Goal: Task Accomplishment & Management: Manage account settings

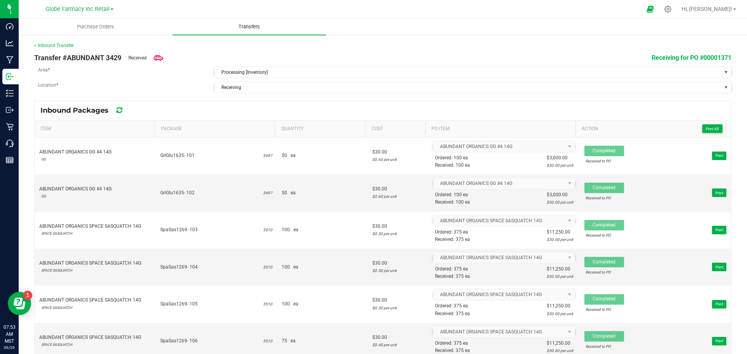
click at [248, 26] on span "Transfers" at bounding box center [249, 26] width 42 height 7
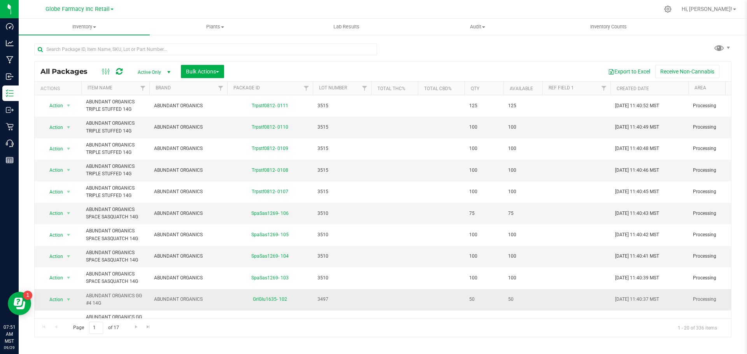
scroll to position [195, 0]
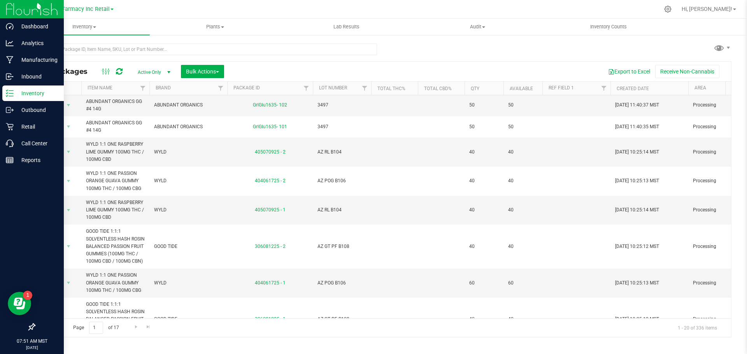
click at [9, 95] on icon at bounding box center [10, 93] width 8 height 8
click at [18, 94] on p "Inventory" at bounding box center [37, 93] width 47 height 9
click at [46, 91] on p "Inventory" at bounding box center [37, 93] width 47 height 9
click at [12, 79] on icon at bounding box center [10, 77] width 8 height 8
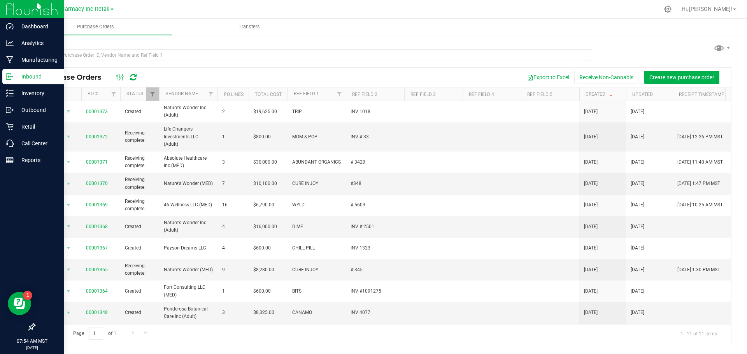
click at [621, 51] on div at bounding box center [382, 54] width 697 height 25
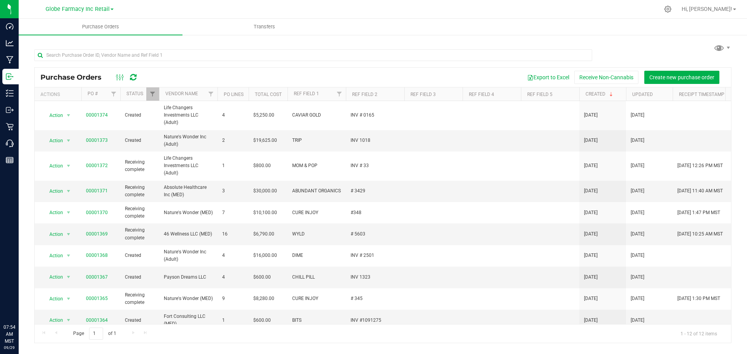
click at [677, 54] on div at bounding box center [382, 54] width 697 height 25
click at [414, 44] on div at bounding box center [382, 54] width 697 height 25
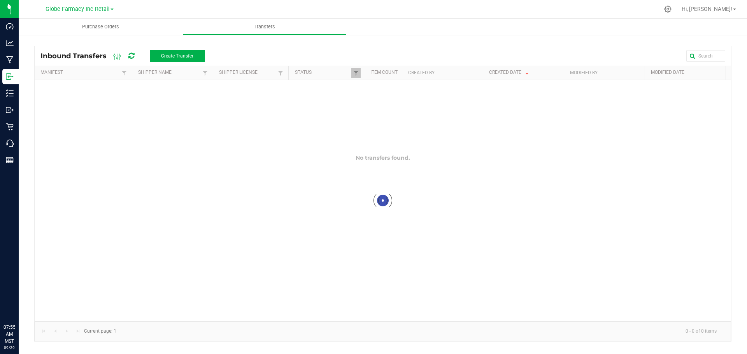
click at [566, 32] on ul "Purchase Orders Transfers" at bounding box center [392, 27] width 747 height 17
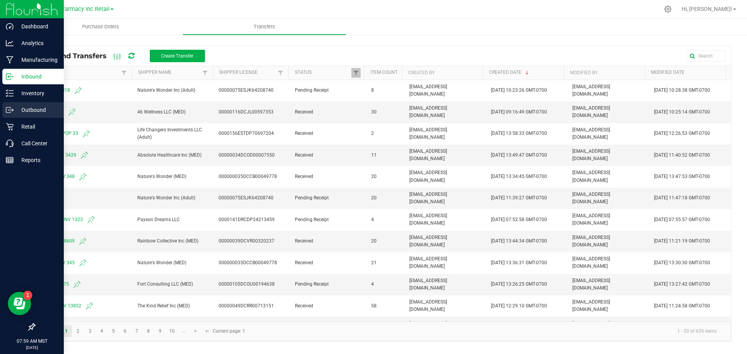
click at [11, 112] on icon at bounding box center [10, 110] width 8 height 8
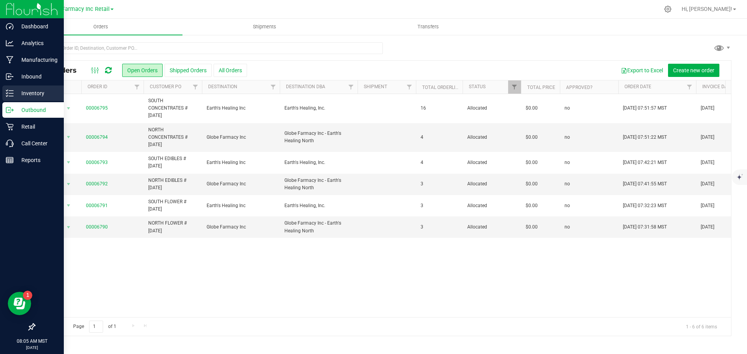
click at [19, 91] on p "Inventory" at bounding box center [37, 93] width 47 height 9
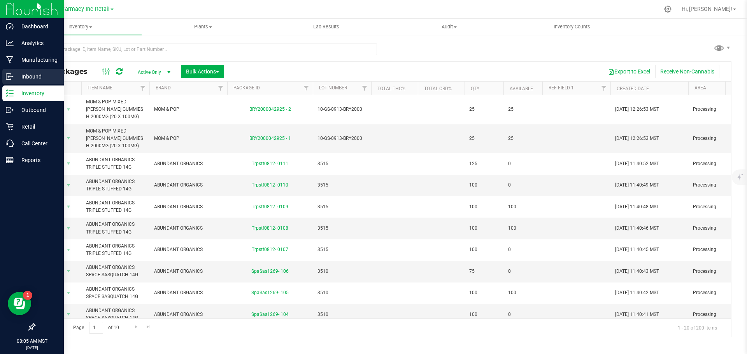
click at [16, 77] on p "Inbound" at bounding box center [37, 76] width 47 height 9
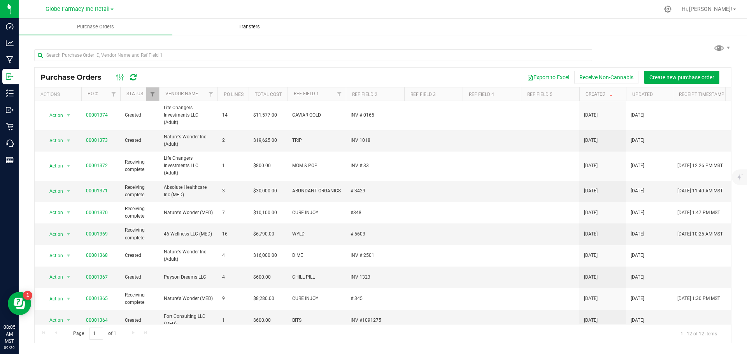
click at [267, 24] on span "Transfers" at bounding box center [249, 26] width 42 height 7
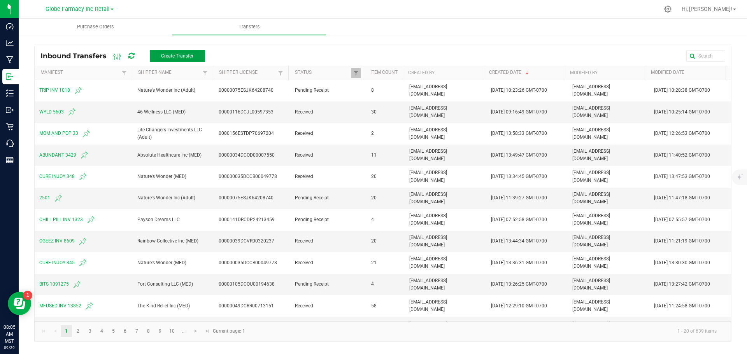
click at [196, 58] on button "Create Transfer" at bounding box center [177, 56] width 55 height 12
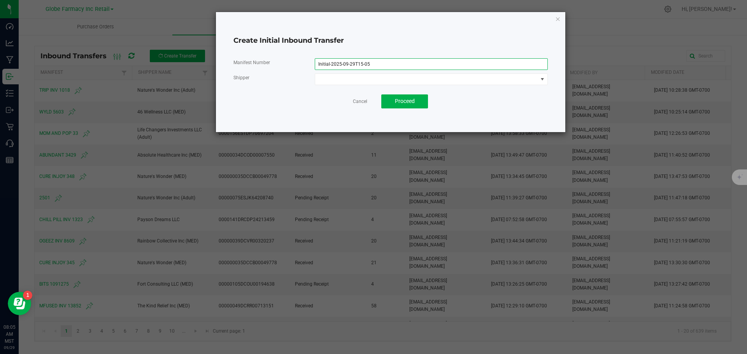
drag, startPoint x: 419, startPoint y: 66, endPoint x: 160, endPoint y: 20, distance: 263.5
click at [246, 33] on div "Create Initial Inbound Transfer Manifest Number Initial-2025-09-29T15-05 Shippe…" at bounding box center [390, 72] width 349 height 120
type input "c"
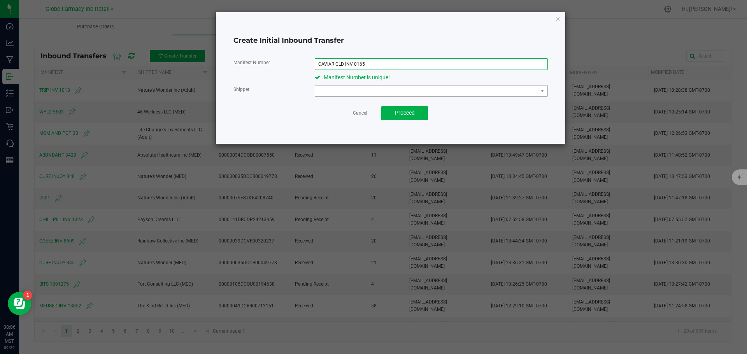
type input "CAVIAR GLD INV 0165"
click at [348, 90] on span at bounding box center [426, 91] width 223 height 11
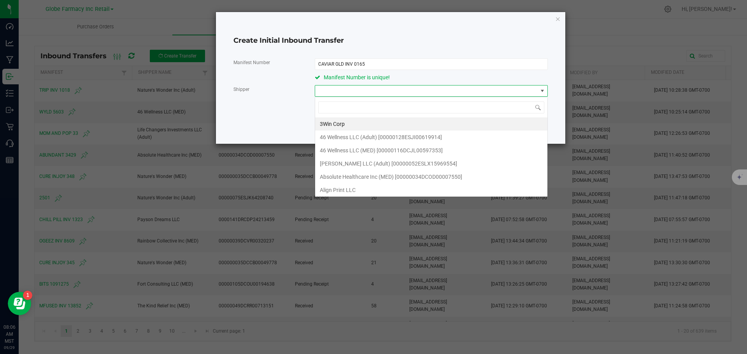
scroll to position [12, 233]
type input "LIFE CH"
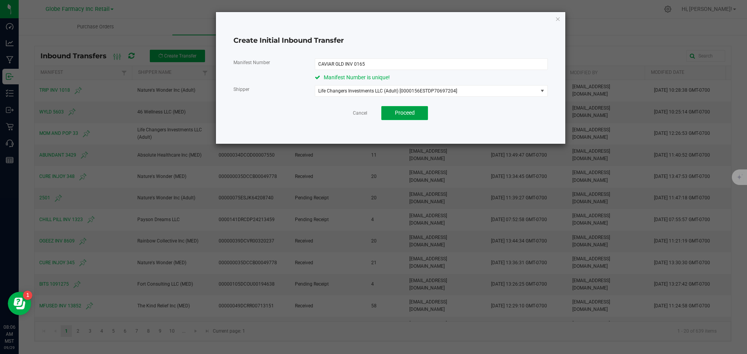
click at [402, 112] on span "Proceed" at bounding box center [405, 113] width 20 height 6
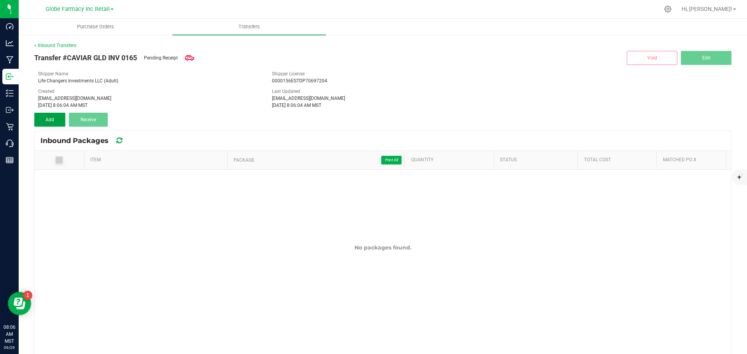
click at [46, 117] on span "Add" at bounding box center [50, 119] width 9 height 5
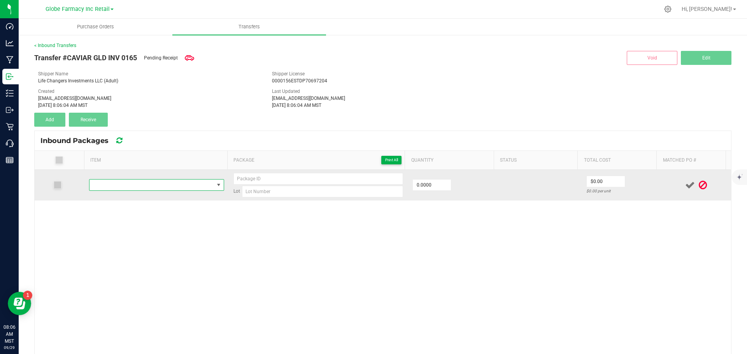
click at [146, 181] on span "NO DATA FOUND" at bounding box center [151, 185] width 125 height 11
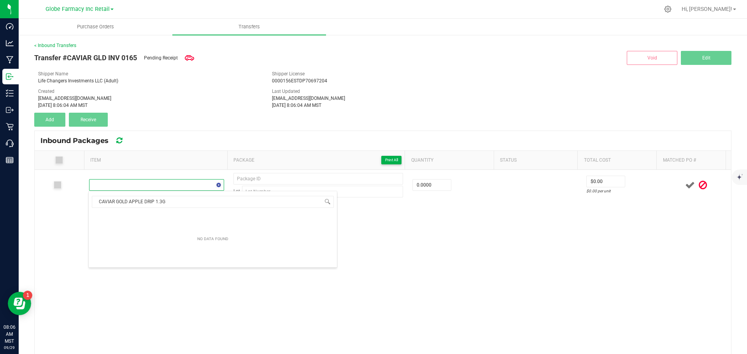
scroll to position [12, 132]
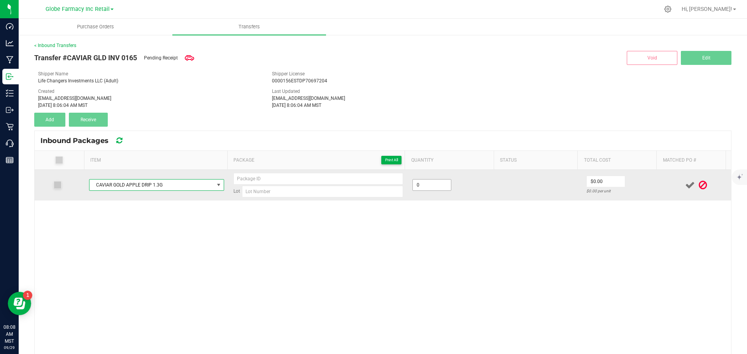
click at [424, 188] on input "0" at bounding box center [432, 185] width 38 height 11
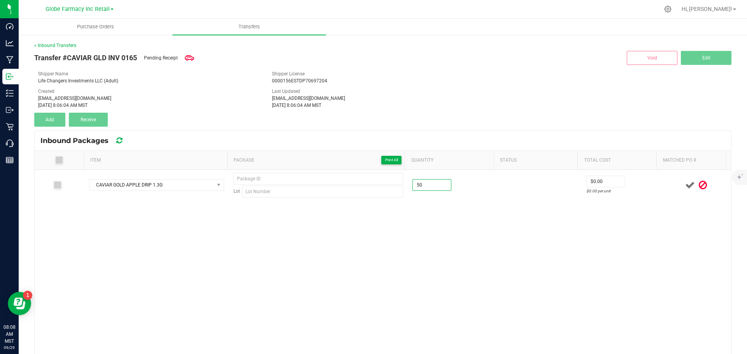
type input "50 ea"
click at [441, 204] on div "CAVIAR GOLD APPLE DRIP 1.3G Lot 50 ea $0.00 $0.00 per unit" at bounding box center [383, 302] width 696 height 264
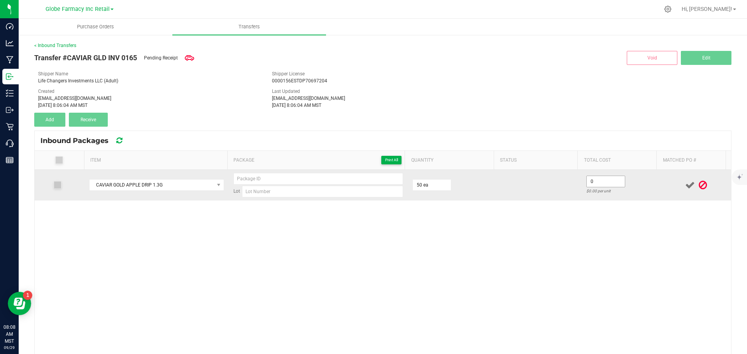
click at [597, 182] on input "0" at bounding box center [606, 181] width 38 height 11
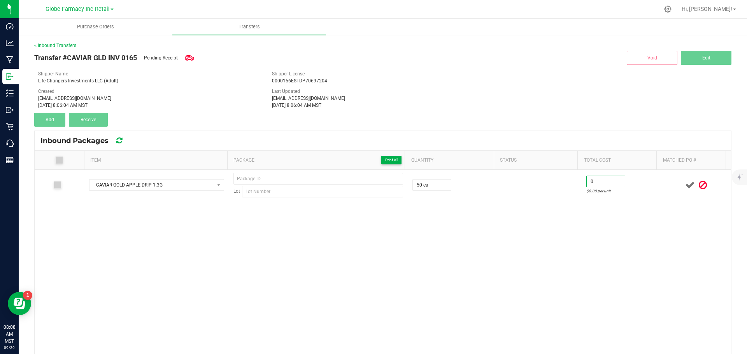
paste input "8.57556"
type input "$8.58"
click at [572, 261] on div "CAVIAR GOLD APPLE DRIP 1.3G Lot 50 ea $8.58 $0.17151 per unit" at bounding box center [383, 302] width 696 height 264
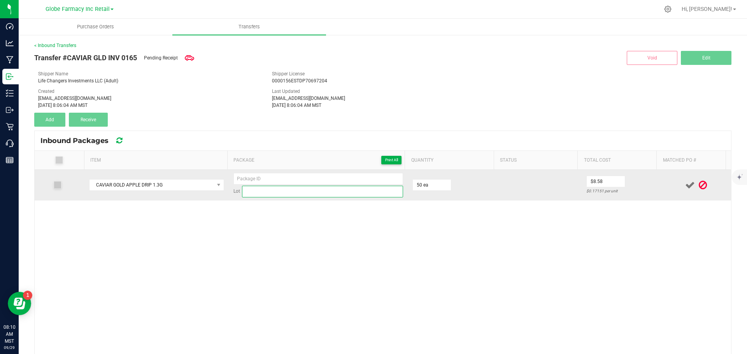
click at [283, 194] on input at bounding box center [322, 192] width 161 height 12
paste input "ADCC-0825- 1932"
type input "ADCC-0825-1932"
click at [235, 182] on input at bounding box center [318, 179] width 170 height 12
click at [685, 186] on icon at bounding box center [690, 186] width 10 height 10
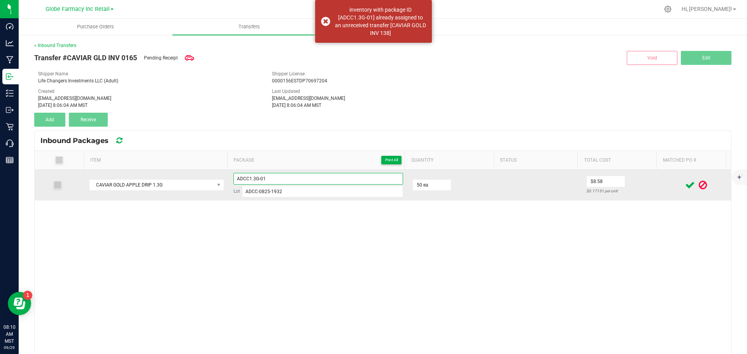
click at [269, 176] on input "ADCC1.3G-01" at bounding box center [318, 179] width 170 height 12
click at [685, 181] on icon at bounding box center [690, 186] width 10 height 10
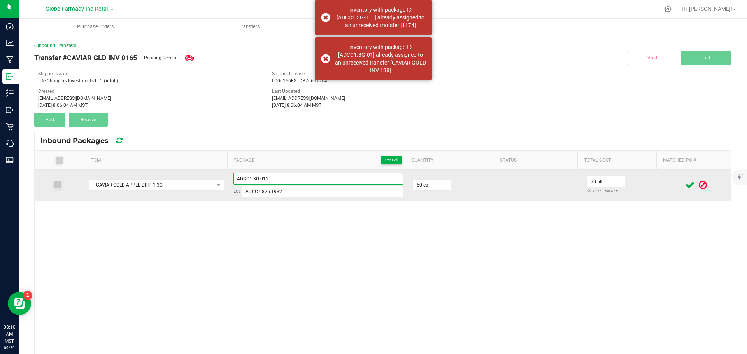
click at [272, 177] on input "ADCC1.3G-011" at bounding box center [318, 179] width 170 height 12
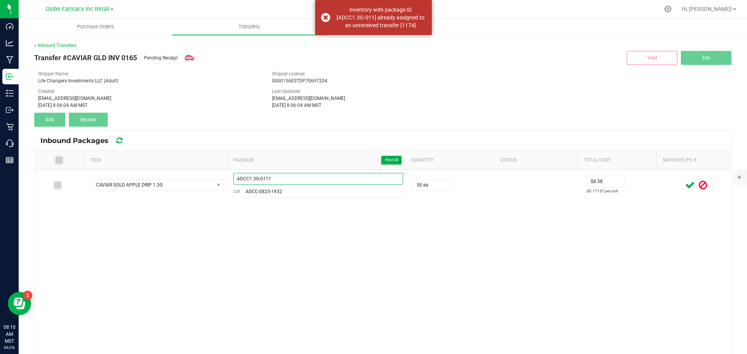
type input "ADCC1.3G-0111"
click at [685, 185] on icon at bounding box center [690, 186] width 10 height 10
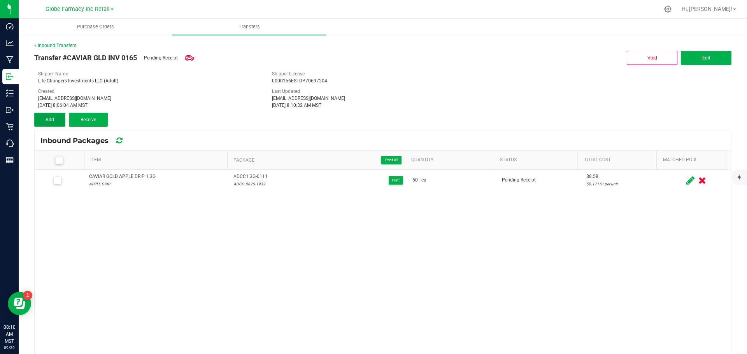
click at [50, 119] on span "Add" at bounding box center [50, 119] width 9 height 5
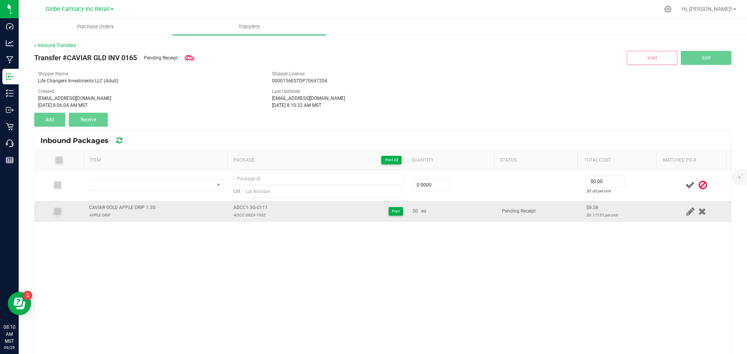
click at [126, 206] on div "CAVIAR GOLD APPLE DRIP 1.3G" at bounding box center [122, 207] width 67 height 7
copy div "CAVIAR GOLD APPLE DRIP 1.3G"
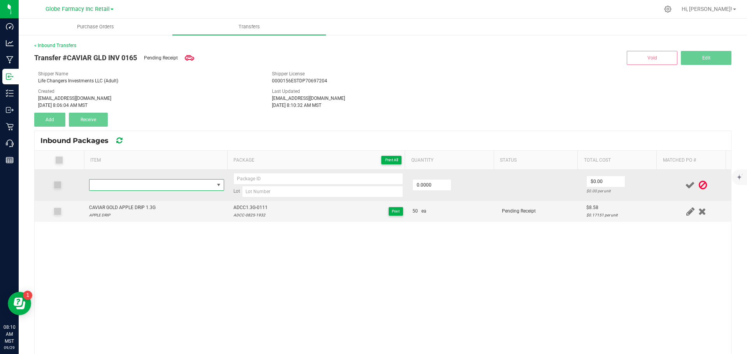
click at [114, 184] on span "NO DATA FOUND" at bounding box center [151, 185] width 125 height 11
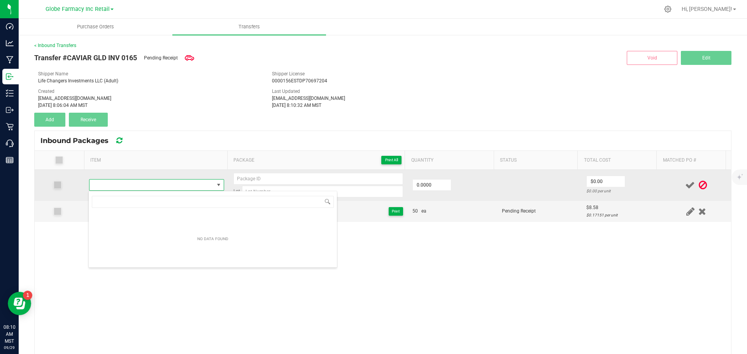
type input "CAVIAR GOLD APPLE DRIP 1.3G"
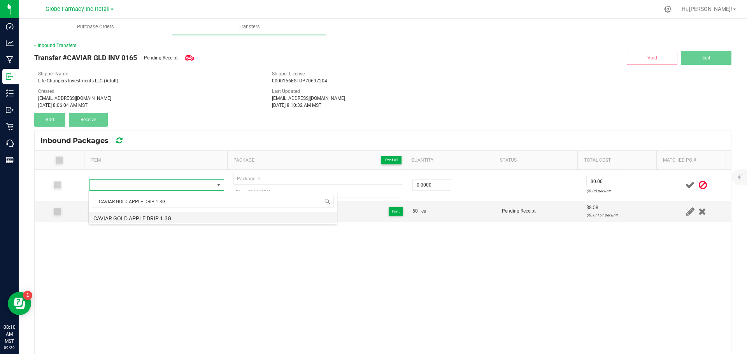
click at [192, 219] on li "CAVIAR GOLD APPLE DRIP 1.3G" at bounding box center [213, 217] width 248 height 11
type input "0 ea"
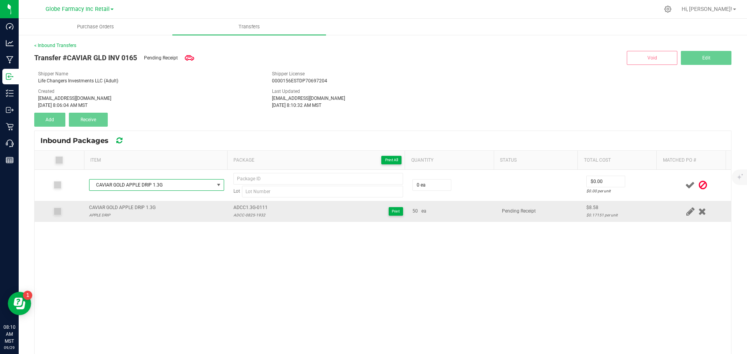
click at [239, 203] on td "ADCC1.3G-0111 ADCC-0825-1932 Print" at bounding box center [318, 211] width 179 height 21
click at [238, 205] on span "ADCC1.3G-0111" at bounding box center [250, 207] width 34 height 7
click at [237, 205] on span "ADCC1.3G-0111" at bounding box center [250, 207] width 34 height 7
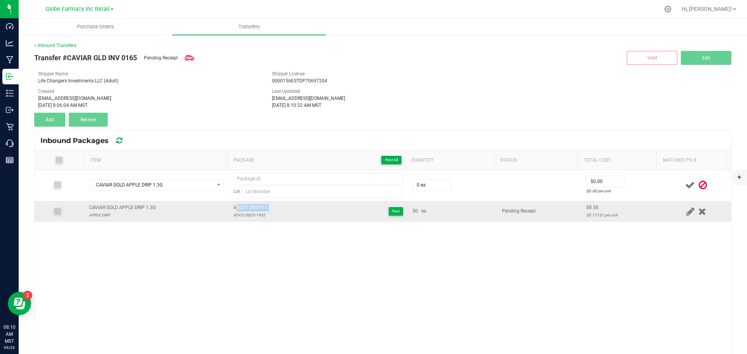
copy span "ADCC1.3G-0111"
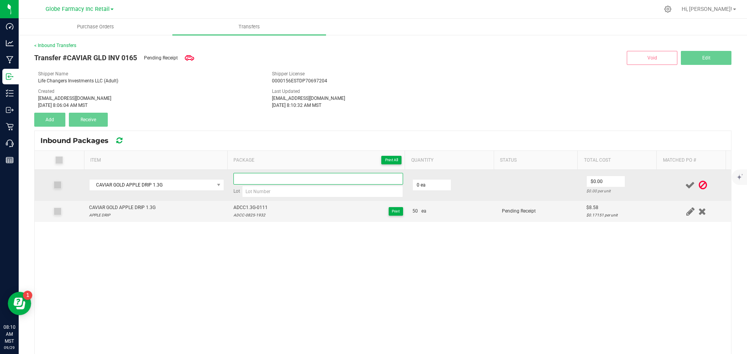
click at [291, 177] on input at bounding box center [318, 179] width 170 height 12
paste input "ADCC1.3G-0111"
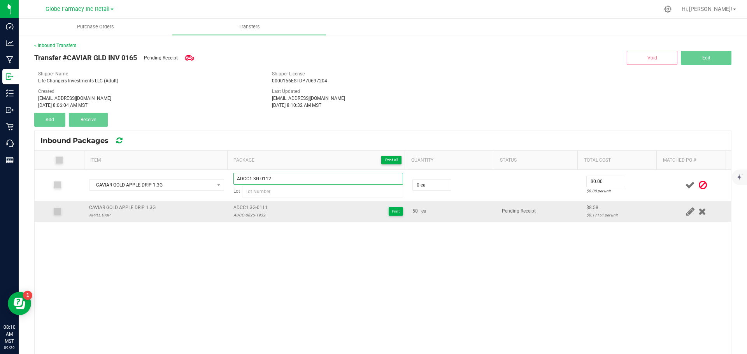
type input "ADCC1.3G-0112"
click at [252, 215] on div "ADCC-0825-1932" at bounding box center [250, 215] width 34 height 7
click at [252, 214] on div "ADCC-0825-1932" at bounding box center [250, 215] width 34 height 7
click at [253, 213] on div "ADCC-0825-1932" at bounding box center [250, 215] width 34 height 7
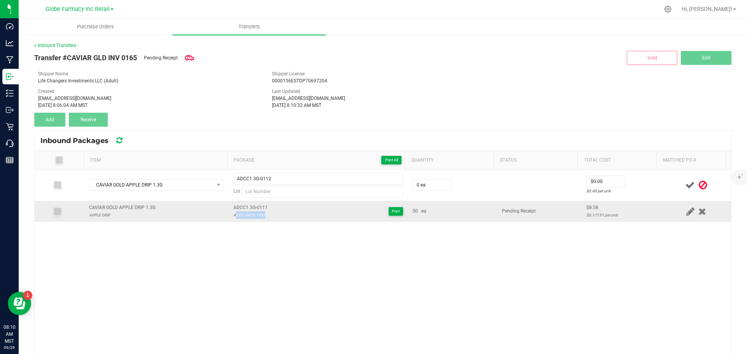
click at [253, 213] on div "ADCC-0825-1932" at bounding box center [250, 215] width 34 height 7
copy div "ADCC-0825-1932"
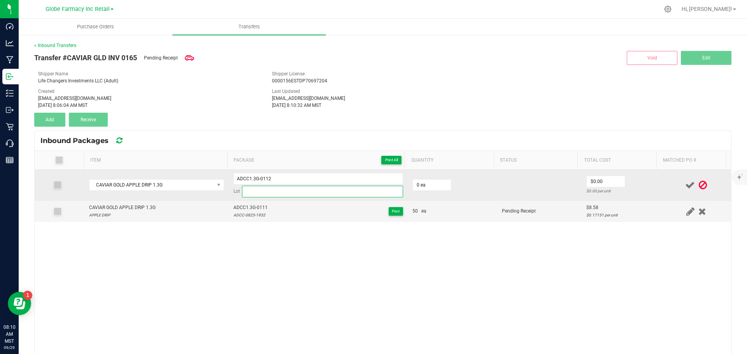
click at [285, 196] on input at bounding box center [322, 192] width 161 height 12
paste input "ADCC-0825-1932"
type input "ADCC-0825-1932"
click at [427, 189] on input "0" at bounding box center [432, 185] width 38 height 11
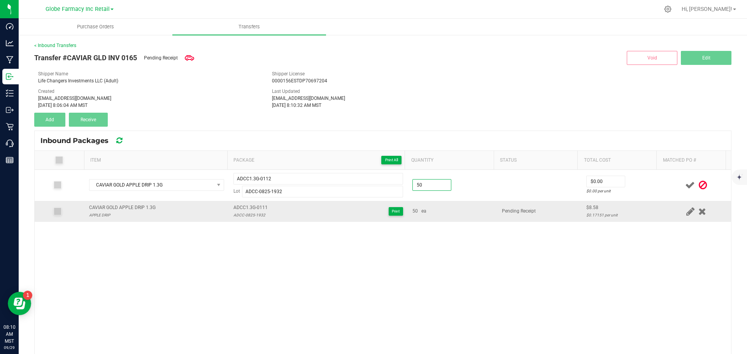
type input "50 ea"
click at [431, 208] on div "50 ea" at bounding box center [452, 211] width 80 height 7
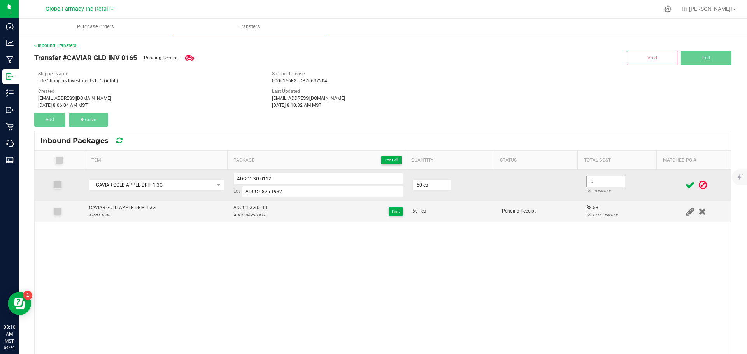
click at [593, 181] on input "0" at bounding box center [606, 181] width 38 height 11
paste input "8.57556"
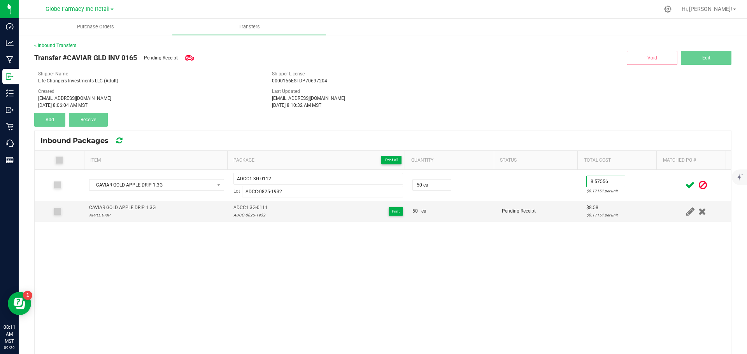
type input "$8.58"
click at [661, 271] on div "CAVIAR GOLD APPLE DRIP 1.3G ADCC1.3G-0112 Lot ADCC-0825-1932 50 ea $8.58 $0.171…" at bounding box center [383, 302] width 696 height 264
click at [683, 180] on span at bounding box center [690, 185] width 14 height 15
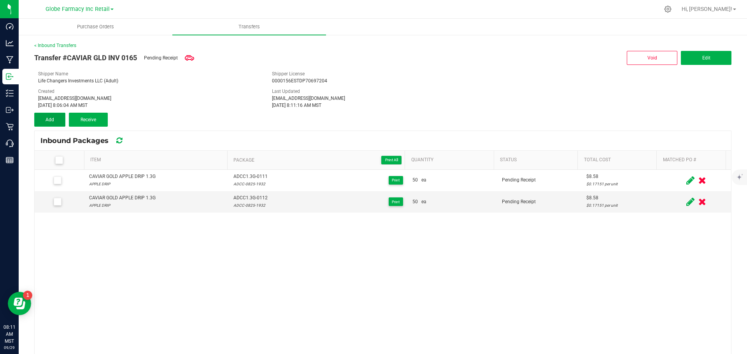
click at [35, 116] on button "Add" at bounding box center [49, 120] width 31 height 14
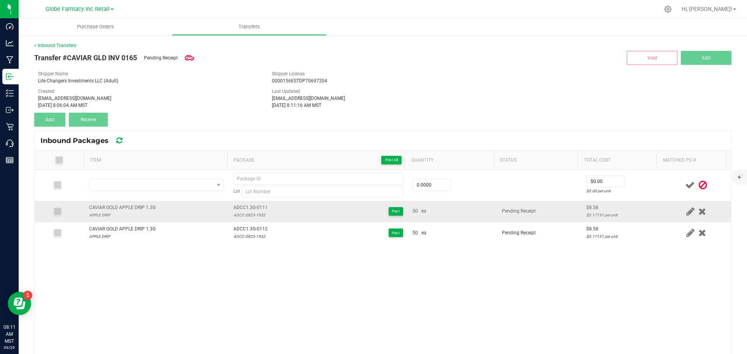
click at [119, 206] on div "CAVIAR GOLD APPLE DRIP 1.3G" at bounding box center [122, 207] width 67 height 7
copy div "CAVIAR GOLD APPLE DRIP 1.3G"
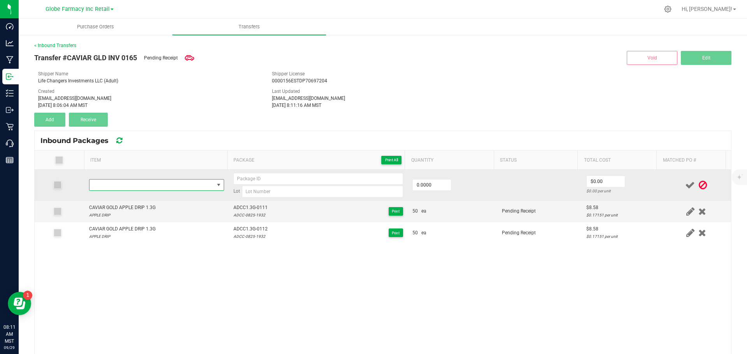
click at [133, 186] on span "NO DATA FOUND" at bounding box center [151, 185] width 125 height 11
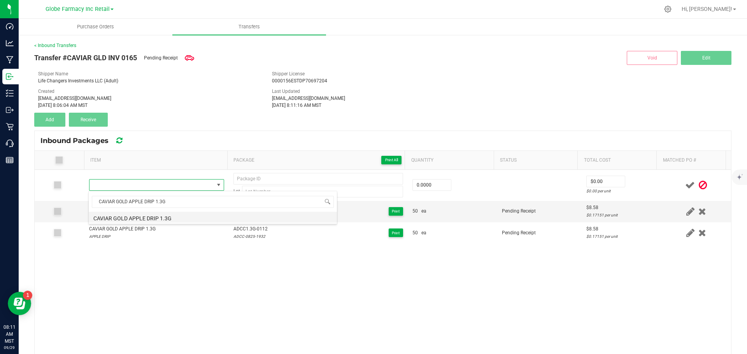
click at [145, 217] on li "CAVIAR GOLD APPLE DRIP 1.3G" at bounding box center [213, 217] width 248 height 11
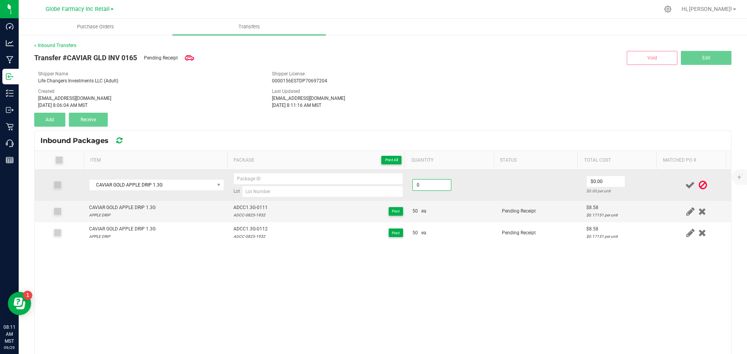
click at [437, 184] on input "0" at bounding box center [432, 185] width 38 height 11
type input "50 ea"
click at [459, 188] on td "50 ea" at bounding box center [452, 185] width 89 height 31
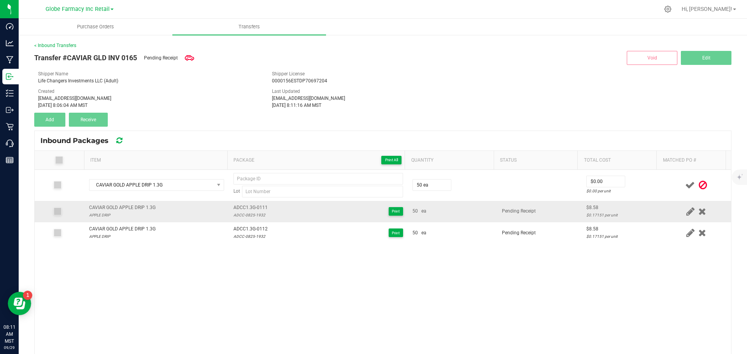
click at [238, 206] on span "ADCC1.3G-0111" at bounding box center [250, 207] width 34 height 7
copy span "ADCC1.3G-0111"
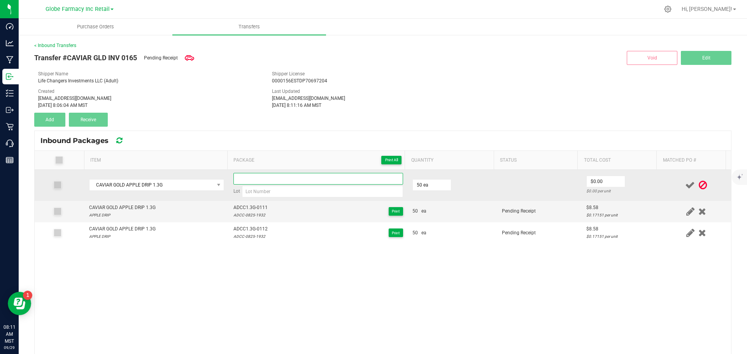
click at [250, 180] on input at bounding box center [318, 179] width 170 height 12
paste input "ADCC1.3G-0111"
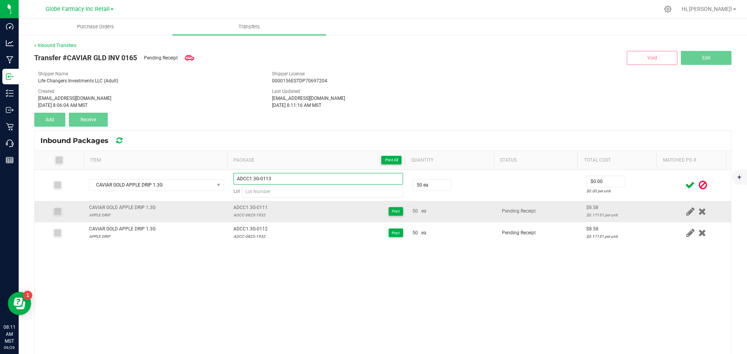
type input "ADCC1.3G-0113"
click at [252, 213] on div "ADCC-0825-1932" at bounding box center [250, 215] width 34 height 7
copy div "ADCC-0825-1932"
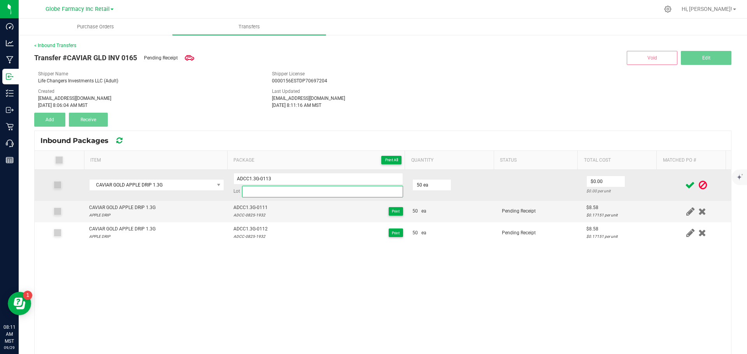
click at [256, 192] on input at bounding box center [322, 192] width 161 height 12
paste input "ADCC-0825-1932"
type input "ADCC-0825-1932"
click at [598, 177] on input "0" at bounding box center [606, 181] width 38 height 11
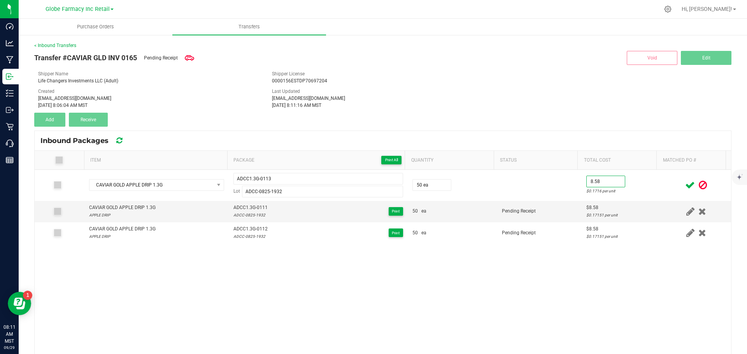
type input "$8.58"
click at [661, 245] on div "CAVIAR GOLD APPLE DRIP 1.3G ADCC1.3G-0113 Lot ADCC-0825-1932 50 ea $8.58 $0.171…" at bounding box center [383, 302] width 696 height 264
click at [685, 184] on icon at bounding box center [690, 186] width 10 height 10
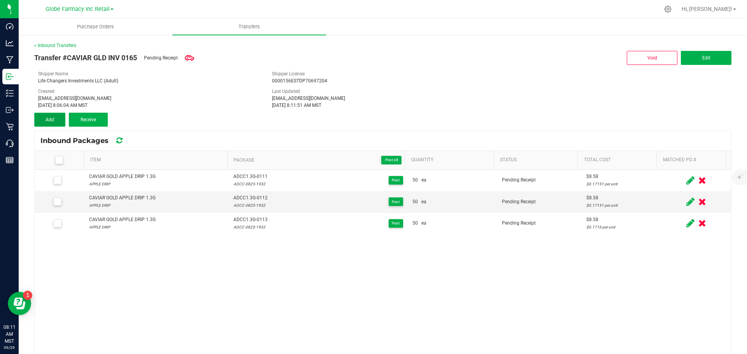
click at [44, 124] on button "Add" at bounding box center [49, 120] width 31 height 14
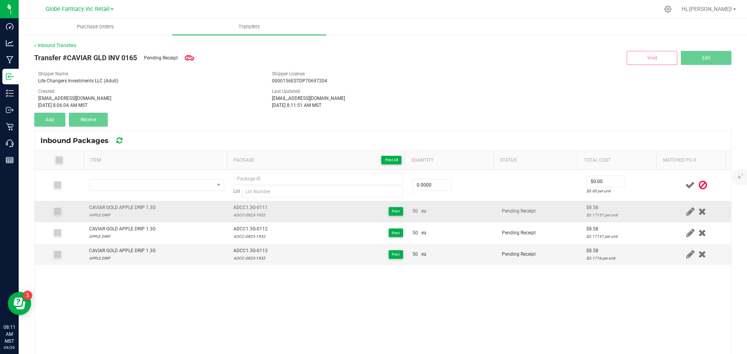
click at [124, 209] on div "CAVIAR GOLD APPLE DRIP 1.3G" at bounding box center [122, 207] width 67 height 7
copy div "CAVIAR GOLD APPLE DRIP 1.3G"
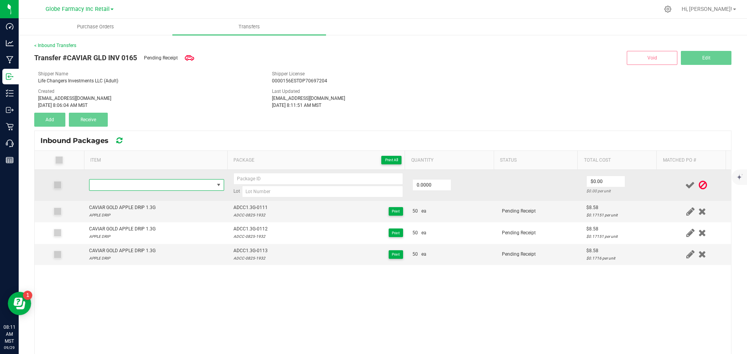
click at [125, 184] on span "NO DATA FOUND" at bounding box center [151, 185] width 125 height 11
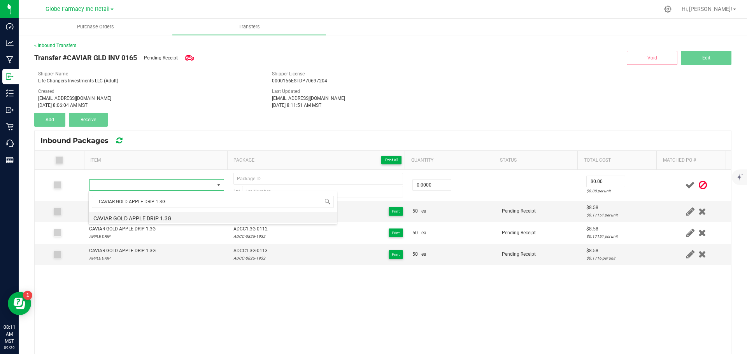
click at [161, 214] on li "CAVIAR GOLD APPLE DRIP 1.3G" at bounding box center [213, 217] width 248 height 11
type input "0 ea"
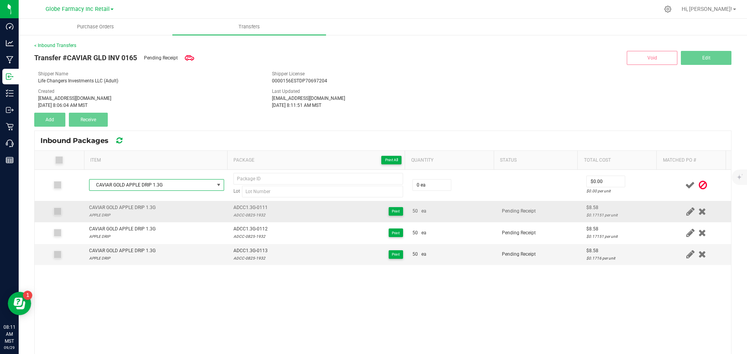
click at [248, 209] on span "ADCC1.3G-0111" at bounding box center [250, 207] width 34 height 7
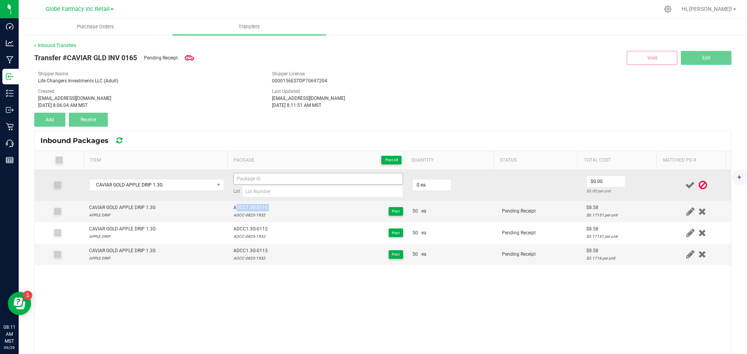
copy span "ADCC1.3G-0111"
click at [246, 179] on input at bounding box center [318, 179] width 170 height 12
paste input "ADCC1.3G-0111"
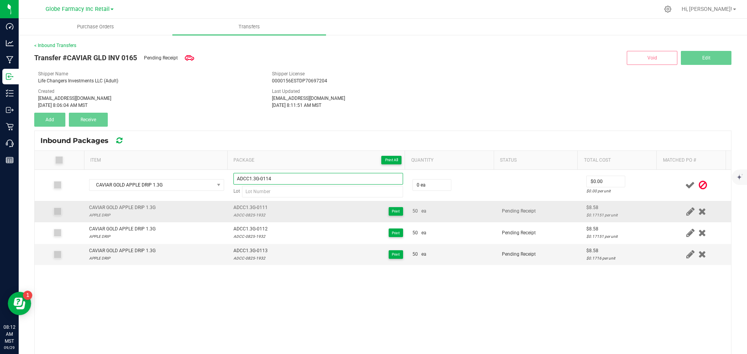
type input "ADCC1.3G-0114"
click at [244, 216] on div "ADCC-0825-1932" at bounding box center [250, 215] width 34 height 7
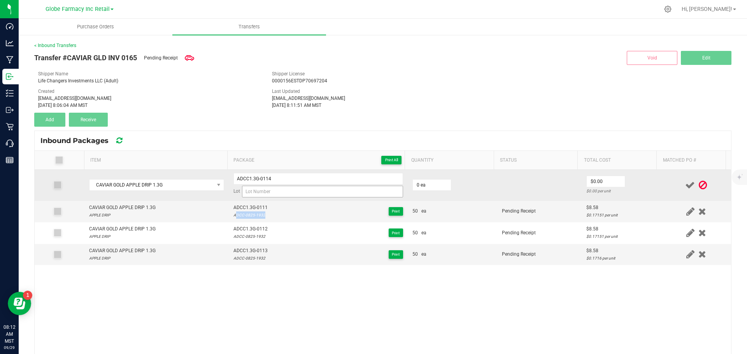
copy div "ADCC-0825-1932"
click at [259, 196] on input at bounding box center [322, 192] width 161 height 12
paste input "ADCC-0825-1932"
type input "ADCC-0825-1932"
click at [432, 184] on input "0" at bounding box center [432, 185] width 38 height 11
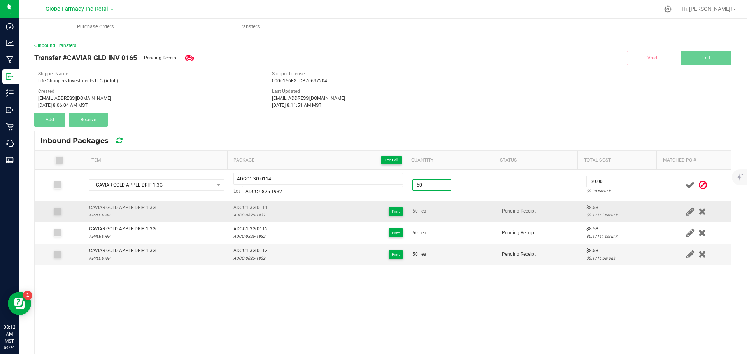
type input "50 ea"
click at [464, 209] on div "50 ea" at bounding box center [452, 211] width 80 height 7
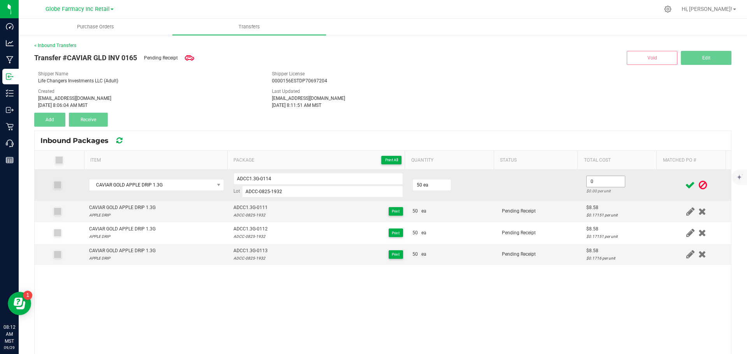
type input "7"
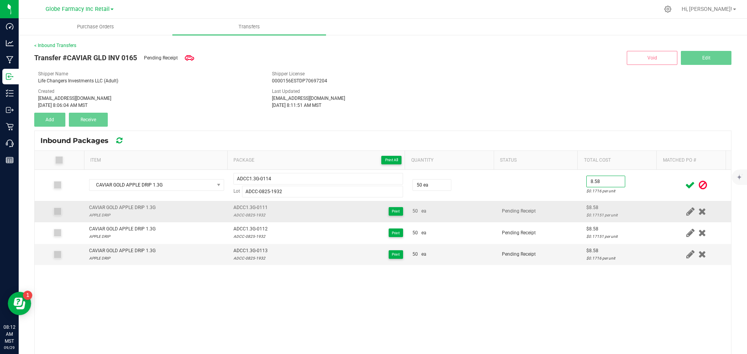
type input "$8.58"
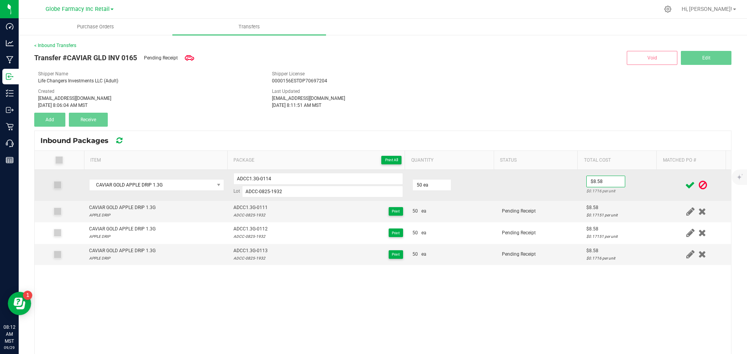
drag, startPoint x: 572, startPoint y: 201, endPoint x: 591, endPoint y: 197, distance: 19.1
click at [578, 202] on tr "CAVIAR GOLD APPLE DRIP 1.3G APPLE DRIP ADCC1.3G-0111 ADCC-0825-1932 Print 50 ea…" at bounding box center [383, 211] width 696 height 21
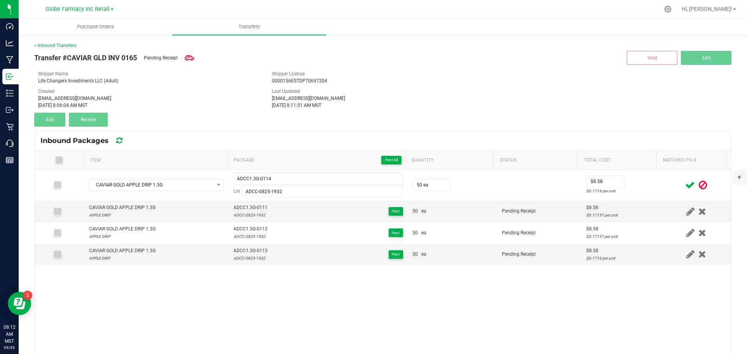
click at [685, 187] on icon at bounding box center [690, 186] width 10 height 10
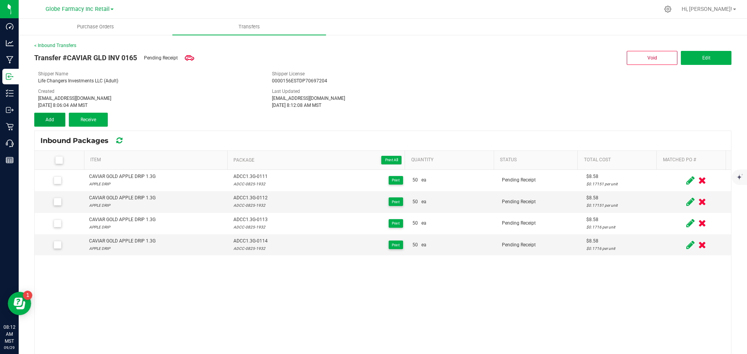
click at [51, 119] on span "Add" at bounding box center [50, 119] width 9 height 5
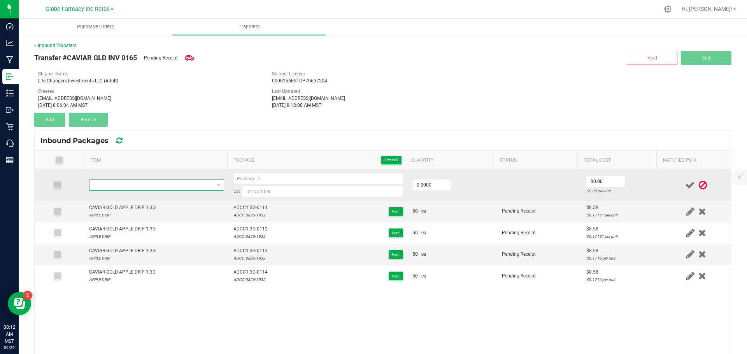
click at [178, 184] on span "NO DATA FOUND" at bounding box center [151, 185] width 125 height 11
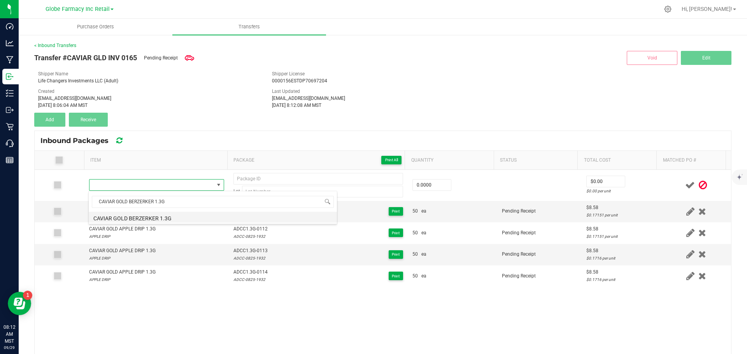
click at [204, 216] on li "CAVIAR GOLD BERZERKER 1.3G" at bounding box center [213, 217] width 248 height 11
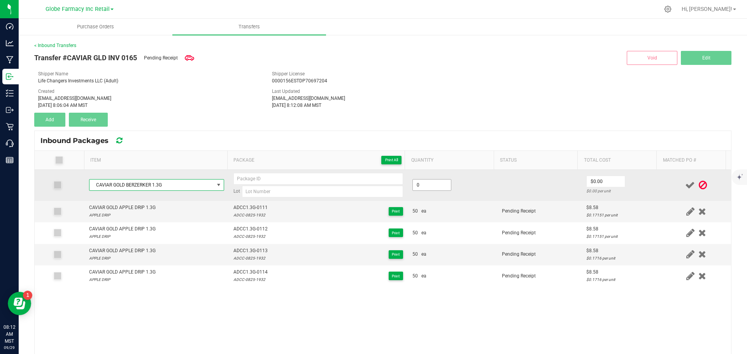
click at [428, 184] on input "0" at bounding box center [432, 185] width 38 height 11
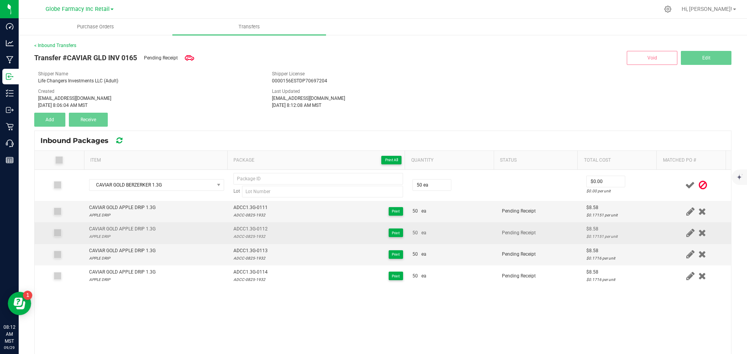
click at [480, 225] on td "50 ea" at bounding box center [452, 233] width 89 height 21
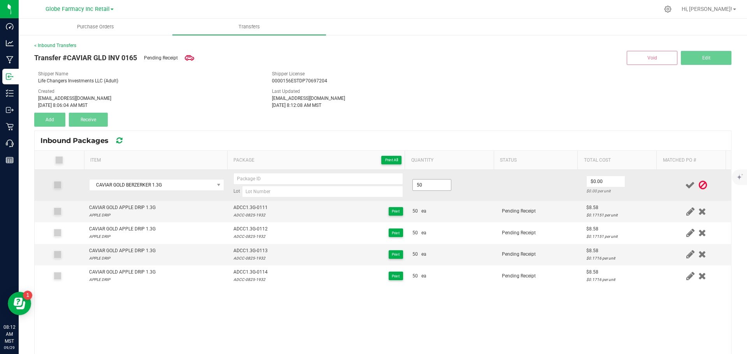
click at [416, 186] on input "50" at bounding box center [432, 185] width 38 height 11
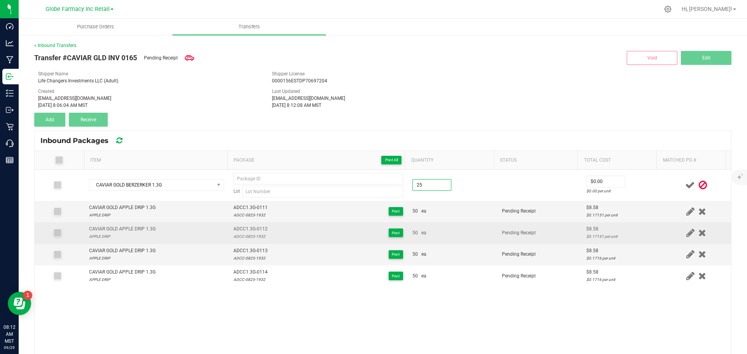
type input "25 ea"
click at [502, 235] on span "Pending Receipt" at bounding box center [519, 232] width 34 height 5
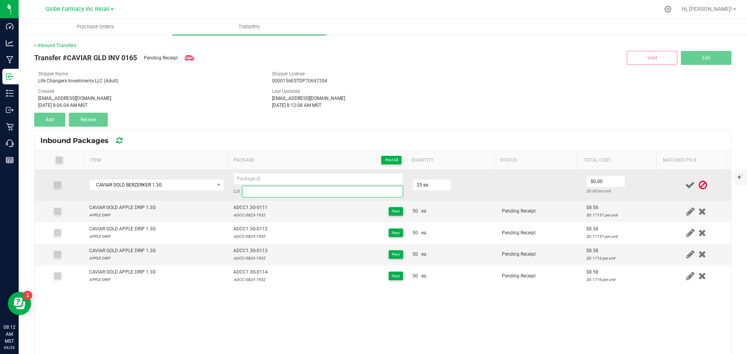
click at [286, 191] on input at bounding box center [322, 192] width 161 height 12
paste input "BERCC-0525- 0724"
click at [249, 188] on input "BERCC-0525-0724" at bounding box center [322, 192] width 161 height 12
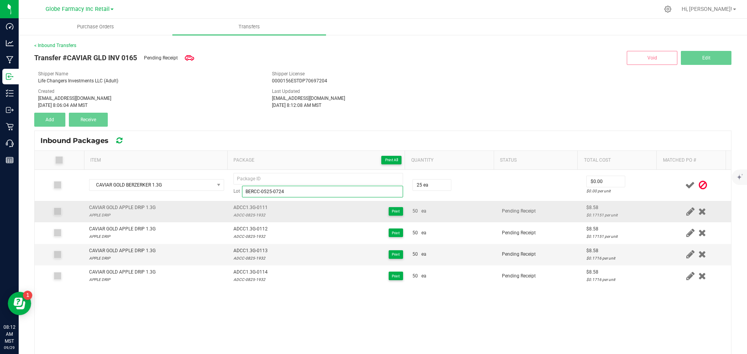
type input "BERCC-0525-0724"
click at [209, 209] on div "CAVIAR GOLD APPLE DRIP 1.3G APPLE DRIP" at bounding box center [156, 211] width 135 height 15
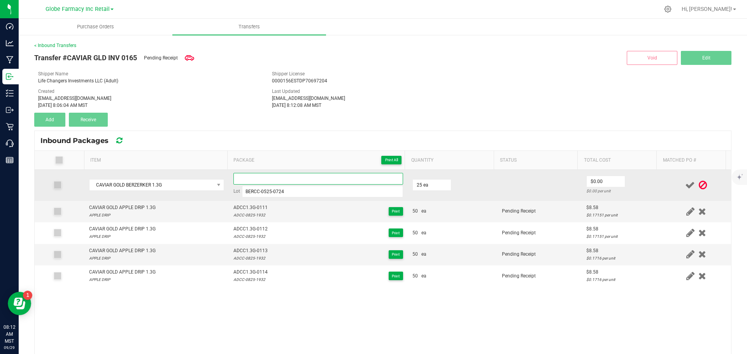
click at [249, 177] on input at bounding box center [318, 179] width 170 height 12
click at [258, 177] on input at bounding box center [318, 179] width 170 height 12
paste input "bercc1.3g"
click at [246, 179] on input "bercc1.3g" at bounding box center [318, 179] width 170 height 12
type input "BERCC1.3g"
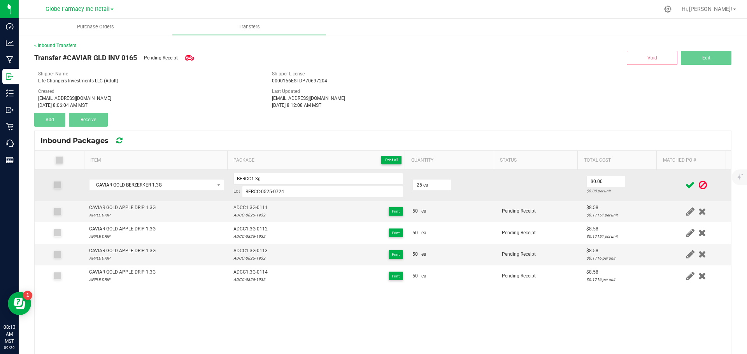
click at [475, 179] on td "25 ea" at bounding box center [452, 185] width 89 height 31
click at [589, 184] on input "0" at bounding box center [606, 181] width 38 height 11
type input "$8.58"
click at [263, 176] on input "BERCC1.3g" at bounding box center [318, 179] width 170 height 12
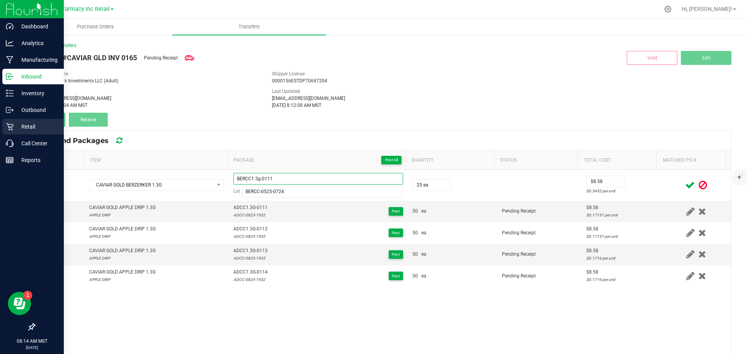
drag, startPoint x: 288, startPoint y: 179, endPoint x: 9, endPoint y: 132, distance: 283.6
click at [67, 143] on kendo-grid "Inbound Packages Item Package Print All Quantity Status Total Cost Matched PO #…" at bounding box center [382, 283] width 697 height 304
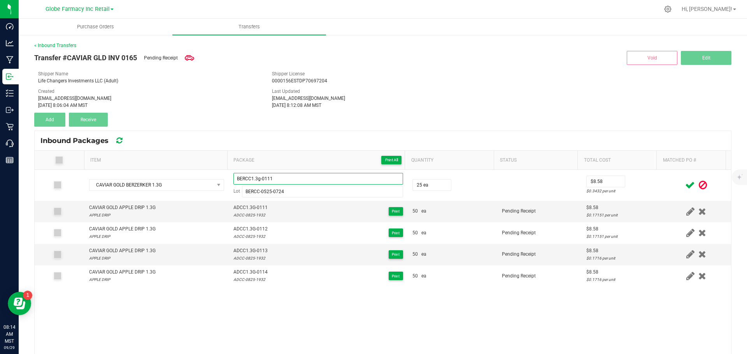
type input "BERCC1.3g-0111"
click at [685, 183] on icon at bounding box center [690, 186] width 10 height 10
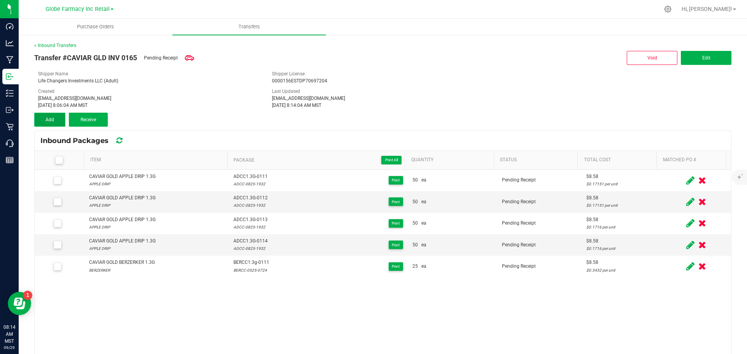
click at [40, 123] on button "Add" at bounding box center [49, 120] width 31 height 14
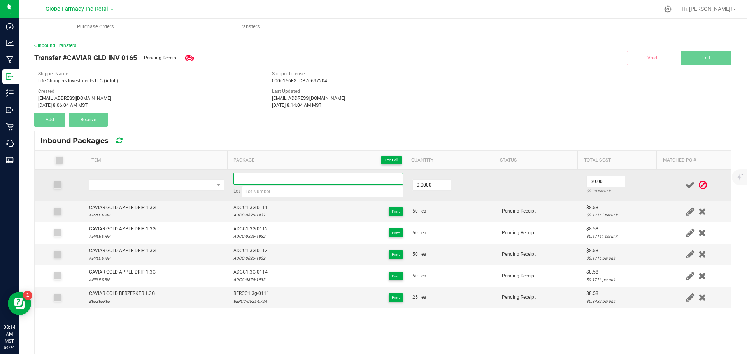
click at [252, 184] on input at bounding box center [318, 179] width 170 height 12
paste input "BERCC1.3g-0111"
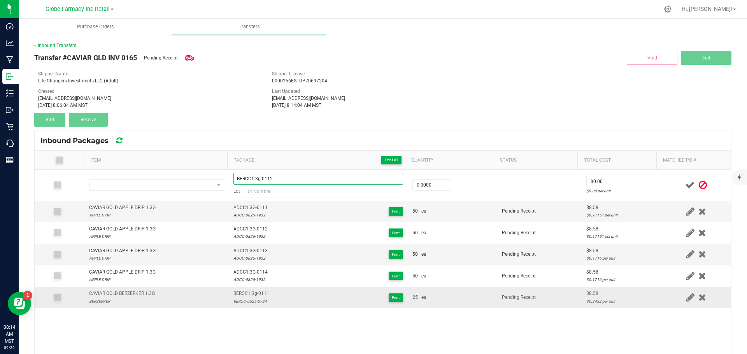
type input "BERCC1.3g-0112"
click at [125, 293] on div "CAVIAR GOLD BERZERKER 1.3G" at bounding box center [122, 293] width 66 height 7
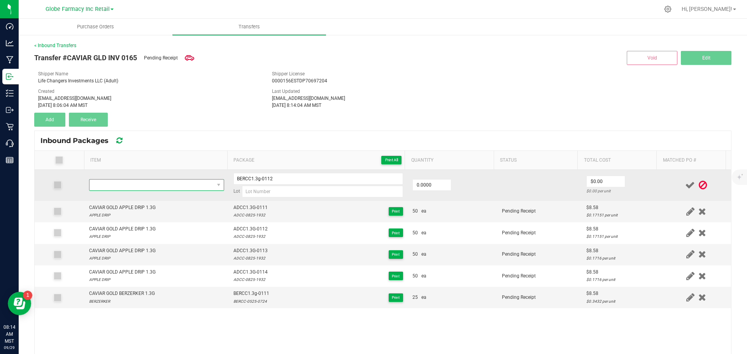
click at [167, 184] on span "NO DATA FOUND" at bounding box center [151, 185] width 125 height 11
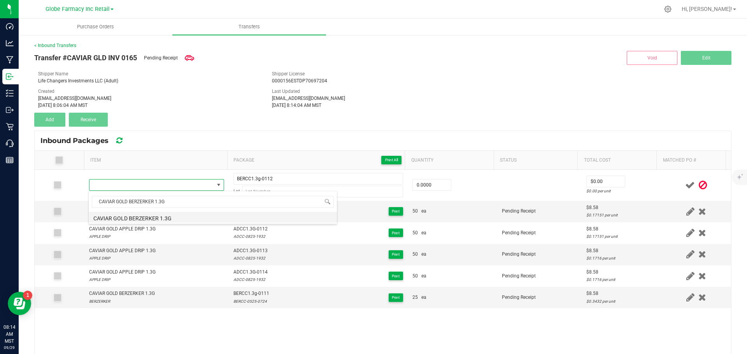
click at [108, 219] on li "CAVIAR GOLD BERZERKER 1.3G" at bounding box center [213, 217] width 248 height 11
type input "0 ea"
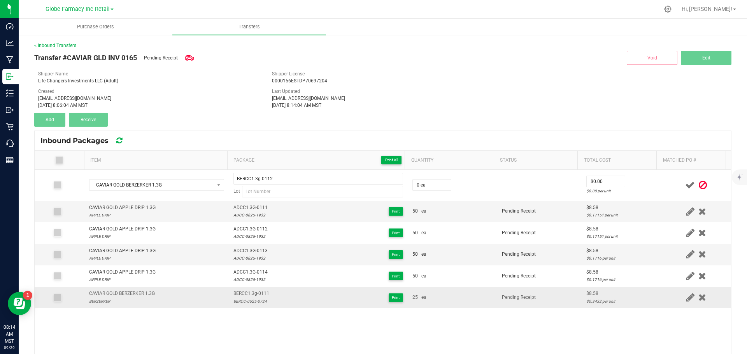
click at [249, 305] on div "BERCC-0525-0724" at bounding box center [251, 301] width 36 height 7
click at [248, 303] on div "BERCC-0525-0724" at bounding box center [251, 301] width 36 height 7
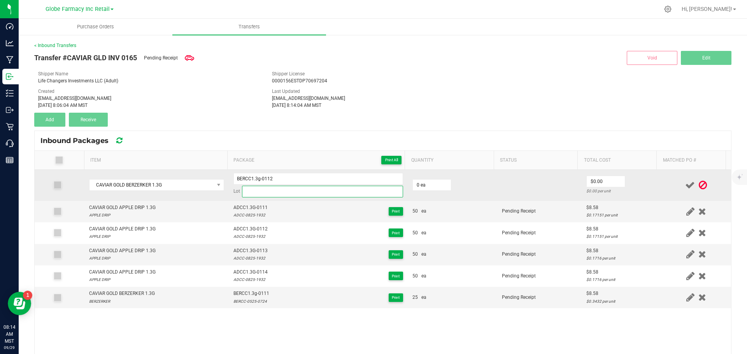
click at [270, 189] on input at bounding box center [322, 192] width 161 height 12
paste input "BERCC-0525-0724"
type input "BERCC-0525-0724"
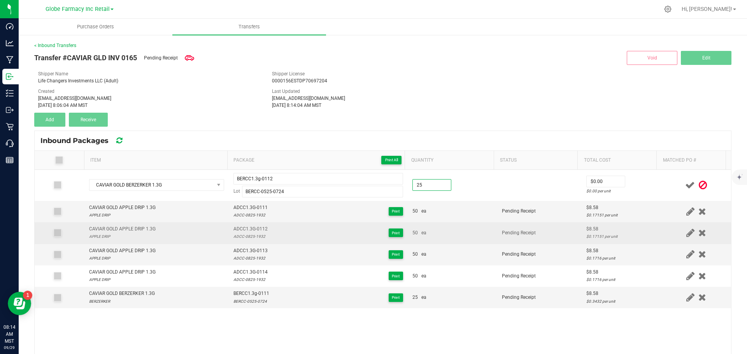
type input "25 ea"
click at [470, 232] on div "50 ea" at bounding box center [452, 233] width 80 height 7
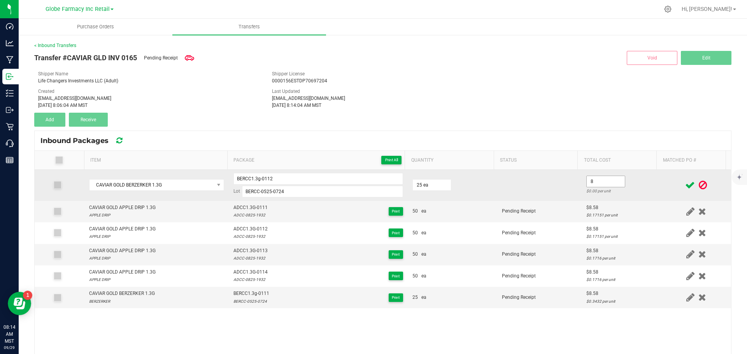
click at [587, 179] on input "8" at bounding box center [606, 181] width 38 height 11
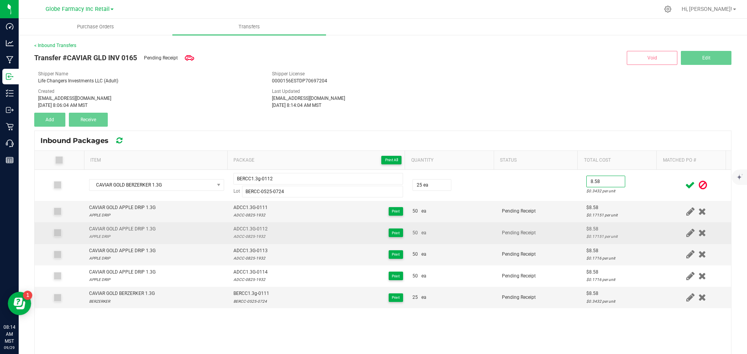
type input "$8.58"
click at [566, 232] on td "Pending Receipt" at bounding box center [539, 233] width 84 height 21
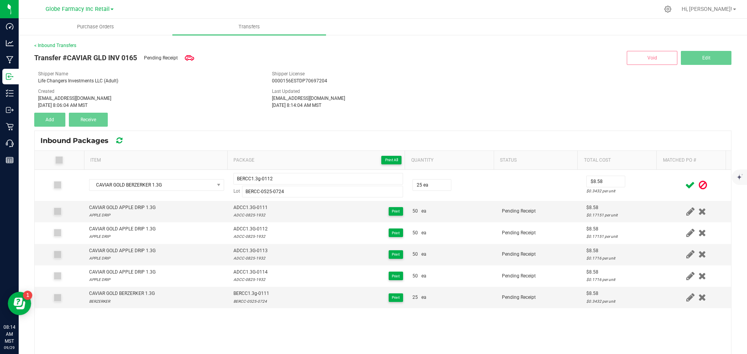
click at [685, 181] on icon at bounding box center [690, 186] width 10 height 10
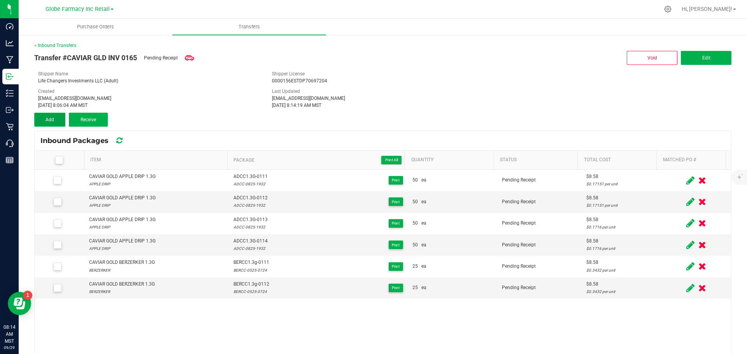
click at [46, 118] on span "Add" at bounding box center [50, 119] width 9 height 5
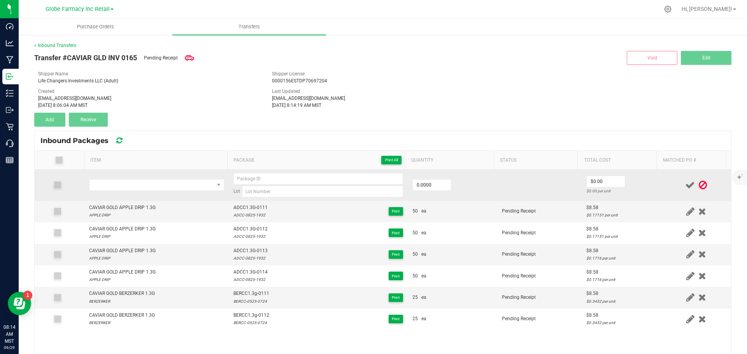
click at [142, 192] on td at bounding box center [156, 185] width 144 height 31
click at [139, 188] on span "NO DATA FOUND" at bounding box center [151, 185] width 125 height 11
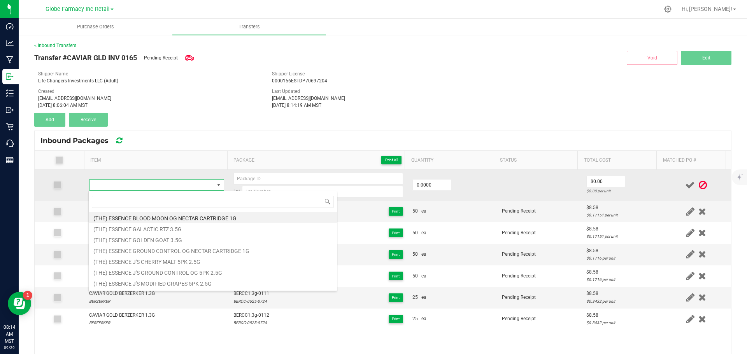
type input "CAVIAR GOLD FRYDAY KUSH 1.3G"
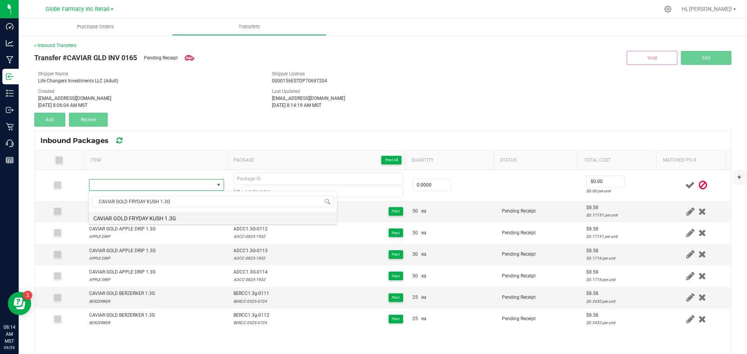
click at [186, 216] on li "CAVIAR GOLD FRYDAY KUSH 1.3G" at bounding box center [213, 217] width 248 height 11
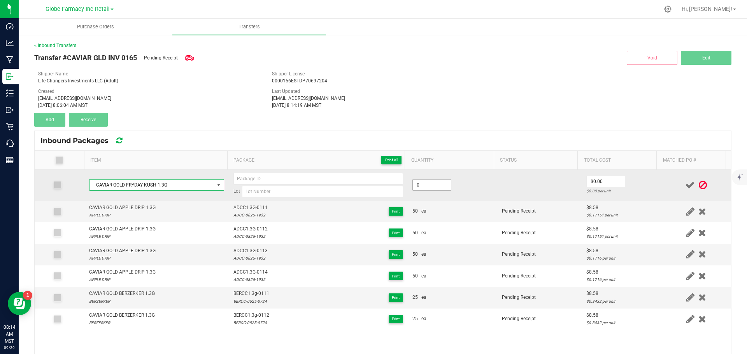
click at [428, 183] on input "0" at bounding box center [432, 185] width 38 height 11
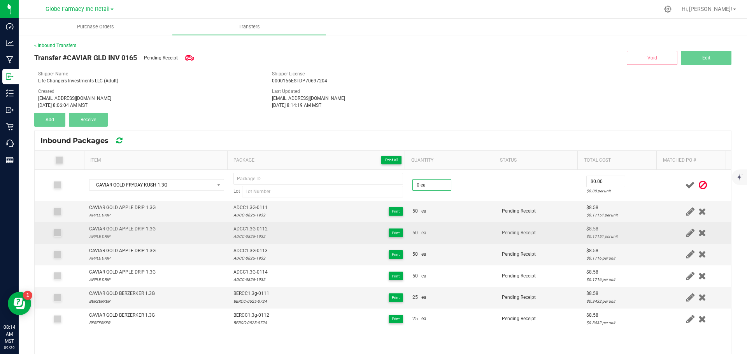
click at [456, 235] on div "50 ea" at bounding box center [452, 233] width 80 height 7
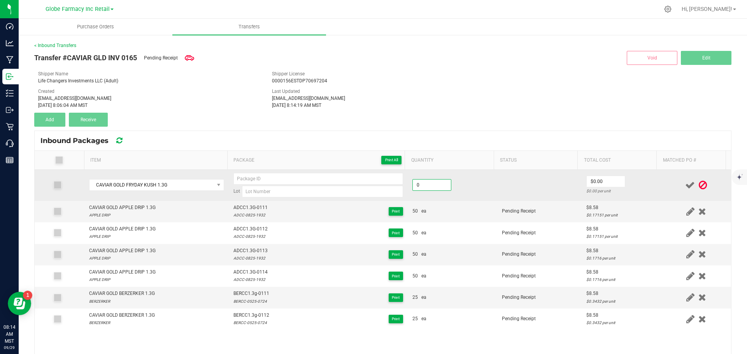
click at [413, 186] on input "0" at bounding box center [432, 185] width 38 height 11
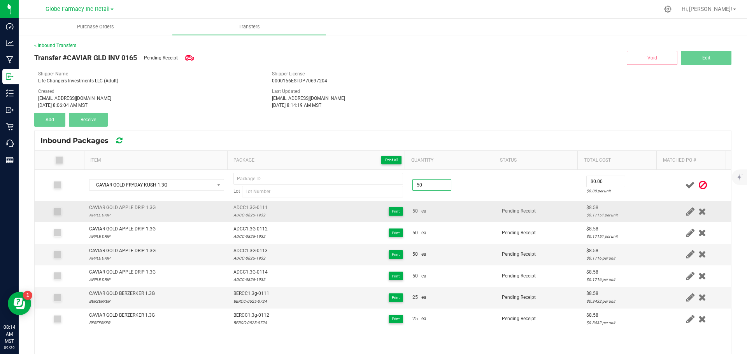
type input "50 ea"
click at [435, 221] on td "50 ea" at bounding box center [452, 211] width 89 height 21
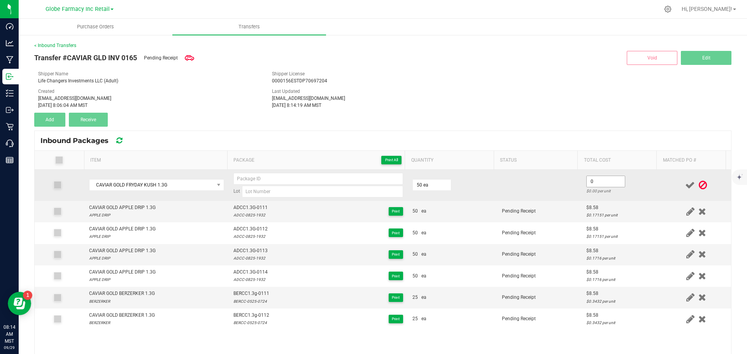
click at [609, 179] on input "0" at bounding box center [606, 181] width 38 height 11
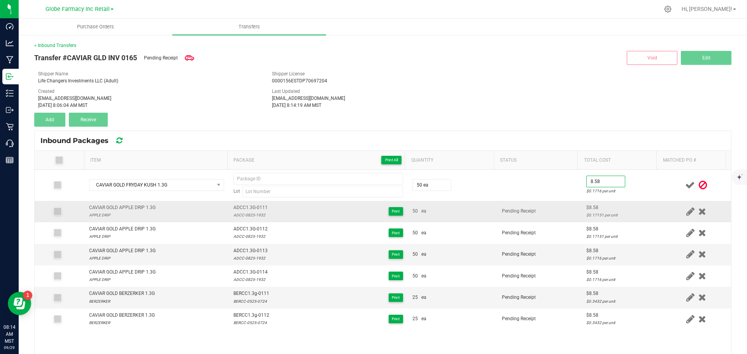
type input "$8.58"
click at [558, 217] on td "Pending Receipt" at bounding box center [539, 211] width 84 height 21
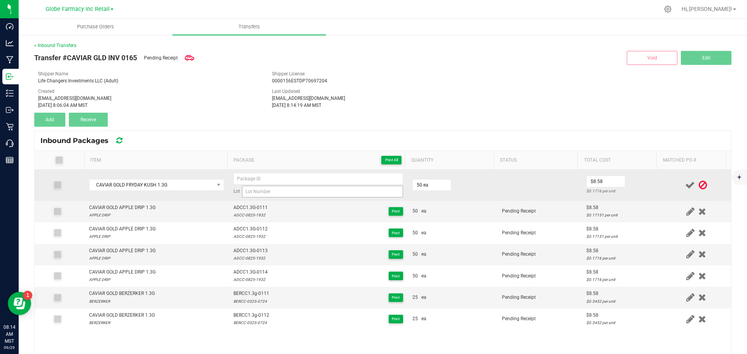
click at [249, 195] on td "Lot" at bounding box center [318, 185] width 179 height 31
click at [249, 195] on input at bounding box center [322, 192] width 161 height 12
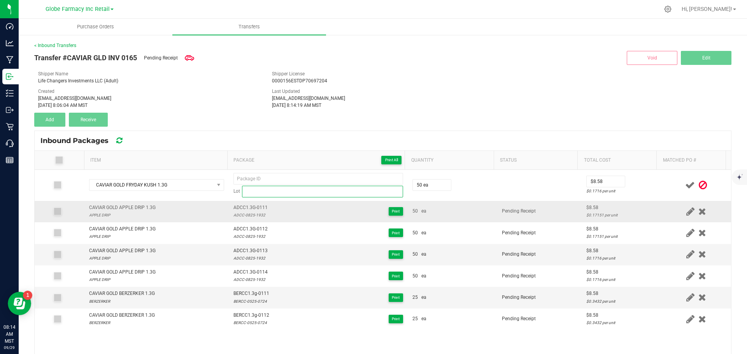
paste input "FDCC-0825- 0128"
drag, startPoint x: 268, startPoint y: 195, endPoint x: 267, endPoint y: 204, distance: 8.7
click at [267, 195] on input "FDCC-0825- 0128" at bounding box center [322, 192] width 161 height 12
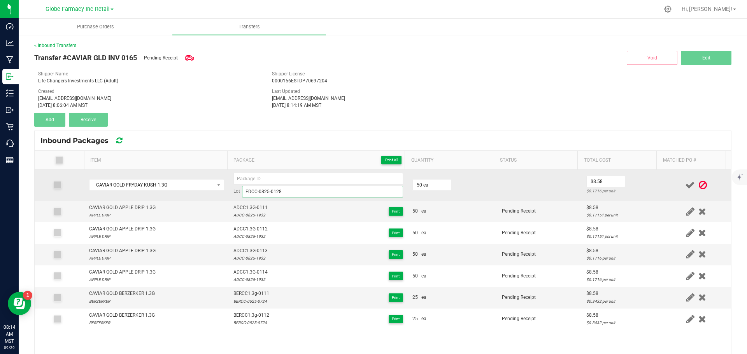
click at [243, 191] on input "FDCC-0825-0128" at bounding box center [322, 192] width 161 height 12
type input "FDCC-0825-0128"
click at [243, 175] on input at bounding box center [318, 179] width 170 height 12
paste input "FDCC"
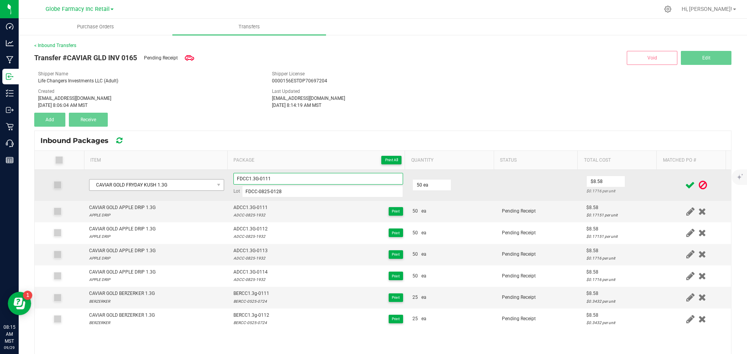
drag, startPoint x: 295, startPoint y: 179, endPoint x: 140, endPoint y: 186, distance: 155.4
click at [140, 186] on tr "CAVIAR GOLD FRYDAY KUSH 1.3G FDCC1.3G-0111 Lot FDCC-0825-0128 50 ea $8.58 $0.17…" at bounding box center [383, 185] width 696 height 31
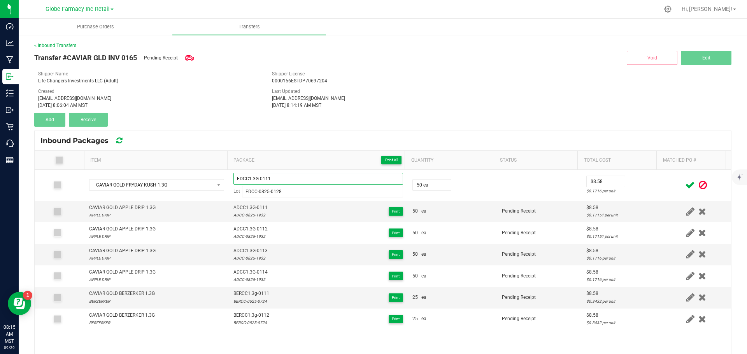
type input "FDCC1.3G-0111"
click at [685, 189] on icon at bounding box center [690, 186] width 10 height 10
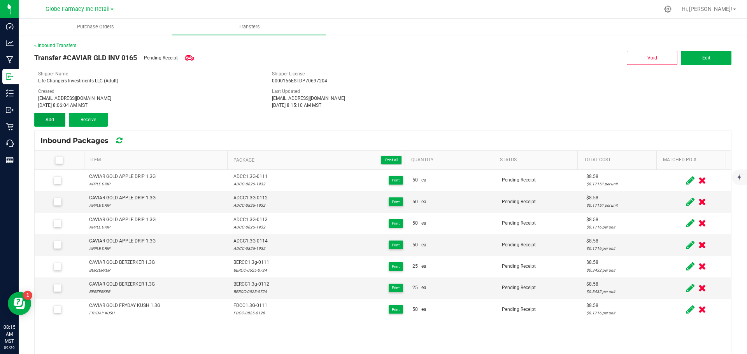
click at [51, 123] on button "Add" at bounding box center [49, 120] width 31 height 14
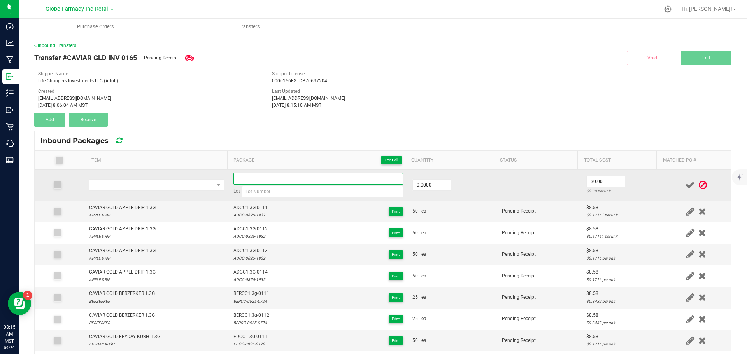
click at [274, 176] on input at bounding box center [318, 179] width 170 height 12
paste input "FDCC1.3G-0111"
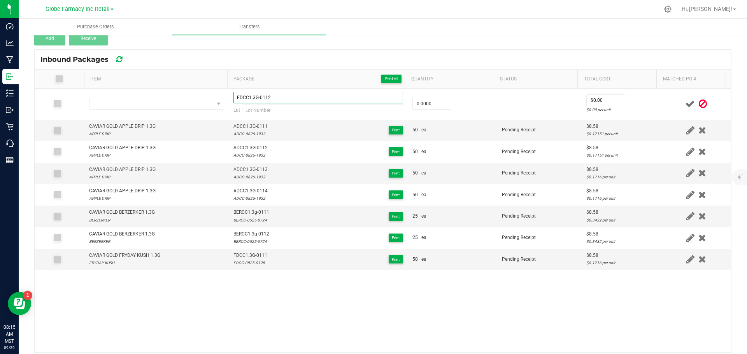
scroll to position [88, 0]
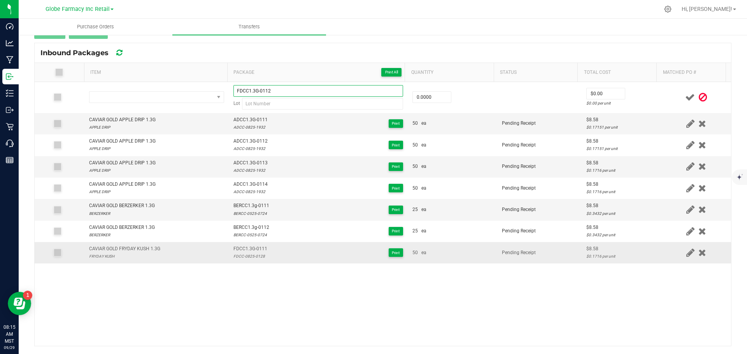
type input "FDCC1.3G-0112"
drag, startPoint x: 256, startPoint y: 253, endPoint x: 260, endPoint y: 260, distance: 8.2
click at [256, 253] on span "FDCC1.3G-0111" at bounding box center [250, 249] width 34 height 7
click at [260, 261] on td "FDCC1.3G-0111 FDCC-0825-0128 Print" at bounding box center [318, 252] width 179 height 21
click at [250, 256] on div "FDCC-0825-0128" at bounding box center [250, 256] width 34 height 7
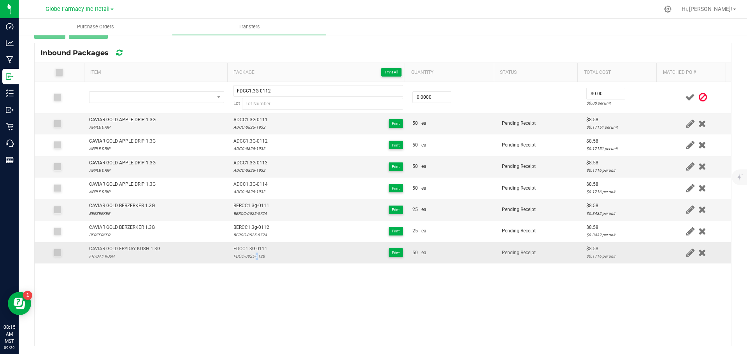
click at [250, 256] on div "FDCC-0825-0128" at bounding box center [250, 256] width 34 height 7
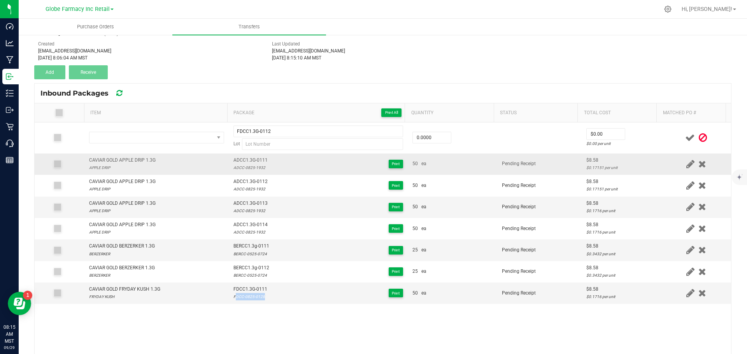
scroll to position [0, 0]
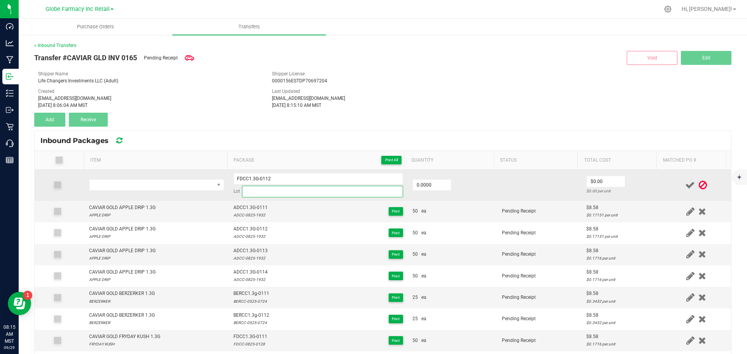
click at [253, 192] on input at bounding box center [322, 192] width 161 height 12
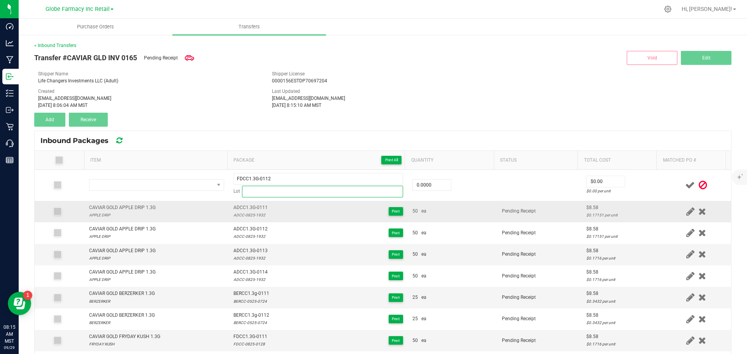
paste input "FDCC-0825-0128"
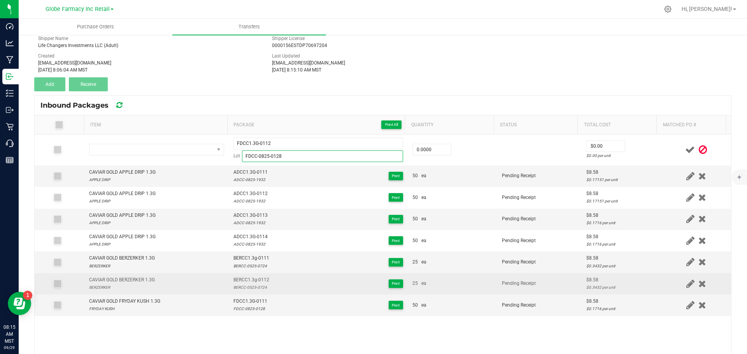
scroll to position [88, 0]
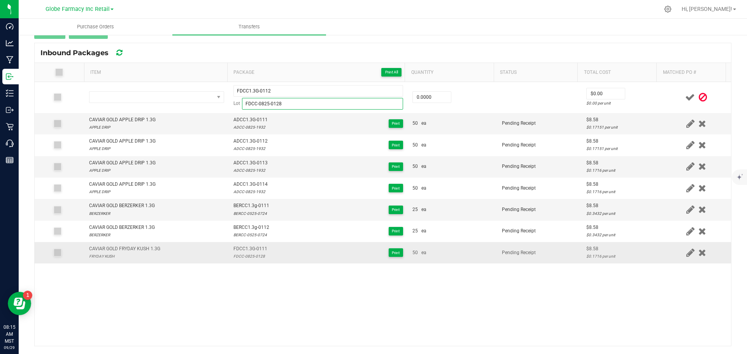
type input "FDCC-0825-0128"
click at [126, 248] on div "CAVIAR GOLD FRYDAY KUSH 1.3G" at bounding box center [124, 249] width 71 height 7
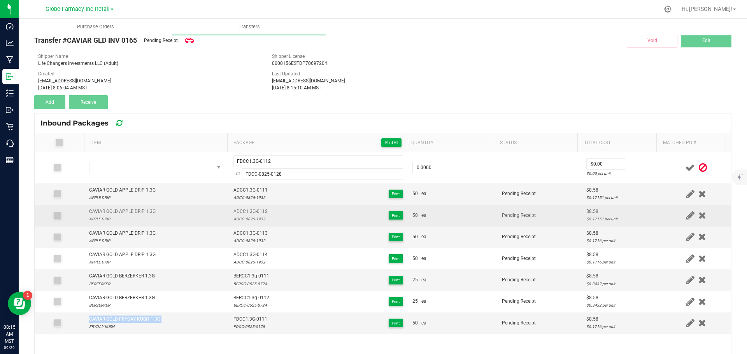
scroll to position [0, 0]
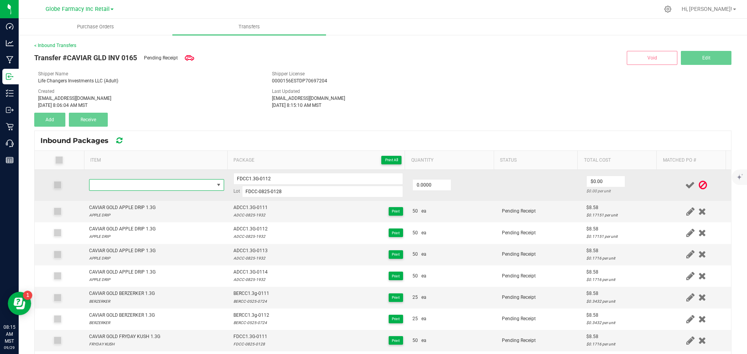
click at [143, 188] on span "NO DATA FOUND" at bounding box center [151, 185] width 125 height 11
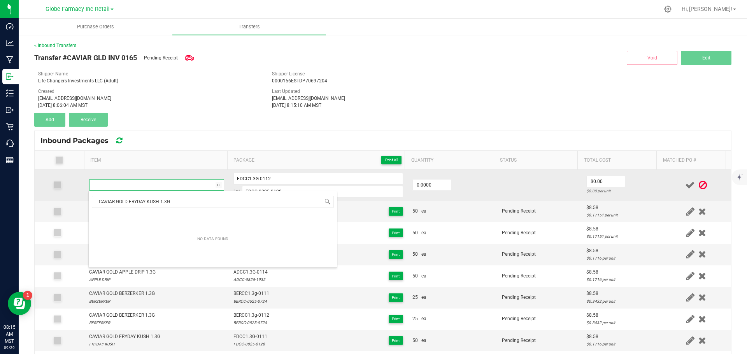
scroll to position [12, 132]
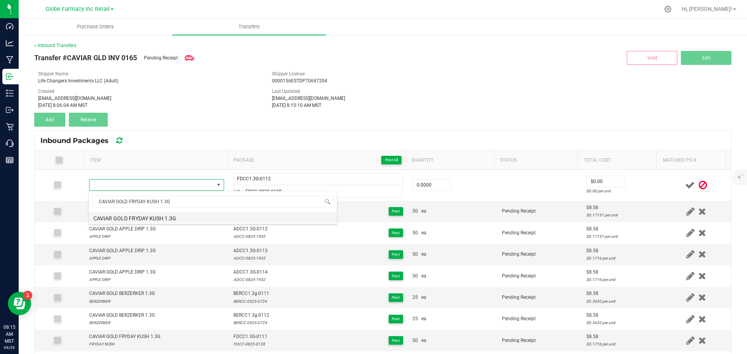
click at [174, 216] on li "CAVIAR GOLD FRYDAY KUSH 1.3G" at bounding box center [213, 217] width 248 height 11
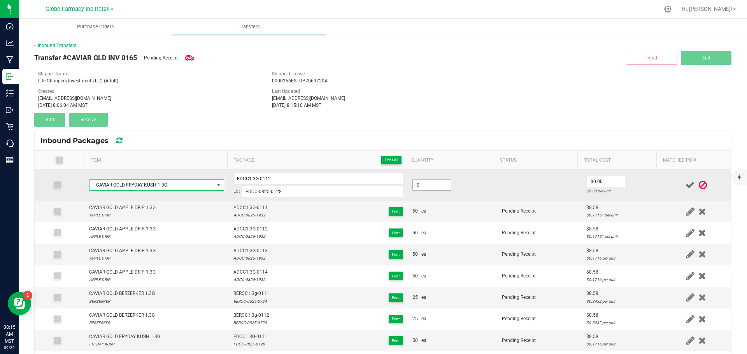
click at [427, 188] on input "0" at bounding box center [432, 185] width 38 height 11
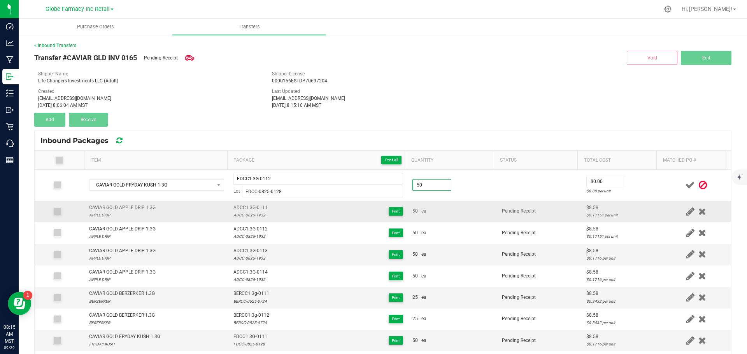
type input "50 ea"
click at [471, 207] on td "50 ea" at bounding box center [452, 211] width 89 height 21
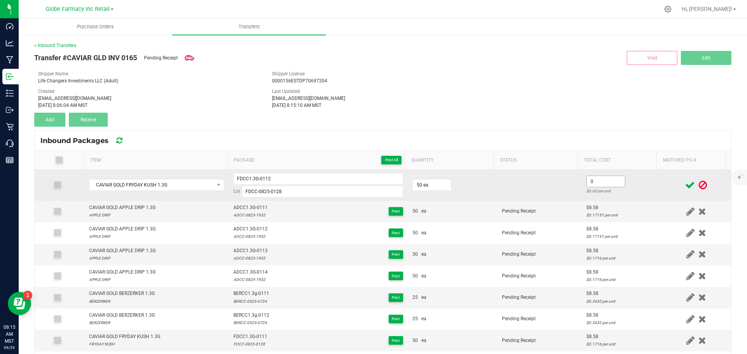
click at [587, 181] on input "0" at bounding box center [606, 181] width 38 height 11
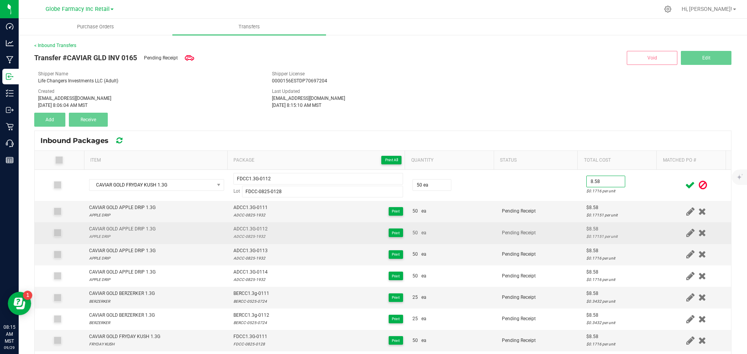
type input "$8.58"
drag, startPoint x: 560, startPoint y: 238, endPoint x: 555, endPoint y: 238, distance: 5.1
click at [555, 238] on td "Pending Receipt" at bounding box center [539, 233] width 84 height 21
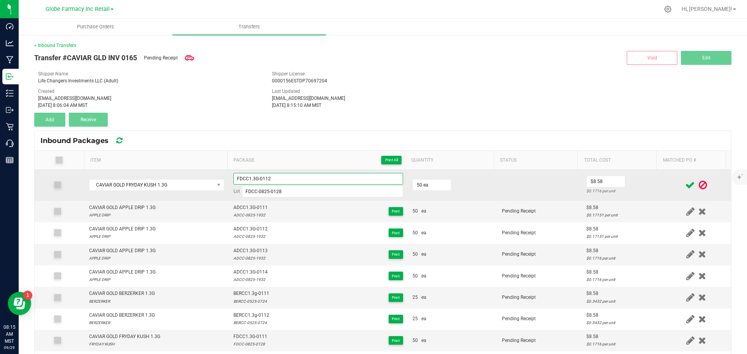
drag, startPoint x: 290, startPoint y: 182, endPoint x: 106, endPoint y: 170, distance: 184.4
click at [106, 170] on tr "CAVIAR GOLD FRYDAY KUSH 1.3G FDCC1.3G-0112 Lot FDCC-0825-0128 50 ea $8.58 $0.17…" at bounding box center [383, 185] width 696 height 31
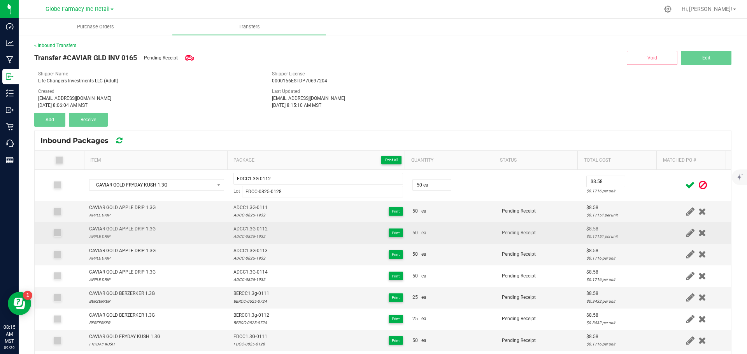
click at [549, 240] on td "Pending Receipt" at bounding box center [539, 233] width 84 height 21
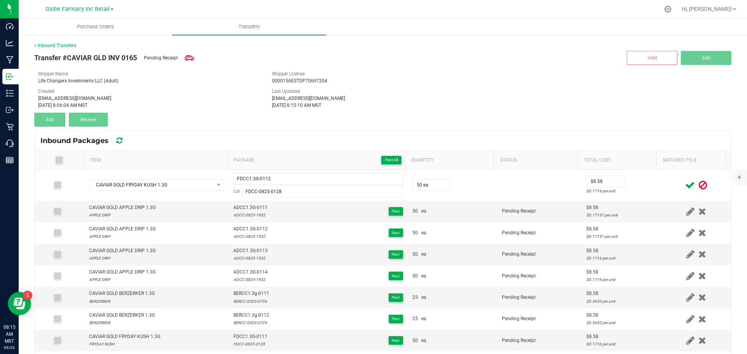
click at [685, 181] on icon at bounding box center [690, 186] width 10 height 10
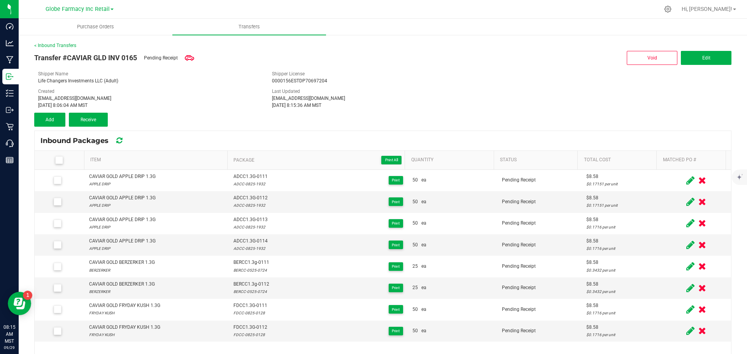
click at [65, 128] on div "< Inbound Transfers Transfer #CAVIAR GLD INV 0165 Pending Receipt Void Edit Shi…" at bounding box center [382, 238] width 697 height 393
click at [53, 123] on button "Add" at bounding box center [49, 120] width 31 height 14
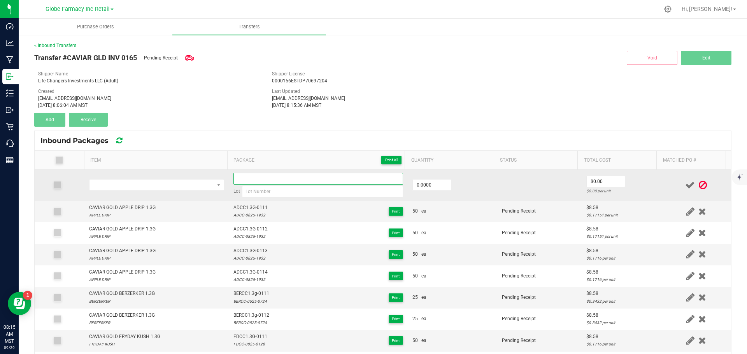
click at [265, 183] on input at bounding box center [318, 179] width 170 height 12
paste input "FDCC1.3G-0112"
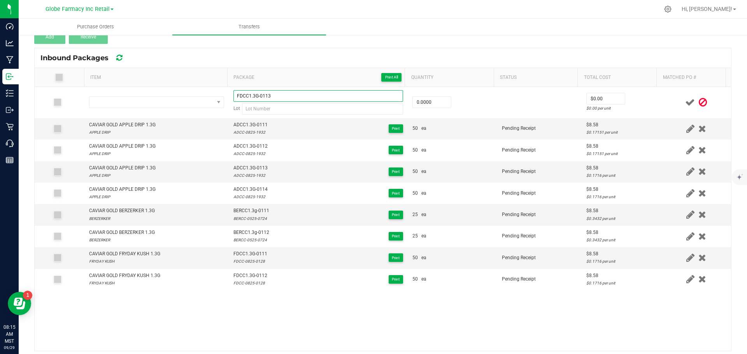
scroll to position [88, 0]
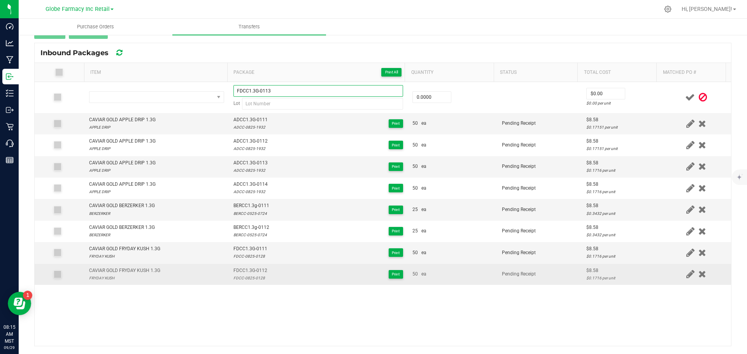
type input "FDCC1.3G-0113"
click at [135, 272] on div "CAVIAR GOLD FRYDAY KUSH 1.3G" at bounding box center [124, 270] width 71 height 7
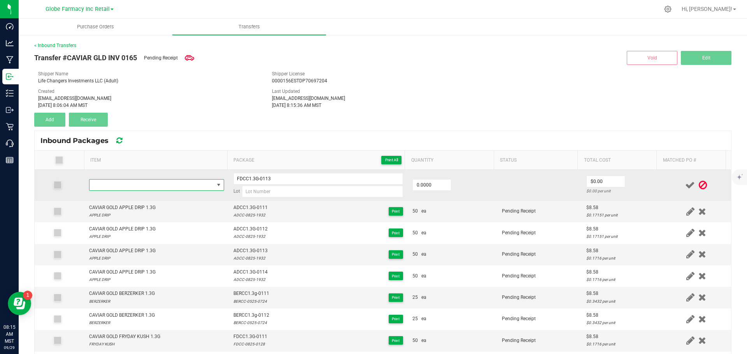
click at [135, 181] on span "NO DATA FOUND" at bounding box center [151, 185] width 125 height 11
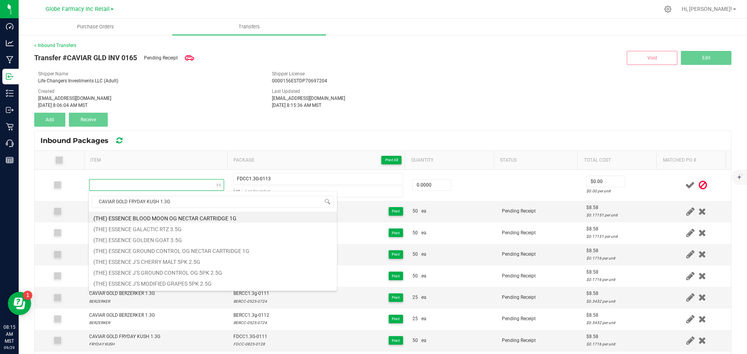
scroll to position [12, 132]
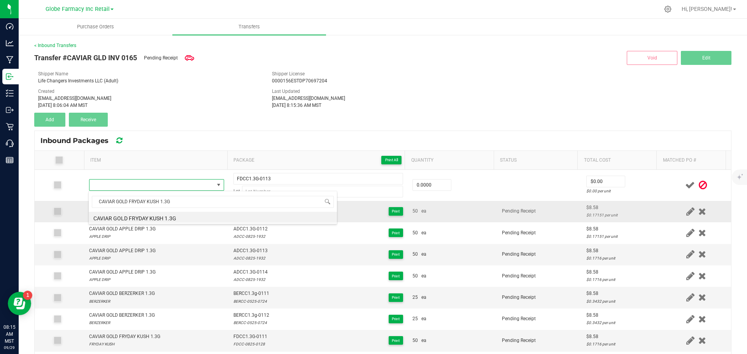
click at [177, 215] on li "CAVIAR GOLD FRYDAY KUSH 1.3G" at bounding box center [213, 217] width 248 height 11
type input "0 ea"
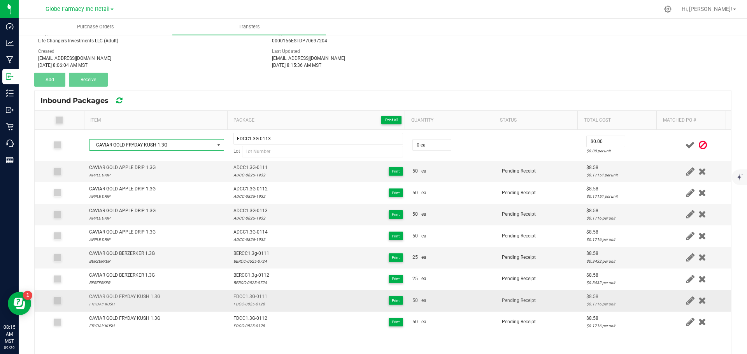
scroll to position [88, 0]
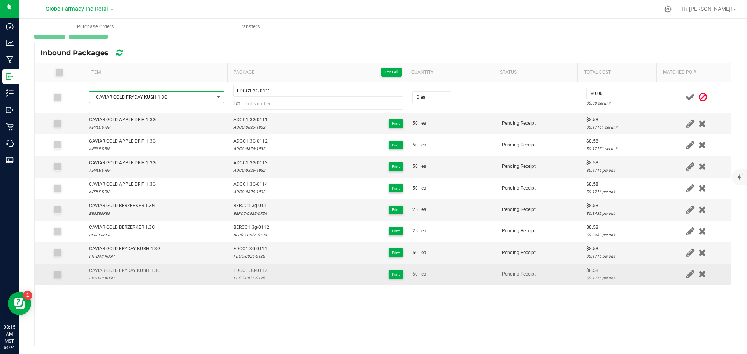
click at [240, 278] on div "FDCC-0825-0128" at bounding box center [250, 278] width 34 height 7
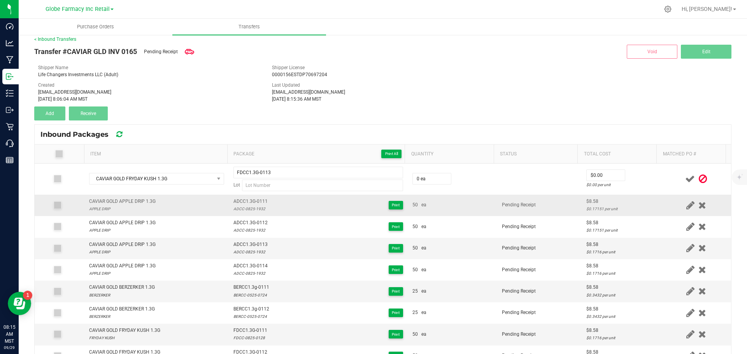
scroll to position [0, 0]
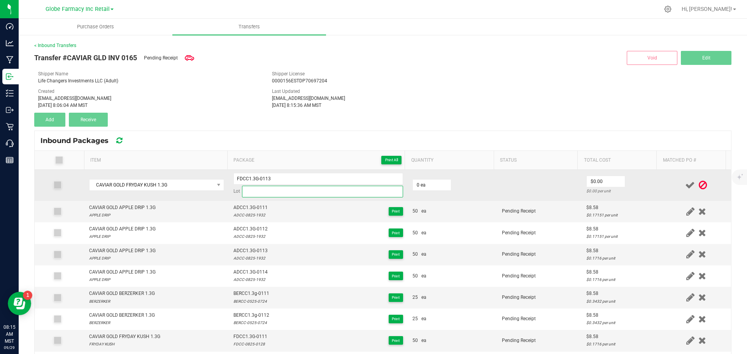
click at [259, 189] on input at bounding box center [322, 192] width 161 height 12
paste input "FDCC-0825-0128"
type input "FDCC-0825-0128"
click at [443, 183] on input "0" at bounding box center [432, 185] width 38 height 11
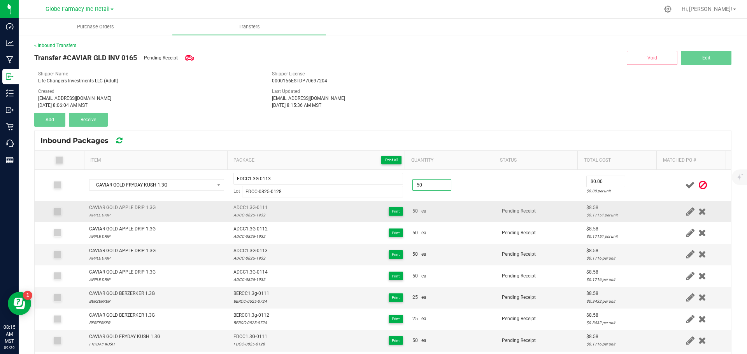
type input "50 ea"
click at [453, 216] on td "50 ea" at bounding box center [452, 211] width 89 height 21
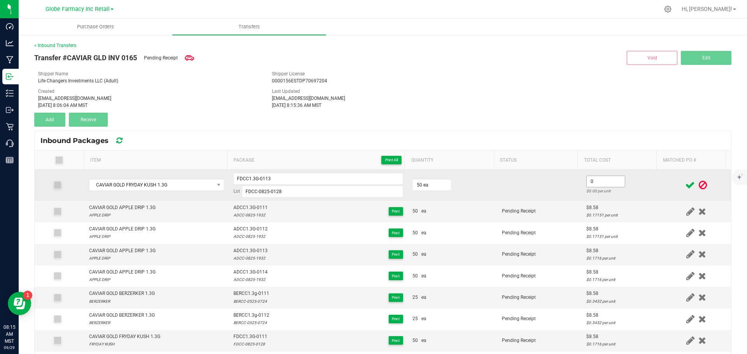
click at [597, 185] on input "0" at bounding box center [606, 181] width 38 height 11
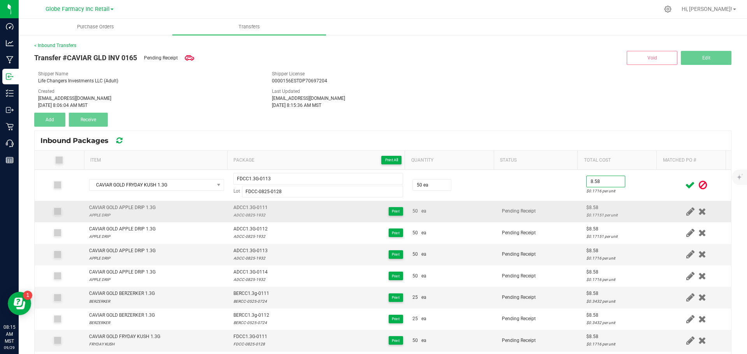
type input "$8.58"
click at [564, 212] on td "Pending Receipt" at bounding box center [539, 211] width 84 height 21
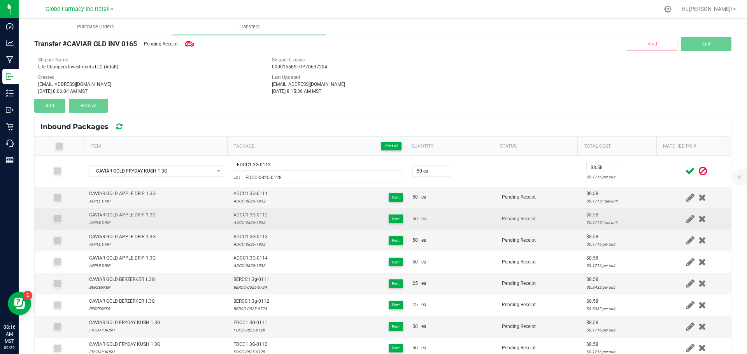
scroll to position [39, 0]
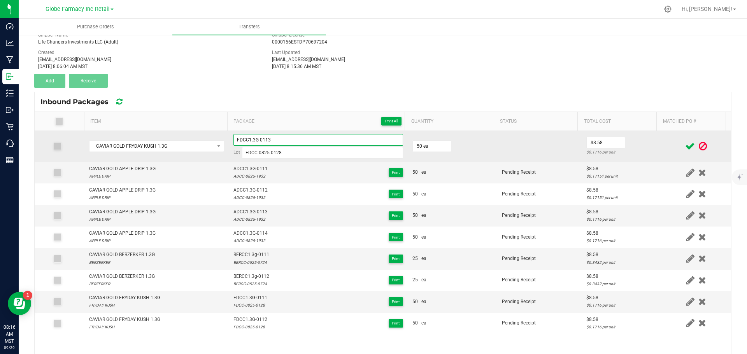
click at [240, 139] on input "FDCC1.3G-0113" at bounding box center [318, 140] width 170 height 12
click at [497, 139] on td at bounding box center [539, 146] width 84 height 31
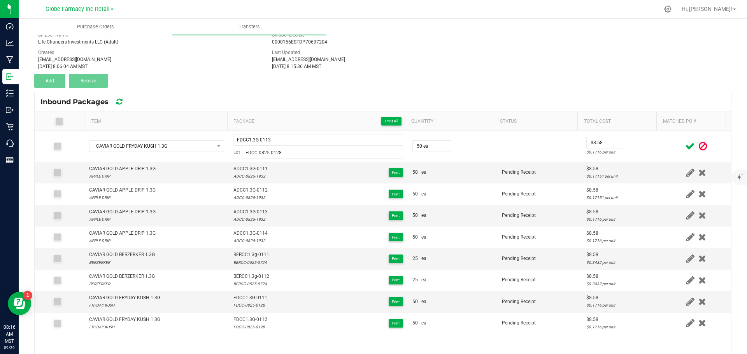
click at [685, 146] on icon at bounding box center [690, 147] width 10 height 10
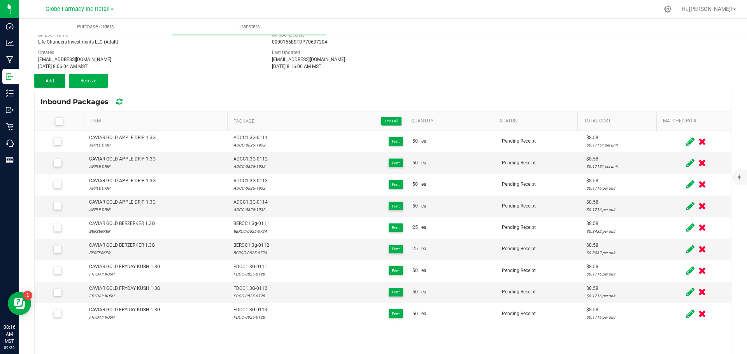
click at [49, 76] on button "Add" at bounding box center [49, 81] width 31 height 14
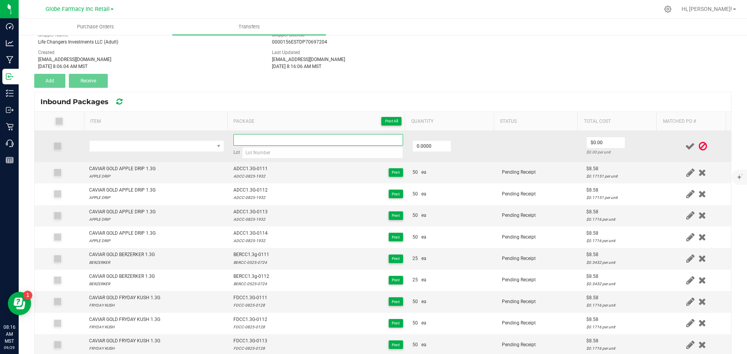
click at [280, 141] on input at bounding box center [318, 140] width 170 height 12
paste input "FDCC1.3G-0113"
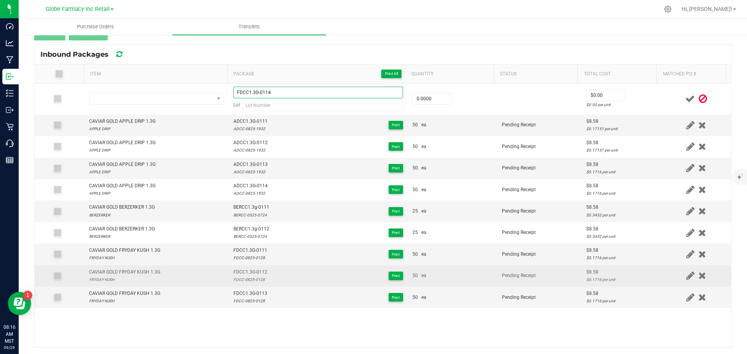
scroll to position [88, 0]
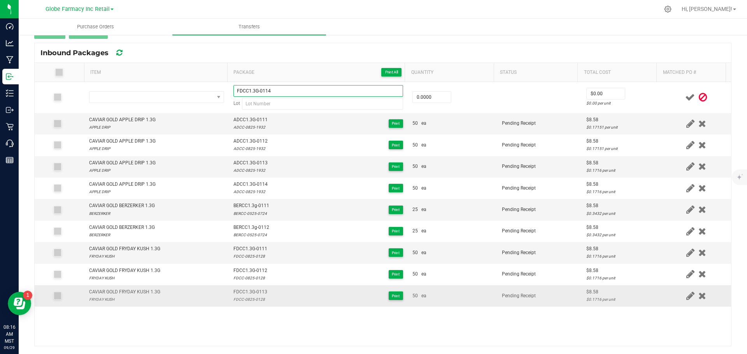
type input "FDCC1.3G-0114"
click at [243, 300] on div "FDCC-0825-0128" at bounding box center [250, 299] width 34 height 7
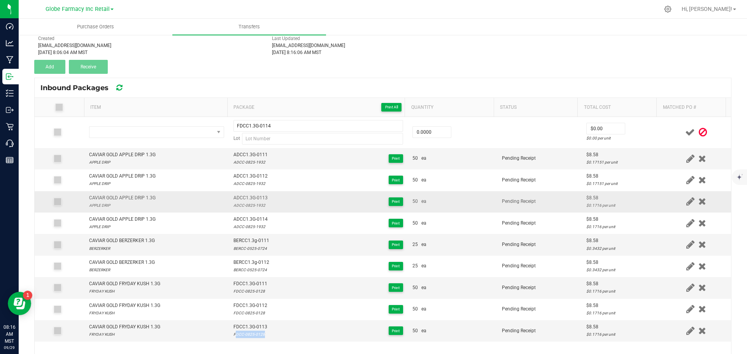
scroll to position [0, 0]
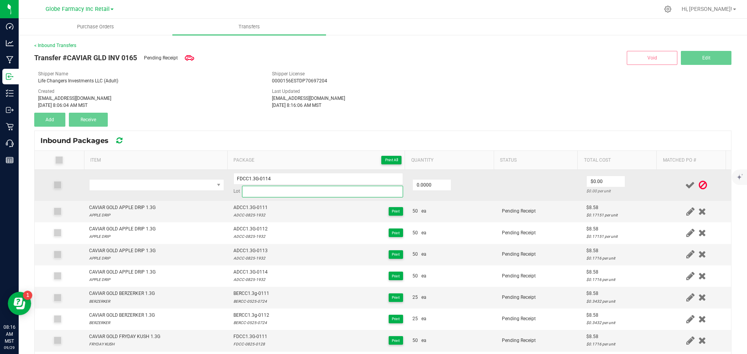
click at [261, 195] on input at bounding box center [322, 192] width 161 height 12
paste input "FDCC-0825-0128"
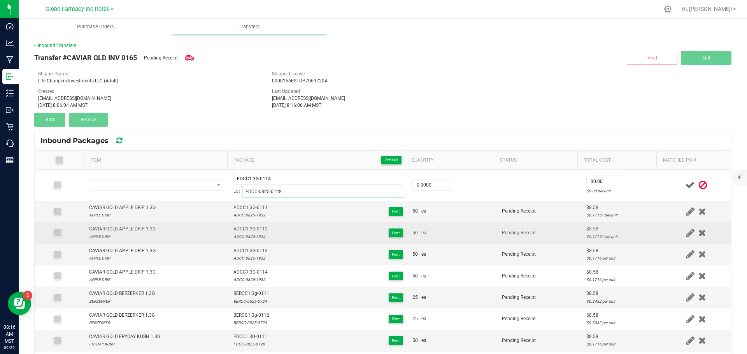
scroll to position [88, 0]
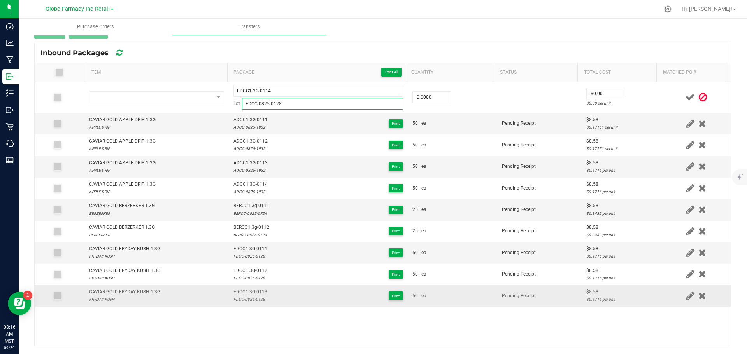
type input "FDCC-0825-0128"
click at [125, 293] on div "CAVIAR GOLD FRYDAY KUSH 1.3G" at bounding box center [124, 292] width 71 height 7
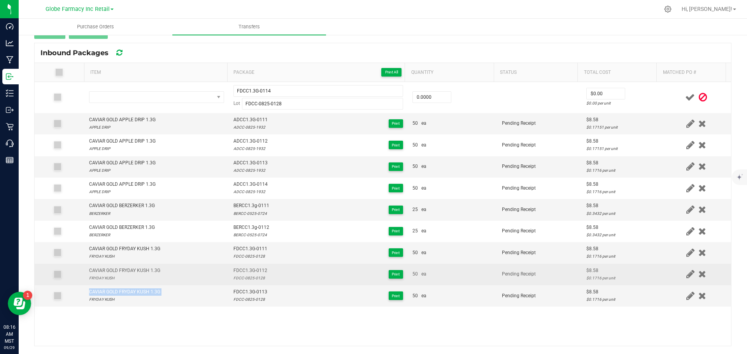
scroll to position [0, 0]
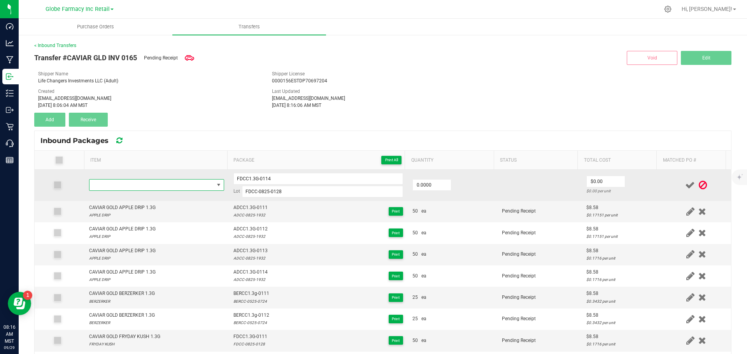
click at [146, 187] on span "NO DATA FOUND" at bounding box center [151, 185] width 125 height 11
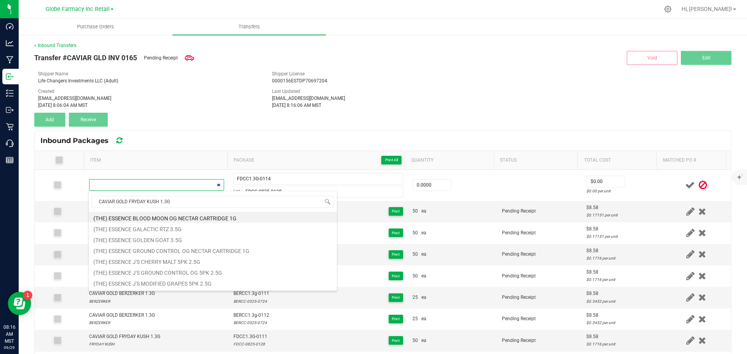
scroll to position [12, 132]
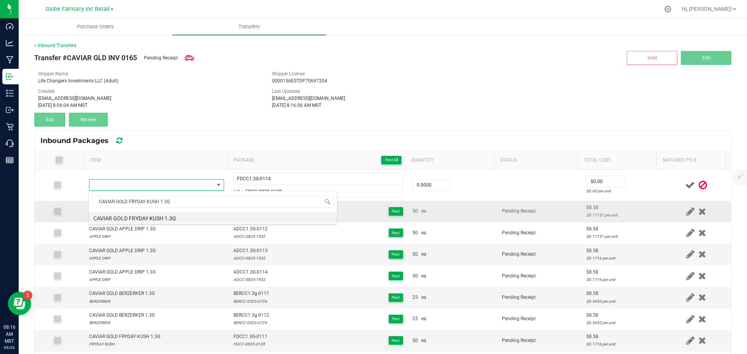
click at [185, 219] on li "CAVIAR GOLD FRYDAY KUSH 1.3G" at bounding box center [213, 217] width 248 height 11
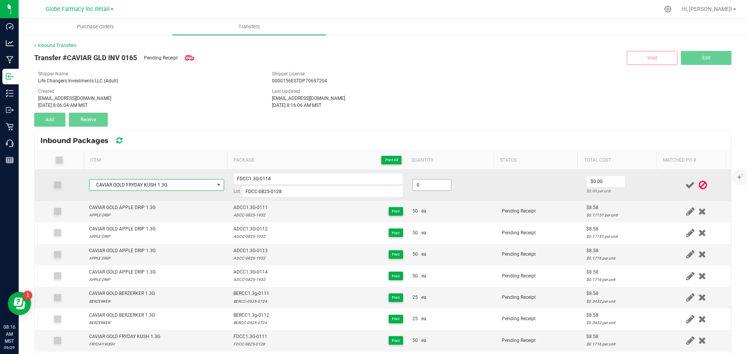
click at [426, 186] on input "0" at bounding box center [432, 185] width 38 height 11
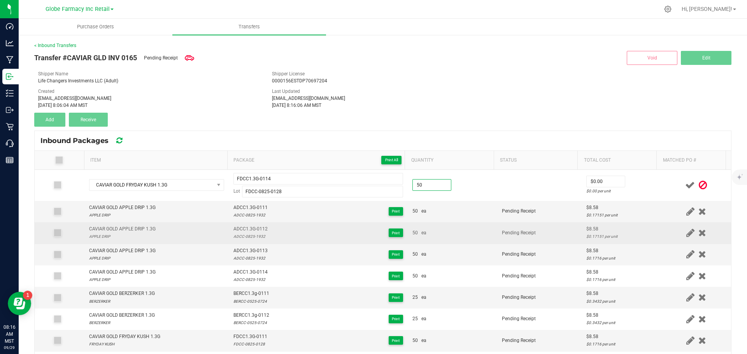
type input "50 ea"
click at [426, 236] on div "50 ea" at bounding box center [452, 233] width 80 height 7
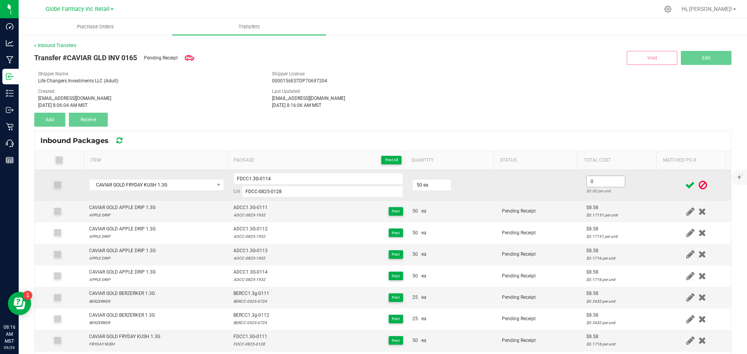
click at [587, 178] on input "0" at bounding box center [606, 181] width 38 height 11
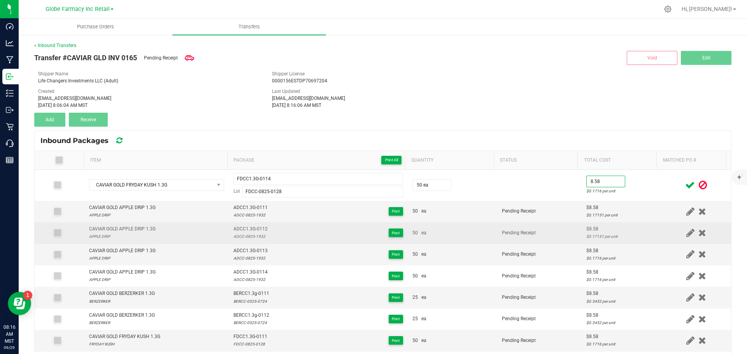
type input "$8.58"
click at [589, 224] on td "$8.58 $0.17151 per unit" at bounding box center [622, 233] width 80 height 21
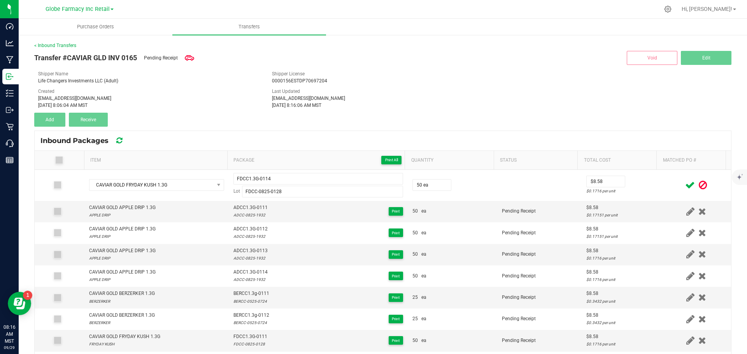
click at [685, 184] on icon at bounding box center [690, 186] width 10 height 10
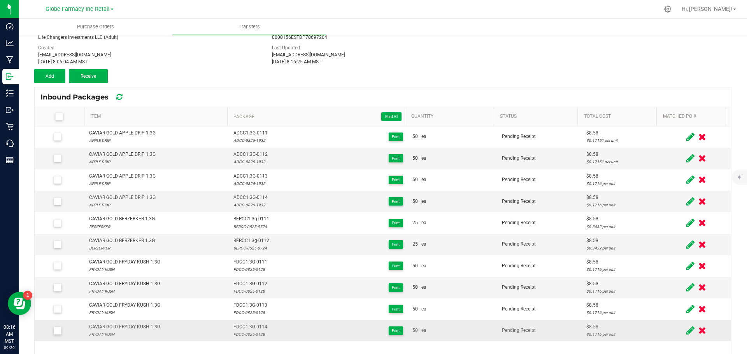
scroll to position [0, 0]
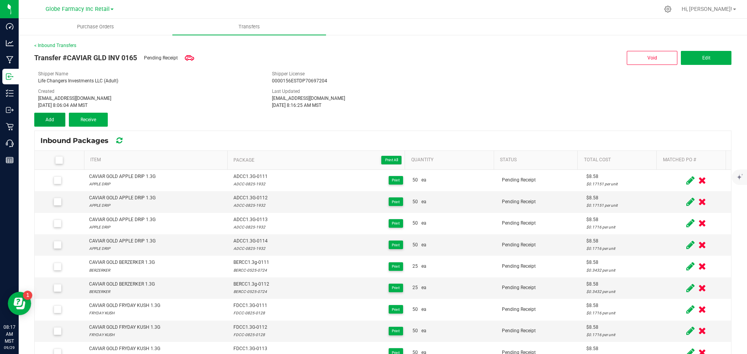
click at [53, 116] on button "Add" at bounding box center [49, 120] width 31 height 14
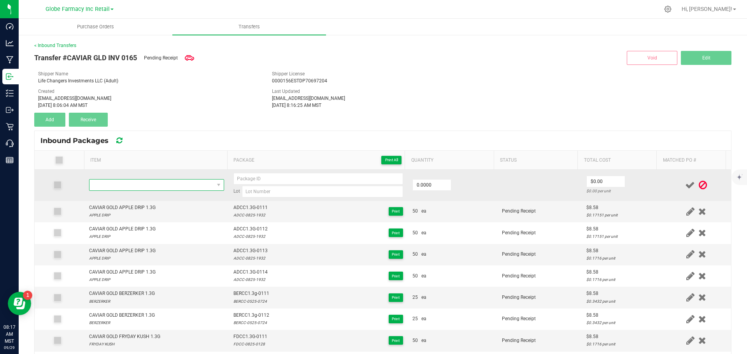
click at [107, 186] on span "NO DATA FOUND" at bounding box center [151, 185] width 125 height 11
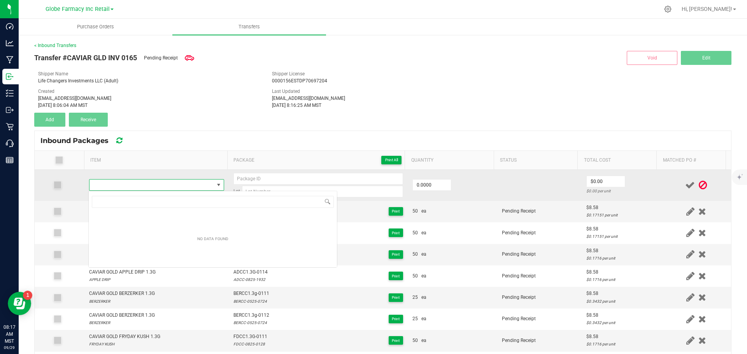
type input "CAVIAR GOLD GOOD DAY KUSH 1.3G"
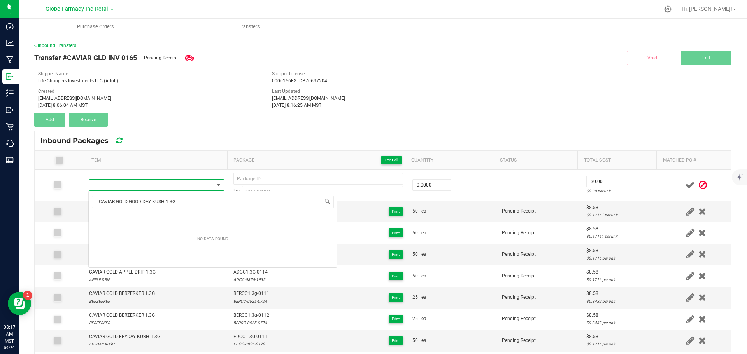
scroll to position [12, 132]
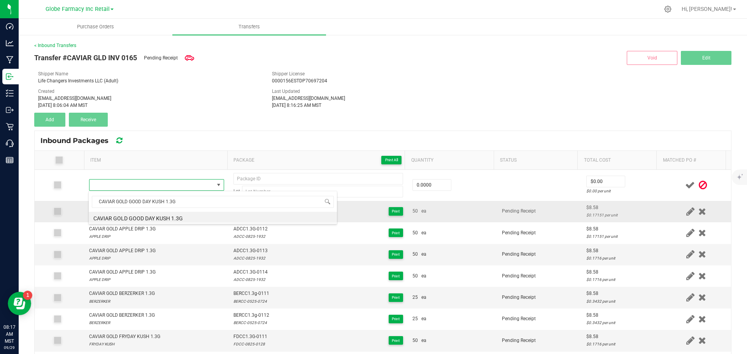
click at [159, 219] on li "CAVIAR GOLD GOOD DAY KUSH 1.3G" at bounding box center [213, 217] width 248 height 11
type input "0 ea"
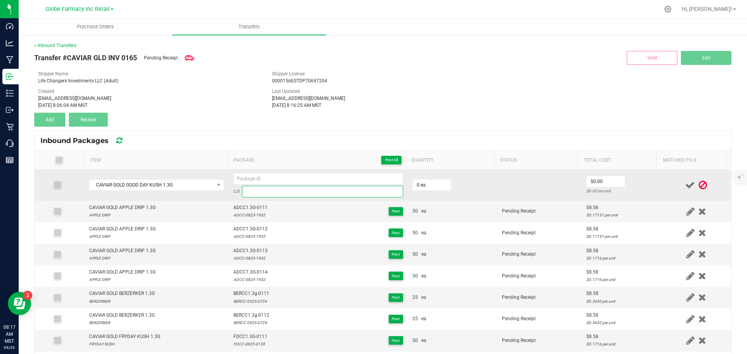
click at [260, 193] on input at bounding box center [322, 192] width 161 height 12
paste input "GDCC-0825- 0329"
click at [244, 189] on input "GDCC-0825-0329" at bounding box center [322, 192] width 161 height 12
type input "GDCC-0825-0329"
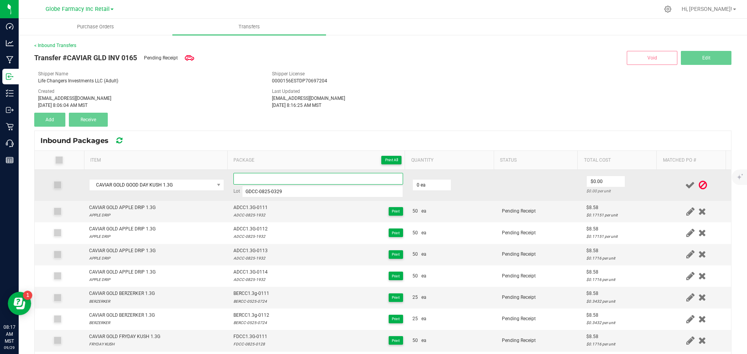
click at [239, 181] on input at bounding box center [318, 179] width 170 height 12
paste input "GDCC"
drag, startPoint x: 276, startPoint y: 182, endPoint x: 219, endPoint y: 176, distance: 57.5
click at [221, 177] on tr "CAVIAR GOLD GOOD DAY KUSH 1.3G GDCC1.3G-0111 Lot GDCC-0825-0329 0 ea $0.00 $0.0…" at bounding box center [383, 185] width 696 height 31
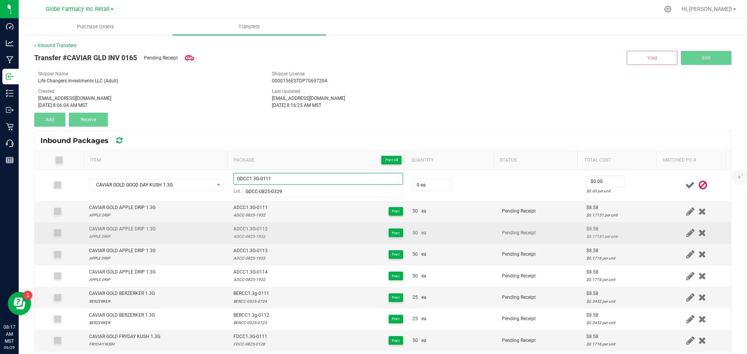
type input "GDCC1.3G-0111"
click at [233, 233] on span "ADCC1.3G-0112" at bounding box center [250, 229] width 34 height 7
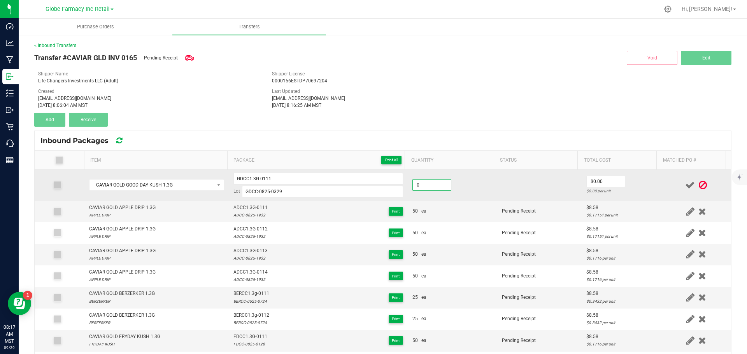
click at [437, 182] on input "0" at bounding box center [432, 185] width 38 height 11
type input "50 ea"
click at [451, 195] on td "50 ea" at bounding box center [452, 185] width 89 height 31
click at [589, 178] on input "0" at bounding box center [606, 181] width 38 height 11
type input "$8.58"
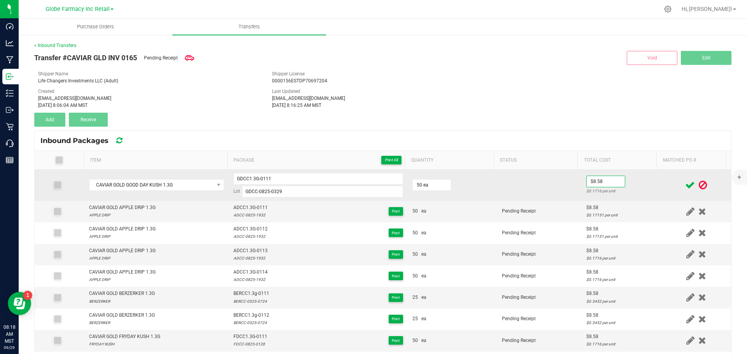
click at [539, 192] on td at bounding box center [539, 185] width 84 height 31
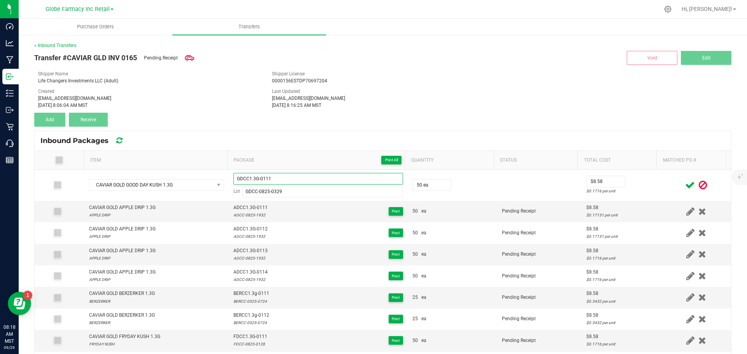
drag, startPoint x: 270, startPoint y: 180, endPoint x: 206, endPoint y: 166, distance: 65.8
click at [209, 168] on div "Item Package Print All Quantity Status Total Cost Matched PO # CAVIAR GOLD GOOD…" at bounding box center [383, 292] width 696 height 283
click at [685, 186] on icon at bounding box center [690, 186] width 10 height 10
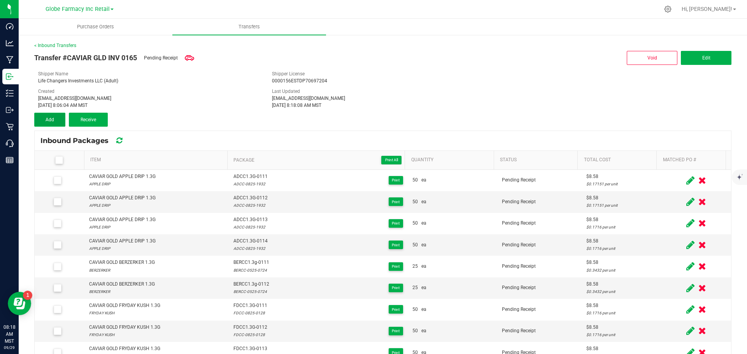
click at [61, 121] on button "Add" at bounding box center [49, 120] width 31 height 14
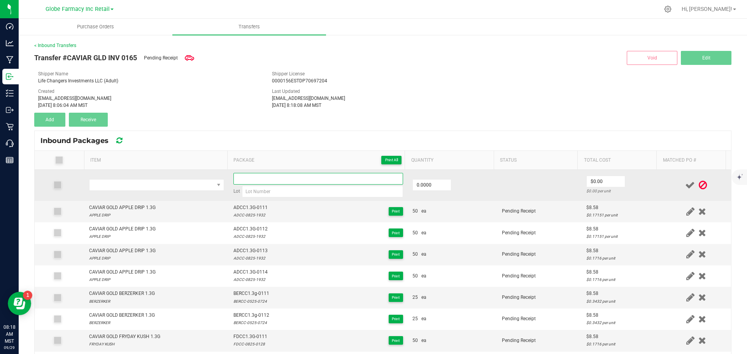
click at [255, 177] on input at bounding box center [318, 179] width 170 height 12
paste input "GDCC1.3G-0111"
type input "GDCC1.3G-0112"
click at [423, 188] on input "0" at bounding box center [432, 185] width 38 height 11
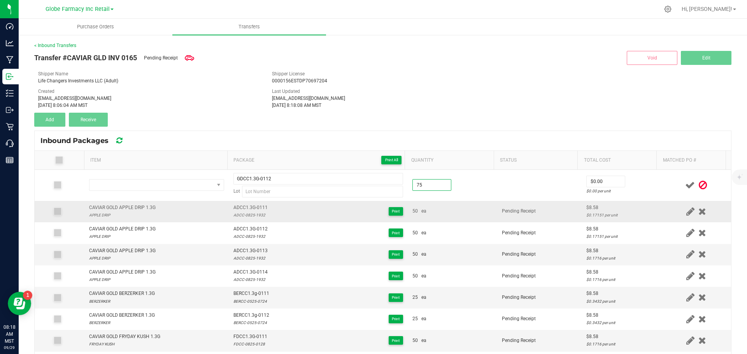
type input "75.0000"
click at [437, 202] on td "50 ea" at bounding box center [452, 211] width 89 height 21
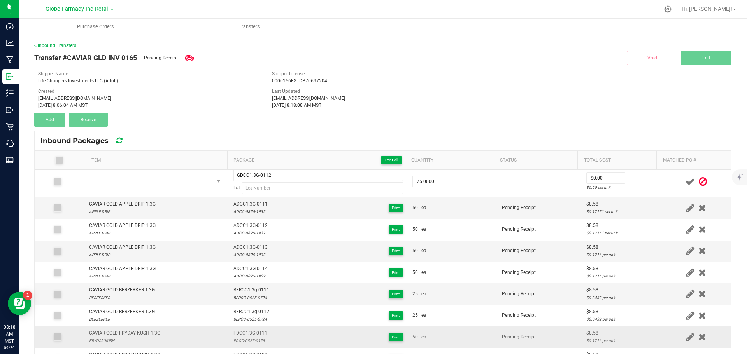
scroll to position [88, 0]
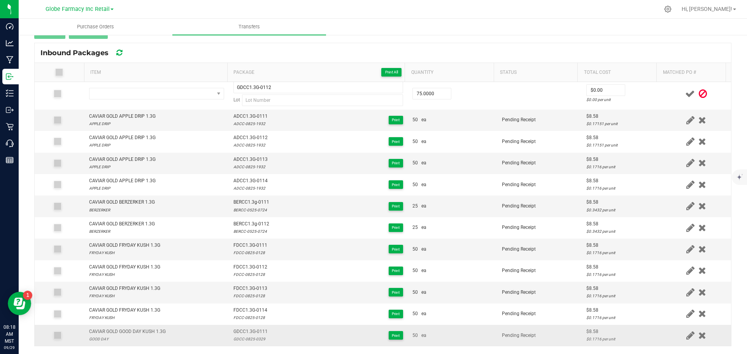
click at [248, 341] on div "GDCC-0825-0329" at bounding box center [250, 339] width 34 height 7
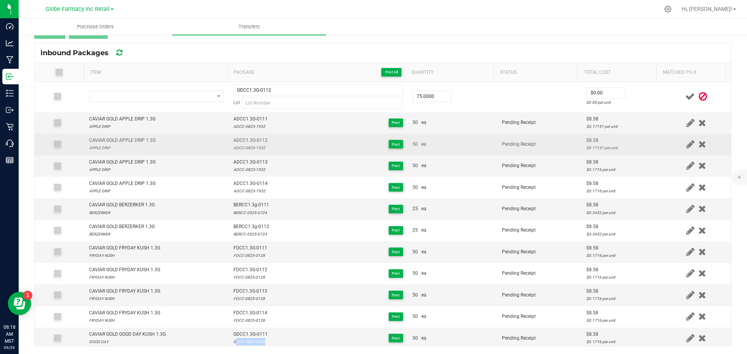
scroll to position [0, 0]
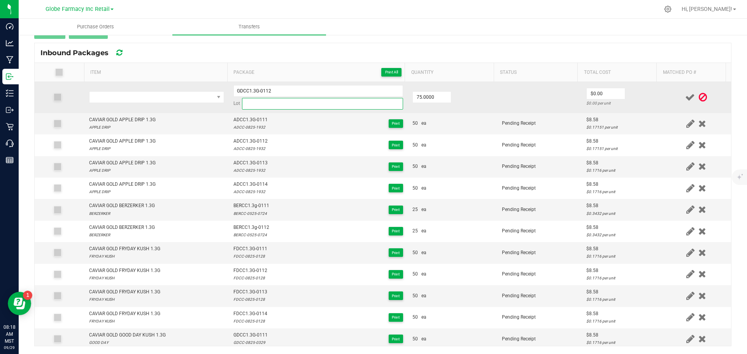
click at [253, 107] on input at bounding box center [322, 104] width 161 height 12
paste input "GDCC-0825-0329"
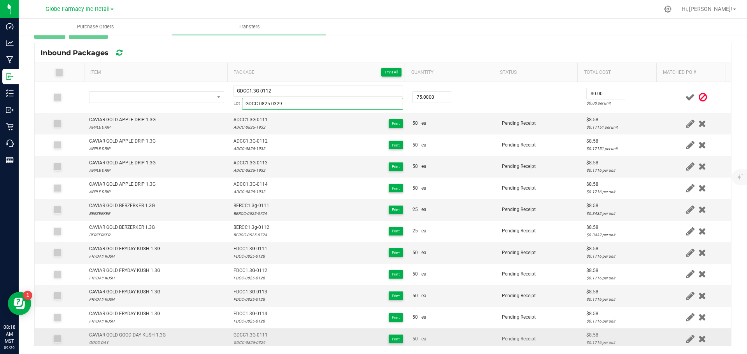
type input "GDCC-0825-0329"
click at [121, 335] on div "CAVIAR GOLD GOOD DAY KUSH 1.3G" at bounding box center [127, 335] width 77 height 7
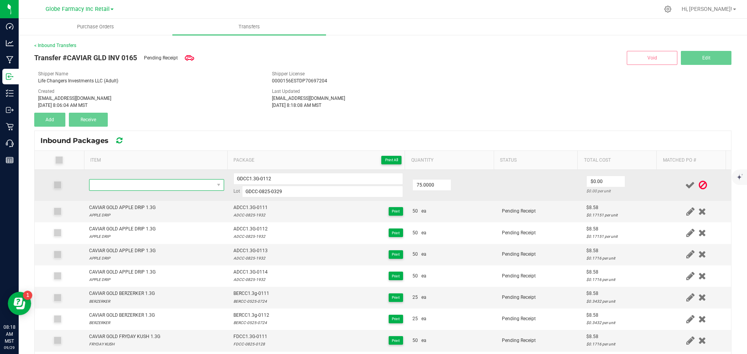
click at [124, 188] on span "NO DATA FOUND" at bounding box center [151, 185] width 125 height 11
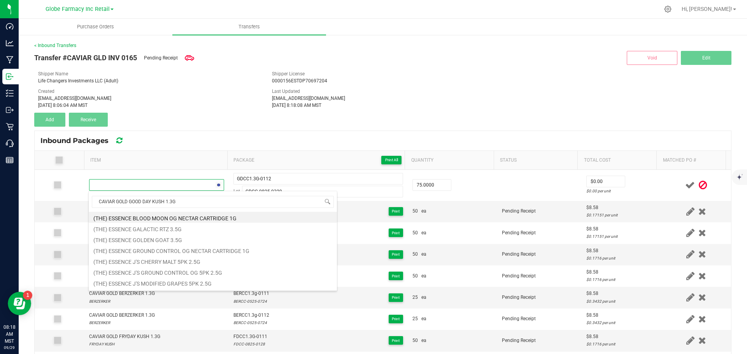
scroll to position [12, 132]
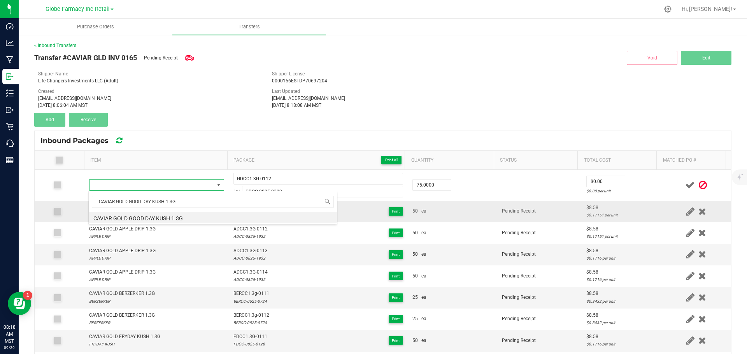
drag, startPoint x: 184, startPoint y: 217, endPoint x: 222, endPoint y: 213, distance: 38.3
click at [184, 216] on li "CAVIAR GOLD GOOD DAY KUSH 1.3G" at bounding box center [213, 217] width 248 height 11
type input "75 ea"
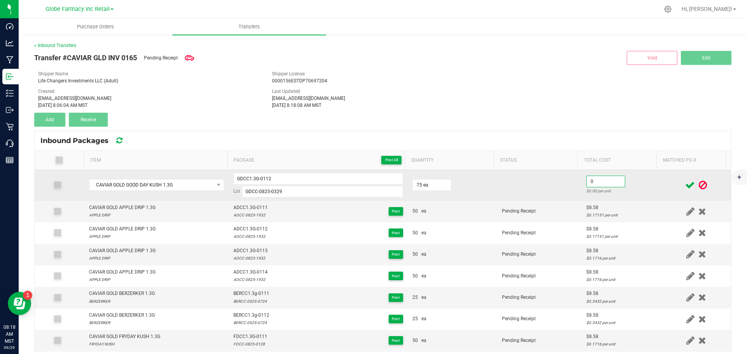
click at [588, 185] on input "0" at bounding box center [606, 181] width 38 height 11
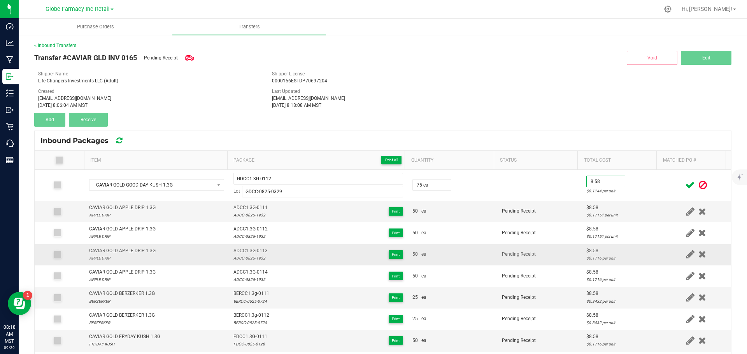
type input "$8.58"
click at [615, 249] on div "$8.58" at bounding box center [621, 250] width 70 height 7
click at [685, 186] on icon at bounding box center [690, 186] width 10 height 10
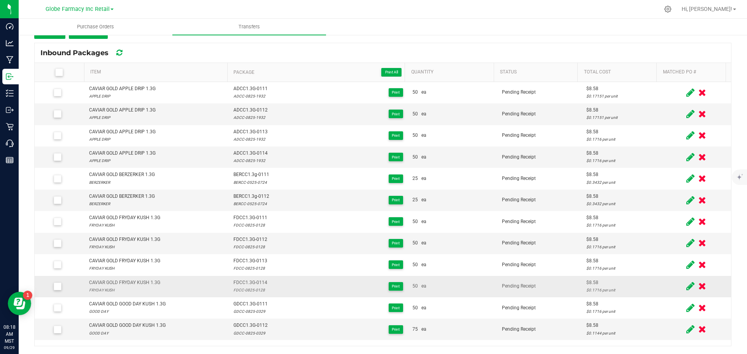
scroll to position [0, 0]
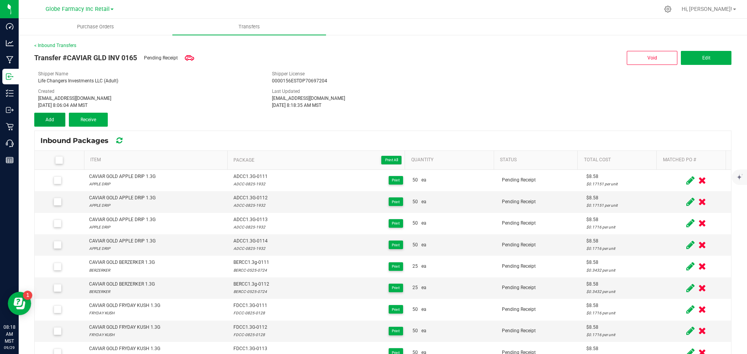
click at [53, 120] on span "Add" at bounding box center [50, 119] width 9 height 5
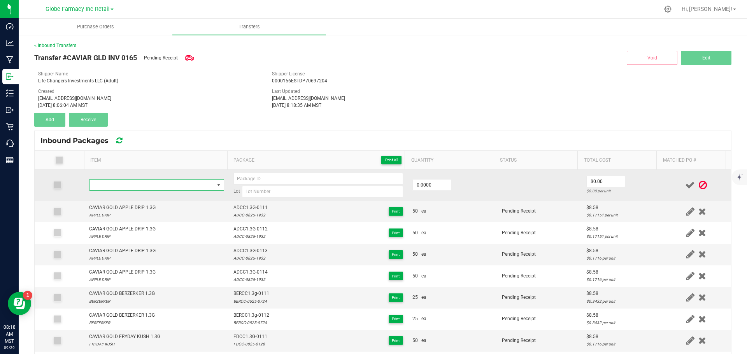
click at [147, 184] on span "NO DATA FOUND" at bounding box center [151, 185] width 125 height 11
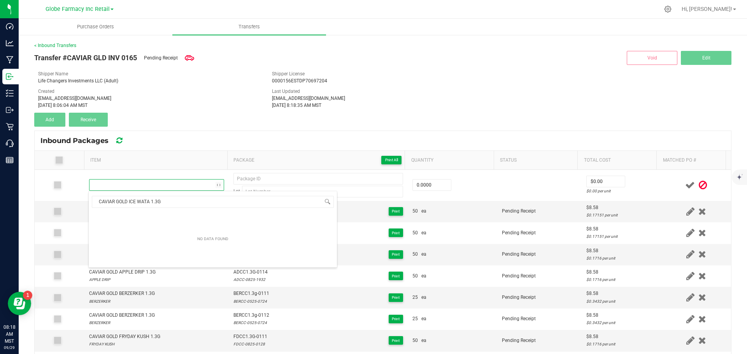
scroll to position [12, 132]
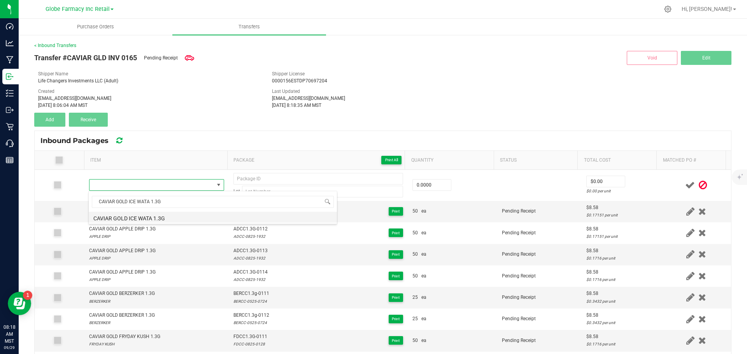
click at [184, 216] on li "CAVIAR GOLD ICE WATA 1.3G" at bounding box center [213, 217] width 248 height 11
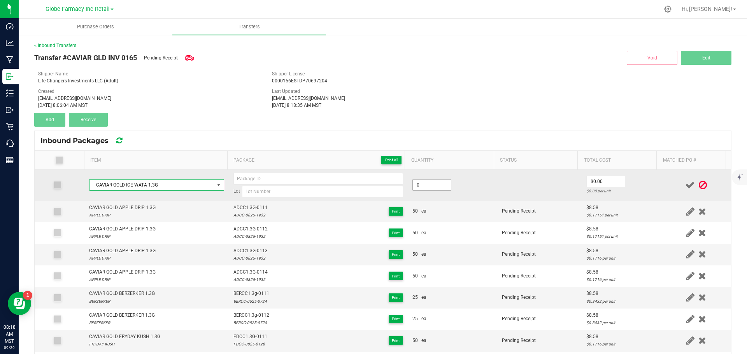
click at [413, 182] on input "0" at bounding box center [432, 185] width 38 height 11
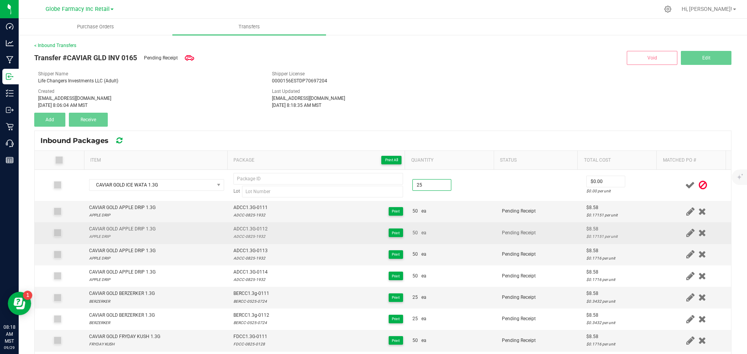
type input "25 ea"
click at [447, 229] on td "50 ea" at bounding box center [452, 233] width 89 height 21
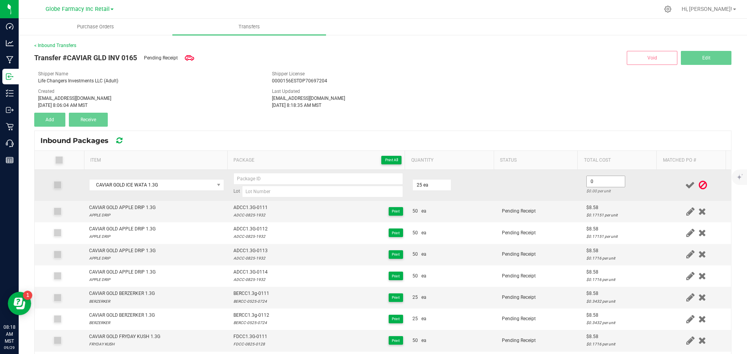
click at [602, 180] on input "0" at bounding box center [606, 181] width 38 height 11
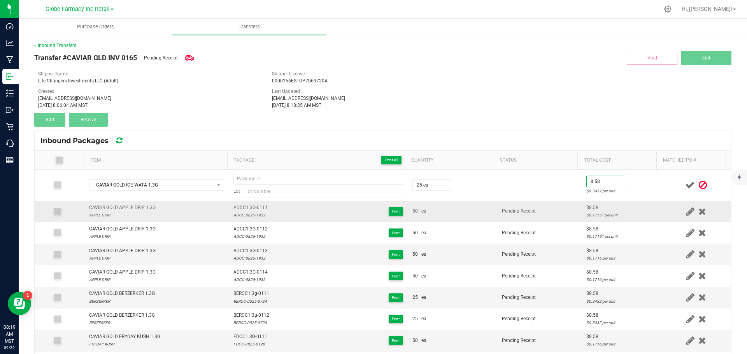
type input "$8.58"
click at [512, 222] on td "Pending Receipt" at bounding box center [539, 211] width 84 height 21
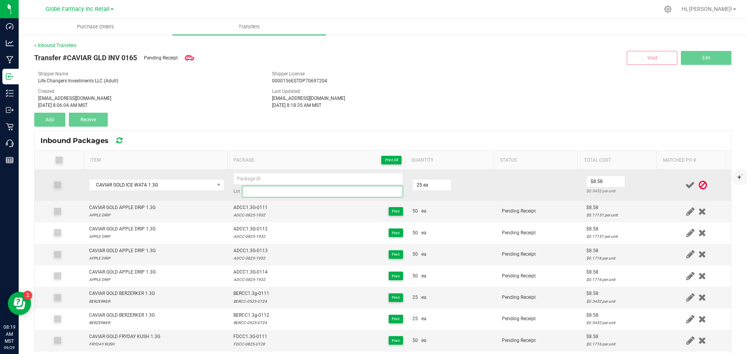
click at [251, 191] on input at bounding box center [322, 192] width 161 height 12
paste input "IWCC-0625-1131"
click at [244, 194] on input "IWCC-0625-1131" at bounding box center [322, 192] width 161 height 12
type input "IWCC-0625-1131"
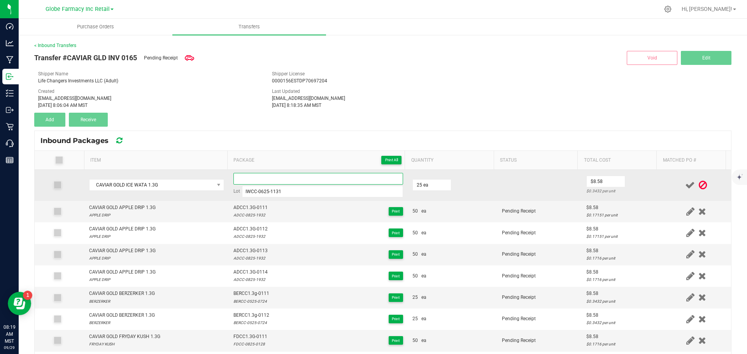
click at [239, 174] on input at bounding box center [318, 179] width 170 height 12
paste input "IWCC"
click at [237, 175] on input "IWCC1.3G-0111" at bounding box center [318, 179] width 170 height 12
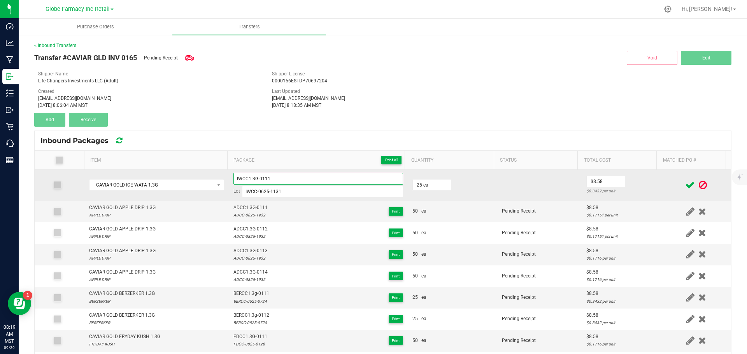
type input "IWCC1.3G-0111"
click at [503, 193] on td at bounding box center [539, 185] width 84 height 31
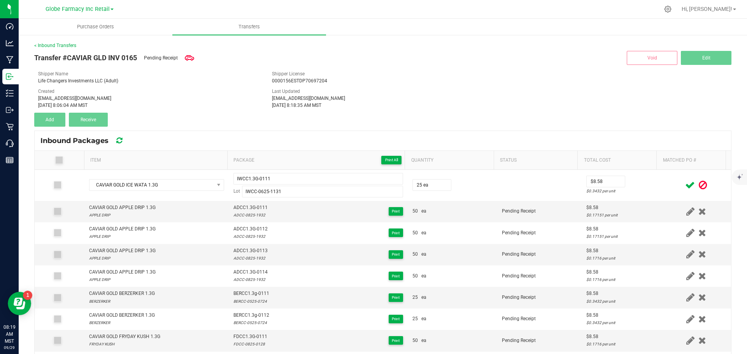
click at [685, 184] on icon at bounding box center [690, 186] width 10 height 10
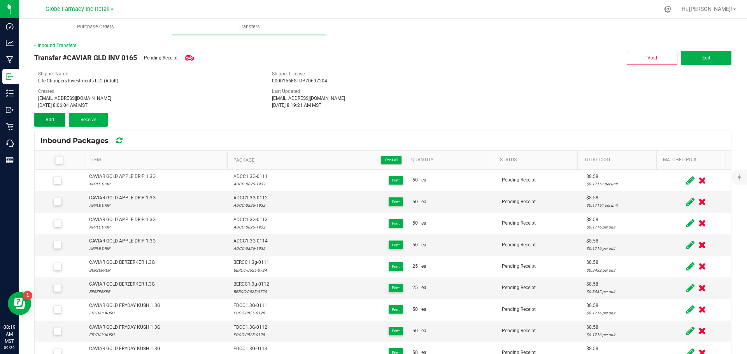
click at [57, 119] on button "Add" at bounding box center [49, 120] width 31 height 14
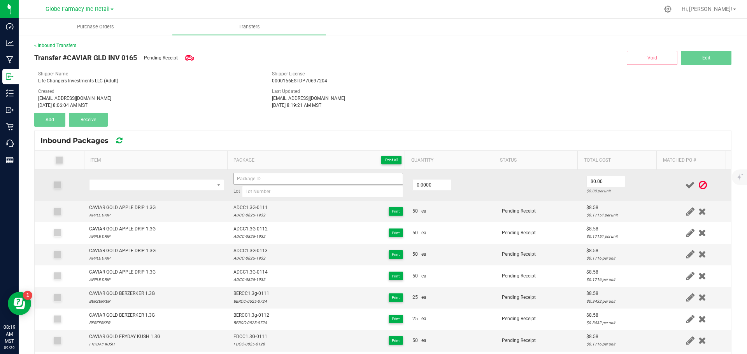
click at [258, 184] on div "Lot" at bounding box center [318, 185] width 170 height 25
click at [256, 181] on input at bounding box center [318, 179] width 170 height 12
paste input "IWCC1.3G-0111"
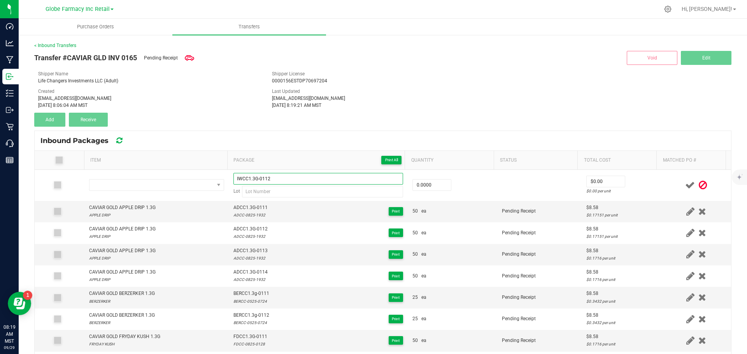
type input "IWCC1.3G-0112"
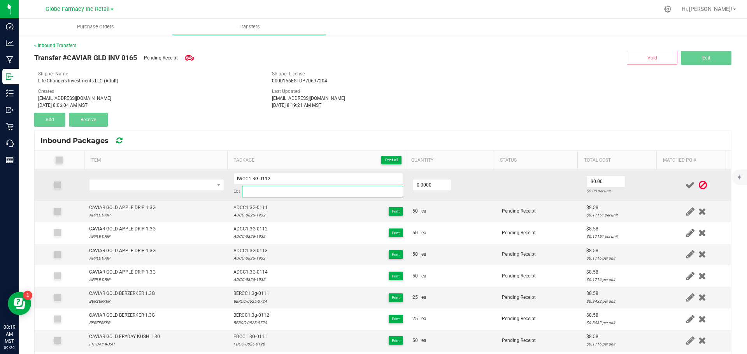
click at [269, 194] on input at bounding box center [322, 192] width 161 height 12
paste input "IWCC-0625-1131"
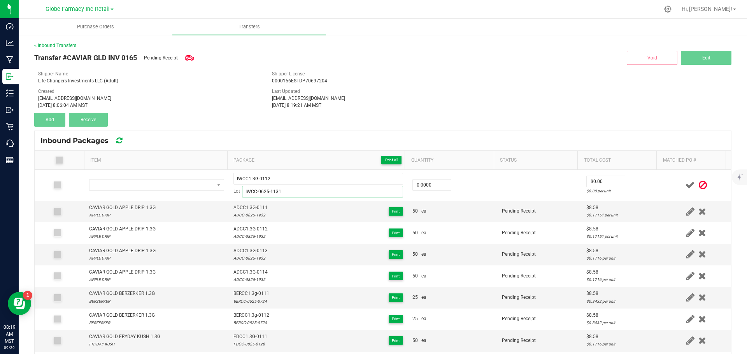
type input "IWCC-0625-1131"
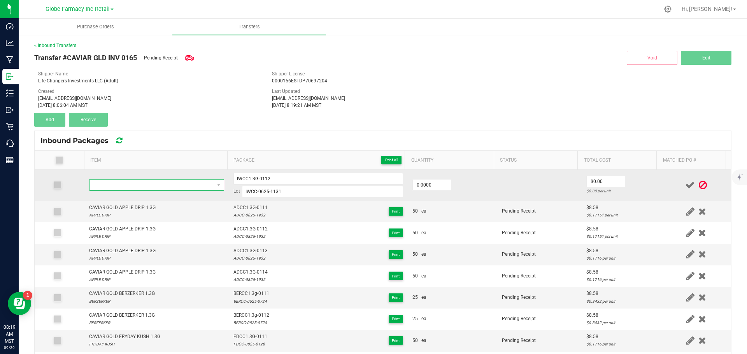
click at [130, 181] on span "NO DATA FOUND" at bounding box center [151, 185] width 125 height 11
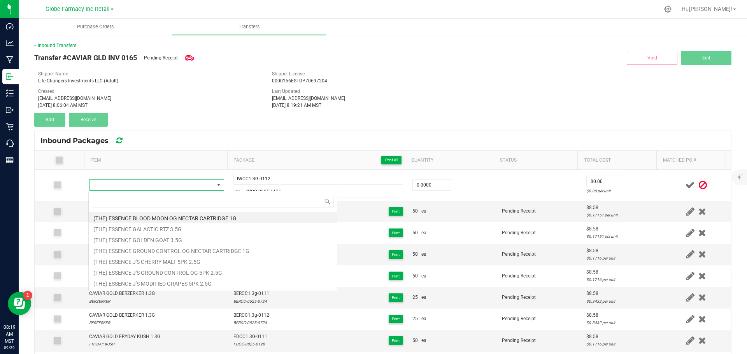
type input "CAVIAR GOLD ICE WATA 1.3G"
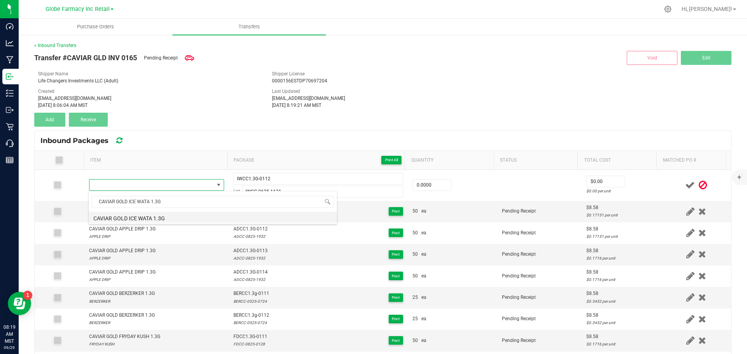
click at [185, 216] on li "CAVIAR GOLD ICE WATA 1.3G" at bounding box center [213, 217] width 248 height 11
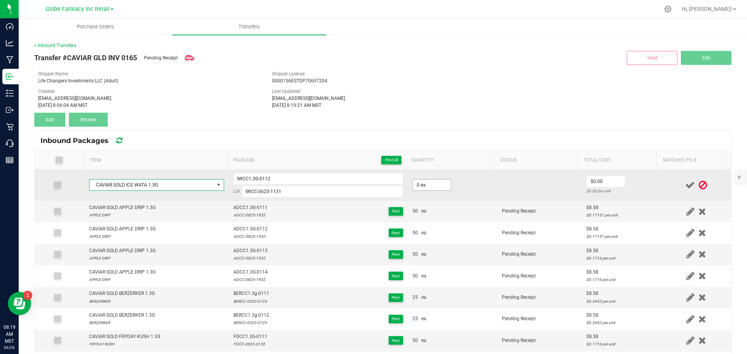
drag, startPoint x: 423, startPoint y: 176, endPoint x: 427, endPoint y: 180, distance: 5.2
click at [424, 179] on td "0 ea" at bounding box center [452, 185] width 89 height 31
click at [432, 188] on input "0" at bounding box center [432, 185] width 38 height 11
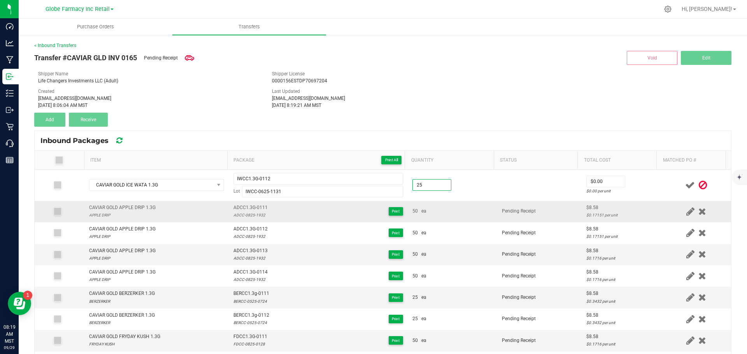
type input "25 ea"
click at [423, 207] on td "50 ea" at bounding box center [452, 211] width 89 height 21
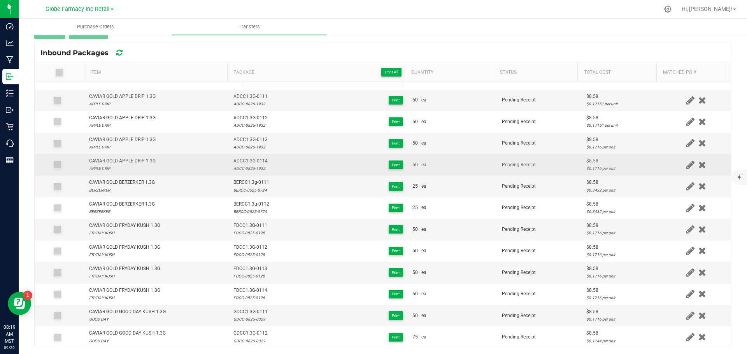
scroll to position [0, 0]
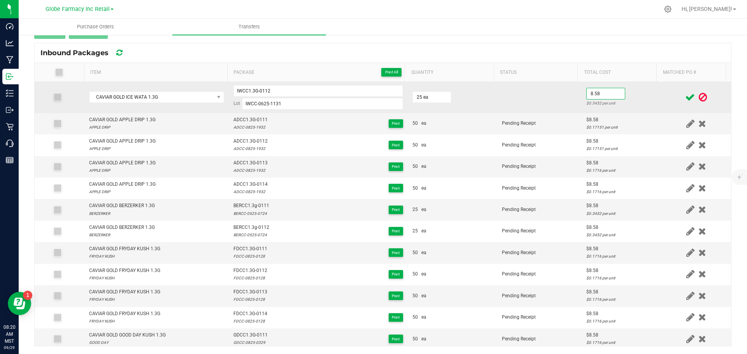
type input "$8.58"
click at [642, 105] on div "$0.3432 per unit" at bounding box center [621, 103] width 70 height 7
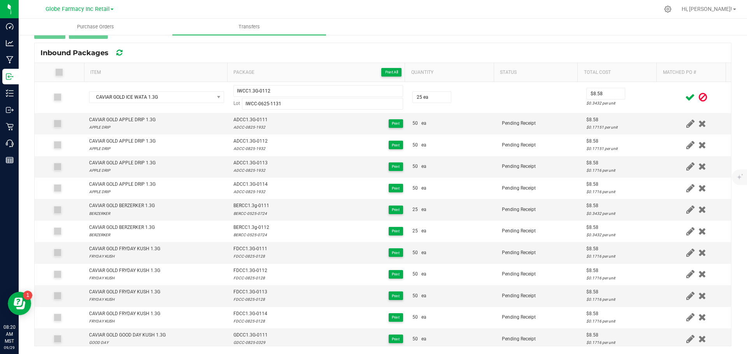
click at [685, 100] on icon at bounding box center [690, 98] width 10 height 10
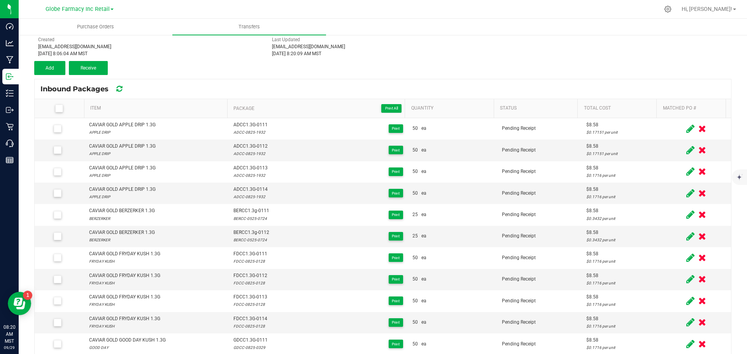
scroll to position [10, 0]
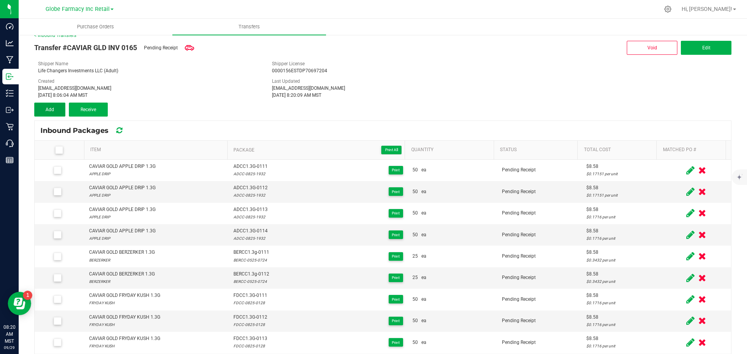
click at [53, 107] on span "Add" at bounding box center [50, 109] width 9 height 5
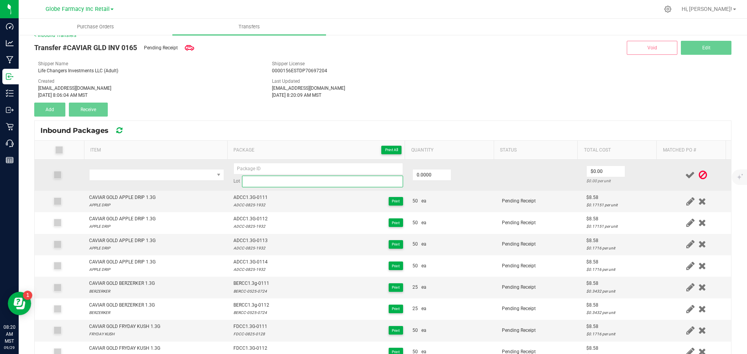
click at [290, 183] on input at bounding box center [322, 182] width 161 height 12
paste input "LOCC-0625- 1524"
click at [247, 184] on input "LOCC-0625-1524" at bounding box center [322, 182] width 161 height 12
type input "LOCC-0625-1524"
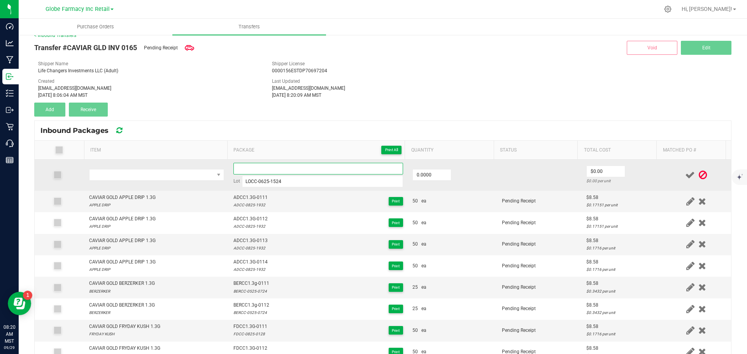
click at [244, 165] on input at bounding box center [318, 169] width 170 height 12
paste input "LOCC"
click at [244, 165] on input "LOCC1.3G-0111" at bounding box center [318, 169] width 170 height 12
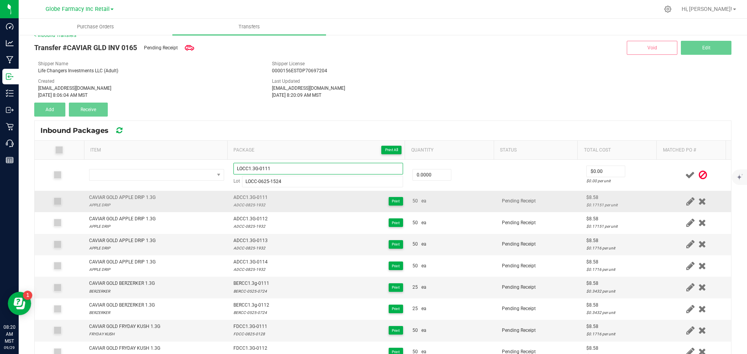
type input "LOCC1.3G-0111"
click at [437, 202] on div "50 ea" at bounding box center [452, 201] width 80 height 7
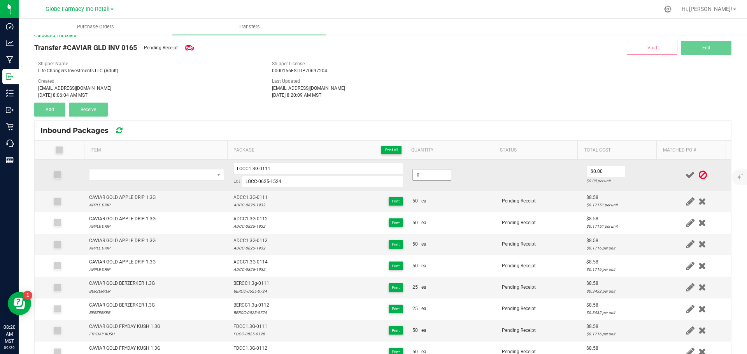
click at [424, 175] on input "0" at bounding box center [432, 175] width 38 height 11
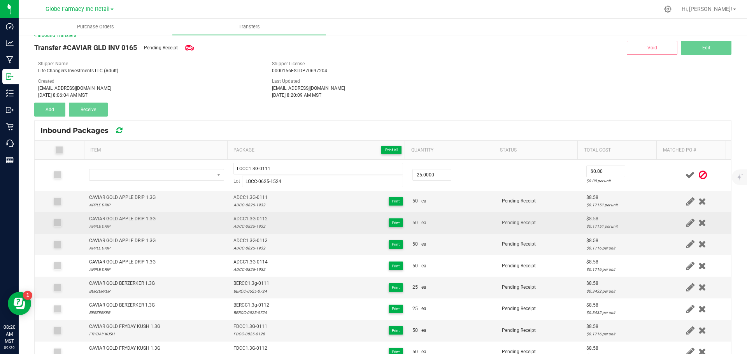
click at [432, 218] on td "50 ea" at bounding box center [452, 222] width 89 height 21
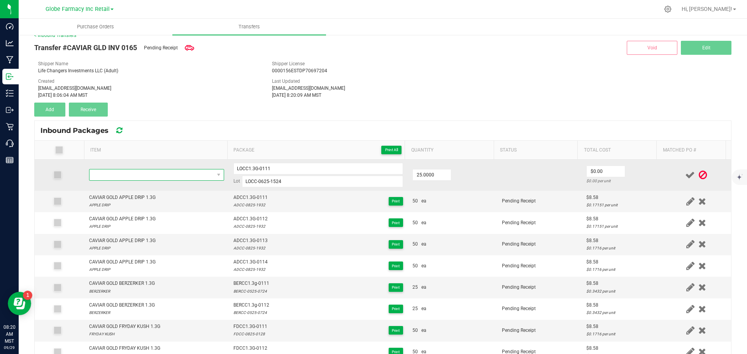
click at [160, 172] on span "NO DATA FOUND" at bounding box center [151, 175] width 125 height 11
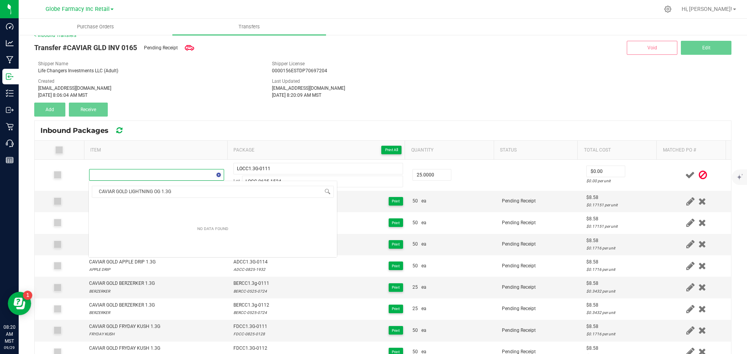
scroll to position [12, 132]
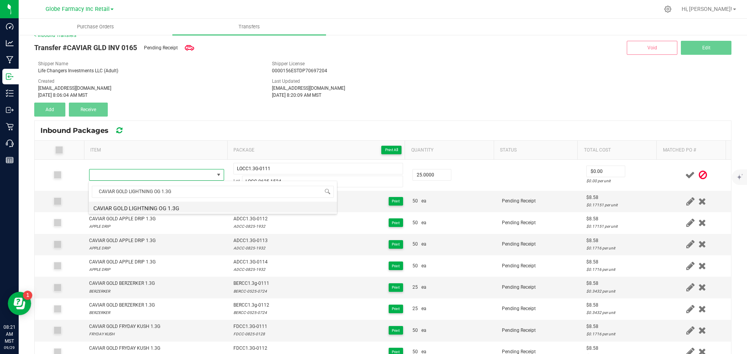
click at [199, 208] on li "CAVIAR GOLD LIGHTNING OG 1.3G" at bounding box center [213, 207] width 248 height 11
type input "25 ea"
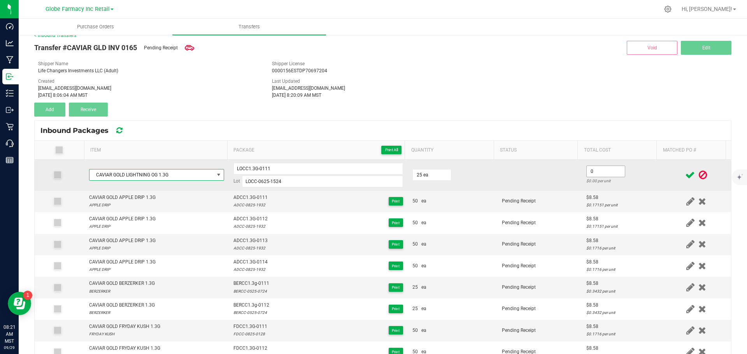
click at [604, 175] on input "0" at bounding box center [606, 171] width 38 height 11
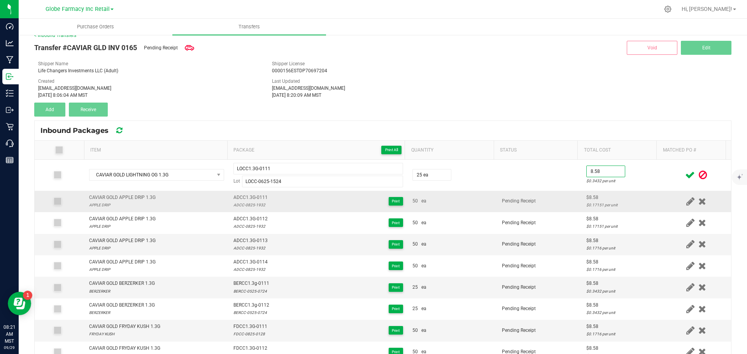
type input "$8.58"
click at [586, 205] on div "$0.17151 per unit" at bounding box center [621, 205] width 70 height 7
click at [685, 179] on icon at bounding box center [690, 175] width 10 height 10
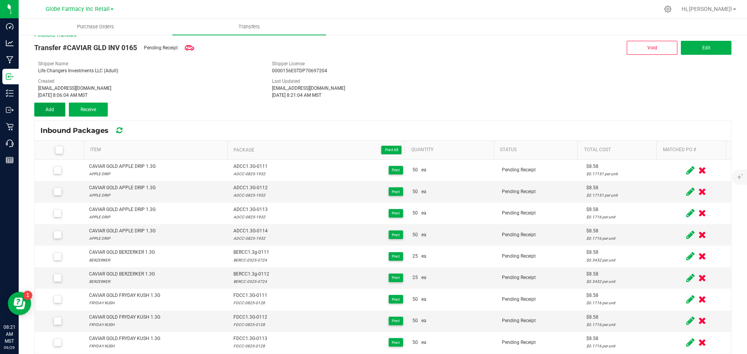
click at [44, 110] on button "Add" at bounding box center [49, 110] width 31 height 14
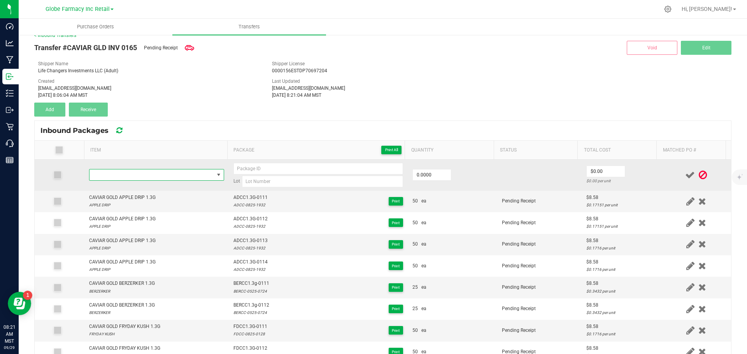
click at [145, 174] on span "NO DATA FOUND" at bounding box center [151, 175] width 125 height 11
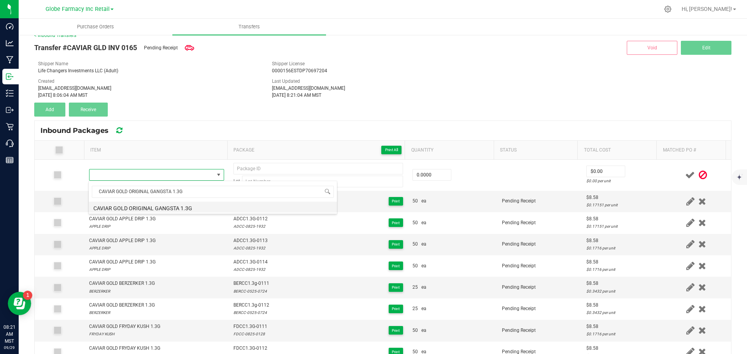
click at [138, 211] on li "CAVIAR GOLD ORIGINAL GANGSTA 1.3G" at bounding box center [213, 207] width 248 height 11
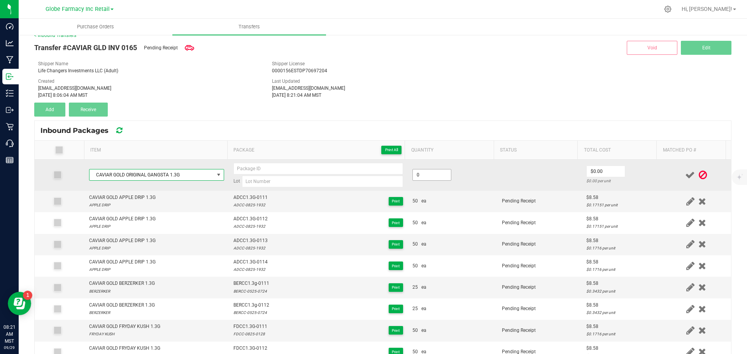
click at [429, 174] on input "0" at bounding box center [432, 175] width 38 height 11
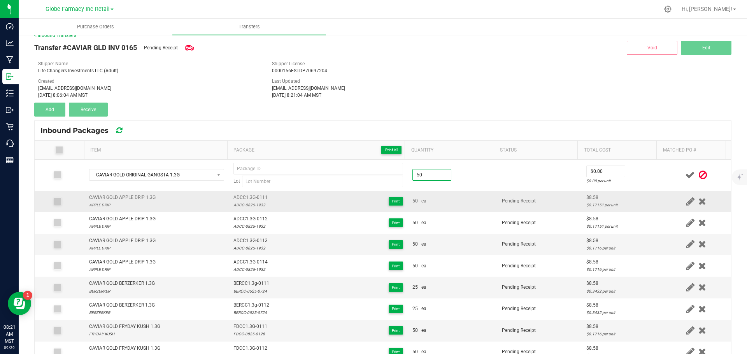
type input "50 ea"
click at [447, 195] on td "50 ea" at bounding box center [452, 201] width 89 height 21
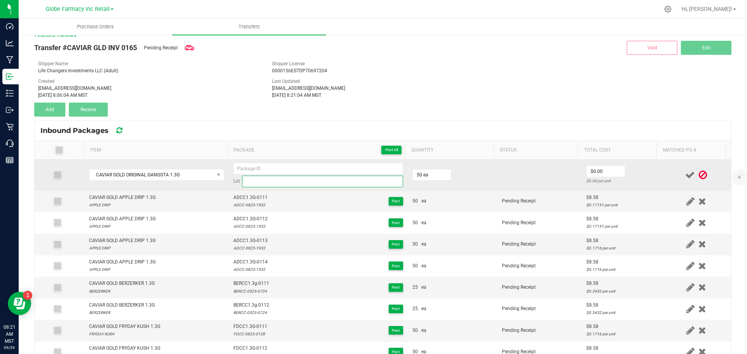
click at [276, 184] on input at bounding box center [322, 182] width 161 height 12
paste input "OGCC-0625- 2120"
click at [246, 184] on input "OGCC-0625-2120" at bounding box center [322, 182] width 161 height 12
type input "OGCC-0625-2120"
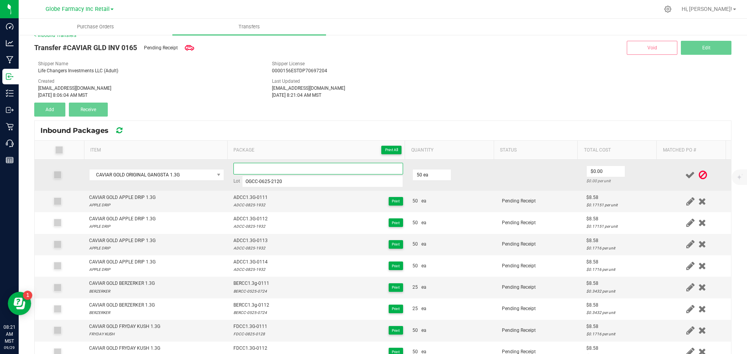
click at [249, 167] on input at bounding box center [318, 169] width 170 height 12
paste input "OGCC"
click at [250, 166] on input "OGCC1.3G-0111" at bounding box center [318, 169] width 170 height 12
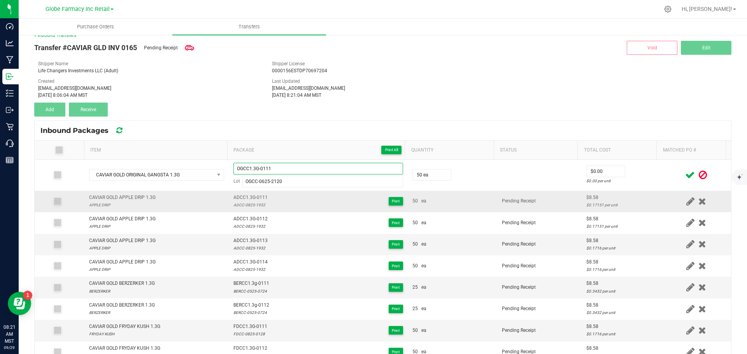
type input "OGCC1.3G-0111"
click at [510, 192] on td "Pending Receipt" at bounding box center [539, 201] width 84 height 21
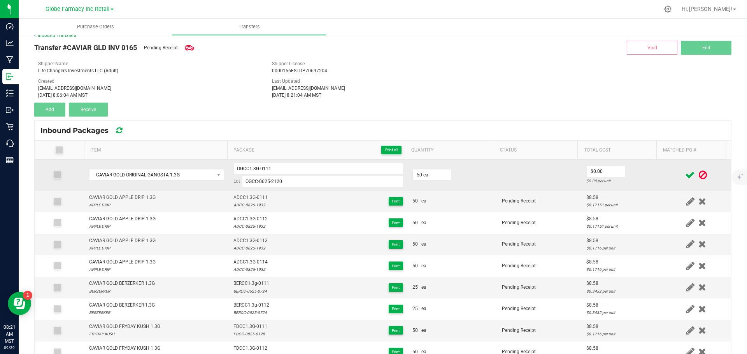
click at [617, 170] on td "$0.00 $0.00 per unit" at bounding box center [622, 175] width 80 height 31
click at [595, 172] on input "0" at bounding box center [606, 171] width 38 height 11
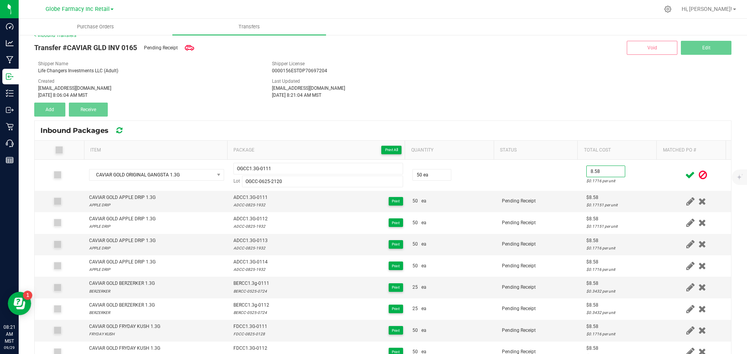
type input "$8.58"
click at [685, 175] on icon at bounding box center [690, 175] width 10 height 10
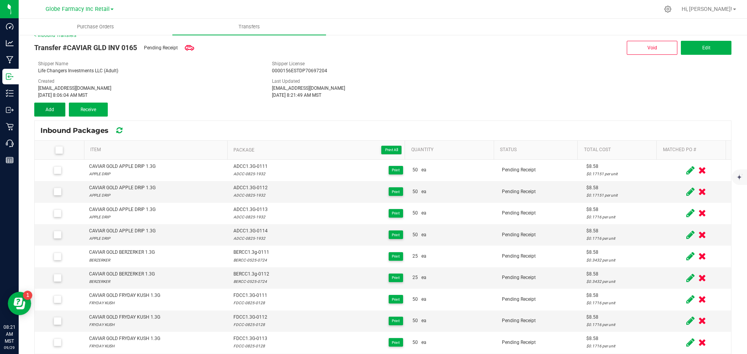
click at [51, 114] on button "Add" at bounding box center [49, 110] width 31 height 14
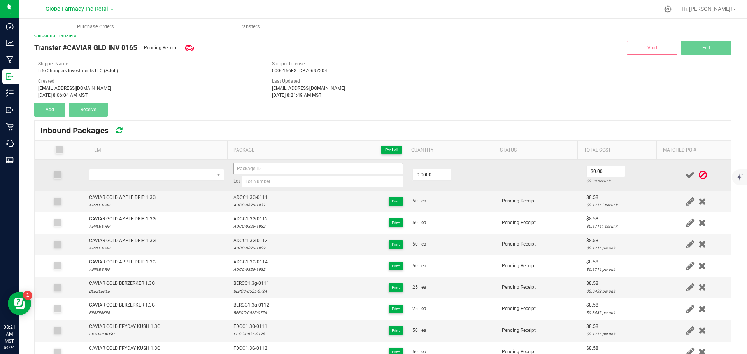
drag, startPoint x: 274, startPoint y: 175, endPoint x: 274, endPoint y: 169, distance: 6.2
click at [274, 173] on div "Lot" at bounding box center [318, 175] width 170 height 25
click at [273, 166] on input at bounding box center [318, 169] width 170 height 12
paste input "OGCC1.3G-0111"
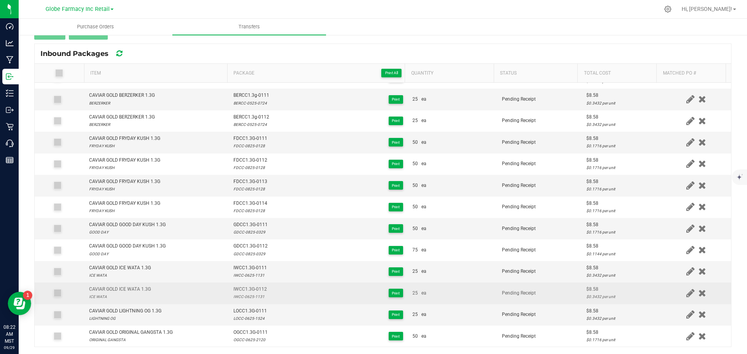
scroll to position [88, 0]
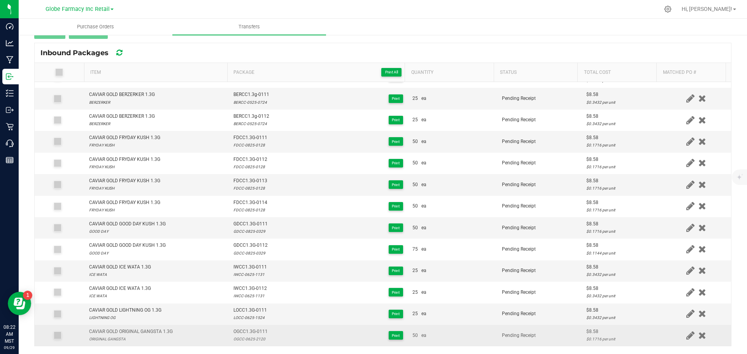
type input "OGCC1.3G-0112"
click at [246, 342] on div "OGCC-0625-2120" at bounding box center [250, 339] width 34 height 7
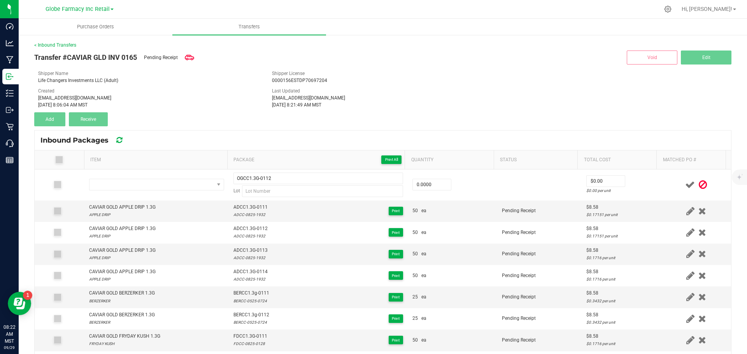
scroll to position [0, 0]
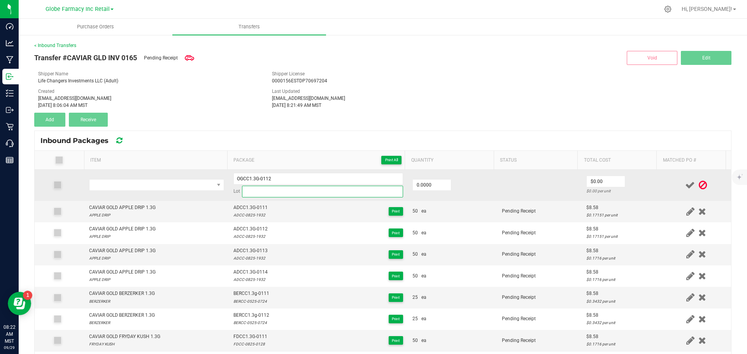
click at [268, 193] on input at bounding box center [322, 192] width 161 height 12
paste input "OGCC-0625-2120"
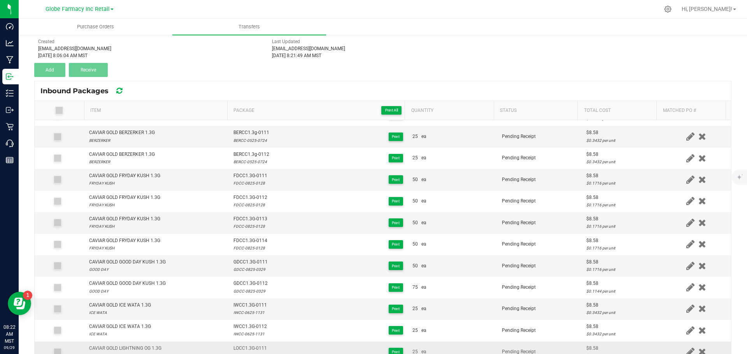
scroll to position [88, 0]
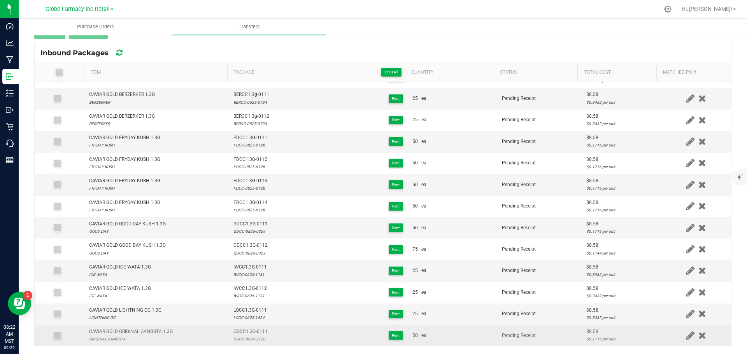
type input "OGCC-0625-2120"
click at [126, 332] on div "CAVIAR GOLD ORIGINAL GANGSTA 1.3G" at bounding box center [131, 331] width 84 height 7
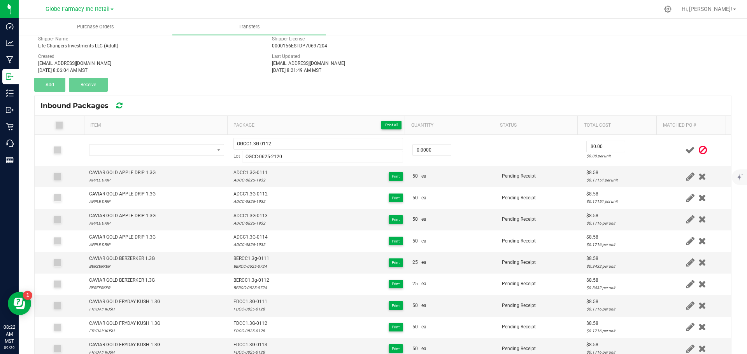
scroll to position [0, 0]
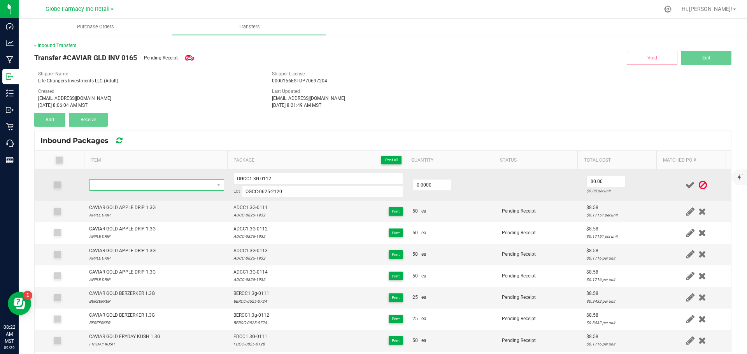
click at [142, 181] on span "NO DATA FOUND" at bounding box center [151, 185] width 125 height 11
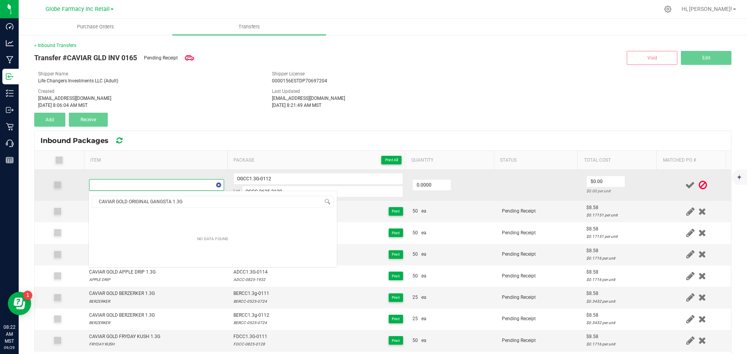
scroll to position [12, 132]
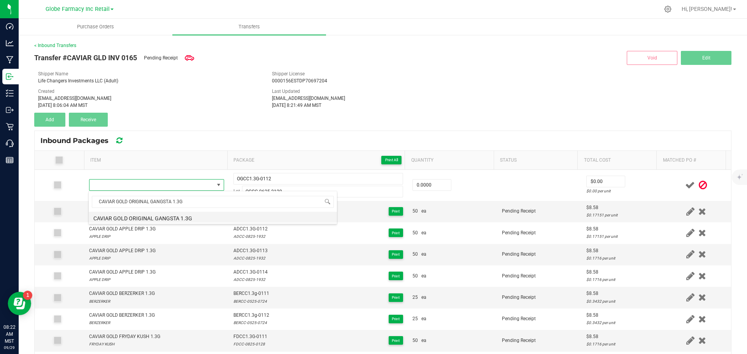
click at [215, 218] on li "CAVIAR GOLD ORIGINAL GANGSTA 1.3G" at bounding box center [213, 217] width 248 height 11
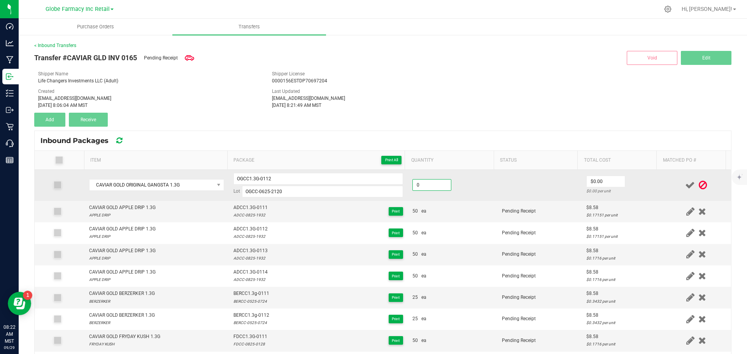
click at [426, 185] on input "0" at bounding box center [432, 185] width 38 height 11
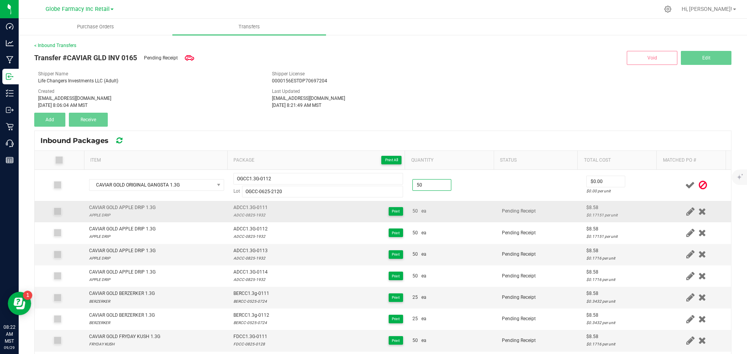
type input "50 ea"
drag, startPoint x: 445, startPoint y: 209, endPoint x: 452, endPoint y: 207, distance: 7.5
click at [447, 209] on div "50 ea" at bounding box center [452, 211] width 80 height 7
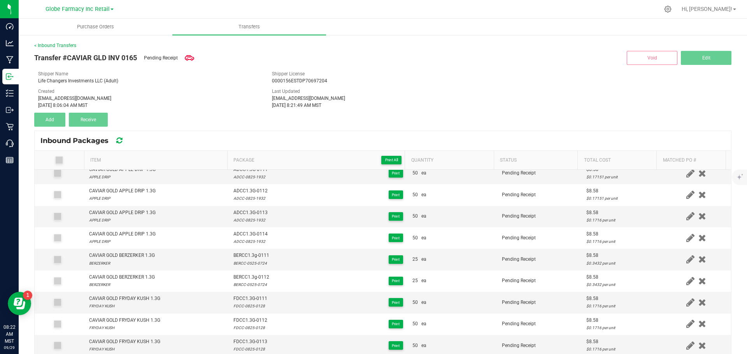
scroll to position [0, 0]
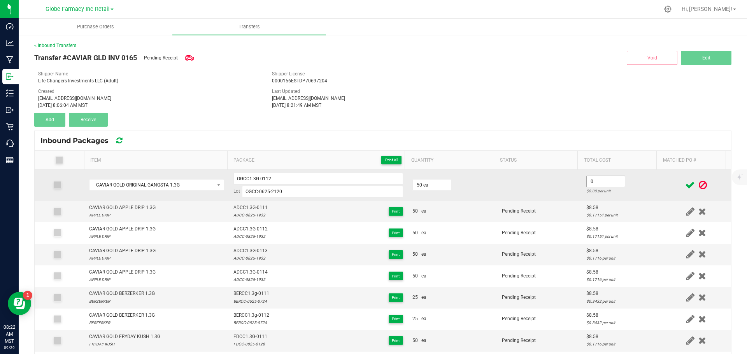
click at [592, 184] on input "0" at bounding box center [606, 181] width 38 height 11
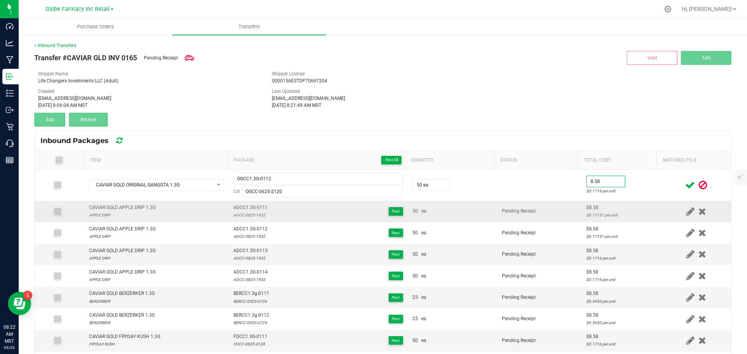
type input "$8.58"
click at [554, 205] on td "Pending Receipt" at bounding box center [539, 211] width 84 height 21
drag, startPoint x: 274, startPoint y: 176, endPoint x: 96, endPoint y: 167, distance: 177.7
click at [95, 167] on div "Item Package Print All Quantity Status Total Cost Matched PO # CAVIAR GOLD ORIG…" at bounding box center [383, 292] width 696 height 283
drag, startPoint x: 566, startPoint y: 217, endPoint x: 634, endPoint y: 203, distance: 69.6
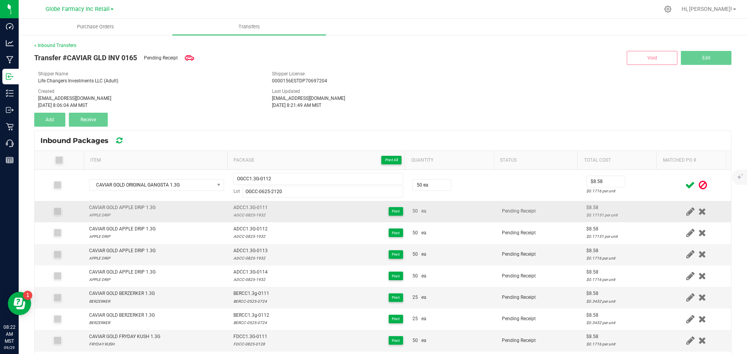
click at [567, 217] on td "Pending Receipt" at bounding box center [539, 211] width 84 height 21
click at [685, 184] on icon at bounding box center [690, 186] width 10 height 10
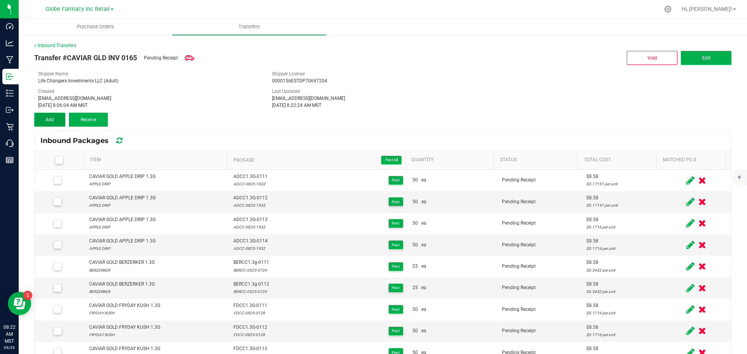
click at [44, 120] on button "Add" at bounding box center [49, 120] width 31 height 14
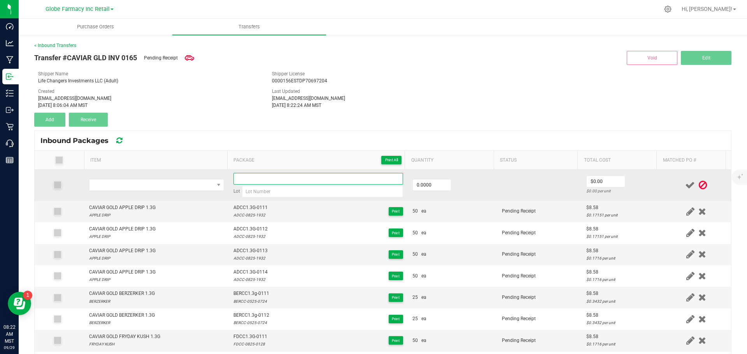
click at [247, 176] on input at bounding box center [318, 179] width 170 height 12
paste input "OGCC1.3G-0112"
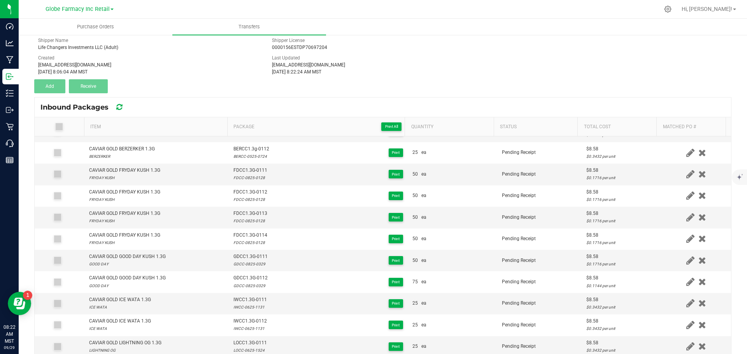
scroll to position [88, 0]
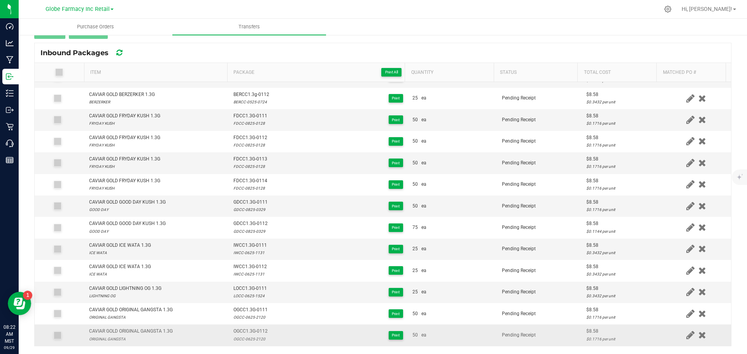
type input "OGCC1.3G-0113"
click at [254, 341] on div "OGCC-0625-2120" at bounding box center [250, 339] width 34 height 7
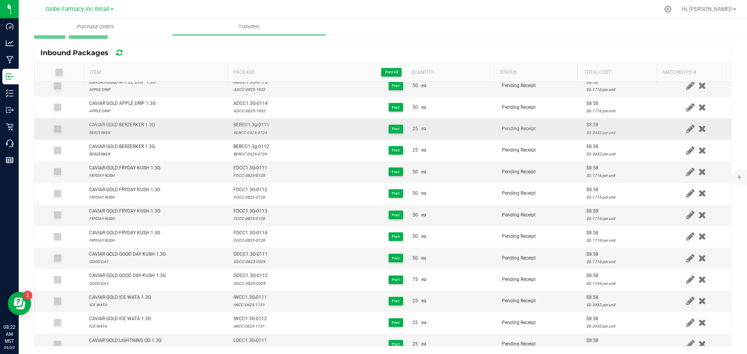
scroll to position [0, 0]
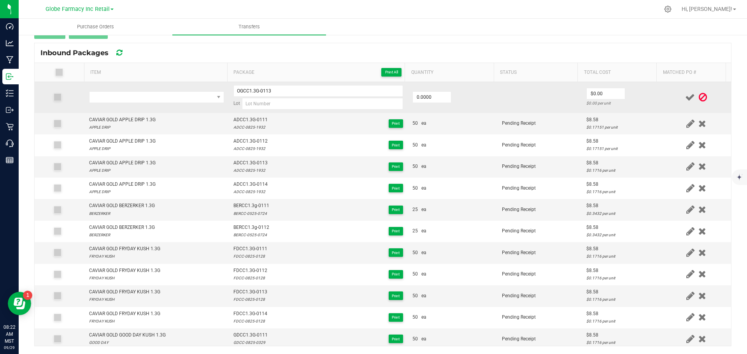
click at [254, 110] on td "OGCC1.3G-0113 Lot" at bounding box center [318, 97] width 179 height 31
click at [254, 107] on input at bounding box center [322, 104] width 161 height 12
paste input "OGCC-0625-2120"
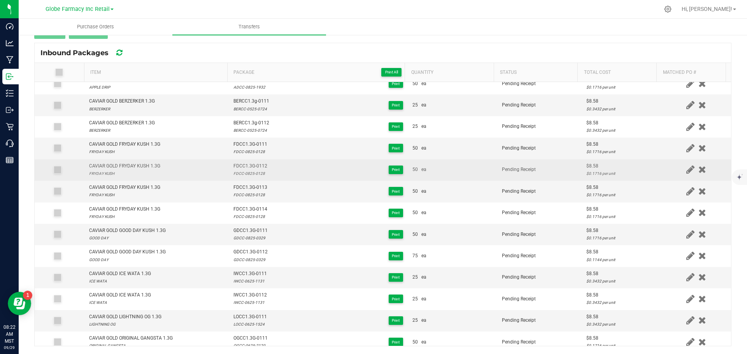
scroll to position [133, 0]
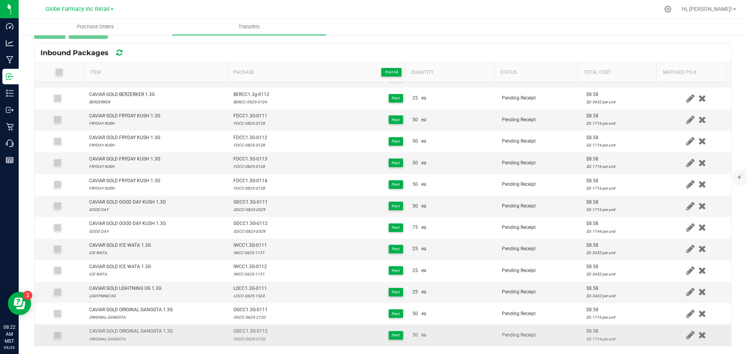
type input "OGCC-0625-2120"
click at [130, 332] on div "CAVIAR GOLD ORIGINAL GANGSTA 1.3G" at bounding box center [131, 331] width 84 height 7
click at [130, 335] on div "CAVIAR GOLD ORIGINAL GANGSTA 1.3G" at bounding box center [131, 331] width 84 height 7
click at [128, 330] on div "CAVIAR GOLD ORIGINAL GANGSTA 1.3G" at bounding box center [131, 331] width 84 height 7
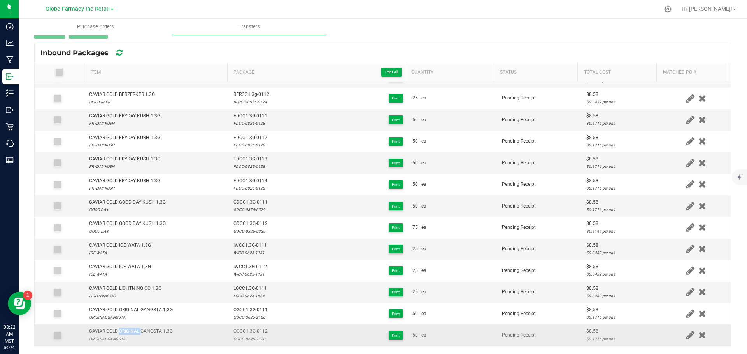
click at [128, 330] on div "CAVIAR GOLD ORIGINAL GANGSTA 1.3G" at bounding box center [131, 331] width 84 height 7
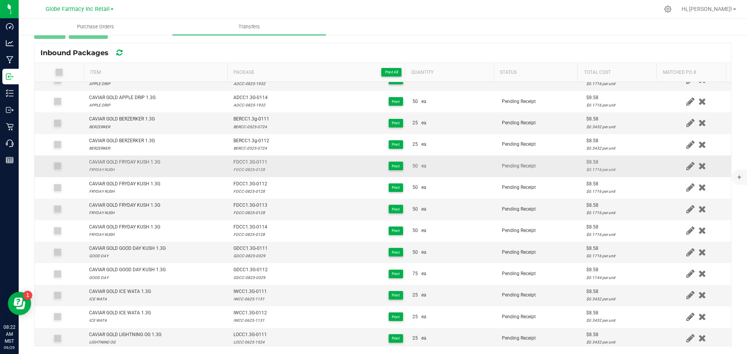
scroll to position [0, 0]
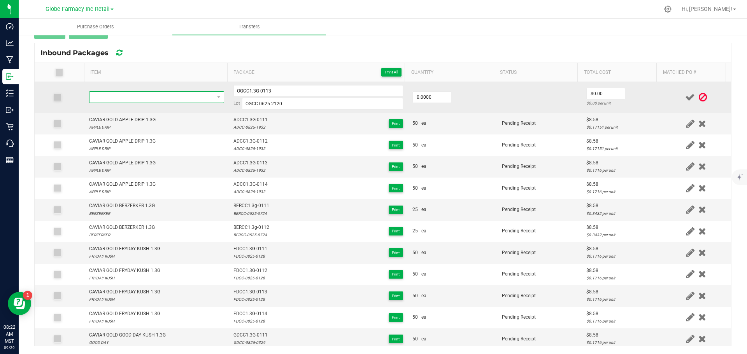
click at [154, 97] on span "NO DATA FOUND" at bounding box center [151, 97] width 125 height 11
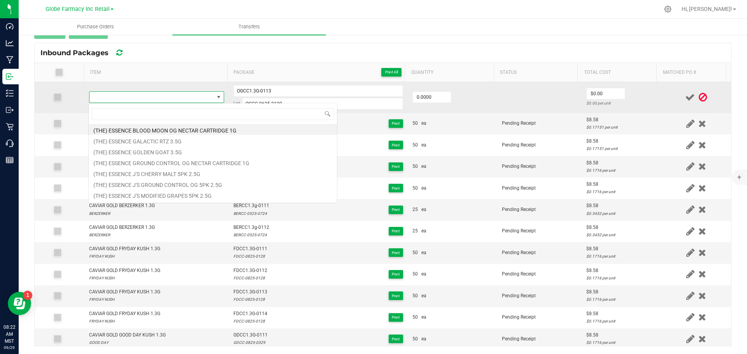
type input "CAVIAR GOLD ORIGINAL GANGSTA 1.3G"
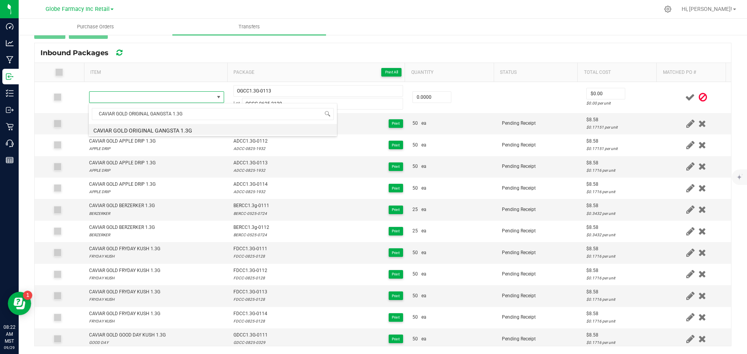
click at [176, 130] on li "CAVIAR GOLD ORIGINAL GANGSTA 1.3G" at bounding box center [213, 129] width 248 height 11
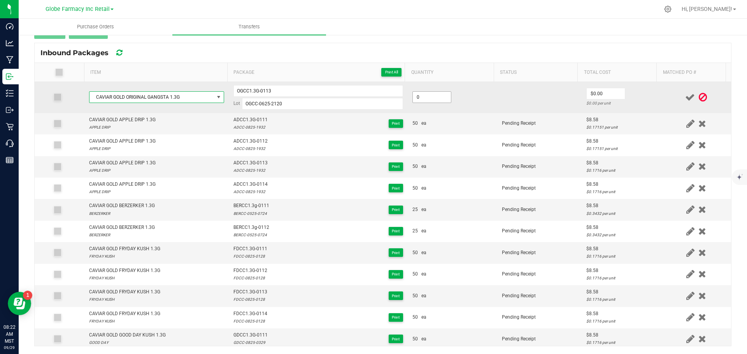
click at [424, 100] on input "0" at bounding box center [432, 97] width 38 height 11
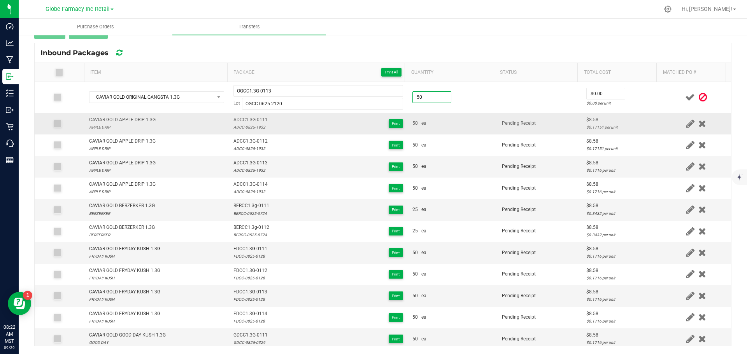
type input "50 ea"
click at [472, 132] on td "50 ea" at bounding box center [452, 123] width 89 height 21
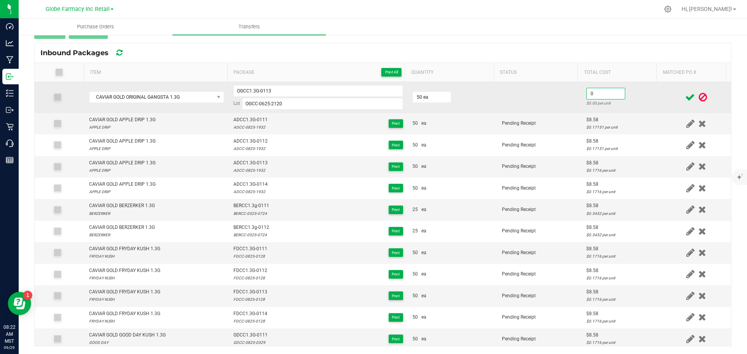
click at [587, 91] on input "0" at bounding box center [606, 93] width 38 height 11
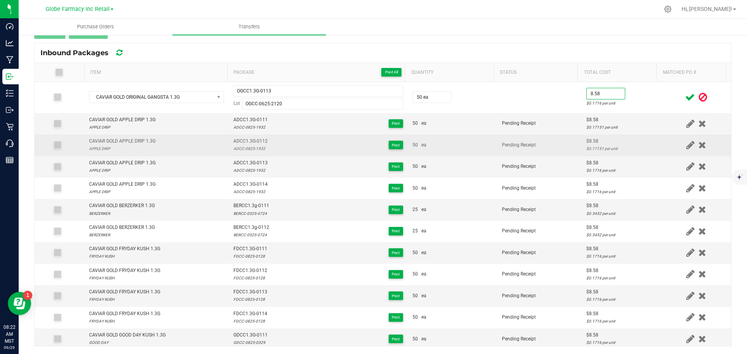
type input "$8.58"
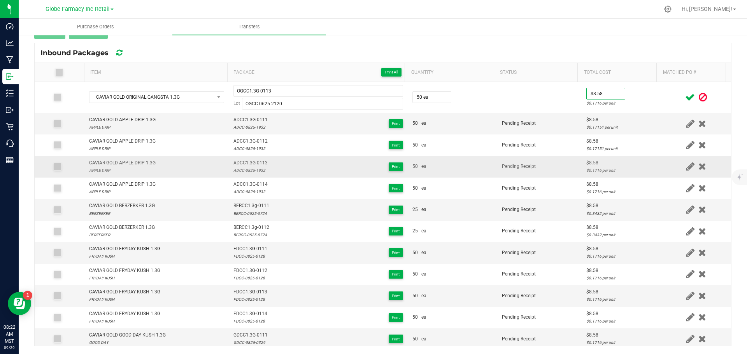
drag, startPoint x: 575, startPoint y: 153, endPoint x: 573, endPoint y: 157, distance: 4.6
click at [573, 157] on tbody "CAVIAR GOLD ORIGINAL GANGSTA 1.3G OGCC1.3G-0113 Lot OGCC-0625-2120 50 ea $8.58 …" at bounding box center [383, 280] width 696 height 397
click at [685, 98] on icon at bounding box center [690, 98] width 10 height 10
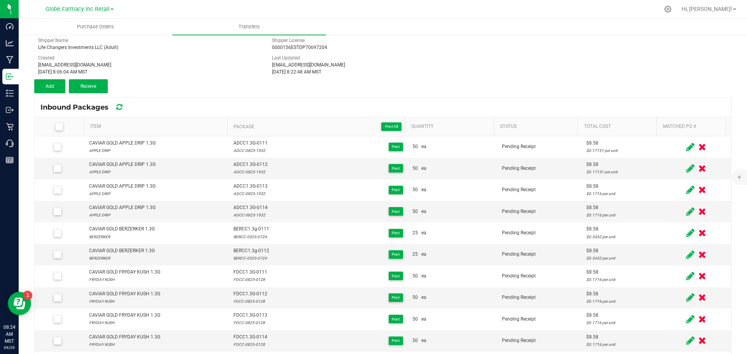
scroll to position [0, 0]
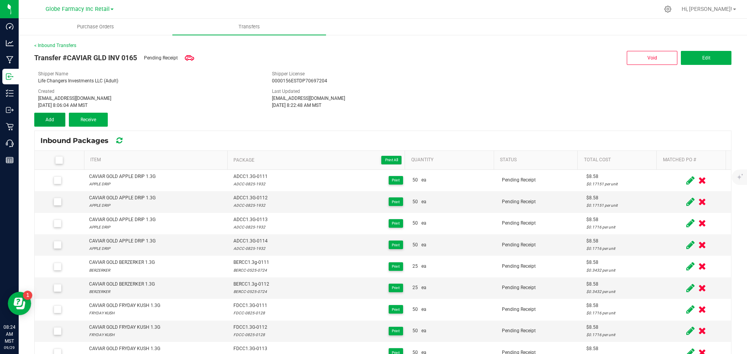
click at [36, 124] on button "Add" at bounding box center [49, 120] width 31 height 14
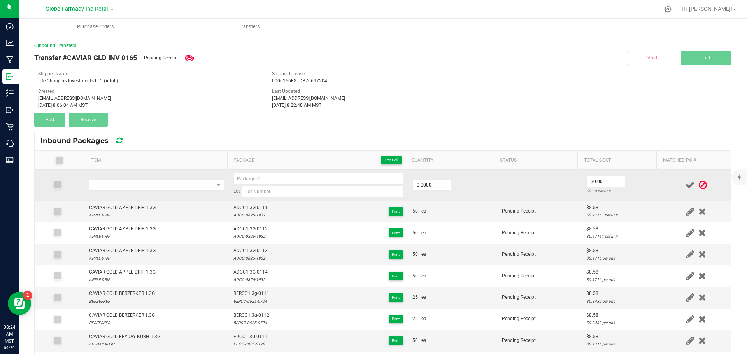
click at [135, 179] on td at bounding box center [156, 185] width 144 height 31
click at [136, 185] on span "NO DATA FOUND" at bounding box center [151, 185] width 125 height 11
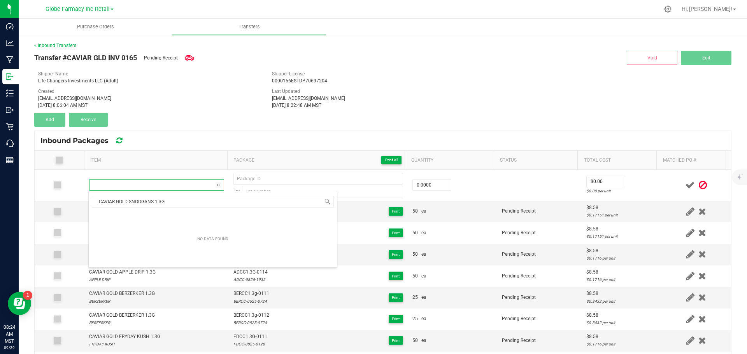
scroll to position [12, 132]
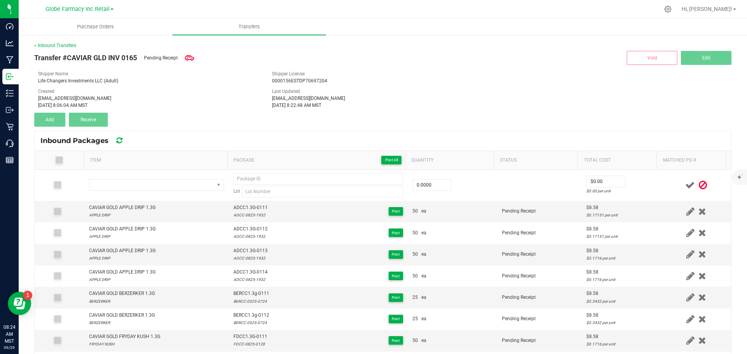
click at [393, 120] on div "Transfer #CAVIAR GLD INV 0165 Pending Receipt Void Edit Shipper Name Life Chang…" at bounding box center [382, 88] width 697 height 78
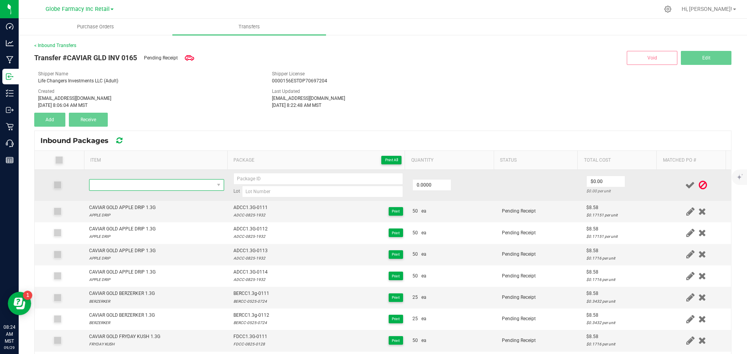
click at [135, 184] on span "NO DATA FOUND" at bounding box center [151, 185] width 125 height 11
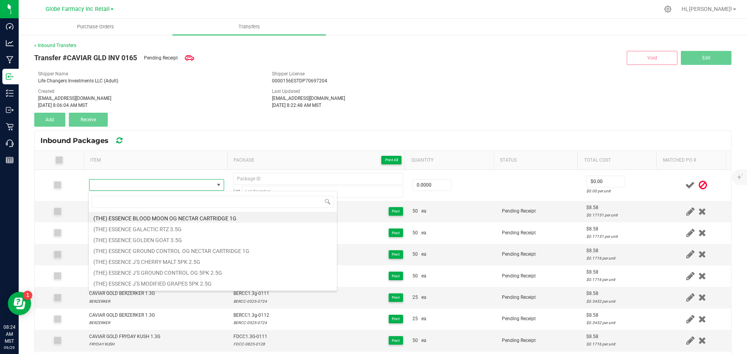
type input "CAVIAR GOLD SNOOGANS 1.3G"
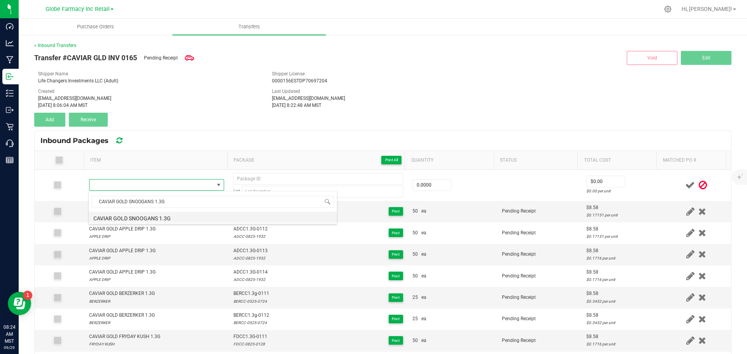
click at [179, 219] on li "CAVIAR GOLD SNOOGANS 1.3G" at bounding box center [213, 217] width 248 height 11
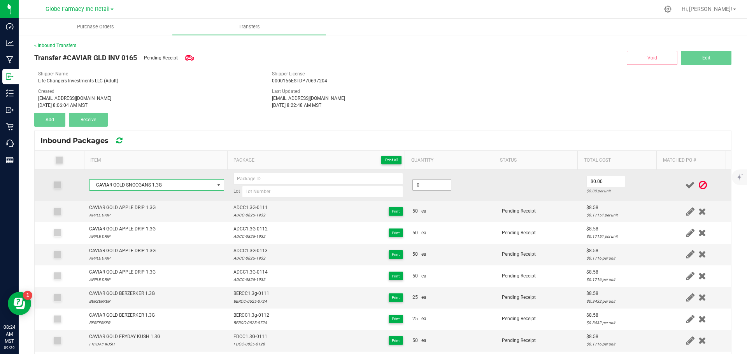
click at [422, 190] on input "0" at bounding box center [432, 185] width 38 height 11
type input "25 ea"
click at [477, 181] on td "25 ea" at bounding box center [452, 185] width 89 height 31
click at [251, 187] on input at bounding box center [322, 192] width 161 height 12
paste input "SNOCC-0525- 0924"
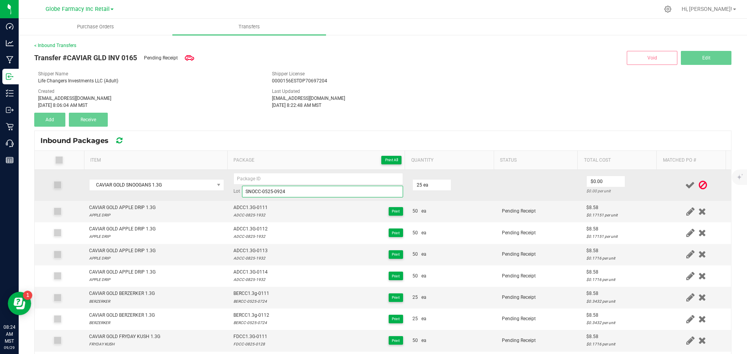
click at [247, 188] on input "SNOCC-0525-0924" at bounding box center [322, 192] width 161 height 12
type input "SNOCC-0525-0924"
click at [249, 178] on input at bounding box center [318, 179] width 170 height 12
paste input "SNOCC"
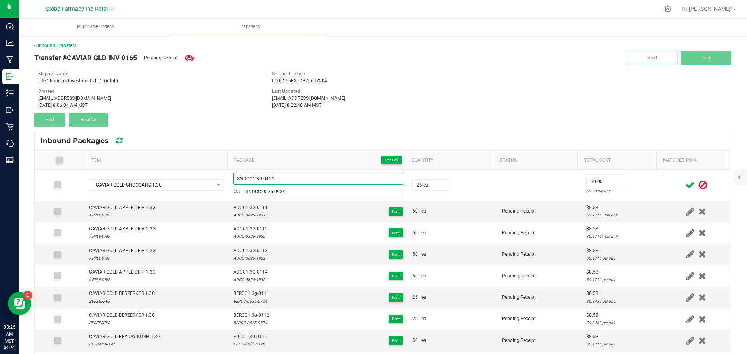
drag, startPoint x: 272, startPoint y: 181, endPoint x: 68, endPoint y: 163, distance: 204.3
click at [81, 164] on div "Item Package Print All Quantity Status Total Cost Matched PO # CAVIAR GOLD SNOO…" at bounding box center [383, 292] width 696 height 283
type input "SNOCC1.3G-0111"
click at [471, 205] on td "50 ea" at bounding box center [452, 211] width 89 height 21
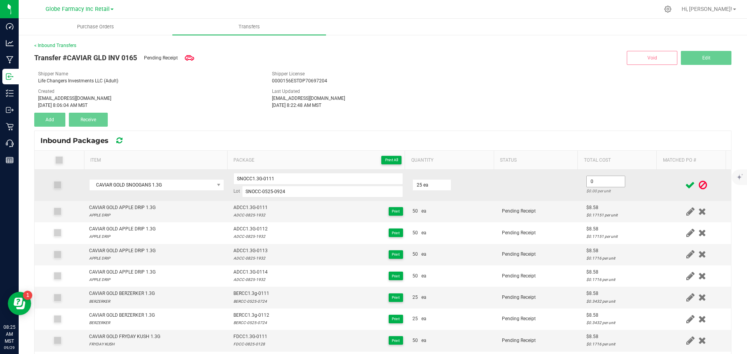
click at [590, 181] on input "0" at bounding box center [606, 181] width 38 height 11
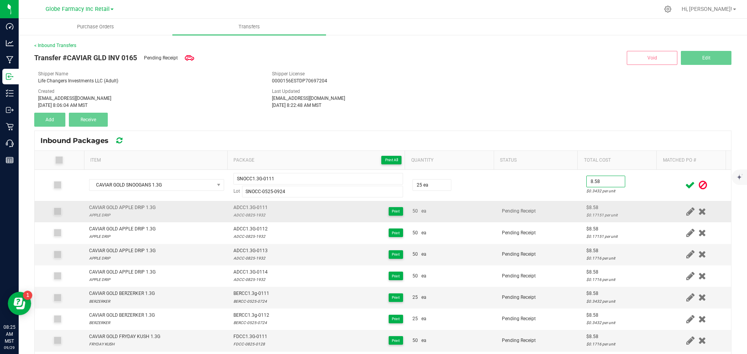
type input "$8.58"
click at [582, 220] on td "$8.58 $0.17151 per unit" at bounding box center [622, 211] width 80 height 21
click at [685, 184] on icon at bounding box center [690, 186] width 10 height 10
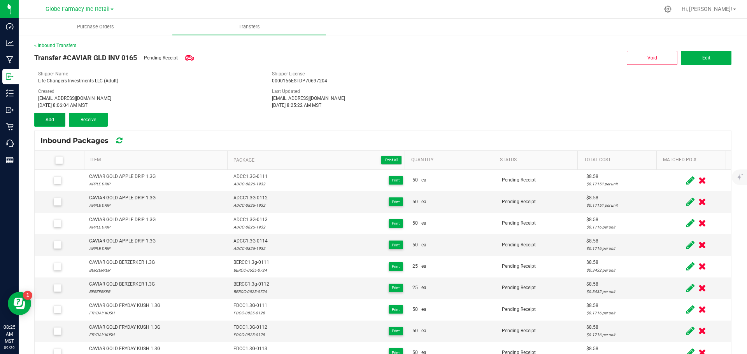
click at [59, 116] on button "Add" at bounding box center [49, 120] width 31 height 14
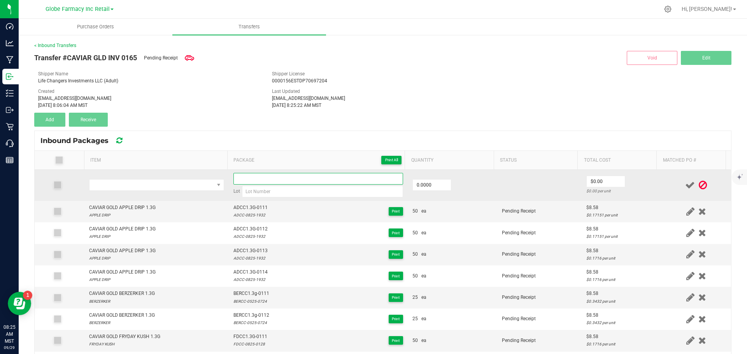
click at [313, 178] on input at bounding box center [318, 179] width 170 height 12
paste input "SNOCC1.3G-0111"
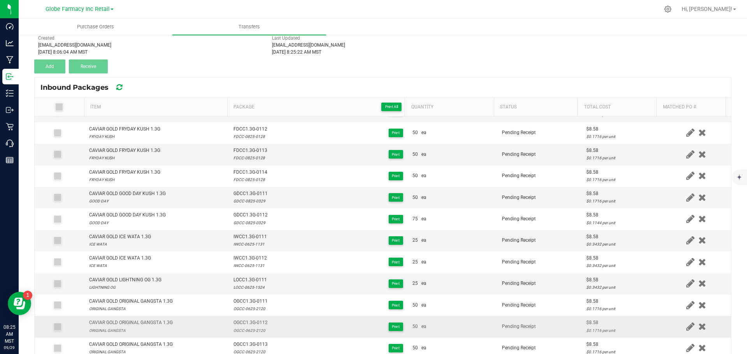
scroll to position [88, 0]
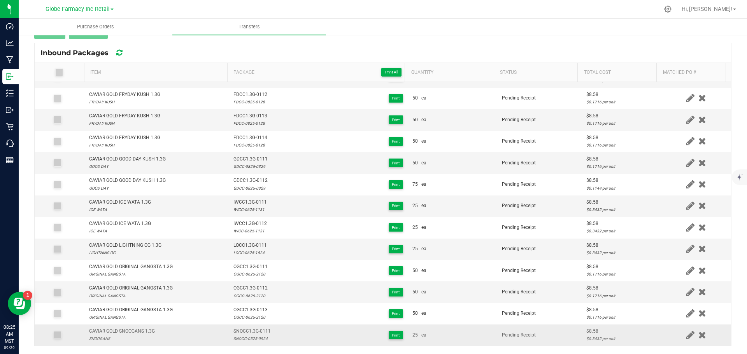
type input "SNOCC1.3G-0112"
click at [250, 340] on div "SNOCC-0525-0924" at bounding box center [251, 338] width 37 height 7
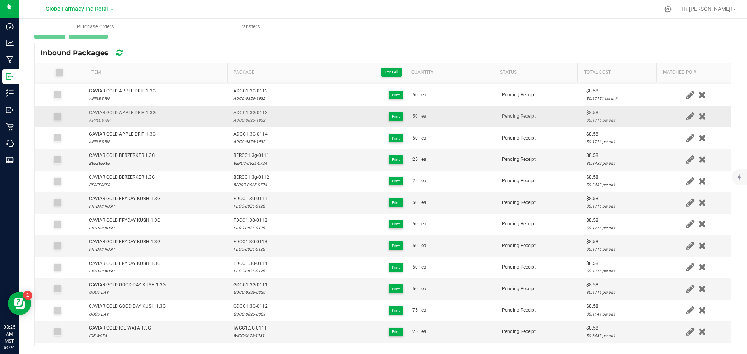
scroll to position [0, 0]
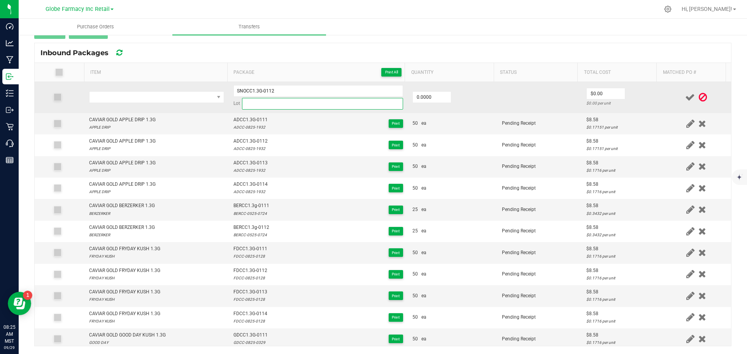
click at [255, 103] on input at bounding box center [322, 104] width 161 height 12
paste input "SNOCC-0525-0924"
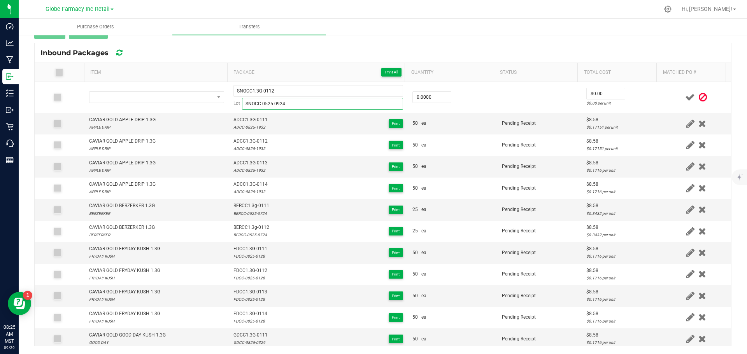
type input "SNOCC-0525-0924"
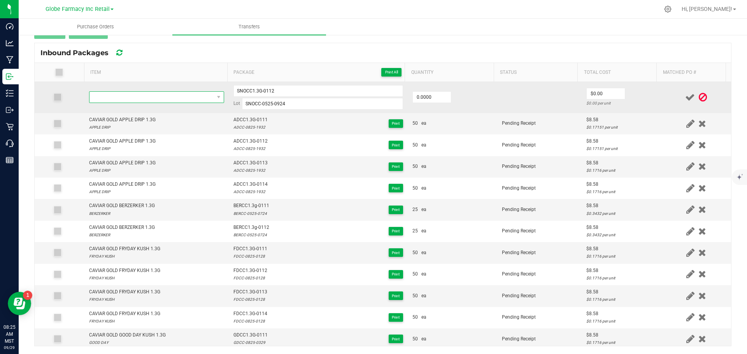
click at [148, 93] on span "NO DATA FOUND" at bounding box center [151, 97] width 125 height 11
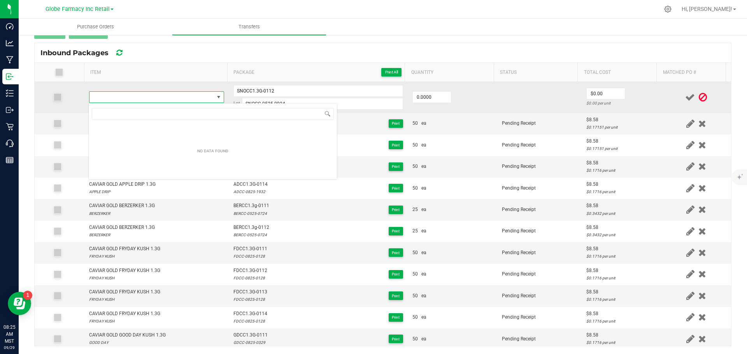
scroll to position [12, 132]
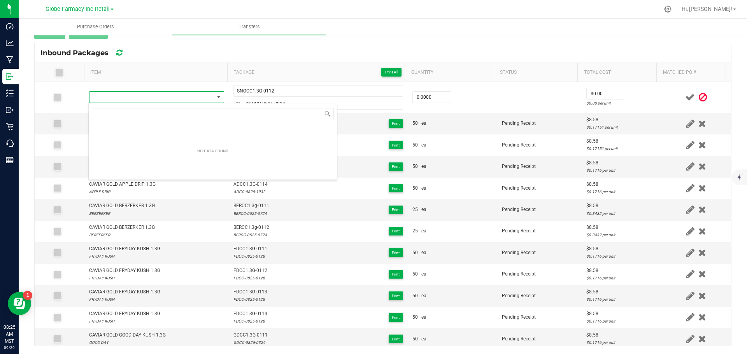
type input "CAVIAR GOLD SNOOGANS 1.3G"
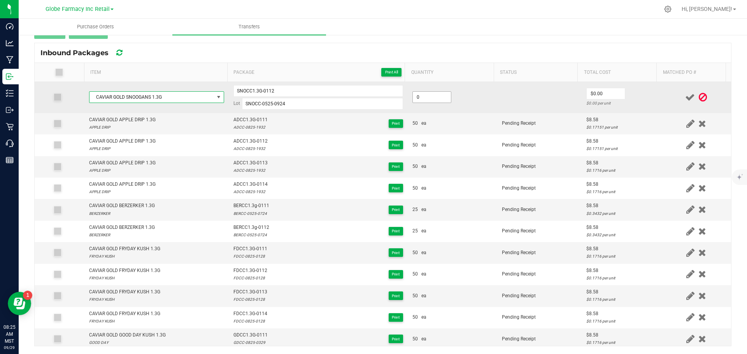
click at [413, 99] on input "0" at bounding box center [432, 97] width 38 height 11
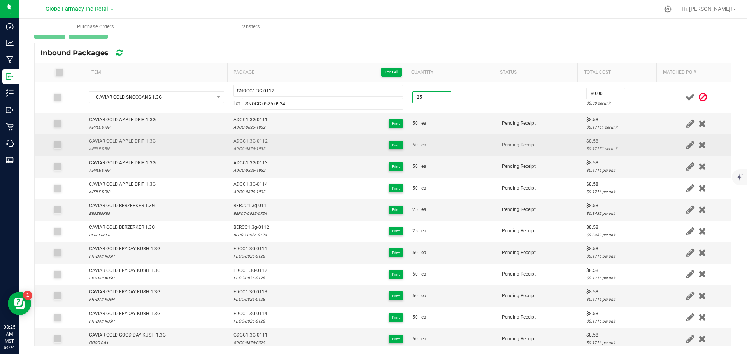
type input "25 ea"
click at [483, 154] on td "50 ea" at bounding box center [452, 145] width 89 height 21
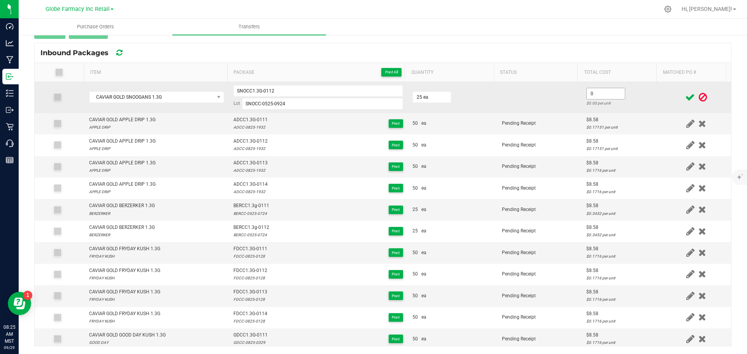
click at [587, 97] on input "0" at bounding box center [606, 93] width 38 height 11
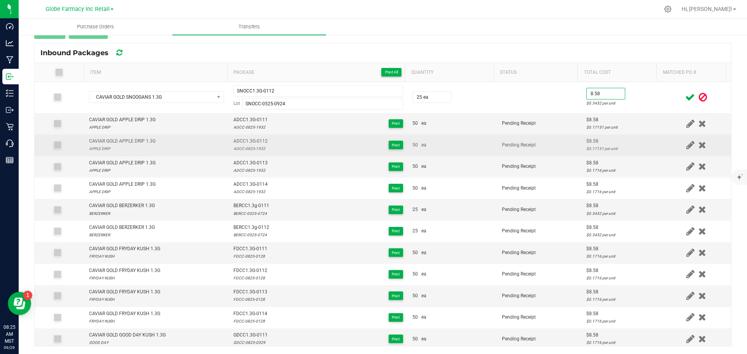
type input "$8.58"
drag, startPoint x: 538, startPoint y: 144, endPoint x: 530, endPoint y: 139, distance: 9.6
click at [526, 135] on td "Pending Receipt" at bounding box center [539, 145] width 84 height 21
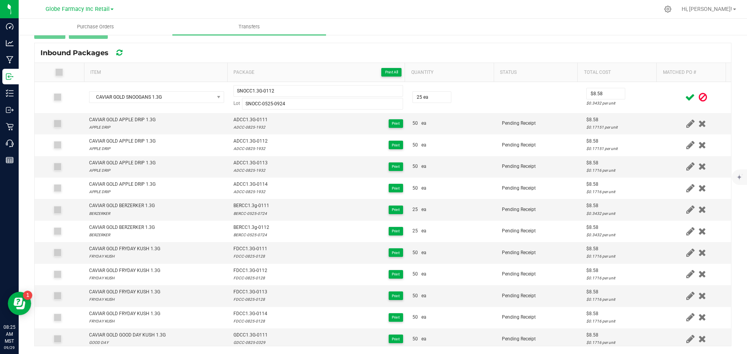
click at [683, 92] on span at bounding box center [690, 97] width 14 height 15
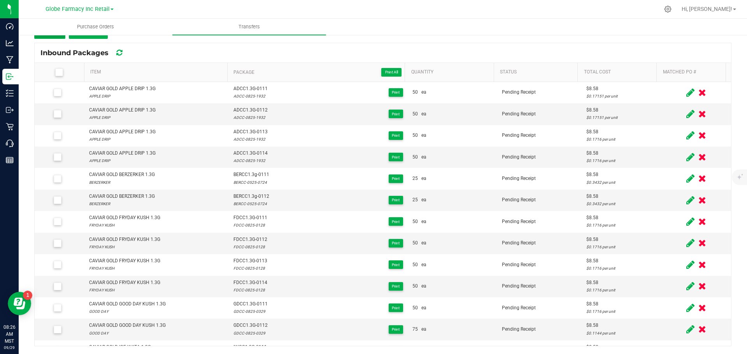
click at [55, 38] on button "Add" at bounding box center [49, 32] width 31 height 14
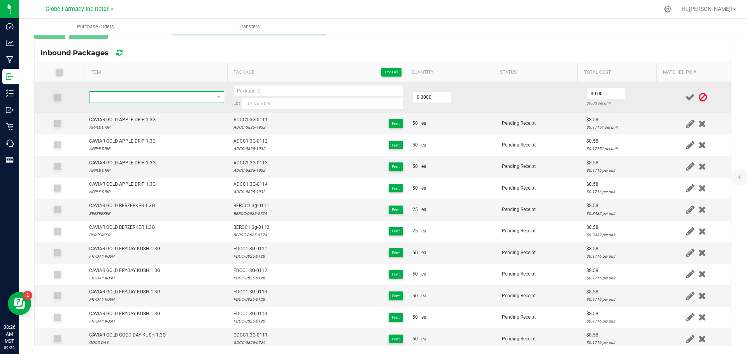
click at [147, 94] on span "NO DATA FOUND" at bounding box center [151, 97] width 125 height 11
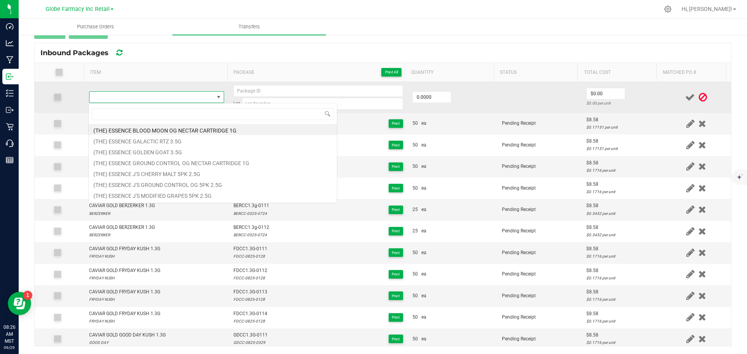
type input "CAVIAR GOLD STRONGBERRY 1.3G"
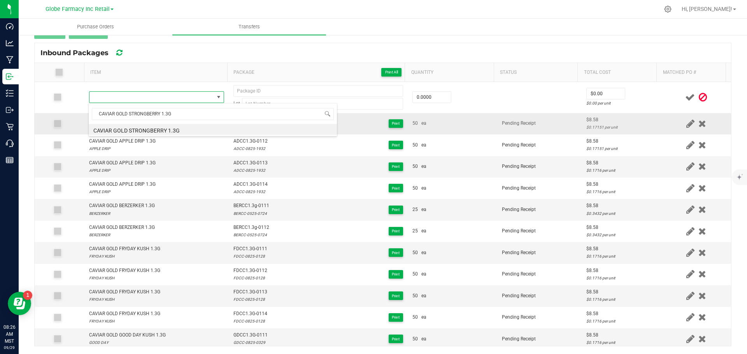
drag, startPoint x: 202, startPoint y: 127, endPoint x: 203, endPoint y: 131, distance: 4.3
click at [203, 131] on li "CAVIAR GOLD STRONGBERRY 1.3G" at bounding box center [213, 129] width 248 height 11
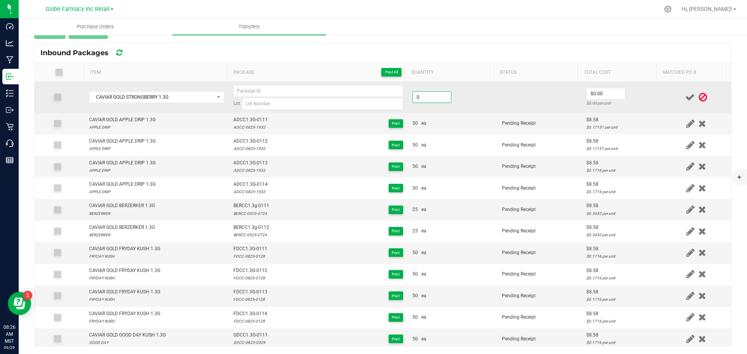
click at [419, 100] on input "0" at bounding box center [432, 97] width 38 height 11
type input "50 ea"
click at [509, 107] on td at bounding box center [539, 97] width 84 height 31
click at [599, 89] on input "0" at bounding box center [606, 93] width 38 height 11
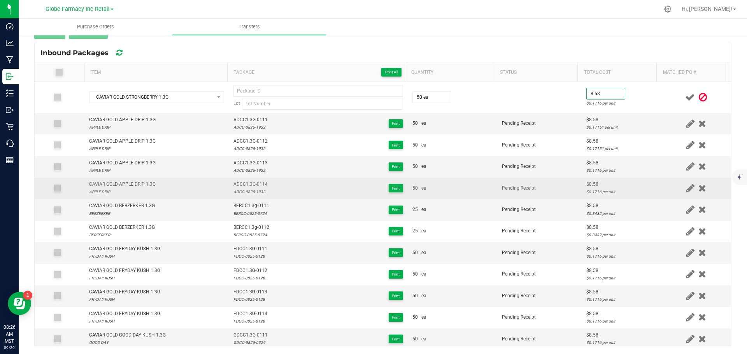
type input "$8.58"
click at [557, 191] on td "Pending Receipt" at bounding box center [539, 188] width 84 height 21
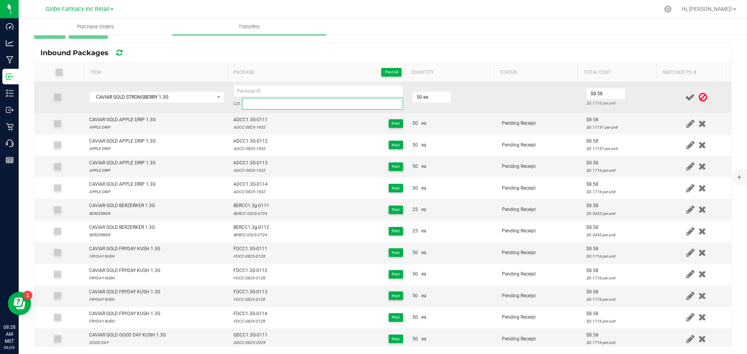
click at [266, 109] on input at bounding box center [322, 104] width 161 height 12
paste input "SBCC-0725- 1732"
click at [244, 101] on input "SBCC-0725-1732" at bounding box center [322, 104] width 161 height 12
type input "SBCC-0725-1732"
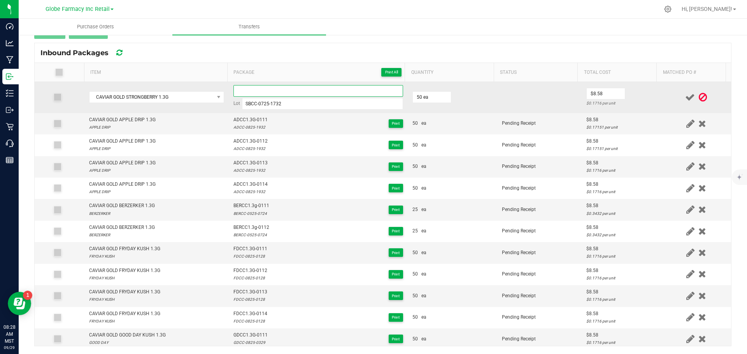
click at [248, 94] on input at bounding box center [318, 91] width 170 height 12
paste input "SBCC"
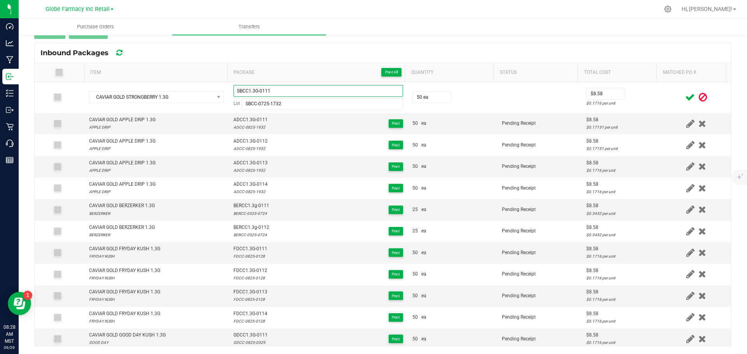
drag, startPoint x: 272, startPoint y: 90, endPoint x: 80, endPoint y: 72, distance: 192.6
click at [80, 72] on div "Item Package Print All Quantity Status Total Cost Matched PO # CAVIAR GOLD STRO…" at bounding box center [383, 204] width 696 height 283
type input "SBCC1.3G-0111"
click at [685, 98] on icon at bounding box center [690, 98] width 10 height 10
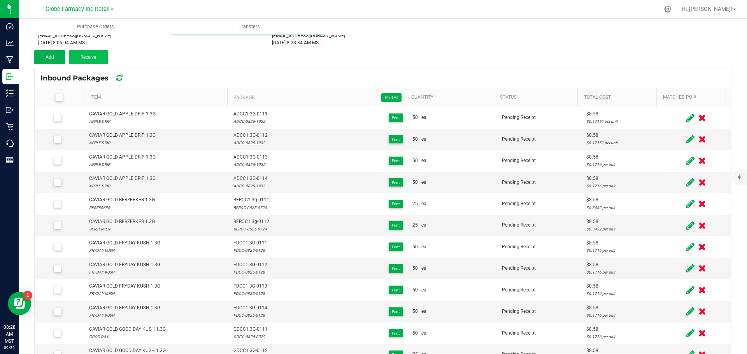
scroll to position [49, 0]
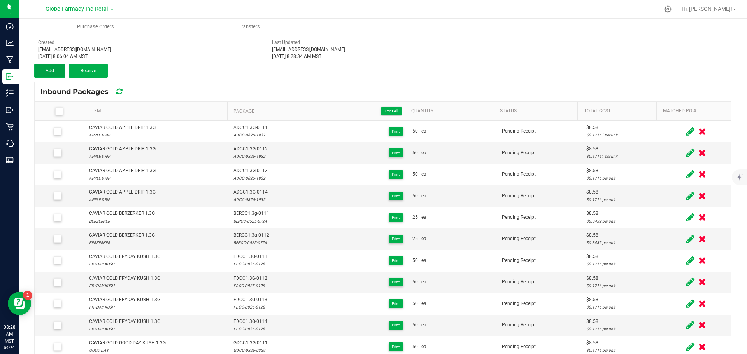
drag, startPoint x: 49, startPoint y: 65, endPoint x: 80, endPoint y: 78, distance: 34.0
click at [49, 66] on button "Add" at bounding box center [49, 71] width 31 height 14
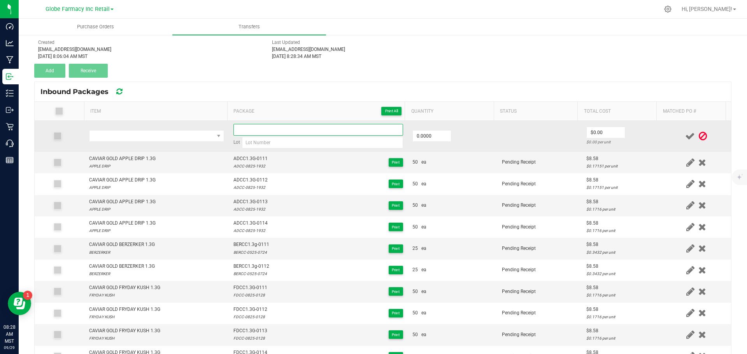
click at [253, 133] on input at bounding box center [318, 130] width 170 height 12
paste input "SBCC1.3G-0111"
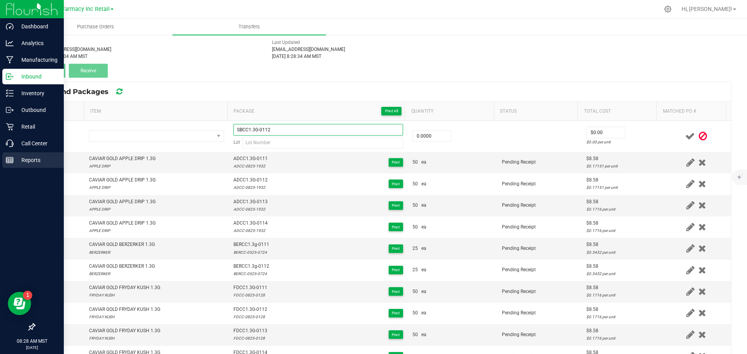
type input "SBCC1.3G-0112"
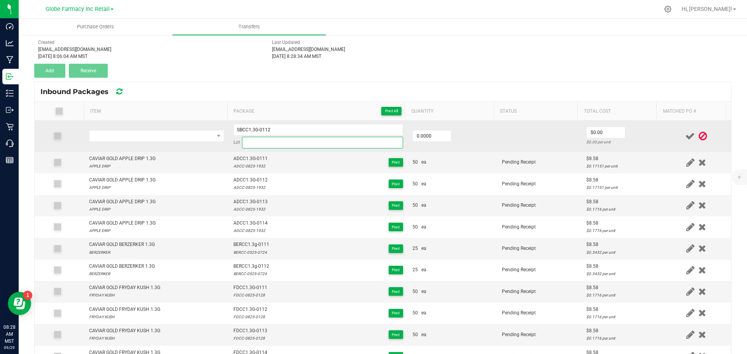
click at [284, 142] on input at bounding box center [322, 143] width 161 height 12
paste input "SBCC-0725- 1732"
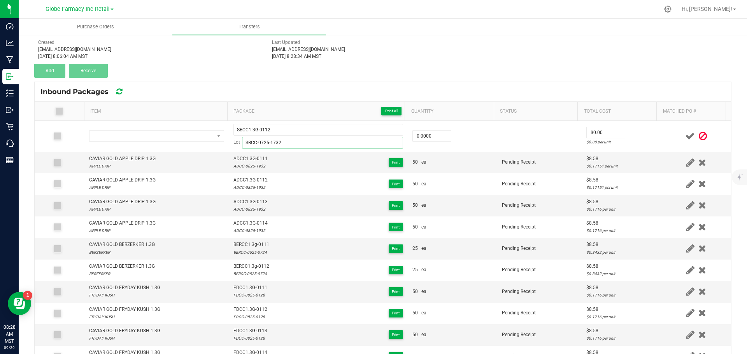
type input "SBCC-0725-1732"
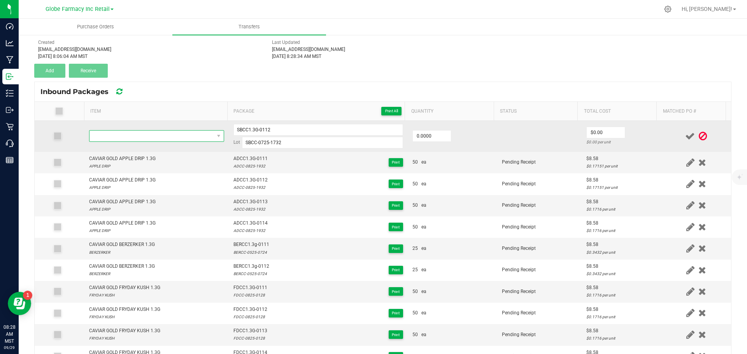
click at [135, 132] on span "NO DATA FOUND" at bounding box center [151, 136] width 125 height 11
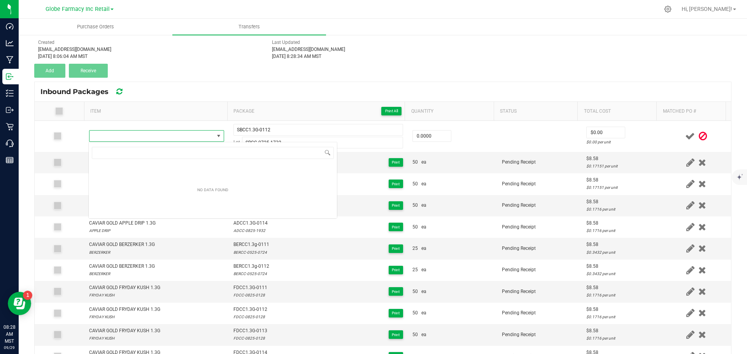
type input "CAVIAR GOLD STRONGBERRY 1.3G"
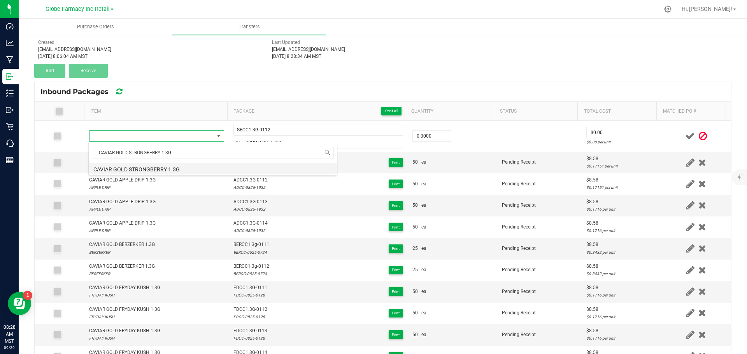
click at [200, 168] on li "CAVIAR GOLD STRONGBERRY 1.3G" at bounding box center [213, 168] width 248 height 11
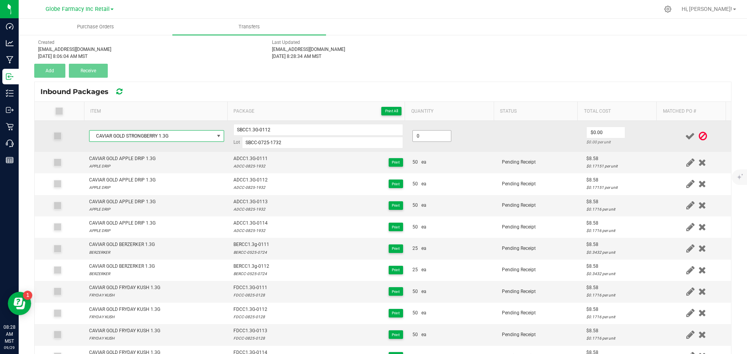
click at [433, 132] on input "0" at bounding box center [432, 136] width 38 height 11
type input "50 ea"
click at [600, 135] on input "0" at bounding box center [606, 132] width 38 height 11
type input "$8.58"
click at [248, 127] on input "SBCC1.3G-0112" at bounding box center [318, 130] width 170 height 12
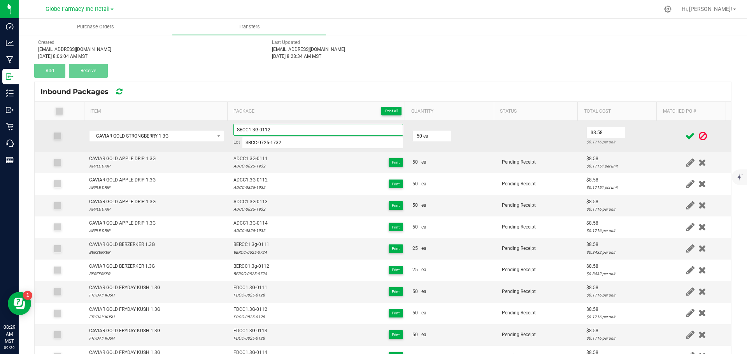
click at [248, 127] on input "SBCC1.3G-0112" at bounding box center [318, 130] width 170 height 12
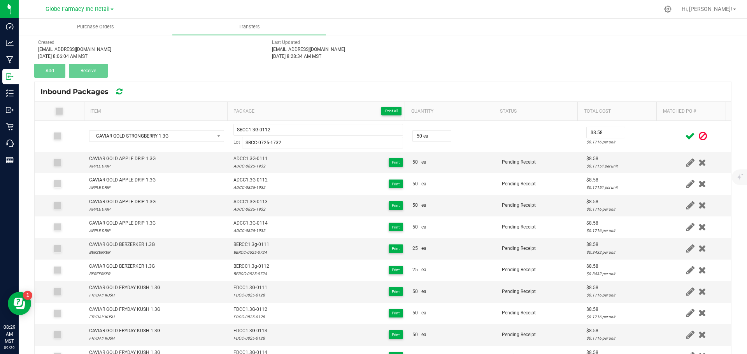
click at [685, 132] on icon at bounding box center [690, 137] width 10 height 10
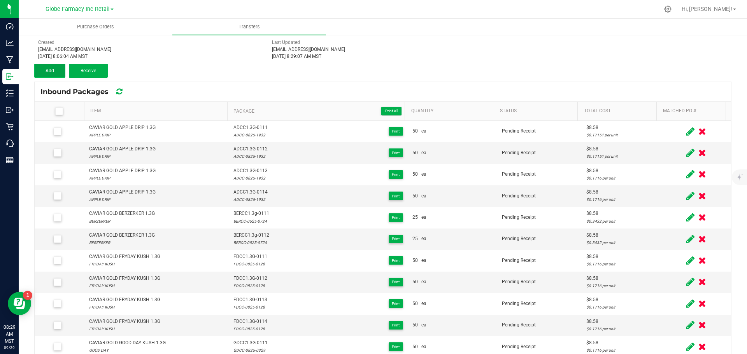
click at [48, 72] on span "Add" at bounding box center [50, 70] width 9 height 5
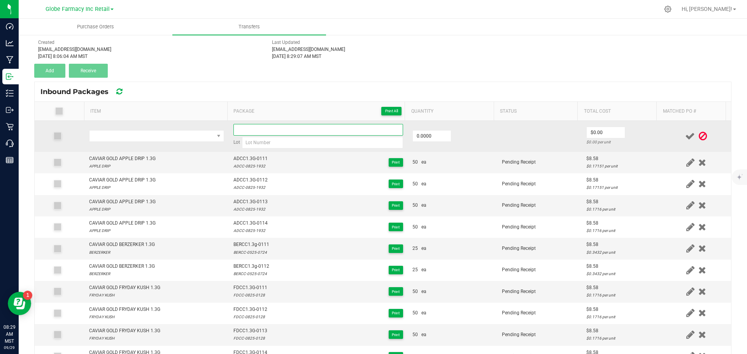
click at [244, 130] on input at bounding box center [318, 130] width 170 height 12
paste input "SBCC1.3G-0112"
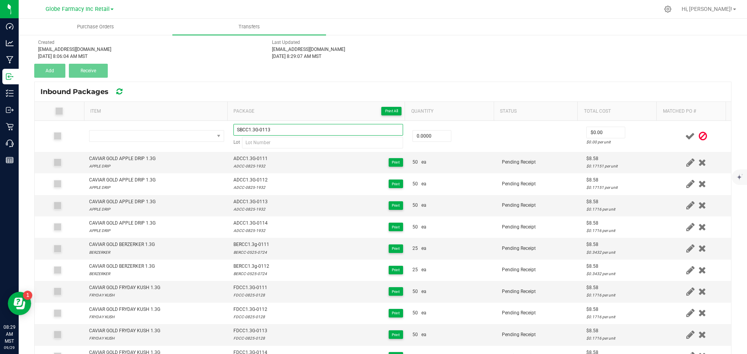
type input "SBCC1.3G-0113"
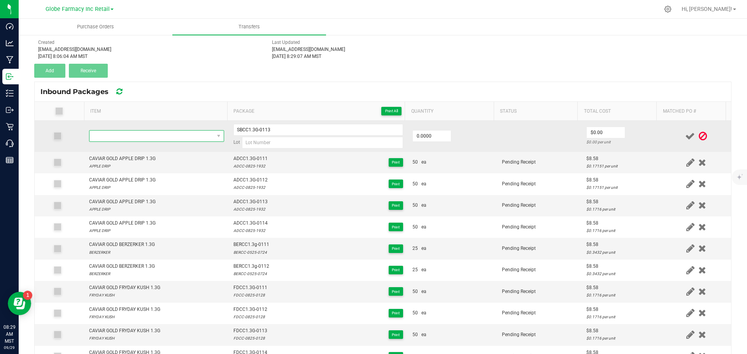
click at [126, 138] on span "NO DATA FOUND" at bounding box center [151, 136] width 125 height 11
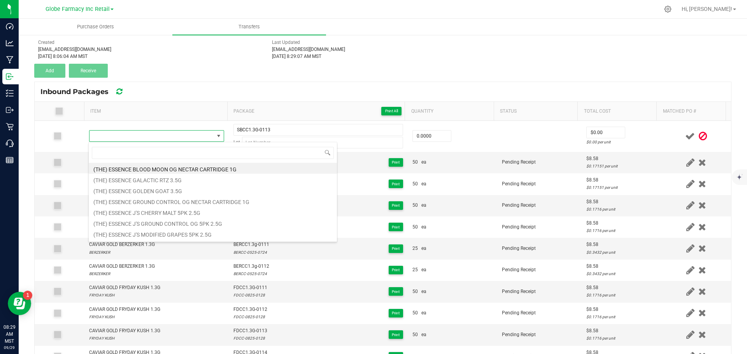
type input "CAVIAR GOLD STRONGBERRY 1.3G"
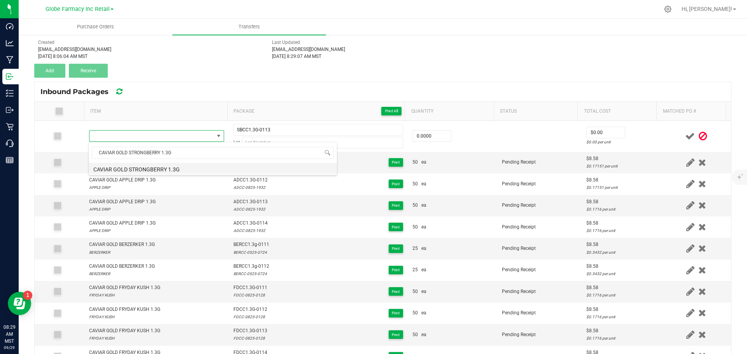
click at [197, 170] on li "CAVIAR GOLD STRONGBERRY 1.3G" at bounding box center [213, 168] width 248 height 11
type input "0 ea"
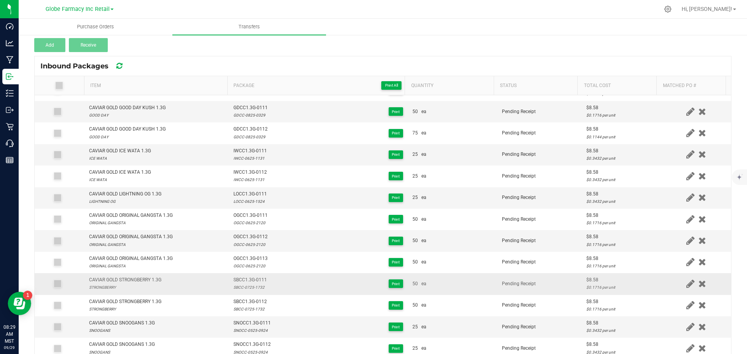
scroll to position [88, 0]
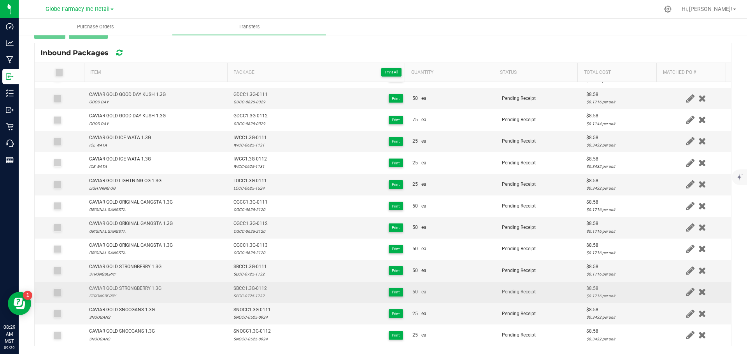
click at [243, 300] on div "SBCC-0725-1732" at bounding box center [249, 296] width 33 height 7
click at [242, 297] on div "SBCC-0725-1732" at bounding box center [249, 296] width 33 height 7
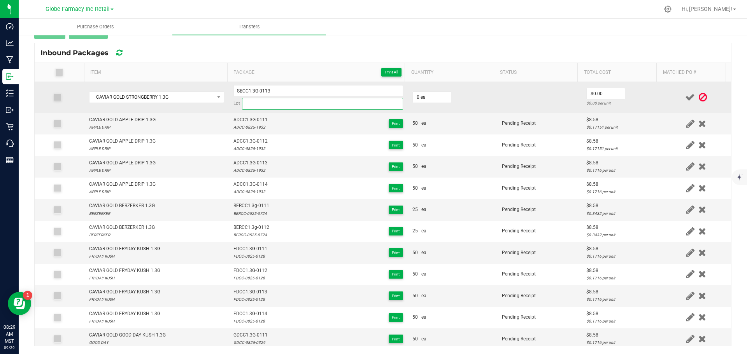
click at [267, 98] on input at bounding box center [322, 104] width 161 height 12
paste input "SBCC-0725-1732"
type input "SBCC-0725-1732"
click at [415, 93] on input "0" at bounding box center [432, 97] width 38 height 11
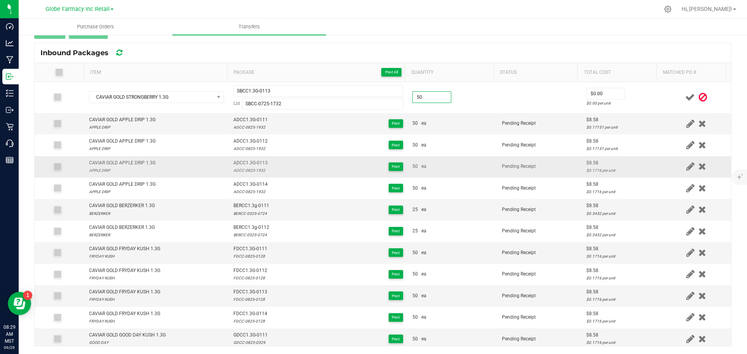
type input "50 ea"
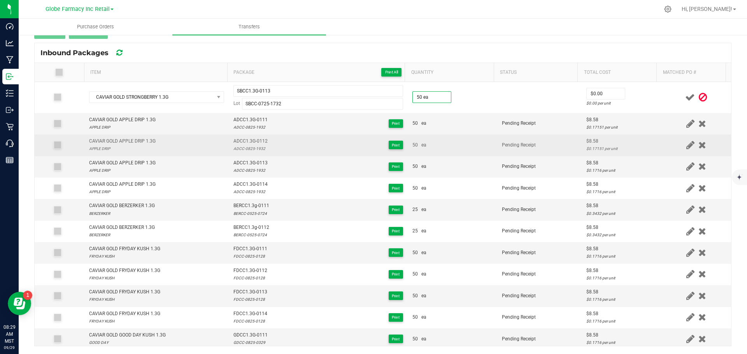
drag, startPoint x: 466, startPoint y: 163, endPoint x: 494, endPoint y: 137, distance: 37.7
click at [467, 163] on td "50 ea" at bounding box center [452, 166] width 89 height 21
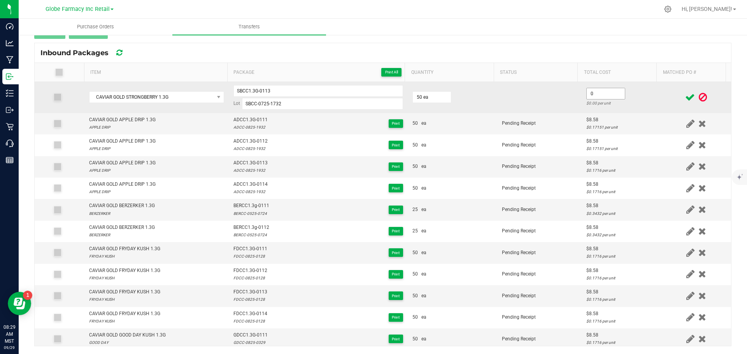
click at [587, 93] on input "0" at bounding box center [606, 93] width 38 height 11
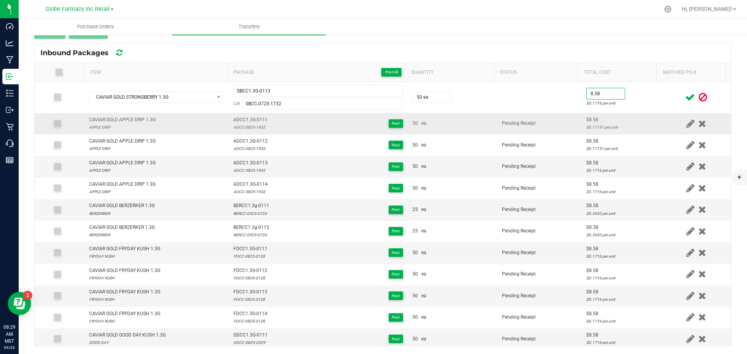
type input "$8.58"
drag, startPoint x: 570, startPoint y: 129, endPoint x: 596, endPoint y: 125, distance: 26.7
click at [571, 129] on td "Pending Receipt" at bounding box center [539, 123] width 84 height 21
drag, startPoint x: 274, startPoint y: 93, endPoint x: -73, endPoint y: 19, distance: 354.0
click at [0, 19] on html "Dashboard Analytics Manufacturing Inbound Inventory Outbound Retail Call Center…" at bounding box center [373, 177] width 747 height 354
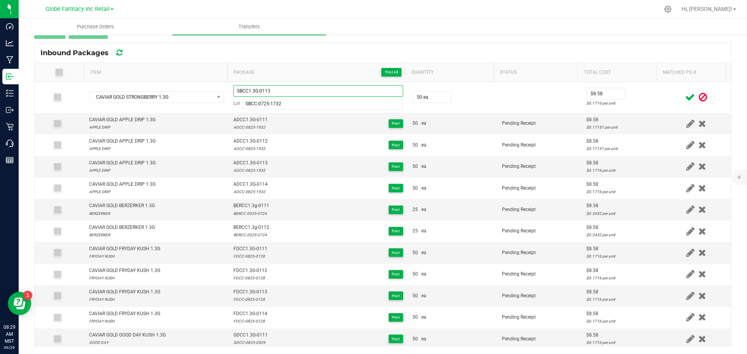
scroll to position [68, 0]
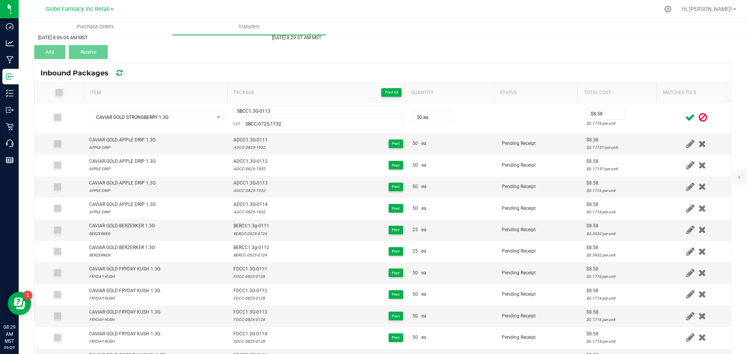
click at [685, 119] on icon at bounding box center [690, 118] width 10 height 10
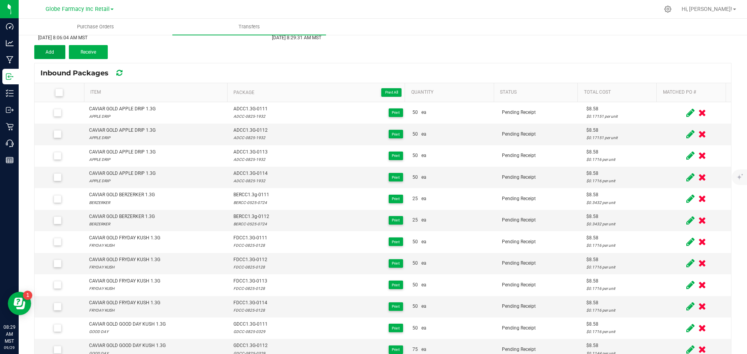
click at [60, 51] on button "Add" at bounding box center [49, 52] width 31 height 14
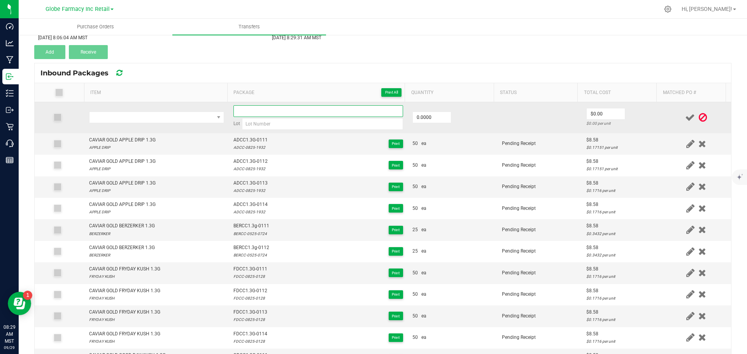
click at [276, 113] on input at bounding box center [318, 111] width 170 height 12
paste input "SBCC1.3G-0113"
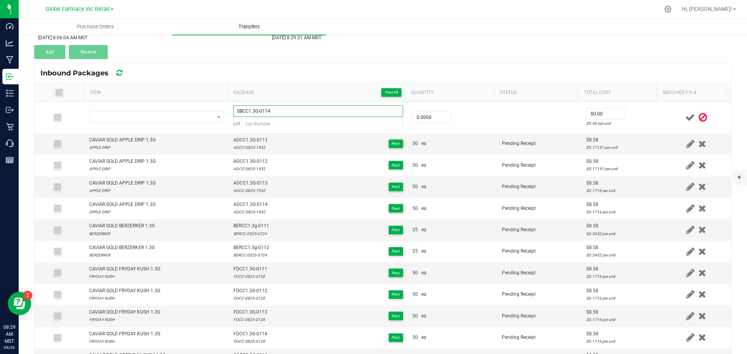
type input "SBCC1.3G-0114"
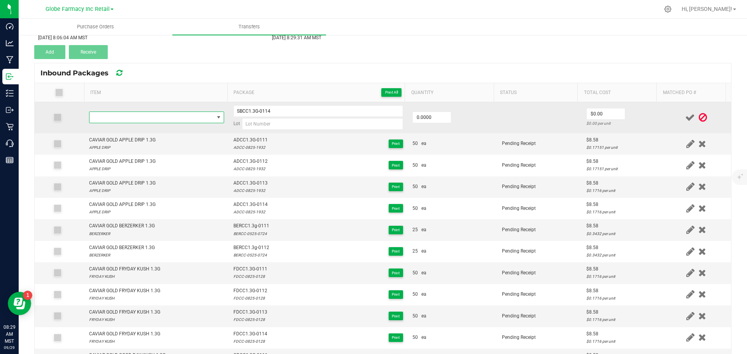
click at [148, 117] on span "NO DATA FOUND" at bounding box center [151, 117] width 125 height 11
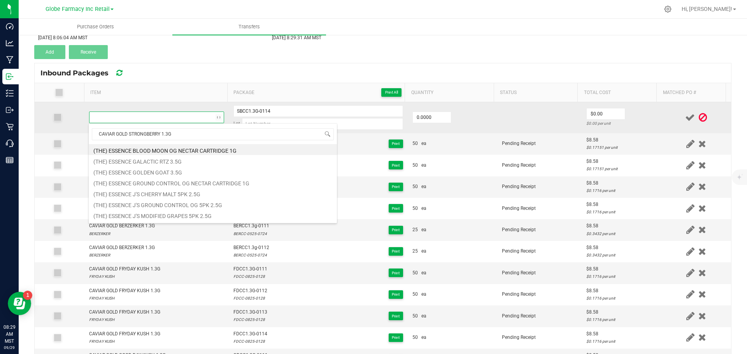
scroll to position [12, 132]
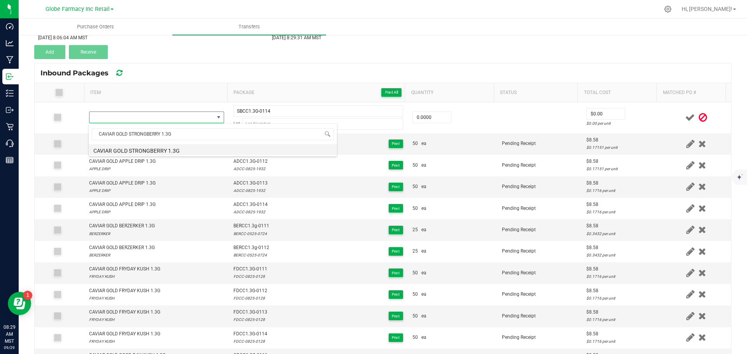
click at [147, 151] on li "CAVIAR GOLD STRONGBERRY 1.3G" at bounding box center [213, 149] width 248 height 11
type input "0 ea"
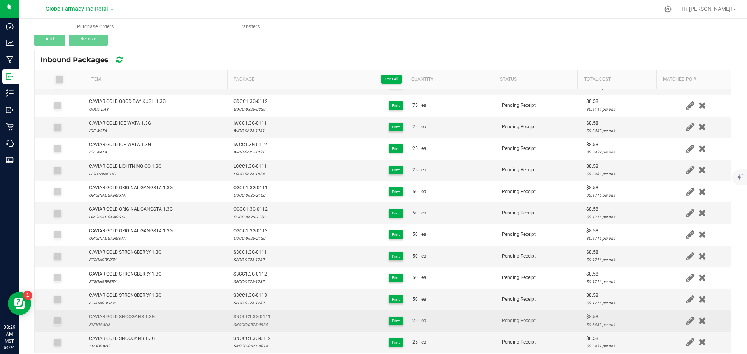
scroll to position [88, 0]
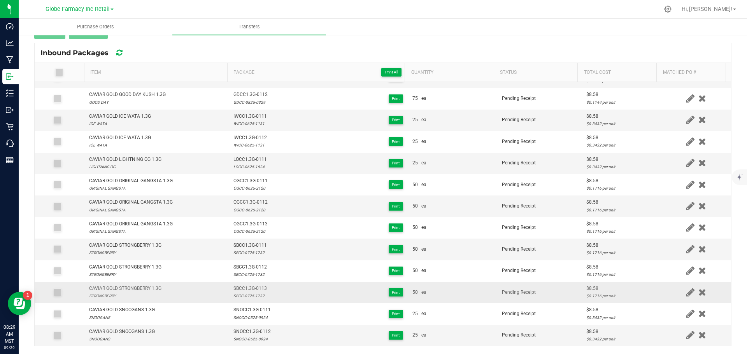
click at [254, 298] on div "SBCC-0725-1732" at bounding box center [249, 296] width 33 height 7
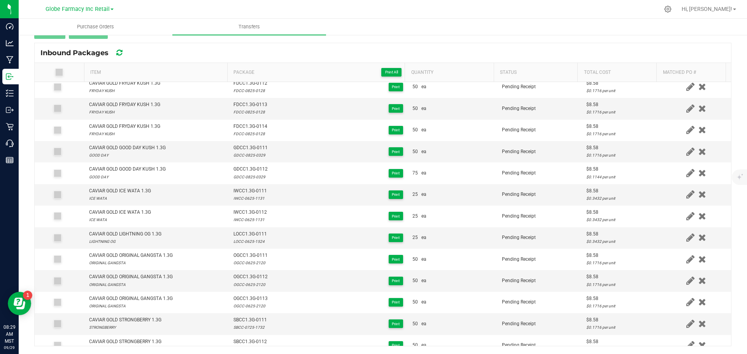
scroll to position [0, 0]
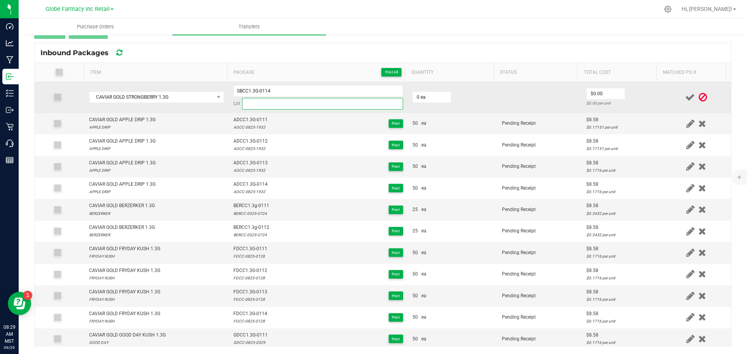
click at [263, 105] on input at bounding box center [322, 104] width 161 height 12
paste input "SBCC-0725-1732"
type input "SBCC-0725-1732"
click at [419, 91] on td "0 ea" at bounding box center [452, 97] width 89 height 31
click at [424, 94] on input "0" at bounding box center [432, 97] width 38 height 11
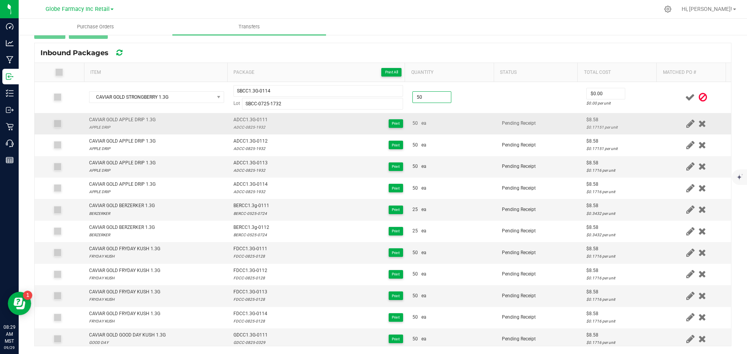
type input "50 ea"
drag, startPoint x: 474, startPoint y: 130, endPoint x: 514, endPoint y: 116, distance: 42.6
click at [476, 130] on td "50 ea" at bounding box center [452, 123] width 89 height 21
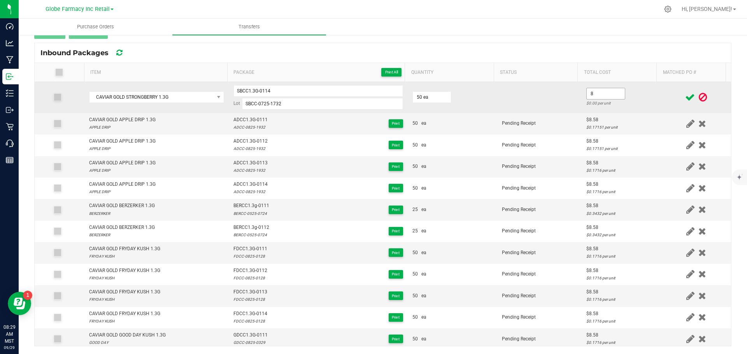
click at [595, 96] on input "8" at bounding box center [606, 93] width 38 height 11
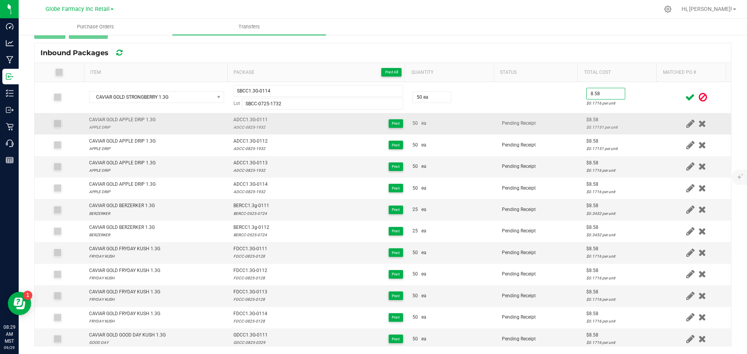
type input "$8.58"
click at [538, 130] on td "Pending Receipt" at bounding box center [539, 123] width 84 height 21
click at [685, 98] on icon at bounding box center [690, 98] width 10 height 10
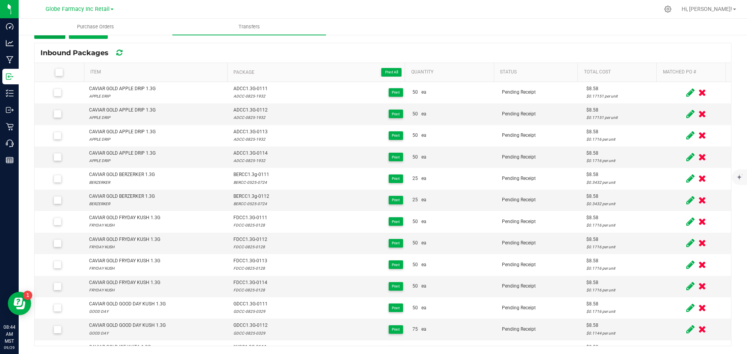
drag, startPoint x: 56, startPoint y: 38, endPoint x: 62, endPoint y: 40, distance: 6.6
click at [56, 38] on button "Add" at bounding box center [49, 32] width 31 height 14
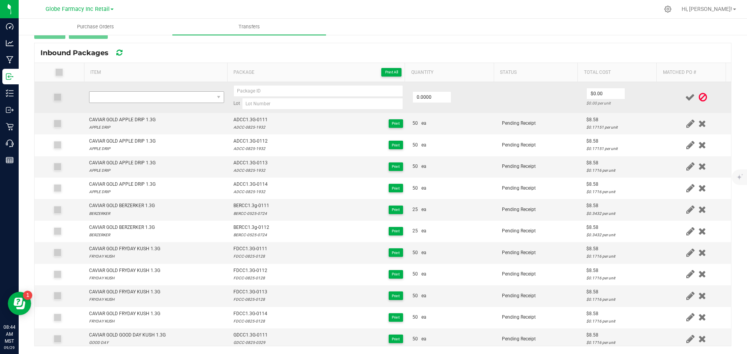
click at [138, 93] on td at bounding box center [156, 97] width 144 height 31
click at [137, 93] on span "NO DATA FOUND" at bounding box center [151, 97] width 125 height 11
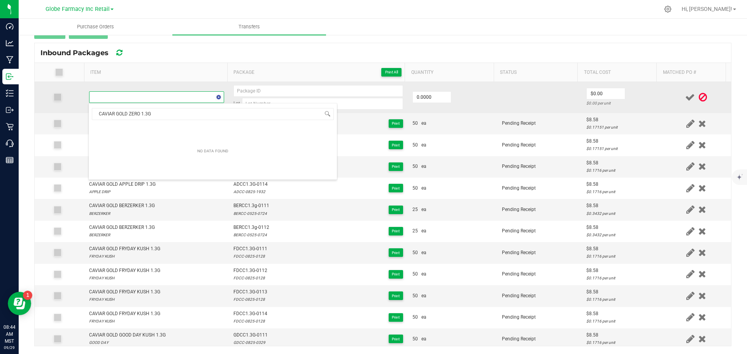
scroll to position [12, 132]
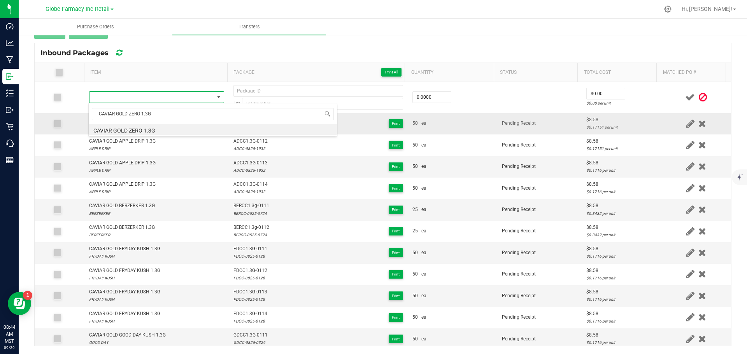
drag, startPoint x: 123, startPoint y: 129, endPoint x: 191, endPoint y: 131, distance: 68.1
click at [122, 129] on li "CAVIAR GOLD ZERO 1.3G" at bounding box center [213, 129] width 248 height 11
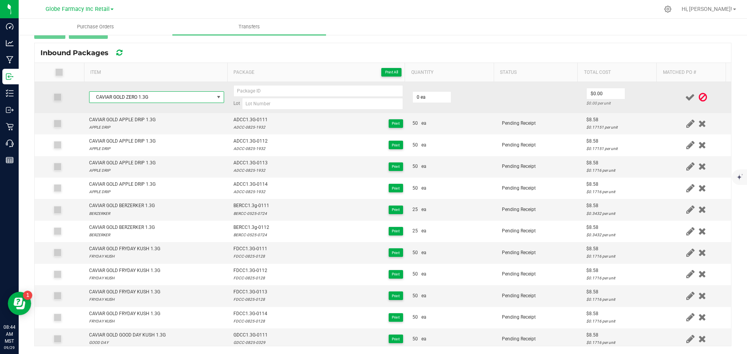
click at [429, 103] on td "0 ea" at bounding box center [452, 97] width 89 height 31
click at [429, 102] on input "0" at bounding box center [432, 97] width 38 height 11
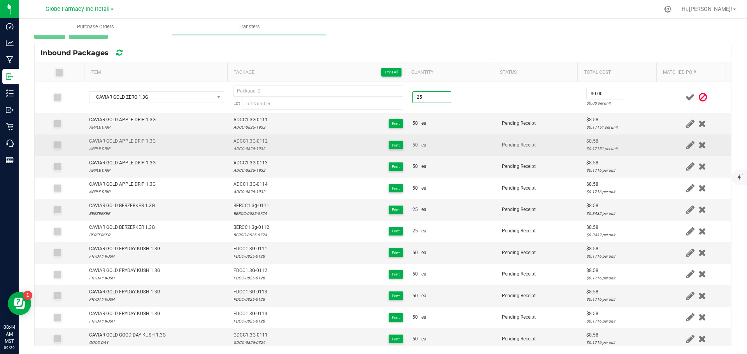
type input "25 ea"
click at [466, 140] on td "50 ea" at bounding box center [452, 145] width 89 height 21
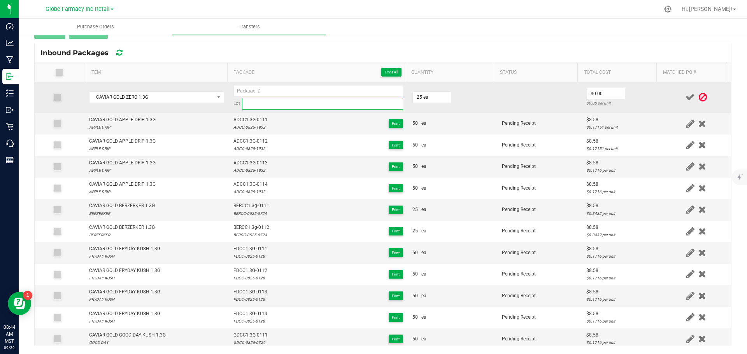
click at [303, 100] on input at bounding box center [322, 104] width 161 height 12
paste input "ZOCC-0725- 3201"
click at [269, 101] on input "ZOCC-0725- 3201" at bounding box center [322, 104] width 161 height 12
click at [246, 103] on input "ZOCC-0725-3201" at bounding box center [322, 104] width 161 height 12
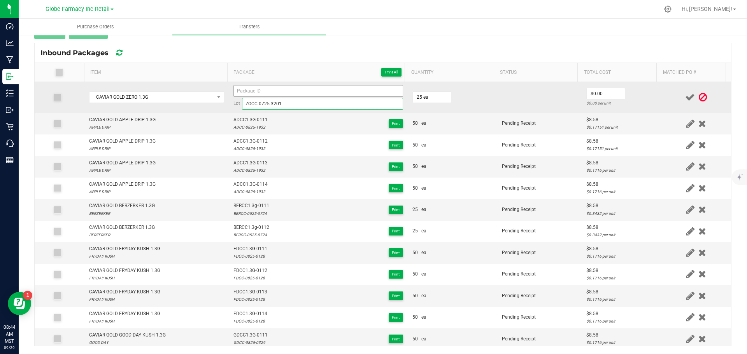
type input "ZOCC-0725-3201"
click at [244, 95] on input at bounding box center [318, 91] width 170 height 12
paste input "ZOCC"
click at [243, 95] on input "ZOCC1.3G-0111" at bounding box center [318, 91] width 170 height 12
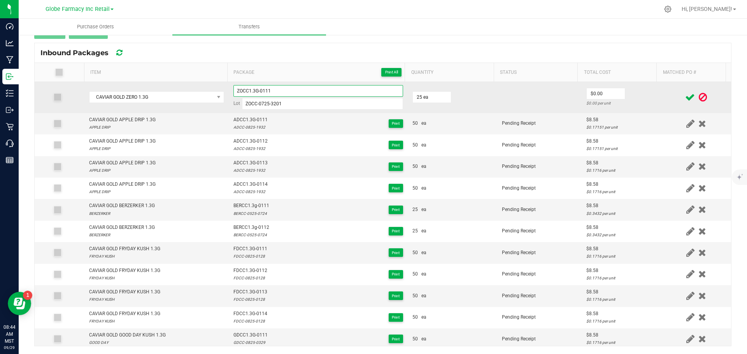
click at [243, 95] on input "ZOCC1.3G-0111" at bounding box center [318, 91] width 170 height 12
type input "ZOCC1.3G-0111"
click at [587, 95] on input "0" at bounding box center [606, 93] width 38 height 11
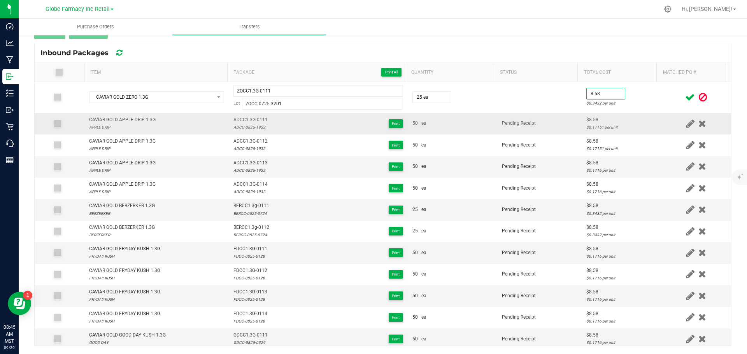
type input "$8.58"
click at [582, 114] on td "$8.58 $0.17151 per unit" at bounding box center [622, 123] width 80 height 21
click at [683, 91] on span at bounding box center [690, 97] width 14 height 15
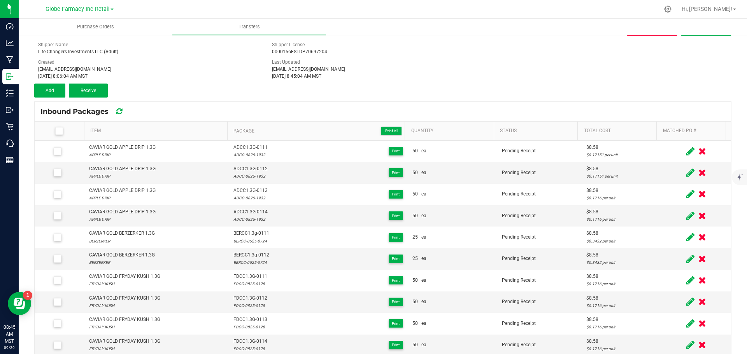
scroll to position [10, 0]
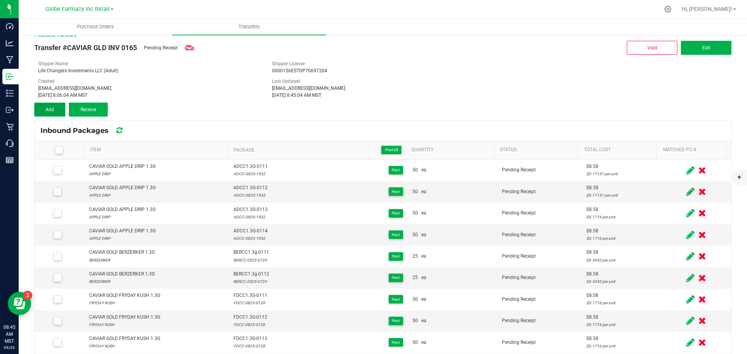
click at [47, 103] on button "Add" at bounding box center [49, 110] width 31 height 14
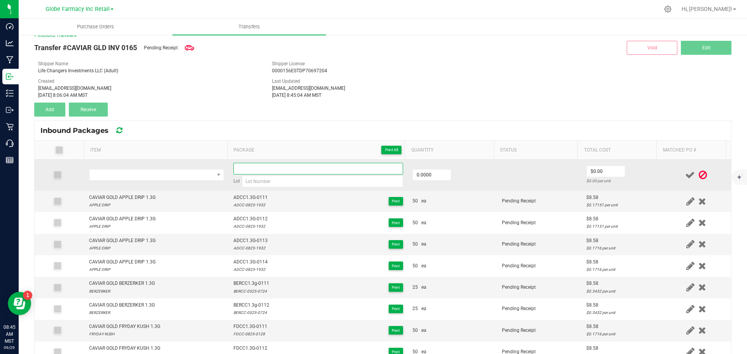
click at [249, 165] on input at bounding box center [318, 169] width 170 height 12
paste input "ZOCC1.3G-0111"
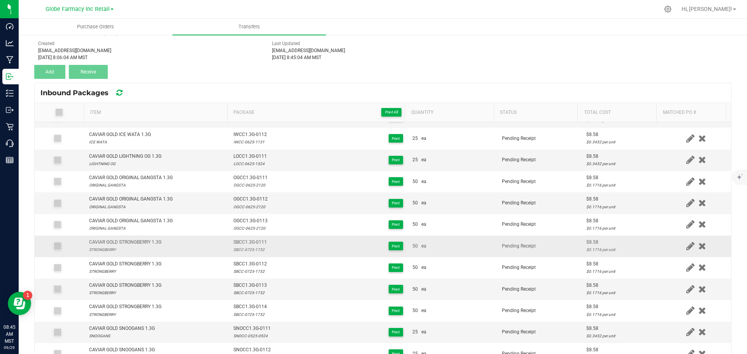
scroll to position [88, 0]
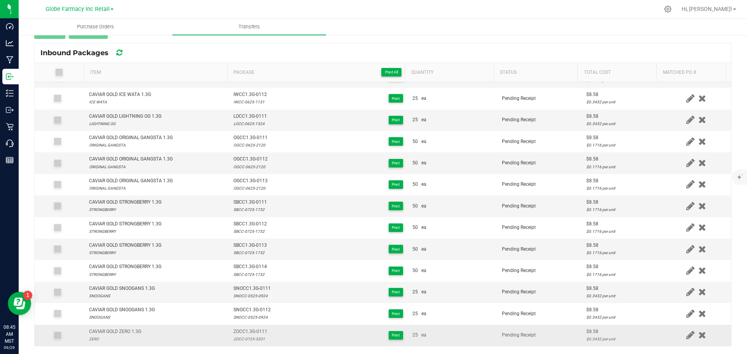
type input "ZOCC1.3G-0112"
click at [230, 341] on td "ZOCC1.3G-0111 ZOCC-0725-3201 Print" at bounding box center [318, 335] width 179 height 21
click at [233, 341] on div "ZOCC-0725-3201" at bounding box center [250, 339] width 34 height 7
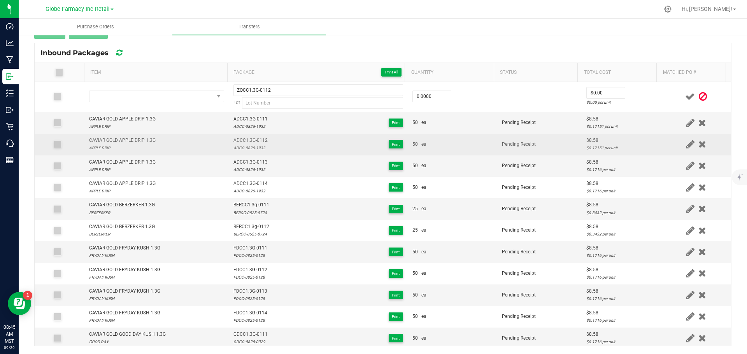
scroll to position [0, 0]
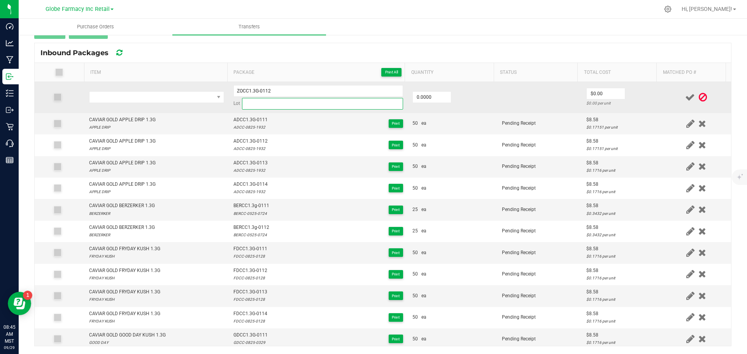
click at [258, 107] on input at bounding box center [322, 104] width 161 height 12
paste input "ZOCC-0725-3201"
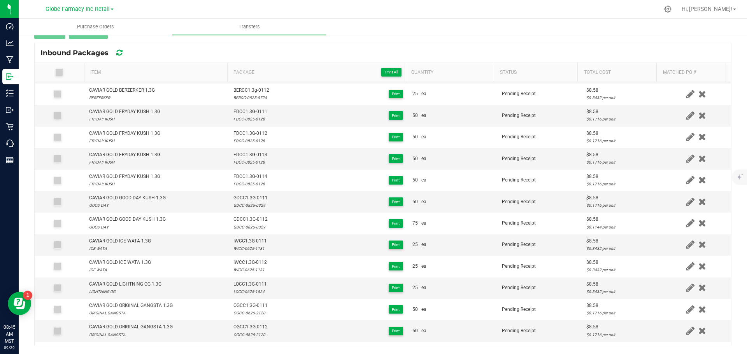
scroll to position [305, 0]
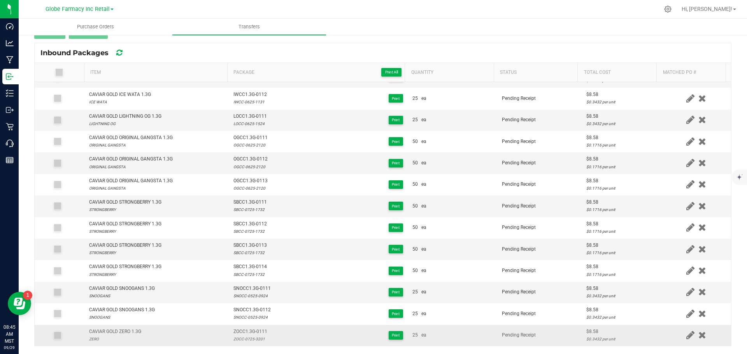
type input "ZOCC-0725-3201"
click at [112, 331] on div "CAVIAR GOLD ZERO 1.3G" at bounding box center [115, 331] width 52 height 7
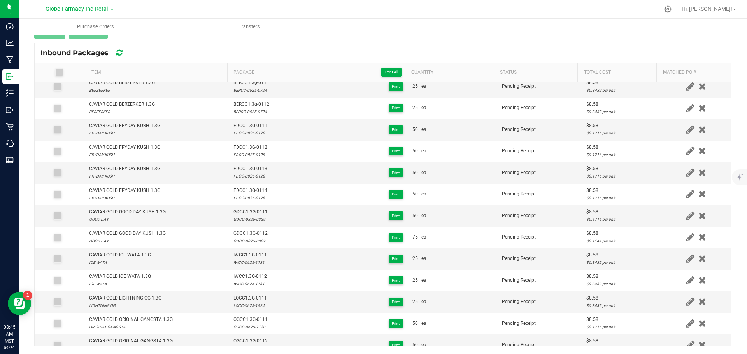
scroll to position [0, 0]
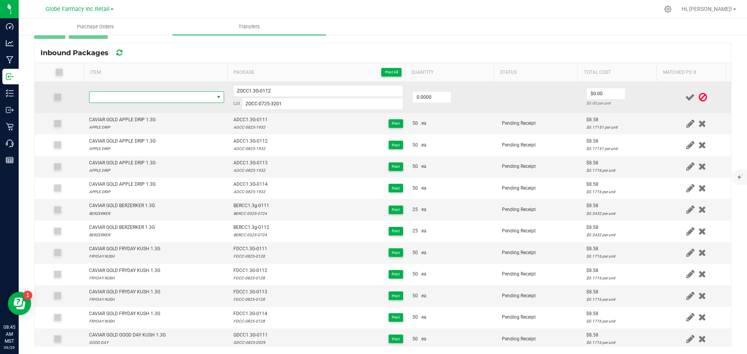
click at [134, 100] on span "NO DATA FOUND" at bounding box center [151, 97] width 125 height 11
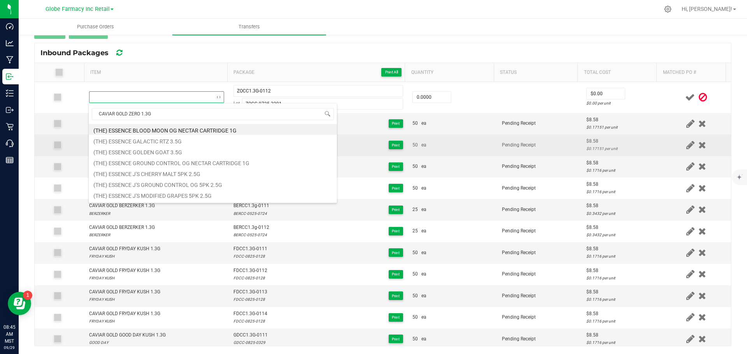
scroll to position [12, 132]
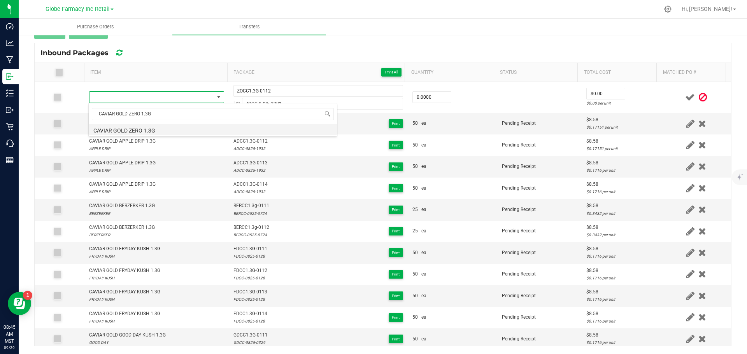
click at [107, 131] on li "CAVIAR GOLD ZERO 1.3G" at bounding box center [213, 129] width 248 height 11
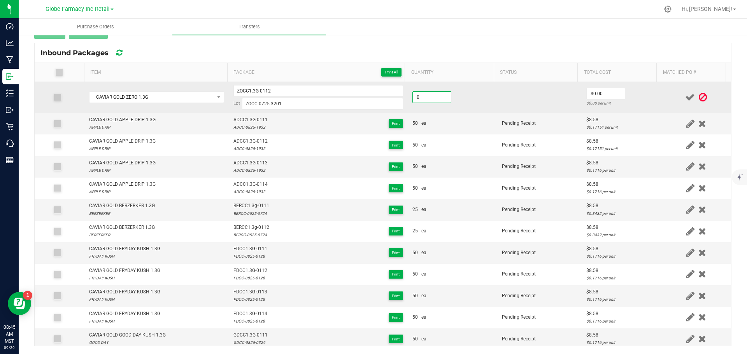
click at [428, 92] on input "0" at bounding box center [432, 97] width 38 height 11
type input "50 ea"
click at [599, 91] on input "0" at bounding box center [606, 93] width 38 height 11
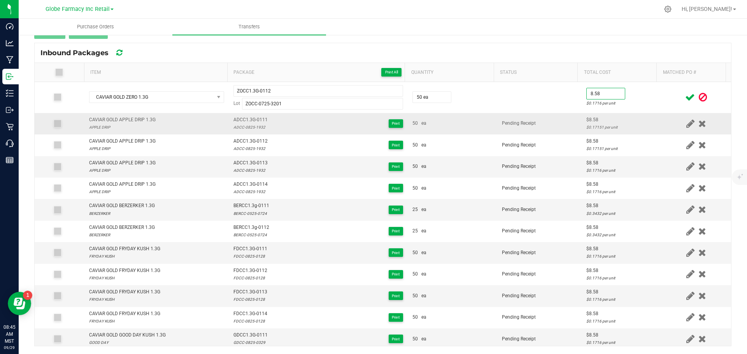
type input "$8.58"
click at [561, 115] on td "Pending Receipt" at bounding box center [539, 123] width 84 height 21
click at [685, 98] on icon at bounding box center [690, 98] width 10 height 10
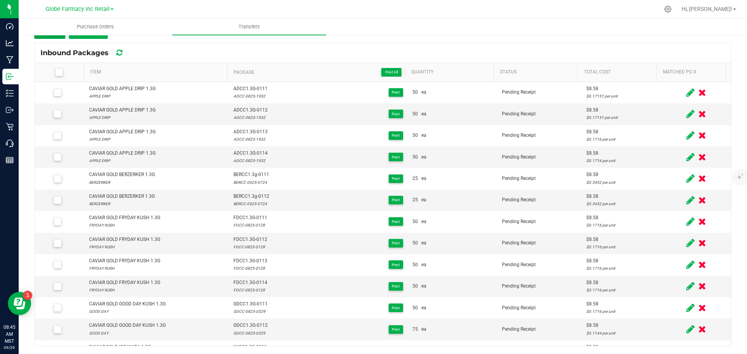
drag, startPoint x: 52, startPoint y: 38, endPoint x: 46, endPoint y: 40, distance: 6.5
click at [52, 38] on button "Add" at bounding box center [49, 32] width 31 height 14
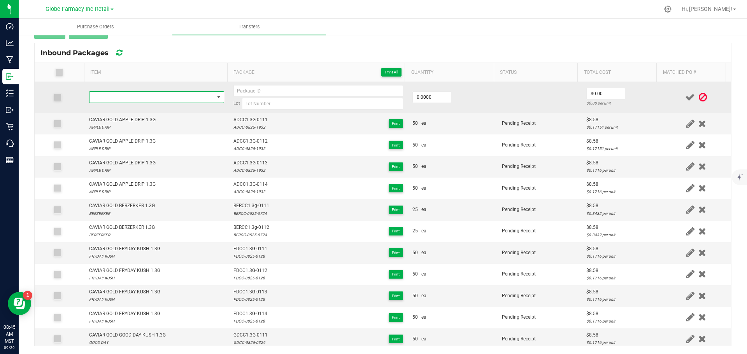
click at [137, 100] on span "NO DATA FOUND" at bounding box center [151, 97] width 125 height 11
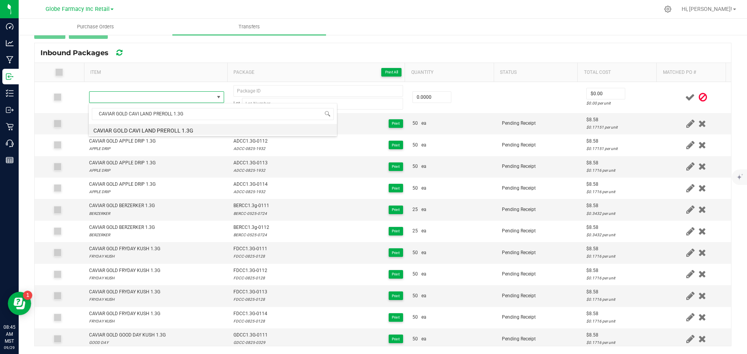
click at [175, 126] on li "CAVIAR GOLD CAVI LAND PREROLL 1.3G" at bounding box center [213, 129] width 248 height 11
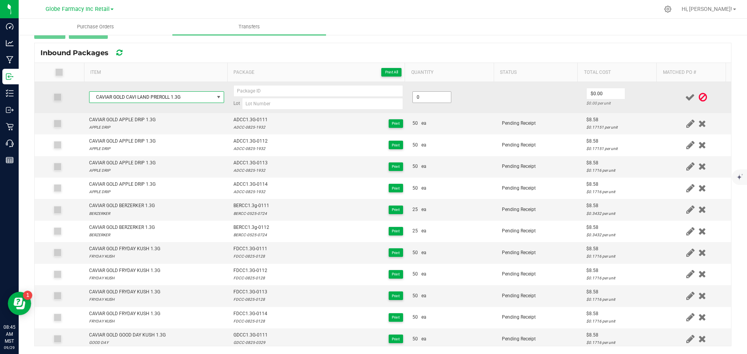
click at [418, 100] on input "0" at bounding box center [432, 97] width 38 height 11
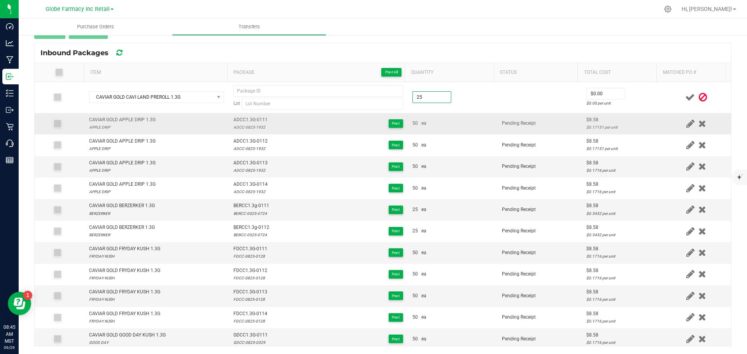
type input "25 ea"
click at [430, 128] on td "50 ea" at bounding box center [452, 123] width 89 height 21
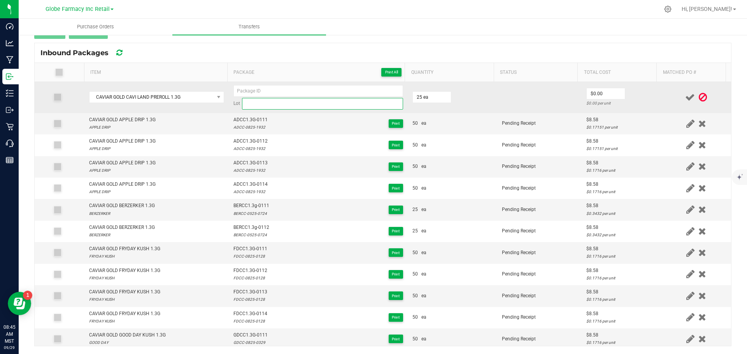
click at [339, 102] on input at bounding box center [322, 104] width 161 height 12
paste input "CLCC-0725- 3316"
click at [267, 108] on input "CLCC-0725- 3316" at bounding box center [322, 104] width 161 height 12
type input "CLCC-0725-3316"
click at [243, 91] on input at bounding box center [318, 91] width 170 height 12
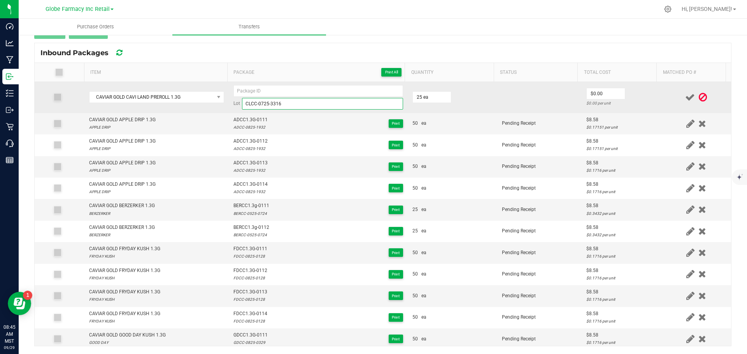
click at [242, 101] on input "CLCC-0725-3316" at bounding box center [322, 104] width 161 height 12
click at [240, 91] on input at bounding box center [318, 91] width 170 height 12
paste input "CLCC"
click at [239, 90] on input "CLCC1.3G-0111" at bounding box center [318, 91] width 170 height 12
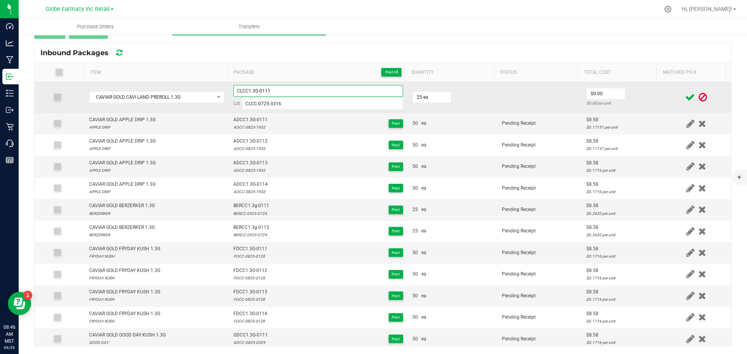
click at [239, 90] on input "CLCC1.3G-0111" at bounding box center [318, 91] width 170 height 12
type input "CLCC1.3G-0111"
click at [592, 89] on input "0" at bounding box center [606, 93] width 38 height 11
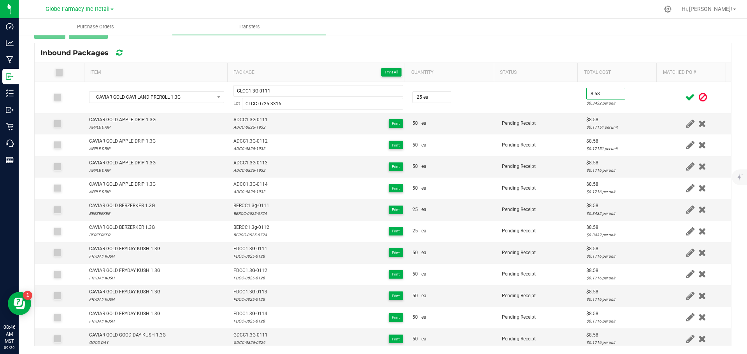
type input "$8.58"
click at [685, 99] on icon at bounding box center [690, 98] width 10 height 10
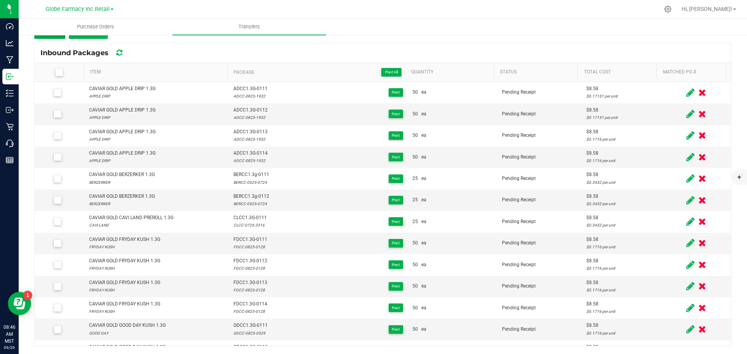
click at [52, 38] on button "Add" at bounding box center [49, 32] width 31 height 14
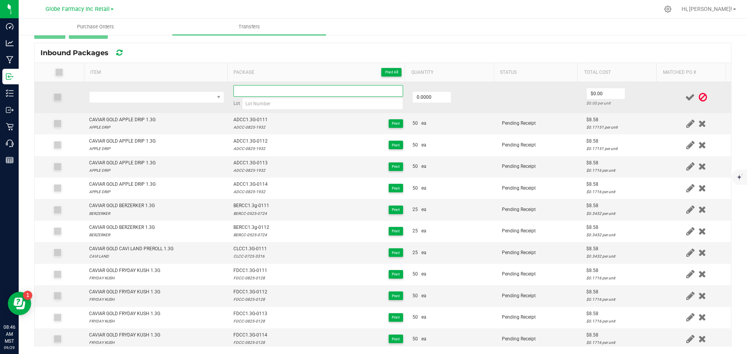
click at [242, 90] on input at bounding box center [318, 91] width 170 height 12
paste input "CLCC1.3G-0111"
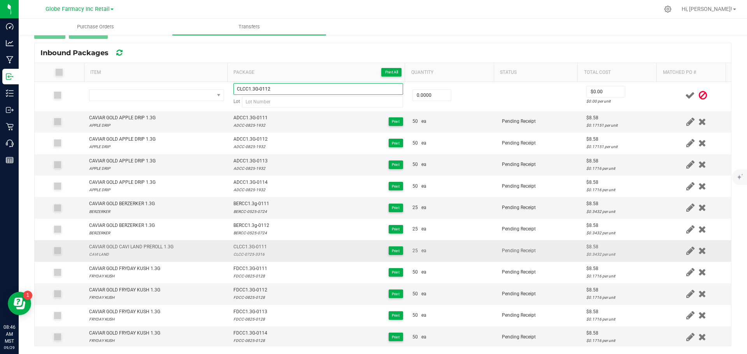
scroll to position [0, 0]
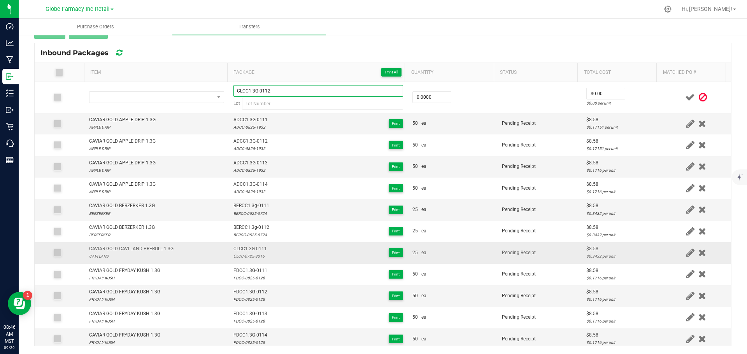
type input "CLCC1.3G-0112"
click at [243, 259] on div "CLCC-0725-3316" at bounding box center [249, 256] width 33 height 7
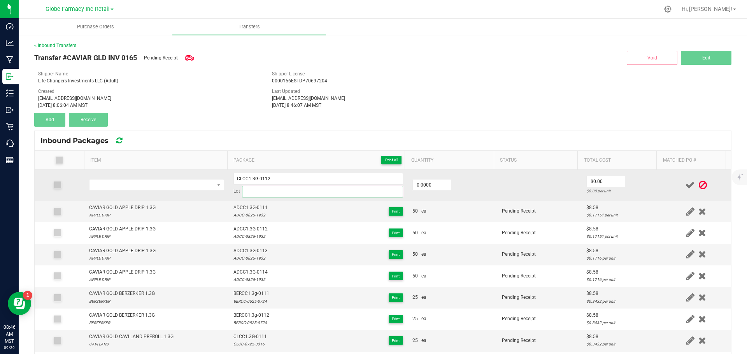
click at [270, 191] on input at bounding box center [322, 192] width 161 height 12
paste input "CLCC-0725-3316"
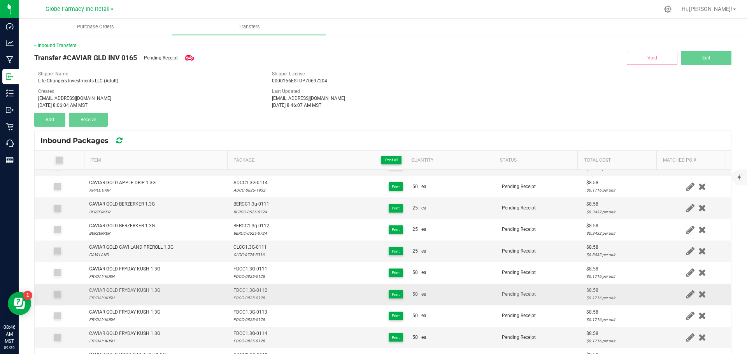
scroll to position [78, 0]
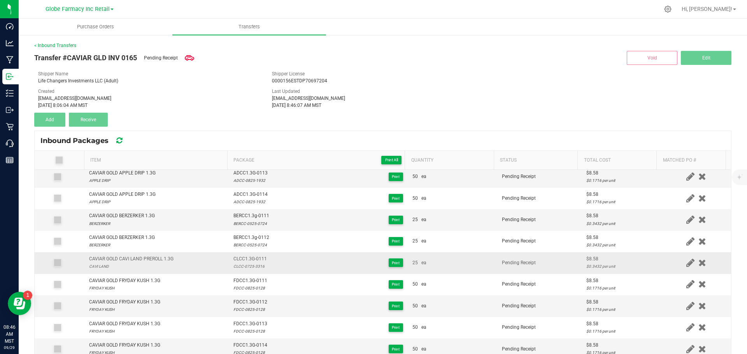
type input "CLCC-0725-3316"
click at [149, 257] on div "CAVIAR GOLD CAVI LAND PREROLL 1.3G" at bounding box center [131, 259] width 84 height 7
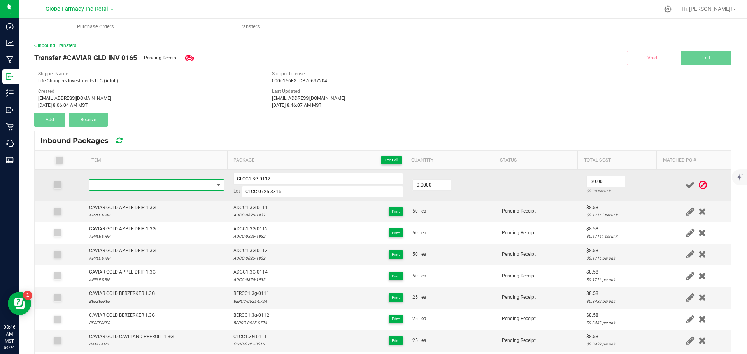
click at [147, 184] on span "NO DATA FOUND" at bounding box center [151, 185] width 125 height 11
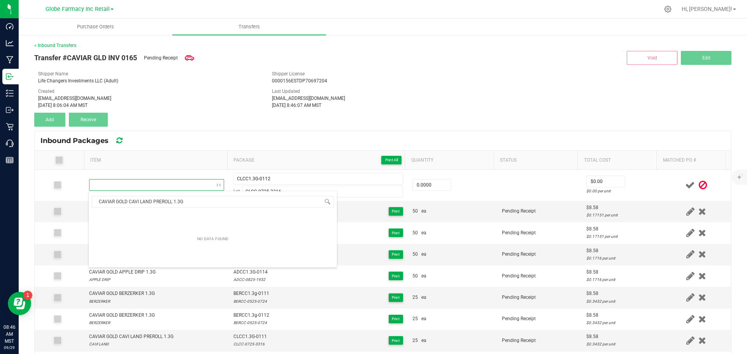
scroll to position [12, 132]
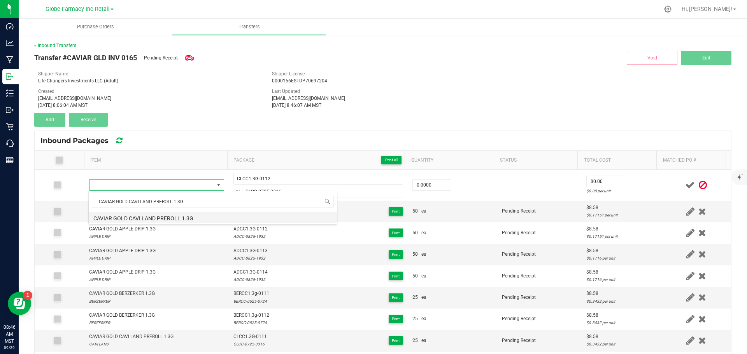
click at [165, 220] on li "CAVIAR GOLD CAVI LAND PREROLL 1.3G" at bounding box center [213, 217] width 248 height 11
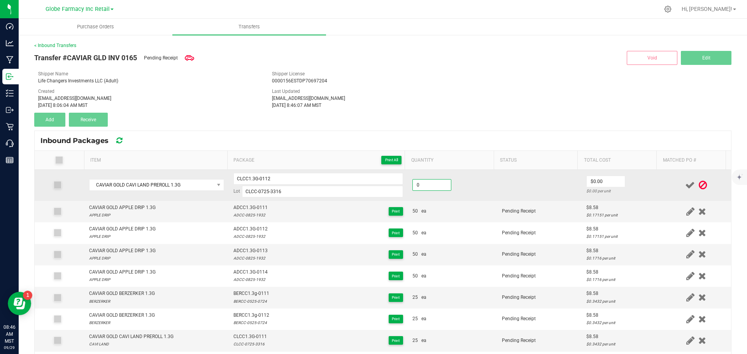
click at [416, 183] on input "0" at bounding box center [432, 185] width 38 height 11
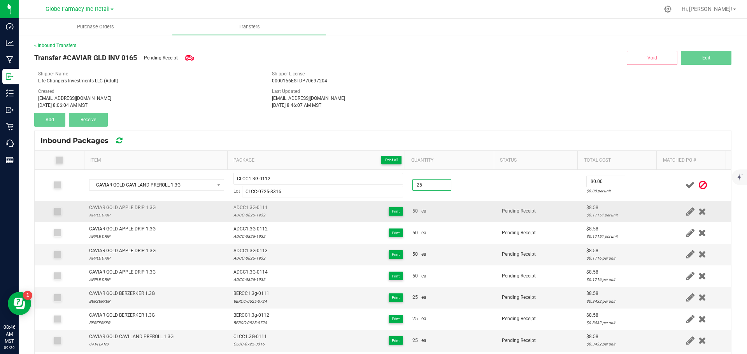
type input "25 ea"
click at [443, 214] on div "50 ea" at bounding box center [452, 211] width 80 height 7
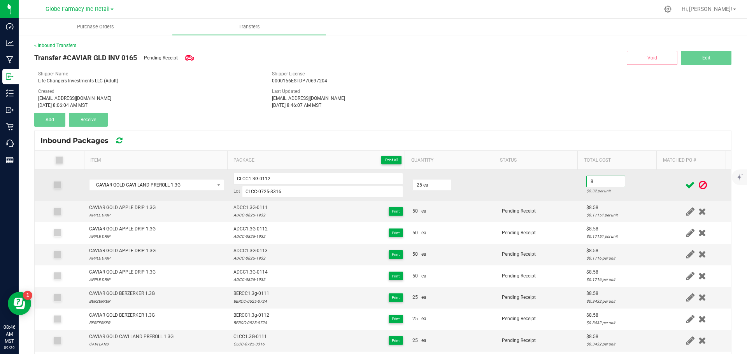
click at [587, 184] on input "8" at bounding box center [606, 181] width 38 height 11
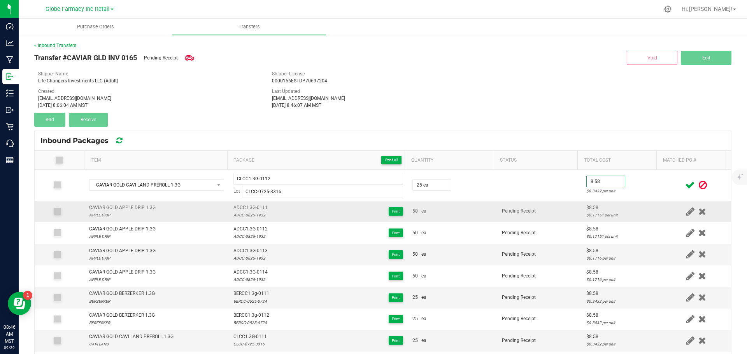
type input "$8.58"
click at [554, 204] on td "Pending Receipt" at bounding box center [539, 211] width 84 height 21
click at [685, 185] on icon at bounding box center [690, 186] width 10 height 10
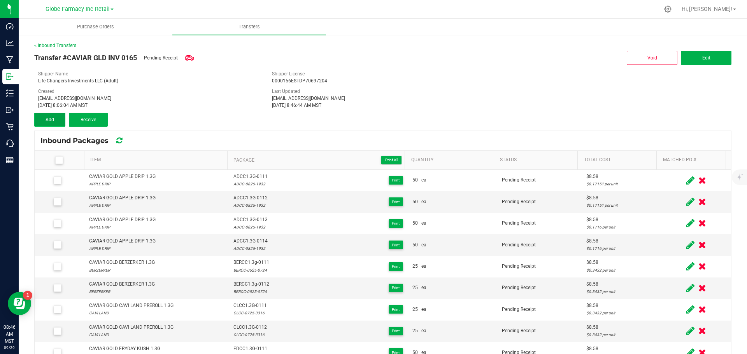
click at [50, 121] on span "Add" at bounding box center [50, 119] width 9 height 5
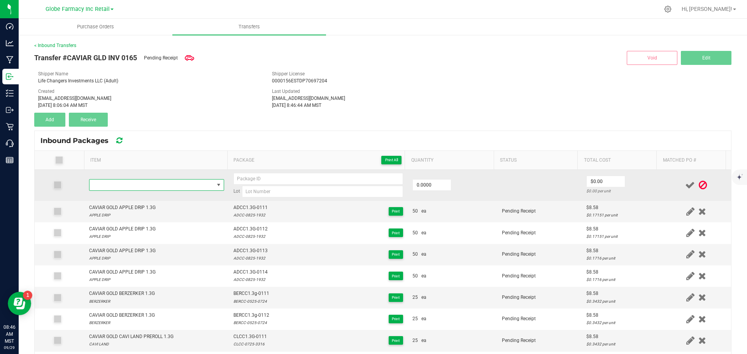
click at [107, 186] on span "NO DATA FOUND" at bounding box center [151, 185] width 125 height 11
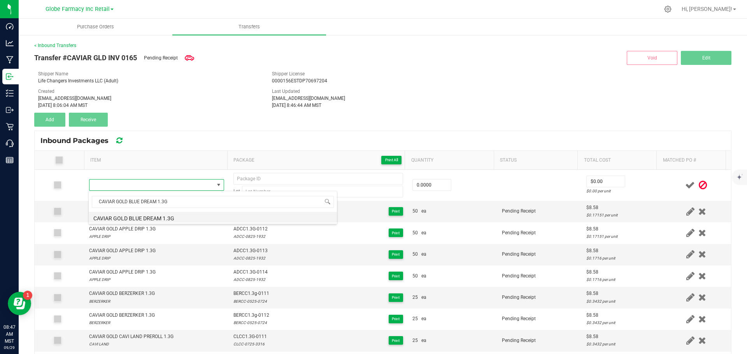
click at [211, 217] on li "CAVIAR GOLD BLUE DREAM 1.3G" at bounding box center [213, 217] width 248 height 11
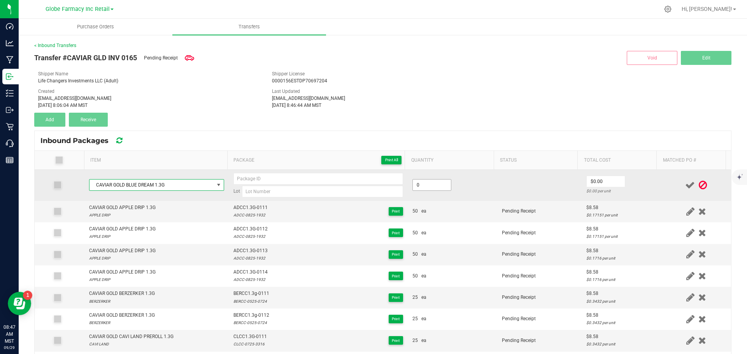
click at [426, 190] on input "0" at bounding box center [432, 185] width 38 height 11
type input "25 ea"
click at [263, 189] on input at bounding box center [322, 192] width 161 height 12
paste input "BDCC-0525- 3004"
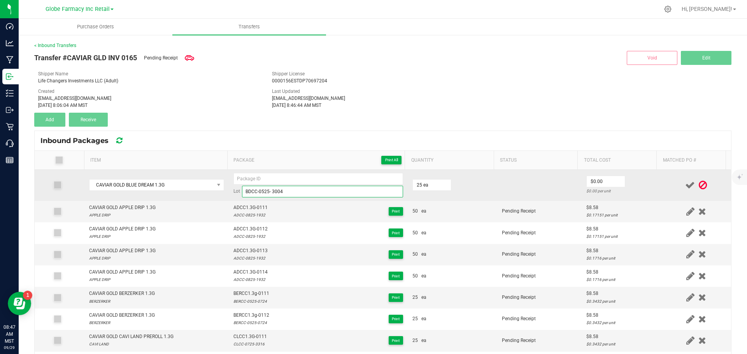
click at [270, 193] on input "BDCC-0525- 3004" at bounding box center [322, 192] width 161 height 12
click at [243, 193] on input "BDCC-0525-3004" at bounding box center [322, 192] width 161 height 12
type input "BDCC-0525-3004"
click at [246, 175] on input at bounding box center [318, 179] width 170 height 12
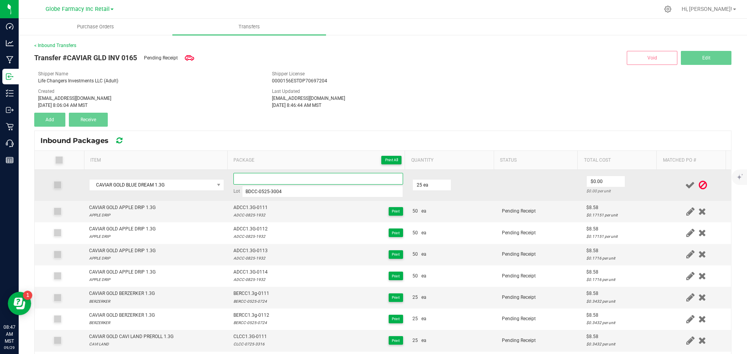
paste input "BDCC"
type input "BDCC1.3G-0111"
click at [587, 179] on input "0" at bounding box center [606, 181] width 38 height 11
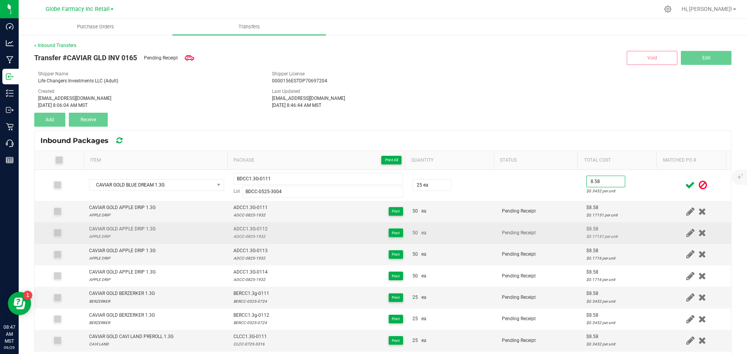
type input "$8.58"
click at [533, 228] on td "Pending Receipt" at bounding box center [539, 233] width 84 height 21
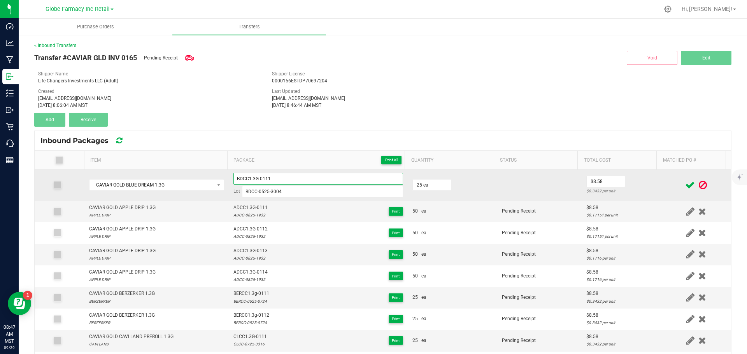
click at [247, 176] on input "BDCC1.3G-0111" at bounding box center [318, 179] width 170 height 12
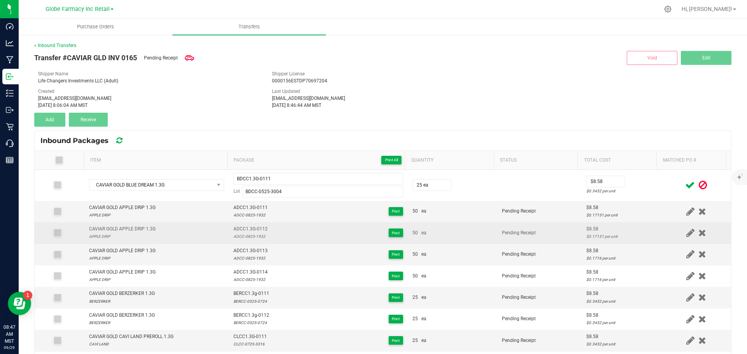
click at [531, 223] on td "Pending Receipt" at bounding box center [539, 233] width 84 height 21
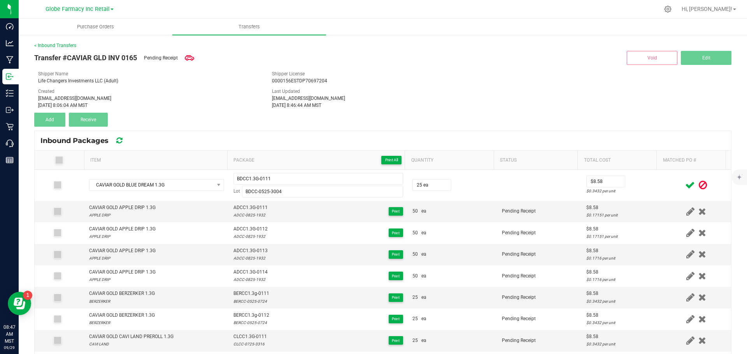
click at [685, 183] on icon at bounding box center [690, 186] width 10 height 10
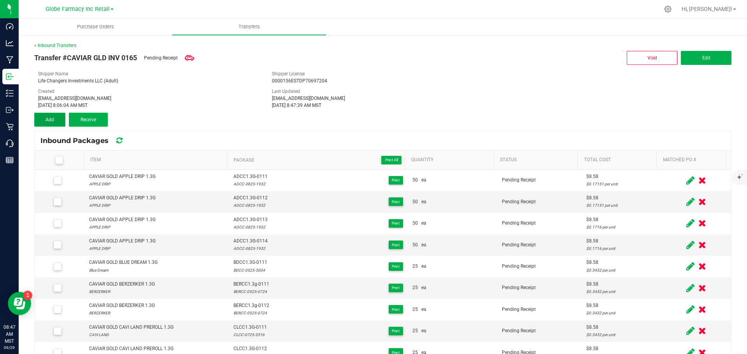
click at [44, 116] on button "Add" at bounding box center [49, 120] width 31 height 14
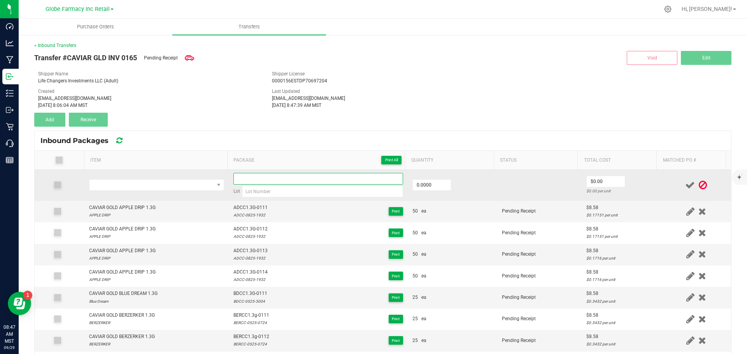
click at [246, 179] on input at bounding box center [318, 179] width 170 height 12
paste input "BDCC1.3G-0111"
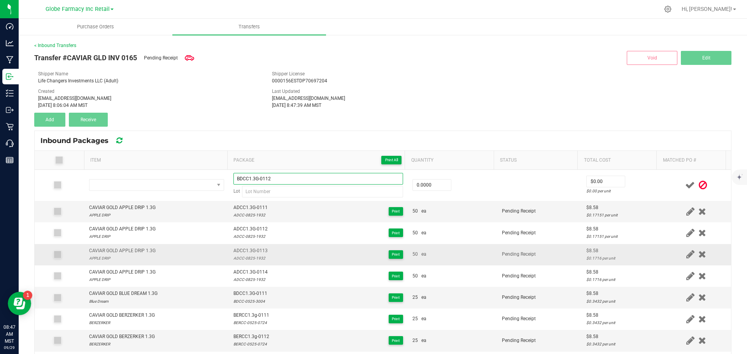
type input "BDCC1.3G-0112"
click at [264, 244] on td "ADCC1.3G-0113 ADCC-0825-1932 Print" at bounding box center [318, 254] width 179 height 21
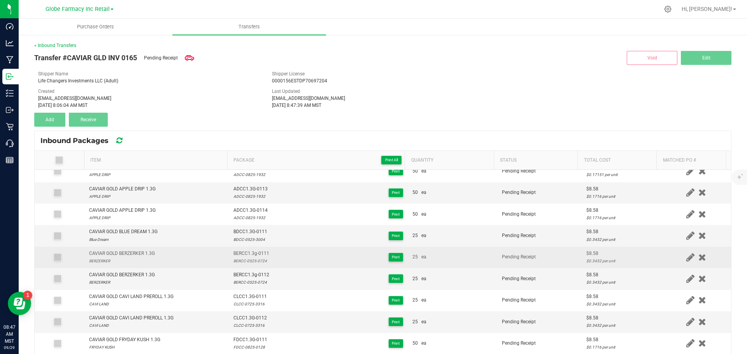
scroll to position [39, 0]
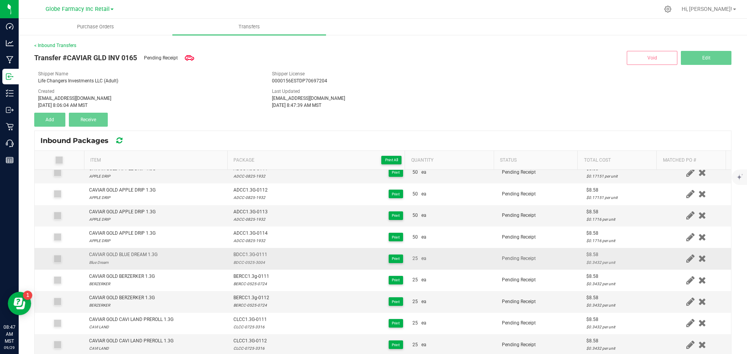
click at [251, 263] on div "BDCC-0525-3004" at bounding box center [250, 262] width 34 height 7
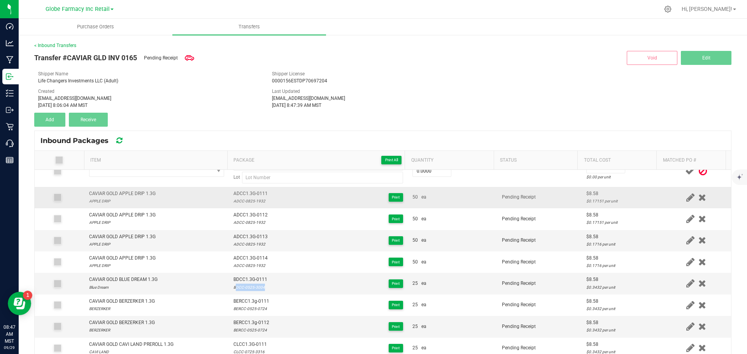
scroll to position [0, 0]
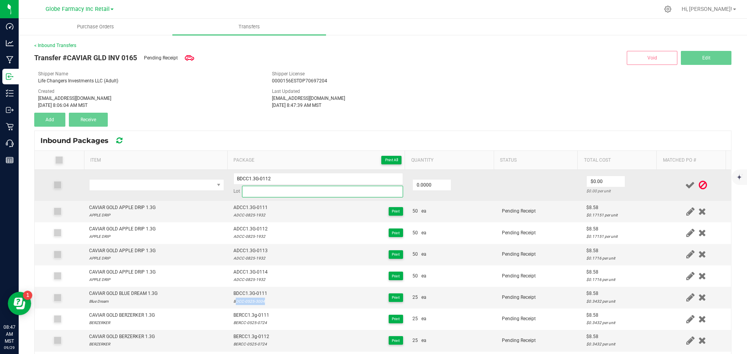
click at [278, 192] on input at bounding box center [322, 192] width 161 height 12
paste input "BDCC-0525-3004"
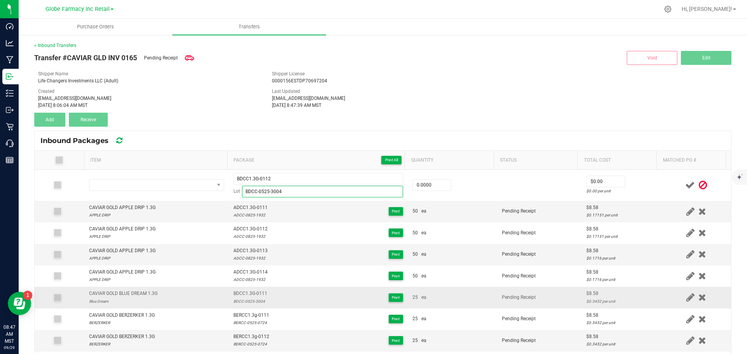
type input "BDCC-0525-3004"
click at [139, 289] on td "CAVIAR GOLD BLUE DREAM 1.3G Blue Dream" at bounding box center [156, 297] width 144 height 21
click at [141, 295] on div "CAVIAR GOLD BLUE DREAM 1.3G" at bounding box center [123, 293] width 68 height 7
click at [139, 296] on div "CAVIAR GOLD BLUE DREAM 1.3G" at bounding box center [123, 293] width 68 height 7
click at [139, 298] on div "CAVIAR GOLD BLUE DREAM 1.3G" at bounding box center [123, 293] width 68 height 7
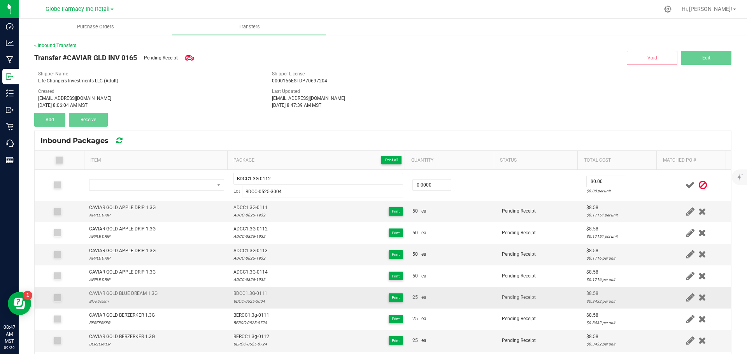
click at [139, 292] on div "CAVIAR GOLD BLUE DREAM 1.3G" at bounding box center [123, 293] width 68 height 7
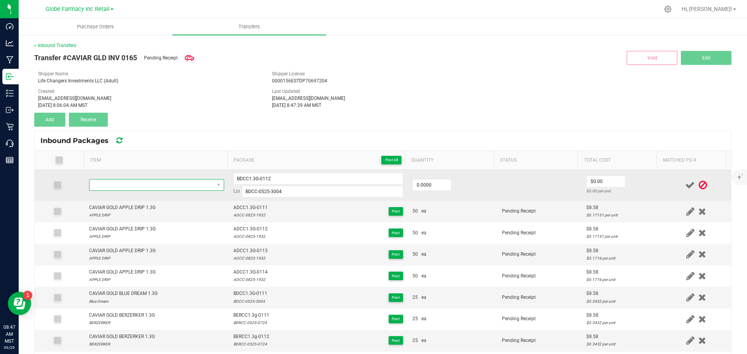
click at [137, 183] on span "NO DATA FOUND" at bounding box center [151, 185] width 125 height 11
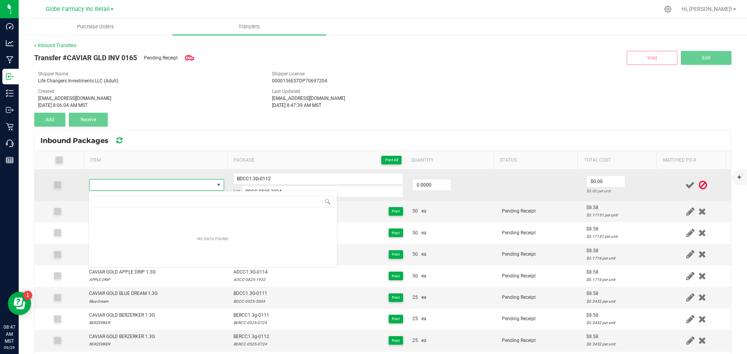
type input "CAVIAR GOLD BLUE DREAM 1.3G"
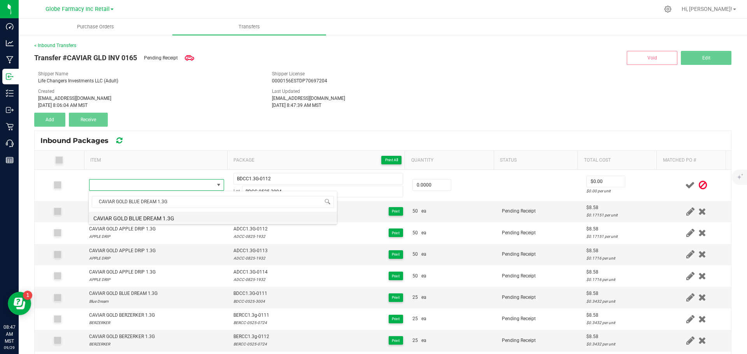
click at [172, 216] on li "CAVIAR GOLD BLUE DREAM 1.3G" at bounding box center [213, 217] width 248 height 11
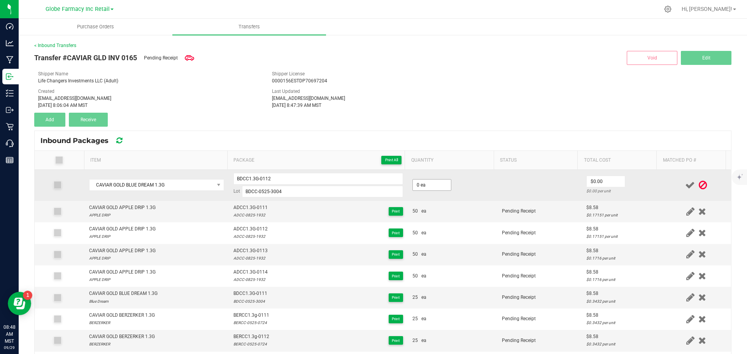
click at [420, 191] on span "0 ea" at bounding box center [431, 185] width 39 height 12
click at [420, 186] on input "0" at bounding box center [432, 185] width 38 height 11
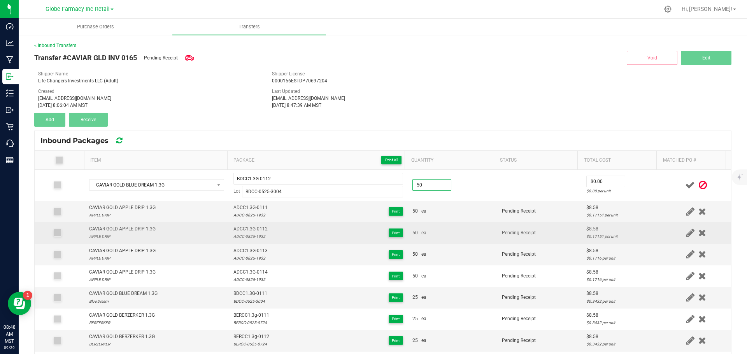
type input "50 ea"
click at [465, 226] on td "50 ea" at bounding box center [452, 233] width 89 height 21
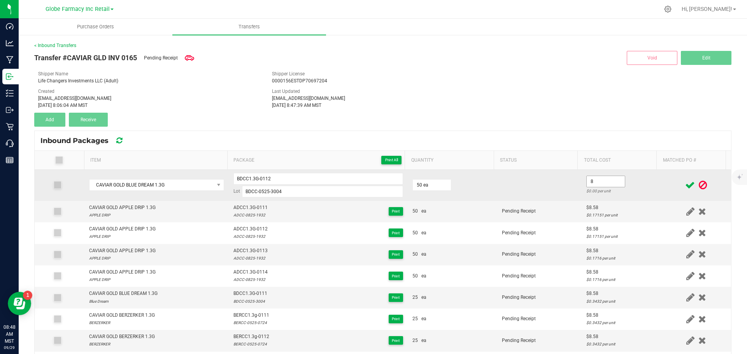
click at [587, 183] on input "8" at bounding box center [606, 181] width 38 height 11
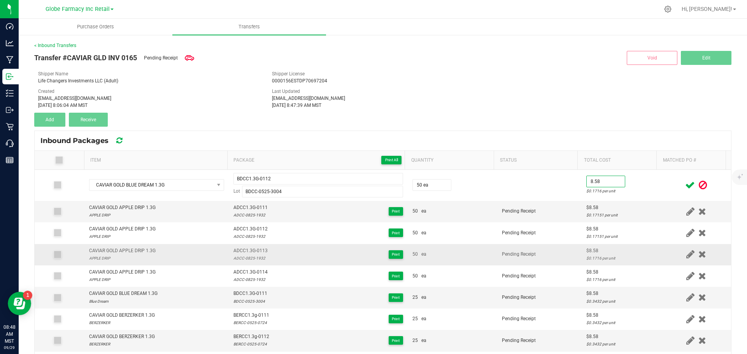
type input "$8.58"
click at [558, 253] on td "Pending Receipt" at bounding box center [539, 254] width 84 height 21
click at [685, 187] on icon at bounding box center [690, 186] width 10 height 10
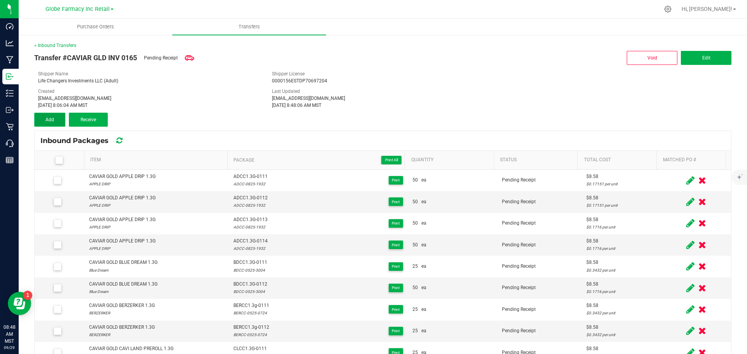
click at [37, 119] on button "Add" at bounding box center [49, 120] width 31 height 14
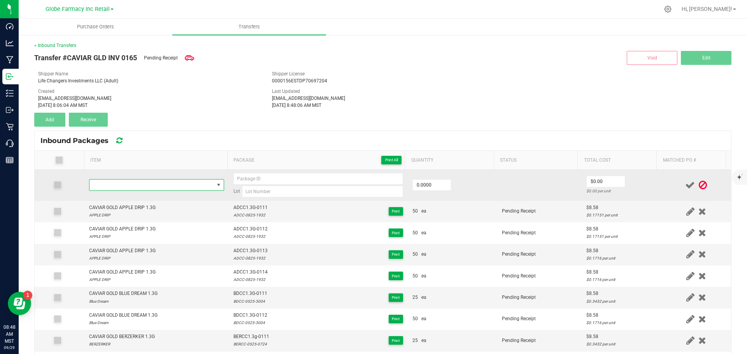
click at [159, 188] on span "NO DATA FOUND" at bounding box center [151, 185] width 125 height 11
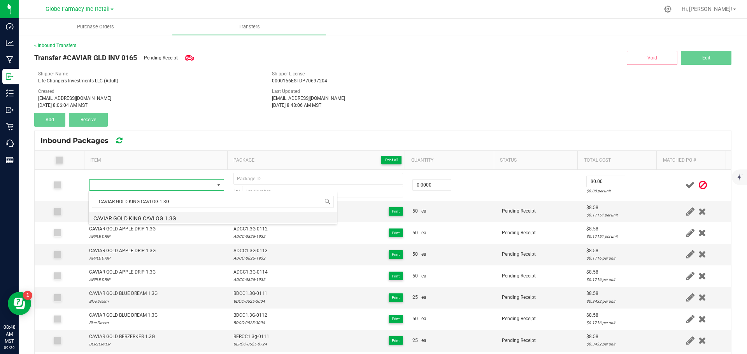
click at [161, 220] on li "CAVIAR GOLD KING CAVI OG 1.3G" at bounding box center [213, 217] width 248 height 11
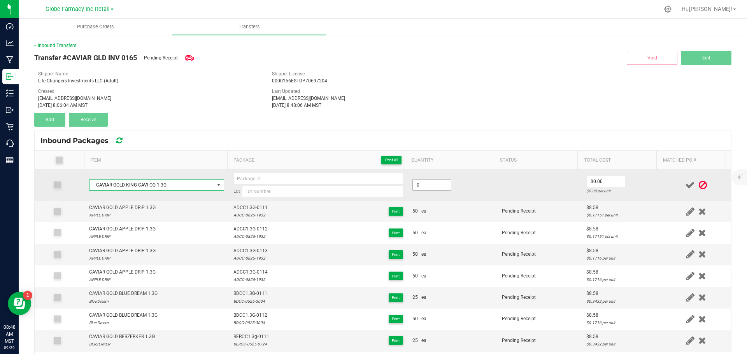
click at [419, 182] on input "0" at bounding box center [432, 185] width 38 height 11
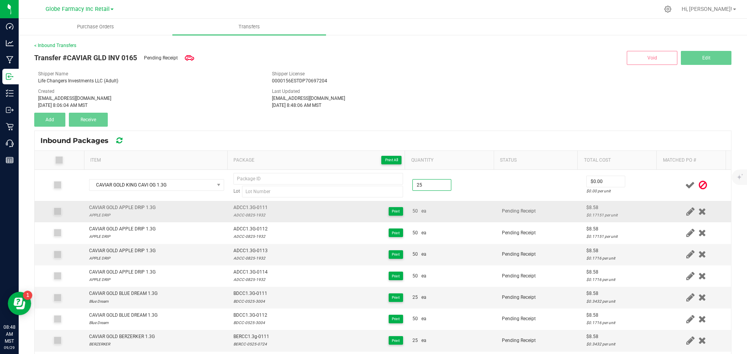
type input "25 ea"
click at [542, 221] on td "Pending Receipt" at bounding box center [539, 211] width 84 height 21
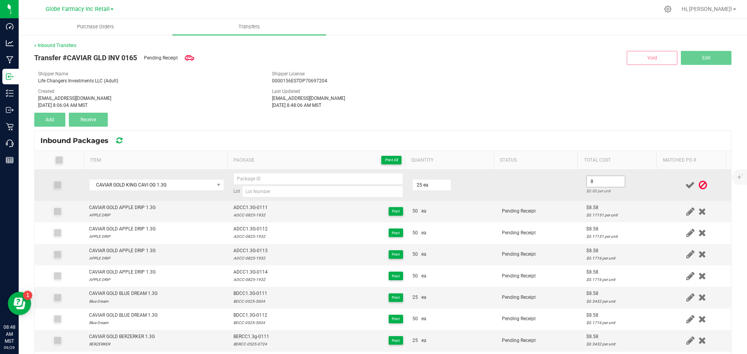
click at [598, 182] on input "8" at bounding box center [606, 181] width 38 height 11
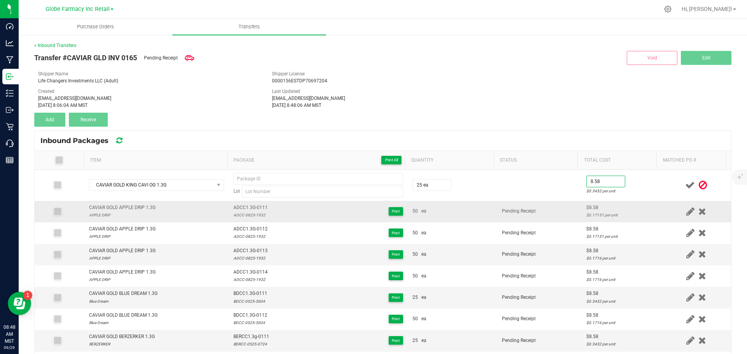
type input "$8.58"
click at [504, 208] on td "Pending Receipt" at bounding box center [539, 211] width 84 height 21
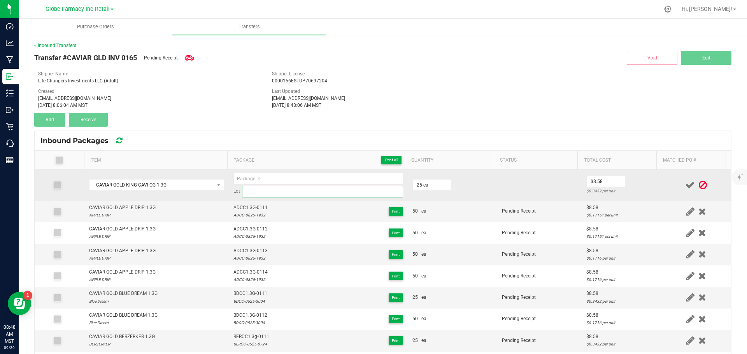
click at [286, 188] on input at bounding box center [322, 192] width 161 height 12
paste input "KCOCC-0525- 1324"
click at [273, 193] on input "KCOCC-0525- 1324" at bounding box center [322, 192] width 161 height 12
click at [254, 192] on input "KCOCC-0525-1324" at bounding box center [322, 192] width 161 height 12
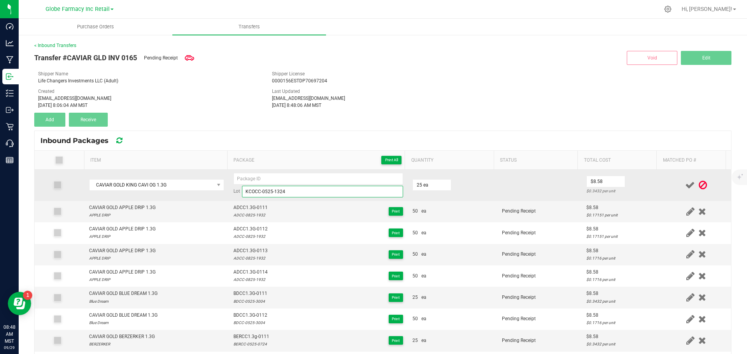
click at [254, 192] on input "KCOCC-0525-1324" at bounding box center [322, 192] width 161 height 12
type input "KCOCC-0525-1324"
click at [244, 182] on input at bounding box center [318, 179] width 170 height 12
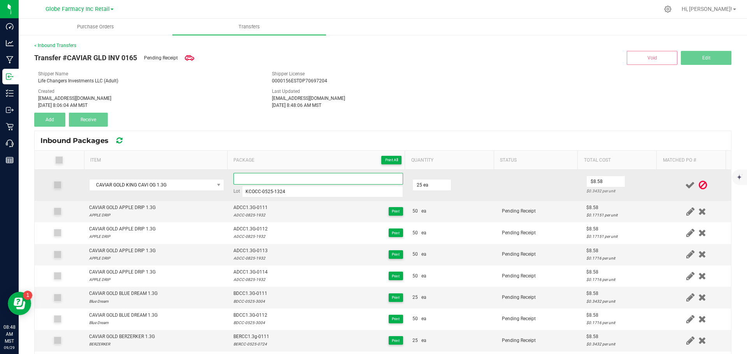
paste input "KCOCC"
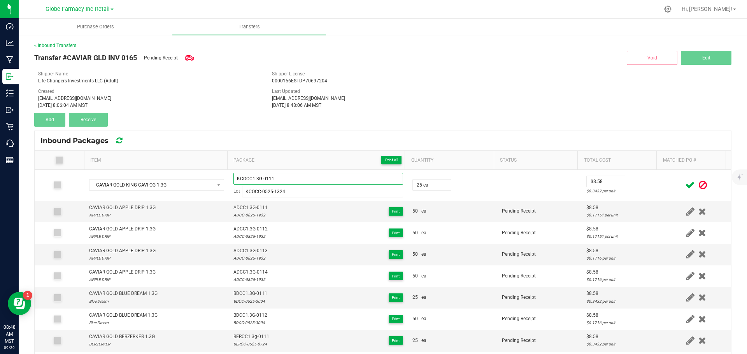
drag, startPoint x: 283, startPoint y: 174, endPoint x: 47, endPoint y: 169, distance: 236.2
click at [47, 169] on div "Item Package Print All Quantity Status Total Cost Matched PO # CAVIAR GOLD KING…" at bounding box center [383, 292] width 696 height 283
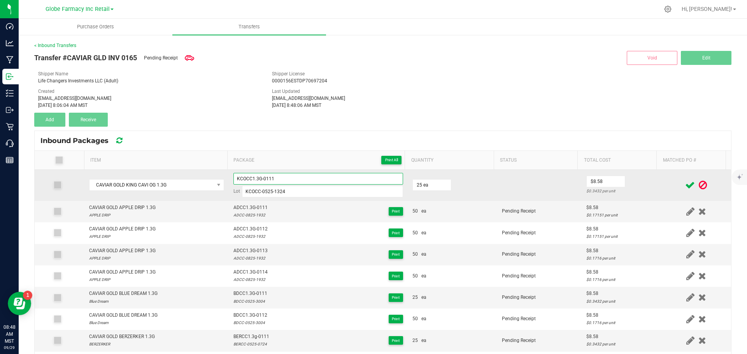
type input "KCOCC1.3G-0111"
click at [532, 200] on td at bounding box center [539, 185] width 84 height 31
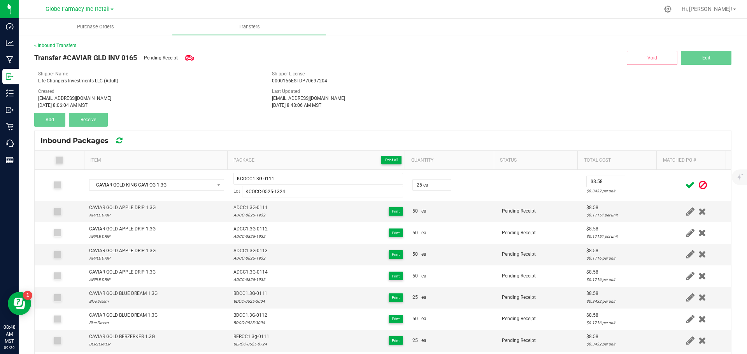
click at [685, 186] on icon at bounding box center [690, 186] width 10 height 10
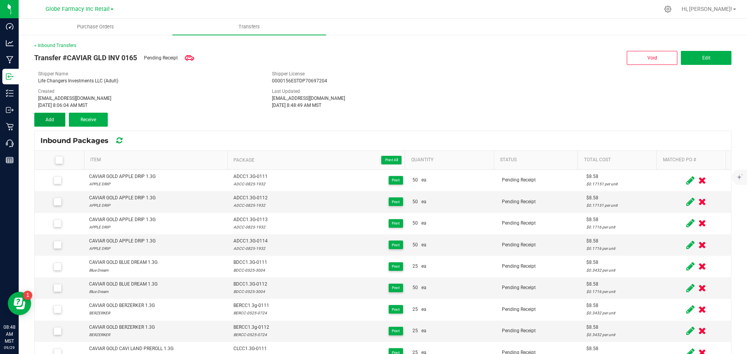
click at [55, 120] on button "Add" at bounding box center [49, 120] width 31 height 14
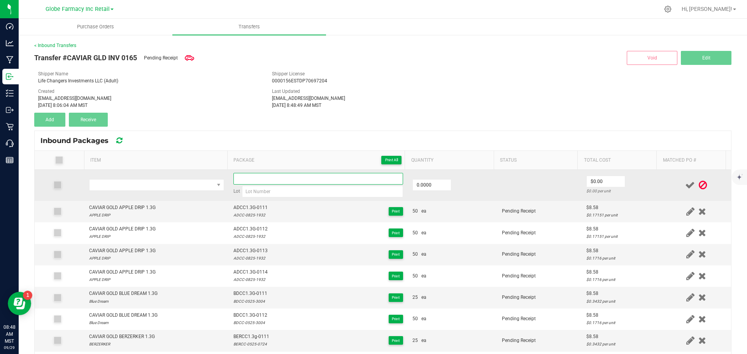
drag, startPoint x: 297, startPoint y: 177, endPoint x: 304, endPoint y: 172, distance: 8.2
click at [299, 175] on input at bounding box center [318, 179] width 170 height 12
paste input "KCOCC1.3G-0111"
type input "KCOCC1.3G-0112"
click at [420, 186] on input "0" at bounding box center [432, 185] width 38 height 11
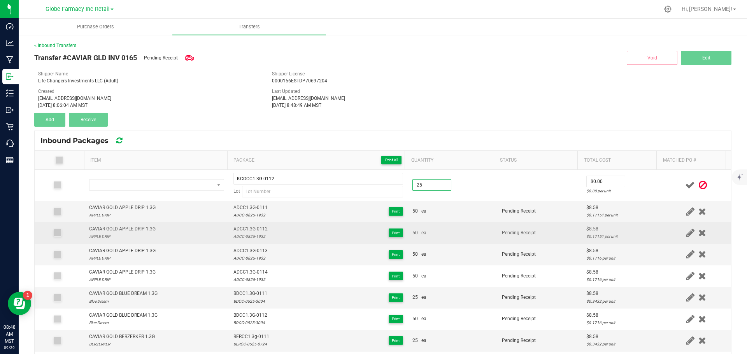
type input "25.0000"
click at [420, 235] on div "50 ea" at bounding box center [452, 233] width 80 height 7
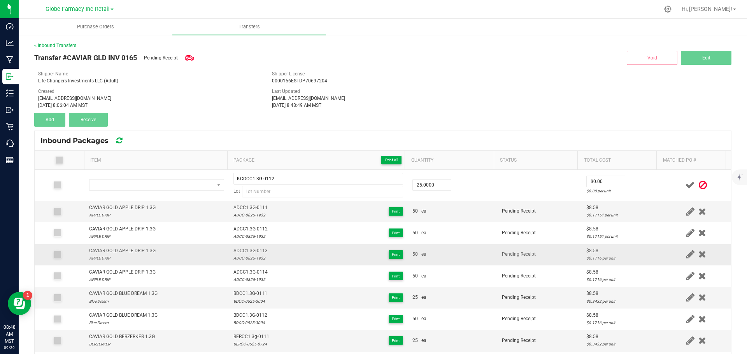
click at [246, 244] on td "ADCC1.3G-0113 ADCC-0825-1932 Print" at bounding box center [318, 254] width 179 height 21
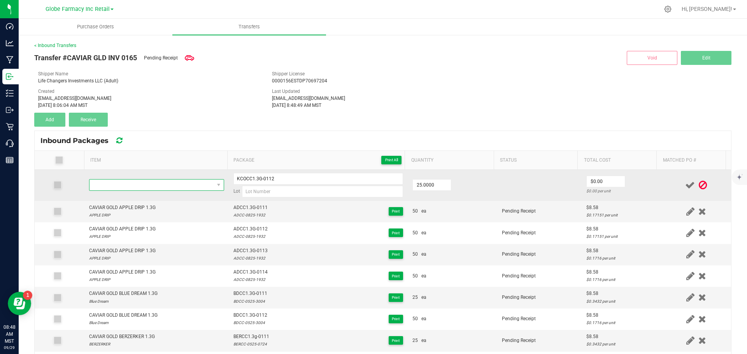
click at [139, 189] on span "NO DATA FOUND" at bounding box center [151, 185] width 125 height 11
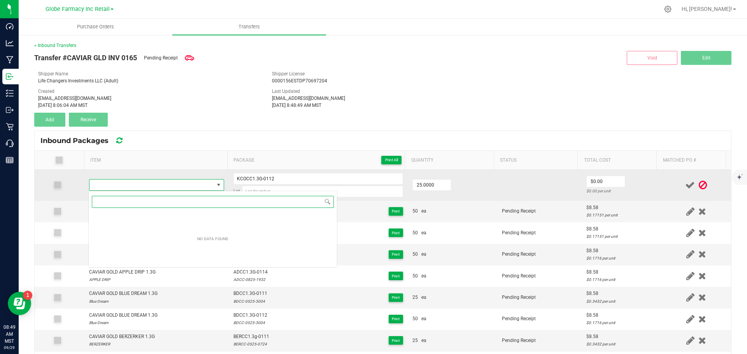
paste input "CAVIAR GOLD KING CAVI OG 1.3G"
type input "CAVIAR GOLD KING CAVI OG 1.3G"
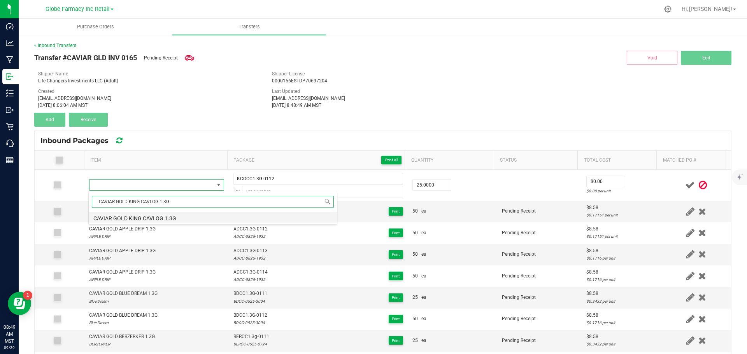
click at [168, 220] on li "CAVIAR GOLD KING CAVI OG 1.3G" at bounding box center [213, 217] width 248 height 11
type input "25 ea"
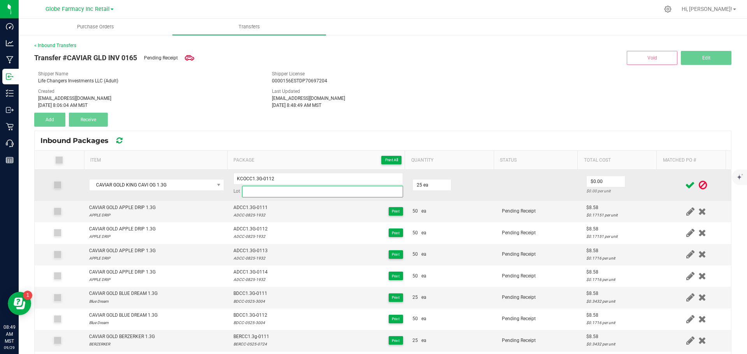
click at [247, 195] on input at bounding box center [322, 192] width 161 height 12
paste input "KCOCC-0525- 1324"
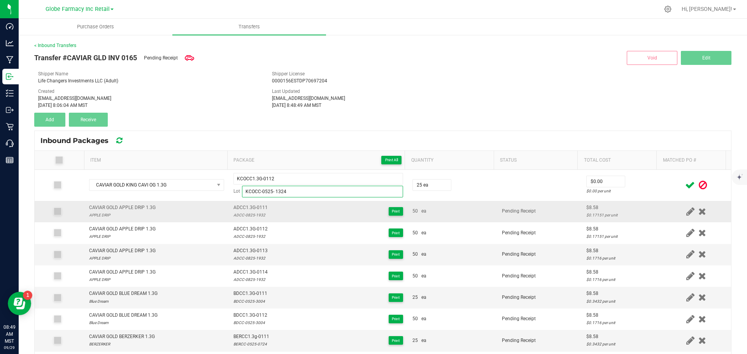
drag, startPoint x: 273, startPoint y: 188, endPoint x: 274, endPoint y: 202, distance: 13.7
click at [272, 189] on input "KCOCC-0525- 1324" at bounding box center [322, 192] width 161 height 12
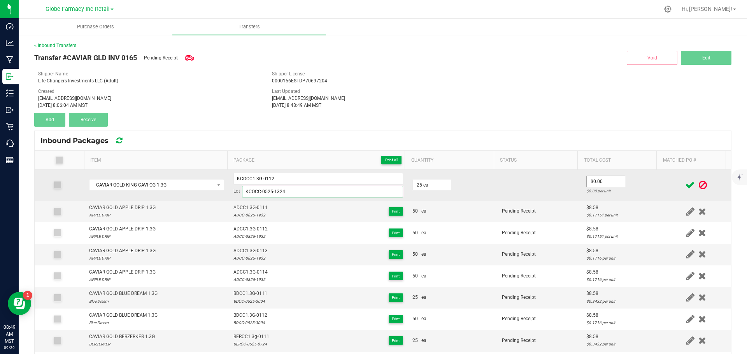
type input "KCOCC-0525-1324"
click at [598, 180] on input "0" at bounding box center [606, 181] width 38 height 11
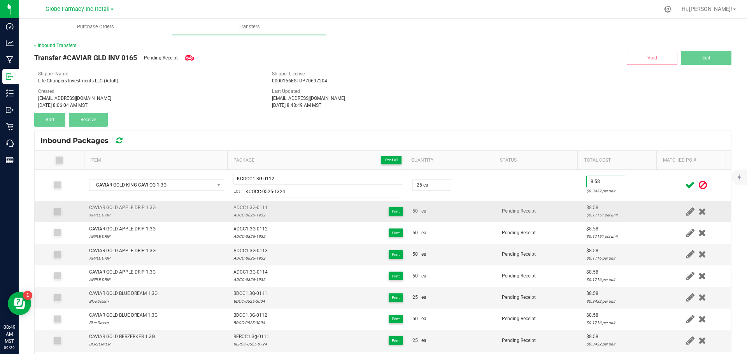
type input "$8.58"
click at [559, 212] on td "Pending Receipt" at bounding box center [539, 211] width 84 height 21
click at [685, 185] on icon at bounding box center [690, 186] width 10 height 10
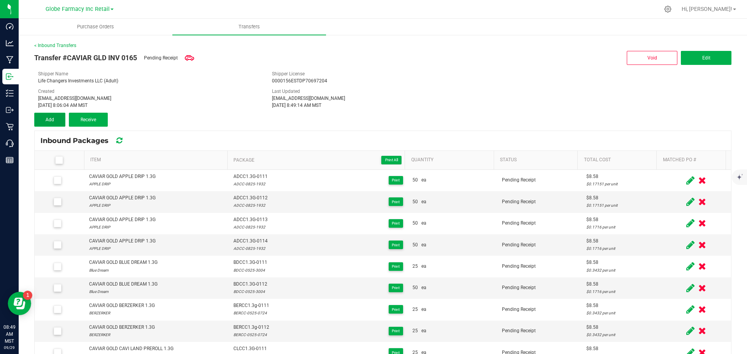
click at [43, 120] on button "Add" at bounding box center [49, 120] width 31 height 14
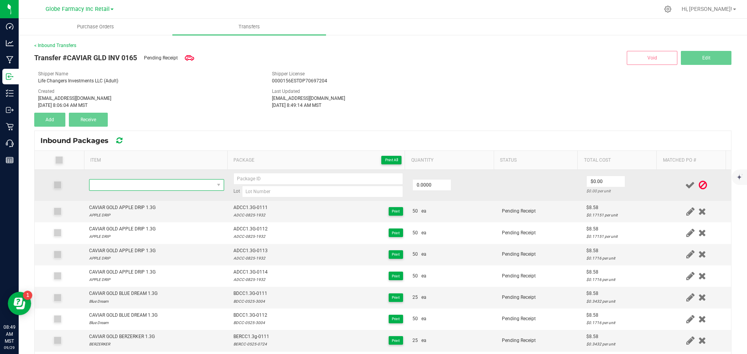
click at [145, 181] on span "NO DATA FOUND" at bounding box center [151, 185] width 125 height 11
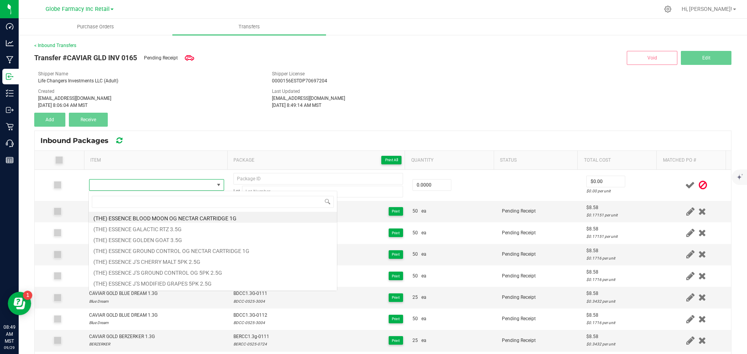
type input "CAVIAR GOLD CLOUD CHASER 1.3G"
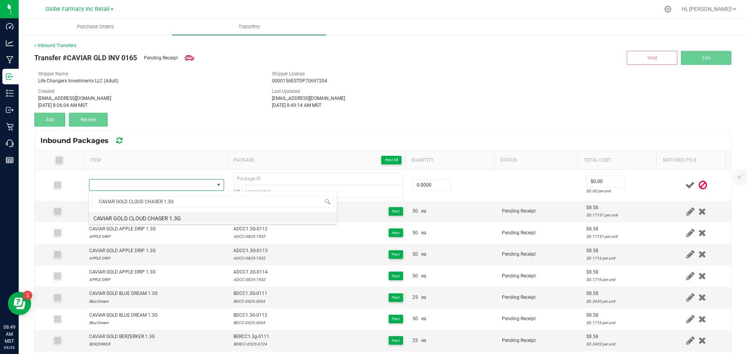
click at [165, 215] on li "CAVIAR GOLD CLOUD CHASER 1.3G" at bounding box center [213, 217] width 248 height 11
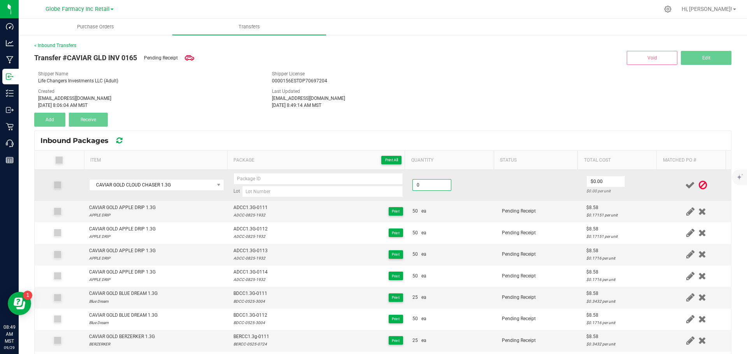
click at [436, 188] on input "0" at bounding box center [432, 185] width 38 height 11
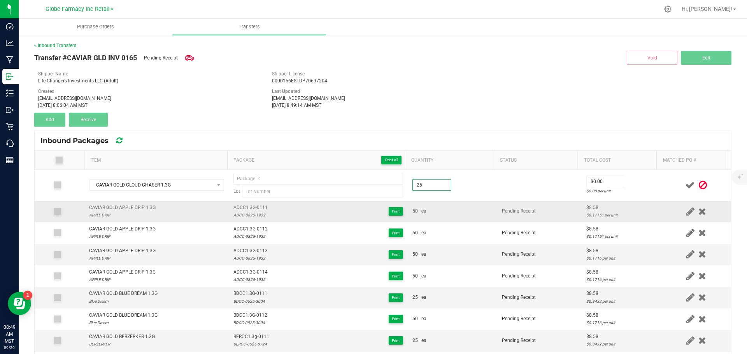
type input "25 ea"
click at [454, 211] on td "50 ea" at bounding box center [452, 211] width 89 height 21
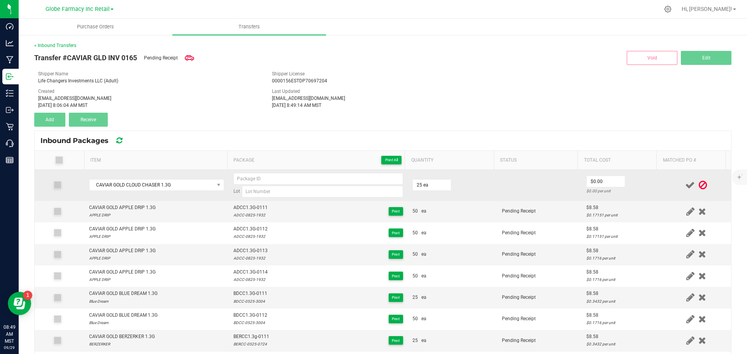
click at [607, 175] on td "$0.00 $0.00 per unit" at bounding box center [622, 185] width 80 height 31
click at [603, 181] on input "0" at bounding box center [606, 181] width 38 height 11
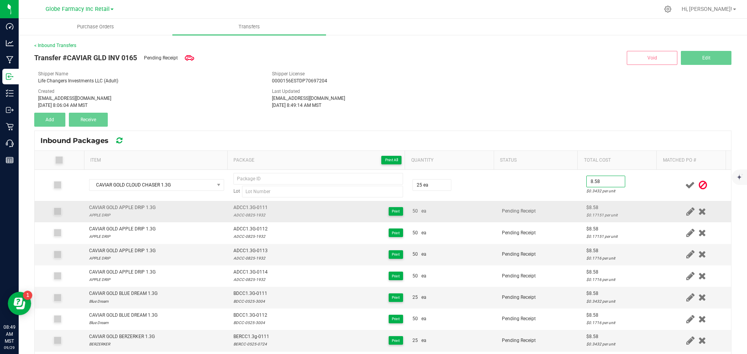
type input "$8.58"
click at [566, 207] on td "Pending Receipt" at bounding box center [539, 211] width 84 height 21
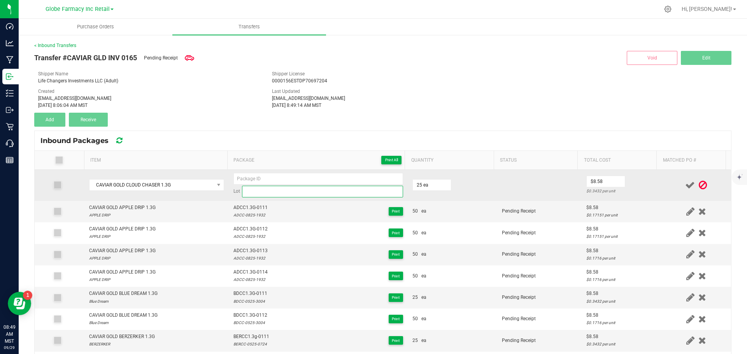
click at [252, 190] on input at bounding box center [322, 192] width 161 height 12
paste input "CCCC-0625- 3103"
click at [271, 193] on input "CCCC-0625- 3103" at bounding box center [322, 192] width 161 height 12
click at [246, 194] on input "CCCC-0625-3103" at bounding box center [322, 192] width 161 height 12
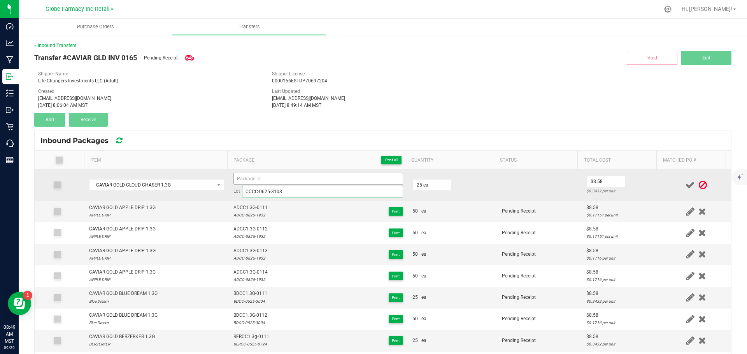
type input "CCCC-0625-3103"
click at [243, 175] on input at bounding box center [318, 179] width 170 height 12
paste input "CCCC"
click at [245, 179] on input "CCCC1.3G-0111" at bounding box center [318, 179] width 170 height 12
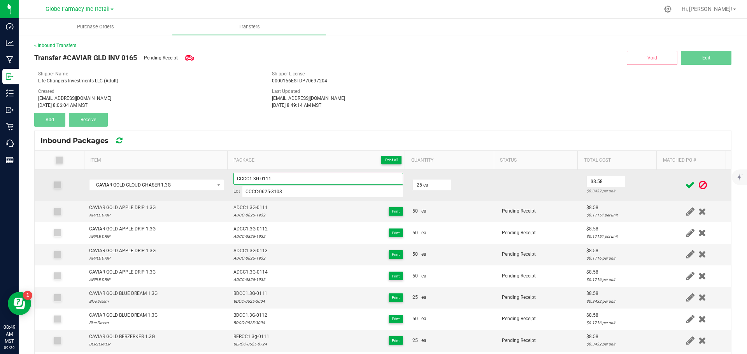
click at [245, 179] on input "CCCC1.3G-0111" at bounding box center [318, 179] width 170 height 12
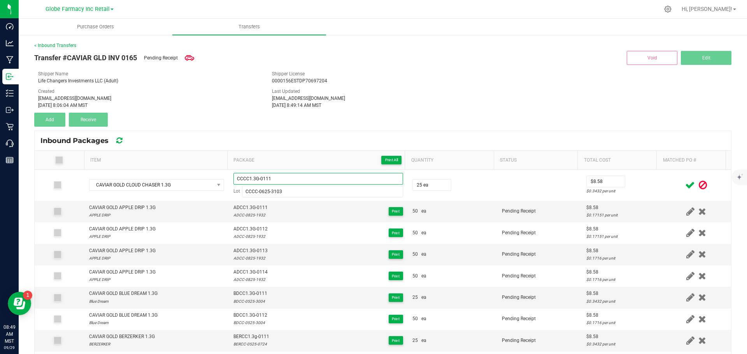
type input "CCCC1.3G-0111"
click at [685, 183] on icon at bounding box center [690, 186] width 10 height 10
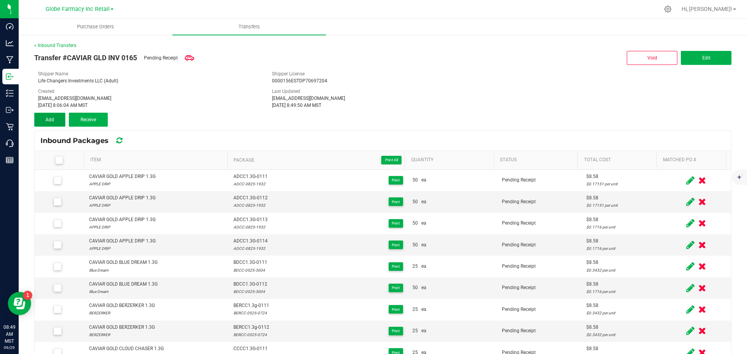
click at [52, 122] on span "Add" at bounding box center [50, 119] width 9 height 5
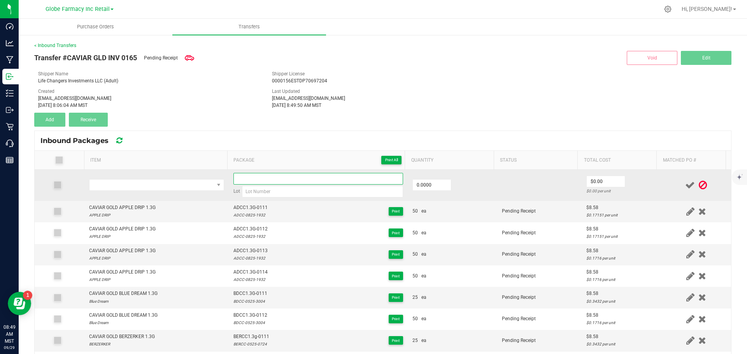
click at [249, 177] on input at bounding box center [318, 179] width 170 height 12
paste input "CCCC1.3G-0111"
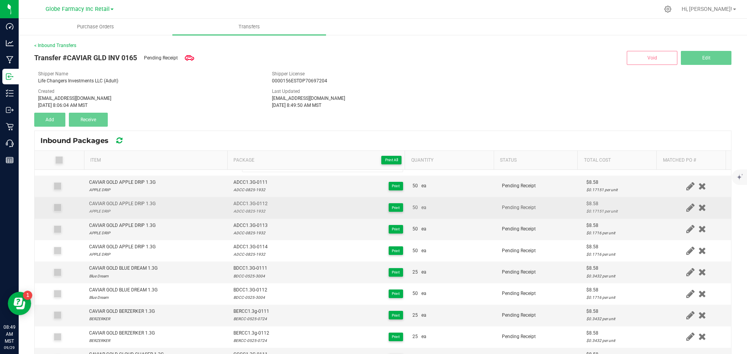
scroll to position [39, 0]
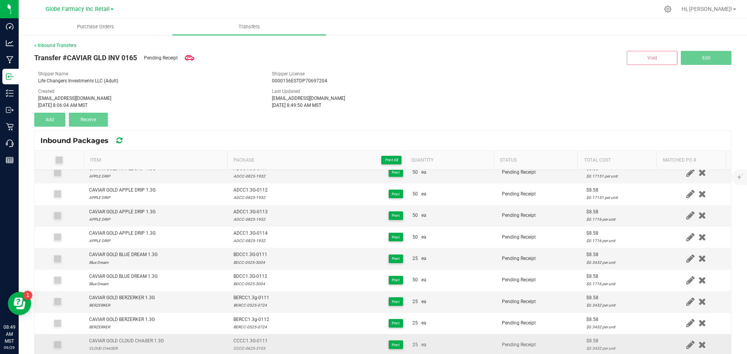
type input "CCCC1.3G-0112"
click at [131, 338] on div "CAVIAR GOLD CLOUD CHASER 1.3G" at bounding box center [126, 341] width 75 height 7
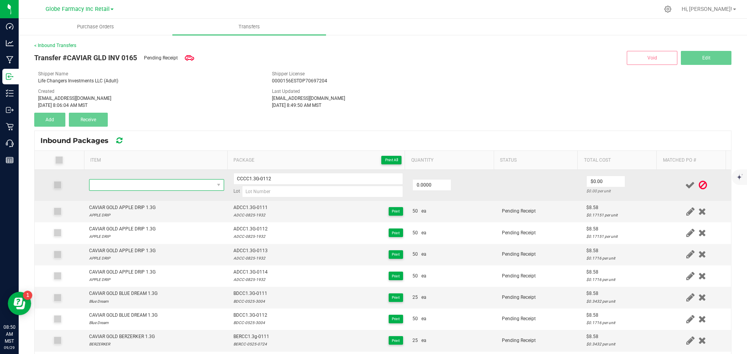
click at [126, 186] on span "NO DATA FOUND" at bounding box center [151, 185] width 125 height 11
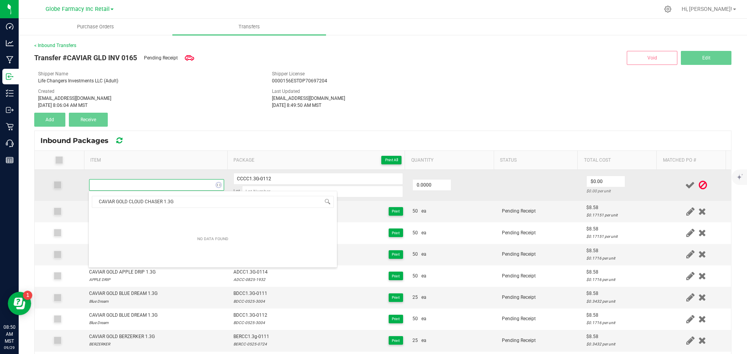
scroll to position [12, 132]
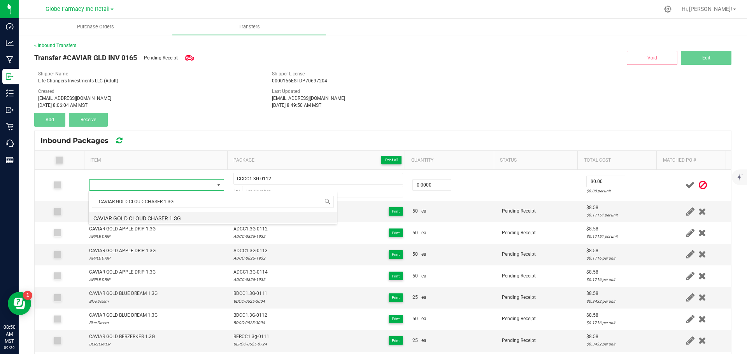
click at [121, 219] on li "CAVIAR GOLD CLOUD CHASER 1.3G" at bounding box center [213, 217] width 248 height 11
type input "0 ea"
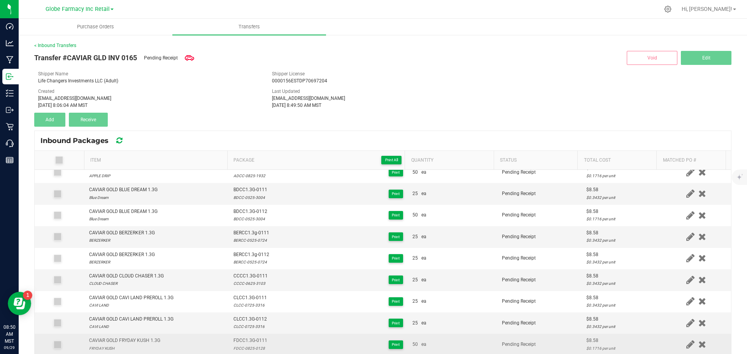
scroll to position [117, 0]
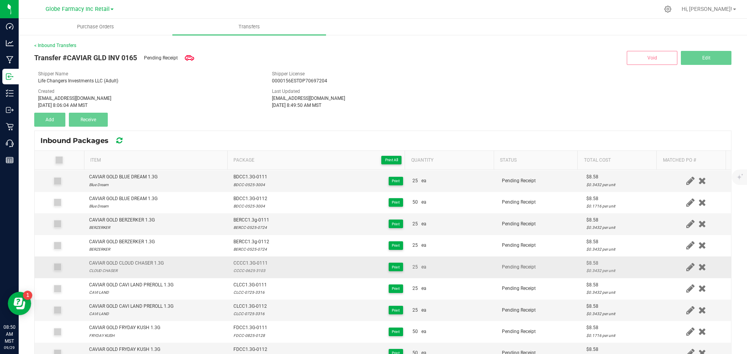
click at [242, 272] on div "CCCC-0625-3103" at bounding box center [250, 270] width 34 height 7
click at [240, 272] on div "CCCC-0625-3103" at bounding box center [250, 270] width 34 height 7
click at [240, 274] on div "CCCC-0625-3103" at bounding box center [250, 270] width 34 height 7
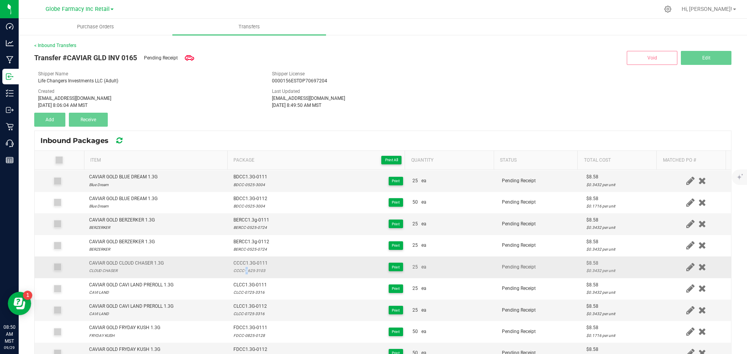
click at [240, 274] on div "CCCC-0625-3103" at bounding box center [250, 270] width 34 height 7
click at [236, 270] on div "CCCC-0625-3103" at bounding box center [250, 270] width 34 height 7
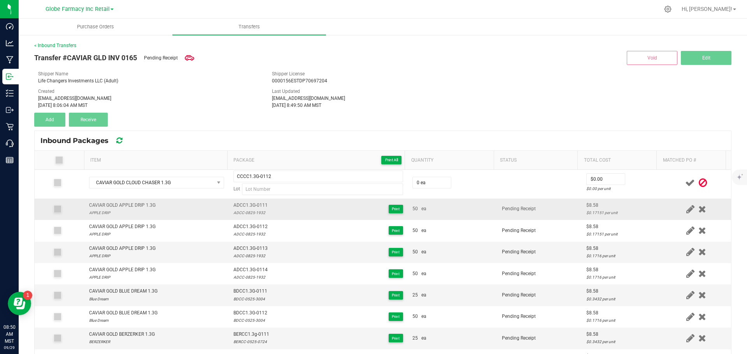
scroll to position [0, 0]
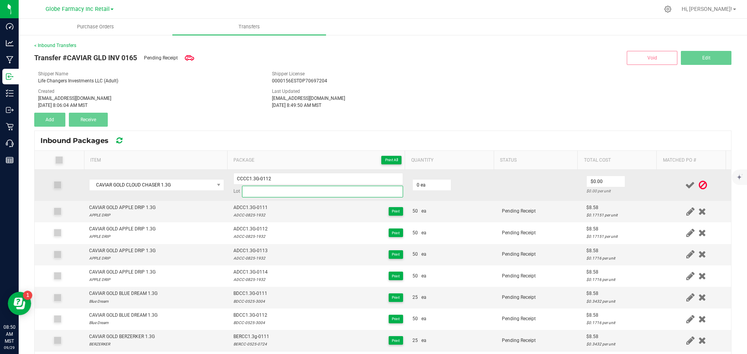
click at [256, 196] on input at bounding box center [322, 192] width 161 height 12
paste input "CCCC-0625-3103"
type input "CCCC-0625-3103"
click at [413, 183] on input "0" at bounding box center [432, 185] width 38 height 11
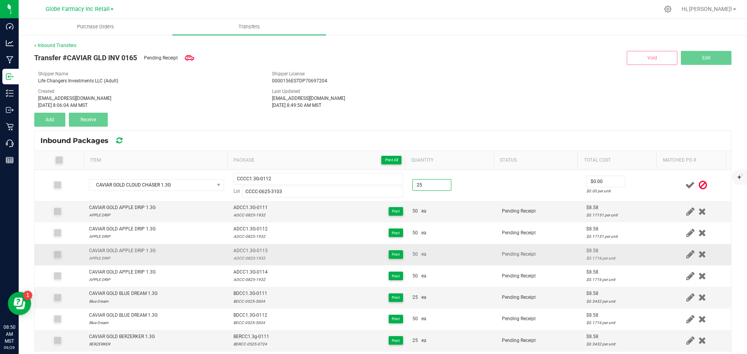
type input "25 ea"
click at [432, 257] on div "50 ea" at bounding box center [452, 254] width 80 height 7
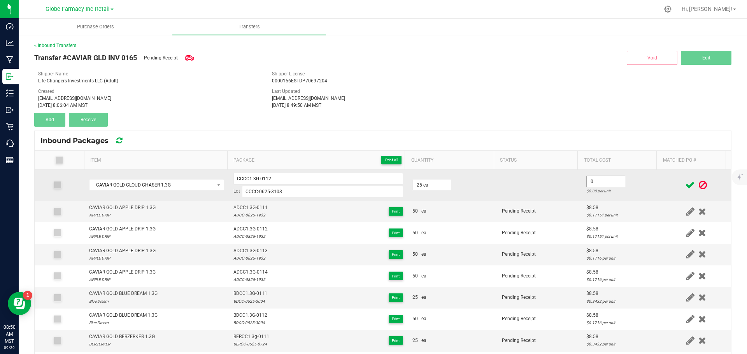
click at [591, 184] on input "0" at bounding box center [606, 181] width 38 height 11
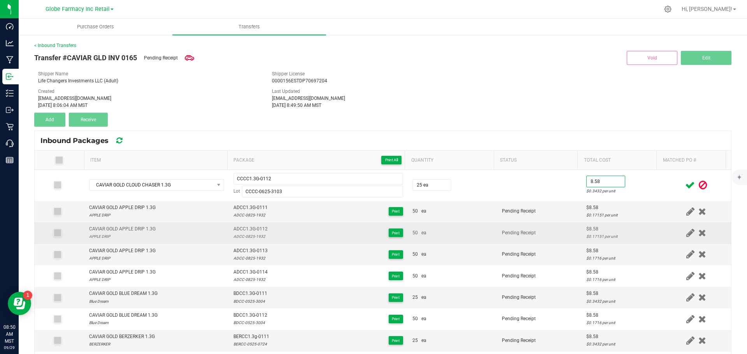
type input "$8.58"
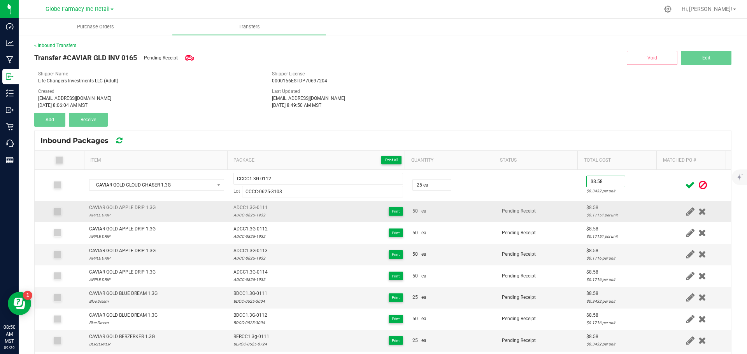
drag, startPoint x: 568, startPoint y: 241, endPoint x: 696, endPoint y: 211, distance: 131.6
click at [568, 241] on td "Pending Receipt" at bounding box center [539, 233] width 84 height 21
click at [685, 186] on icon at bounding box center [690, 186] width 10 height 10
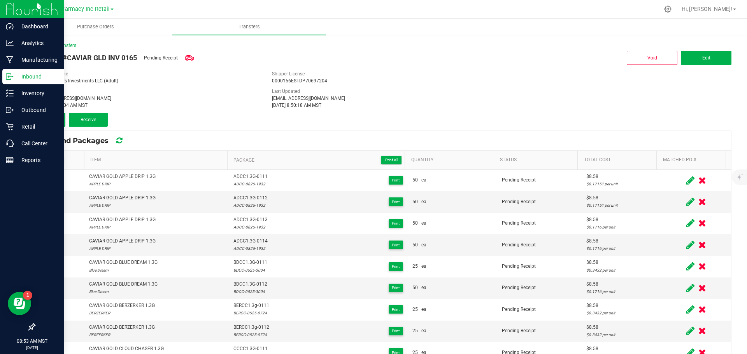
click at [14, 79] on p "Inbound" at bounding box center [37, 76] width 47 height 9
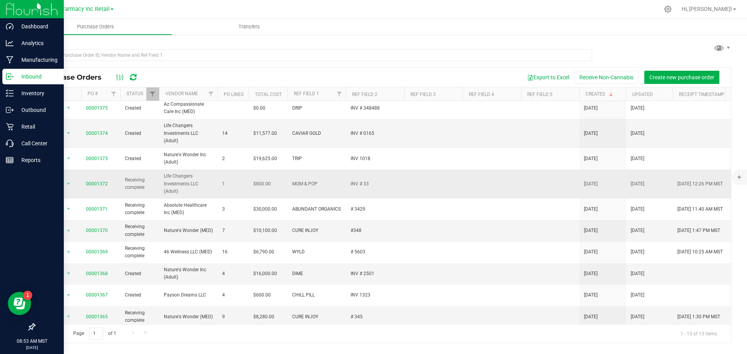
scroll to position [3, 0]
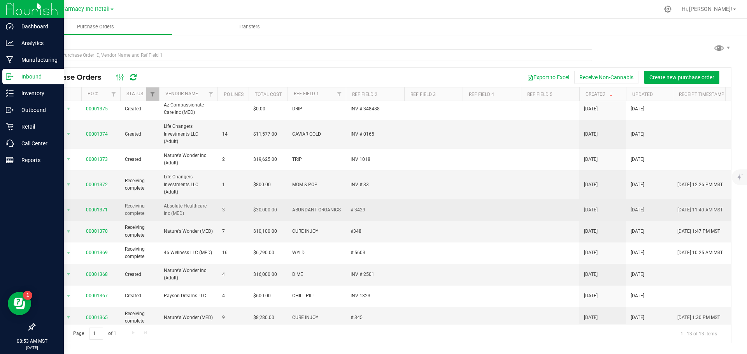
click at [96, 207] on span "00001371" at bounding box center [97, 210] width 22 height 7
click at [100, 209] on link "00001371" at bounding box center [97, 209] width 22 height 5
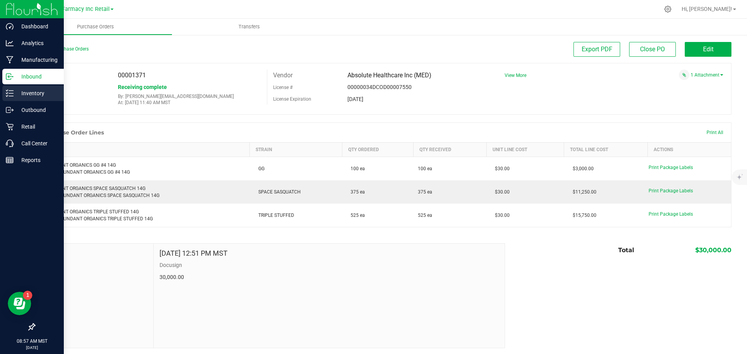
click at [11, 93] on icon at bounding box center [10, 93] width 8 height 8
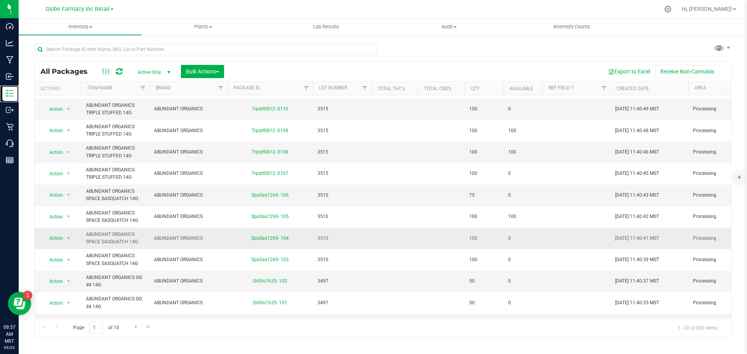
scroll to position [78, 0]
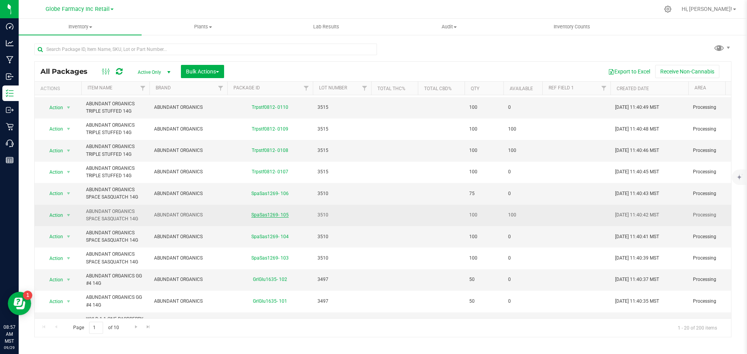
click at [267, 214] on link "SpaSas1269- 105" at bounding box center [269, 214] width 37 height 5
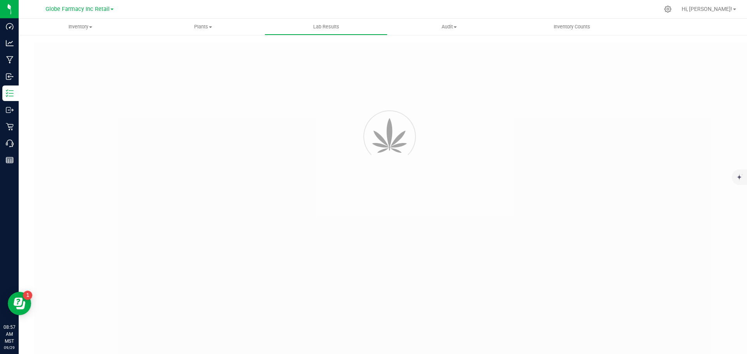
type input "04712 - 2"
type input "2507LVL0662.3492"
type input "04712 - 2"
type input "09/18/2025 11:25 AM"
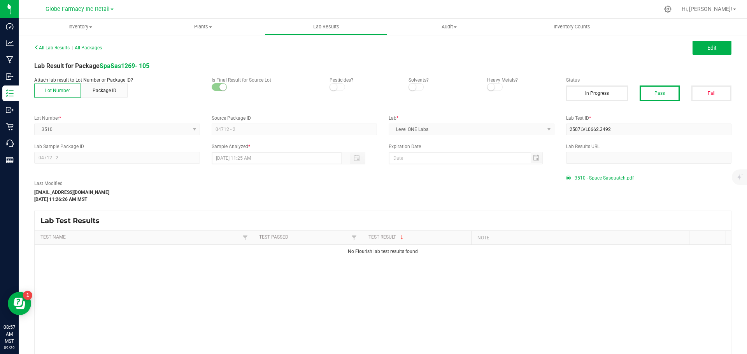
click at [593, 181] on span "3510 - Space Sasquatch.pdf" at bounding box center [604, 178] width 59 height 12
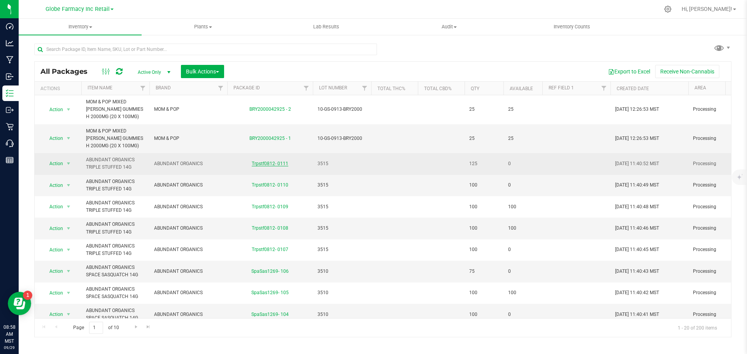
click at [268, 162] on link "Trpstf0812- 0111" at bounding box center [270, 163] width 37 height 5
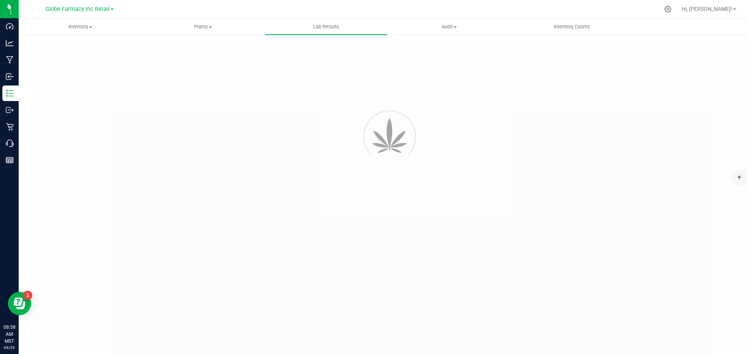
type input "Trpstf0812- 0111"
type input "2507LVL0662.3493"
type input "Trpstf0812- 0111"
type input "08/04/2025 1:00 AM"
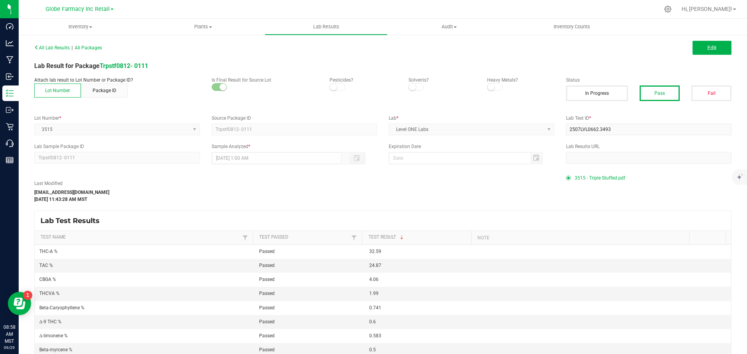
click at [602, 175] on span "3515 - Triple Stuffed.pdf" at bounding box center [600, 178] width 51 height 12
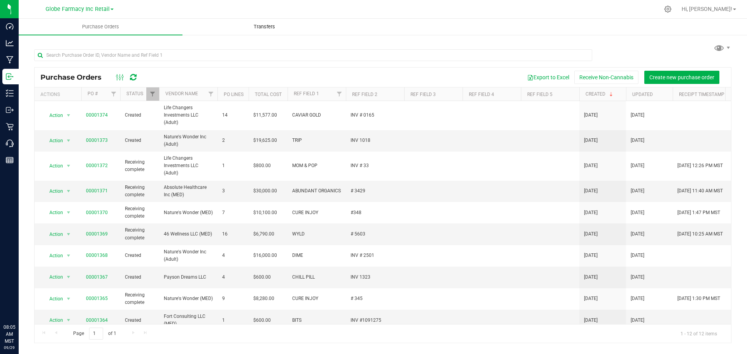
click at [260, 27] on span "Transfers" at bounding box center [264, 26] width 42 height 7
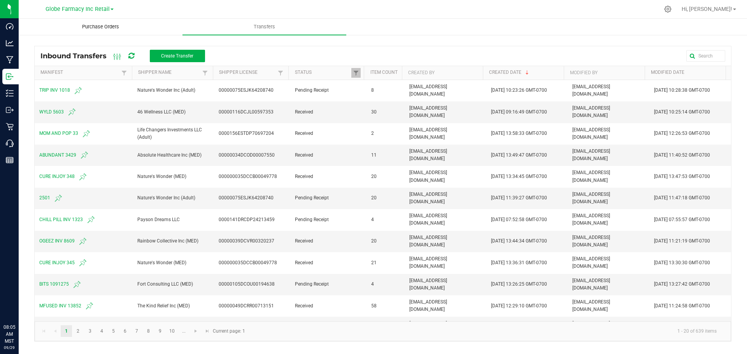
click at [89, 31] on uib-tab-heading "Purchase Orders" at bounding box center [100, 27] width 163 height 16
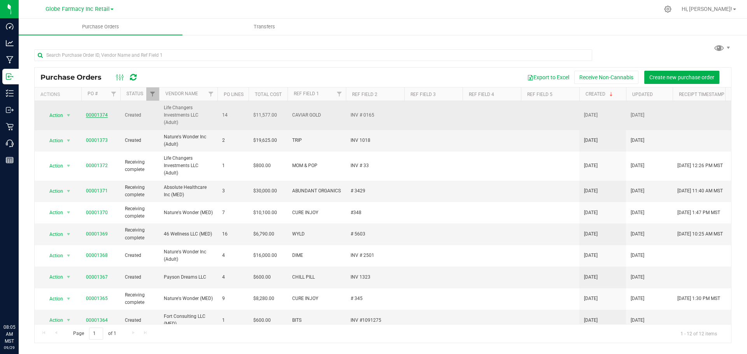
click at [101, 114] on link "00001374" at bounding box center [97, 114] width 22 height 5
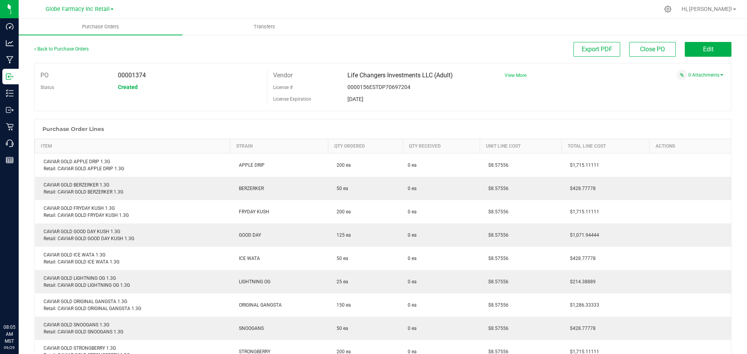
click at [510, 75] on span "View More" at bounding box center [516, 75] width 22 height 5
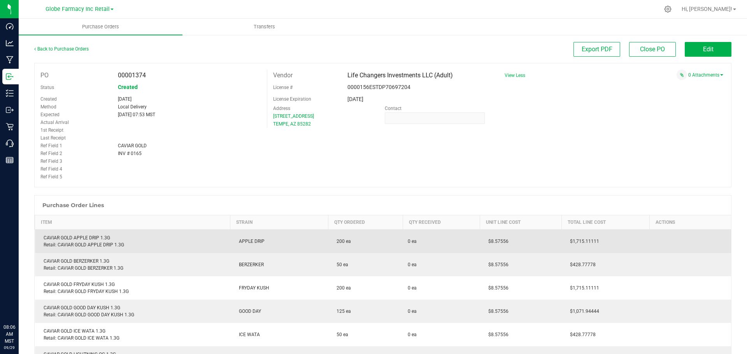
click at [86, 237] on div "CAVIAR GOLD APPLE DRIP 1.3G Retail: CAVIAR GOLD APPLE DRIP 1.3G" at bounding box center [133, 242] width 186 height 14
copy div "CAVIAR GOLD APPLE DRIP 1.3G"
click at [498, 244] on span "$8.57556" at bounding box center [496, 241] width 24 height 5
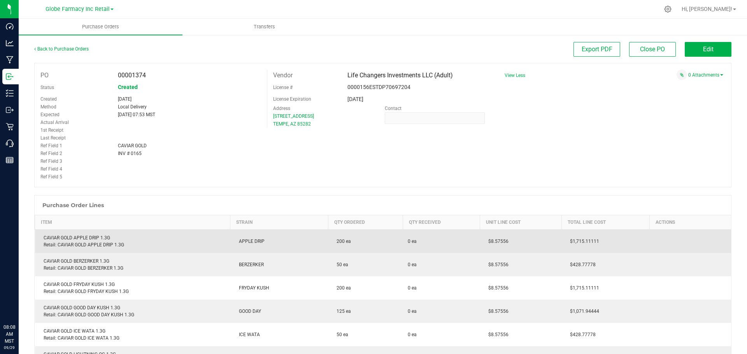
click at [497, 244] on span "$8.57556" at bounding box center [496, 241] width 24 height 5
copy span "8.57556"
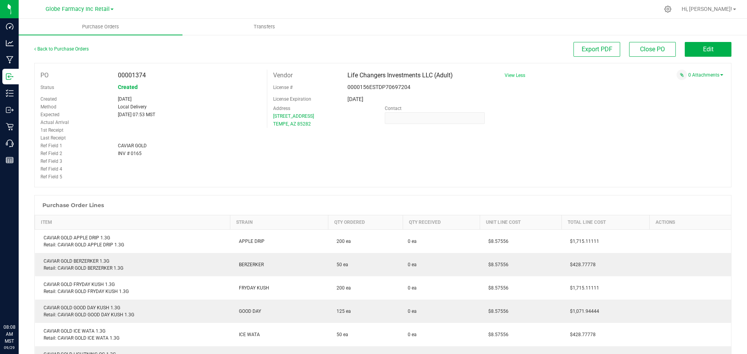
click at [523, 192] on div at bounding box center [382, 192] width 697 height 8
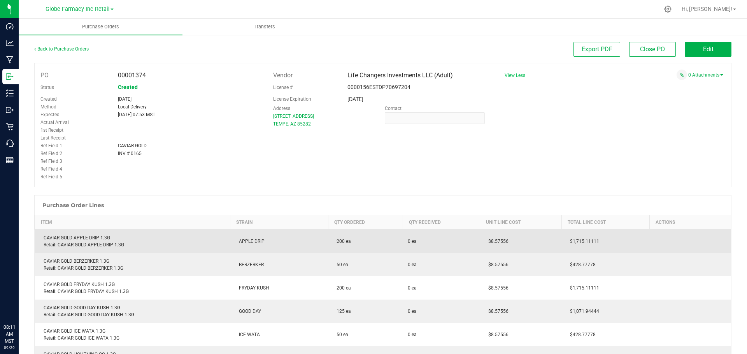
click at [511, 239] on td "$8.57556" at bounding box center [521, 242] width 82 height 24
click at [502, 240] on span "$8.57556" at bounding box center [496, 241] width 24 height 5
copy span "8.57556"
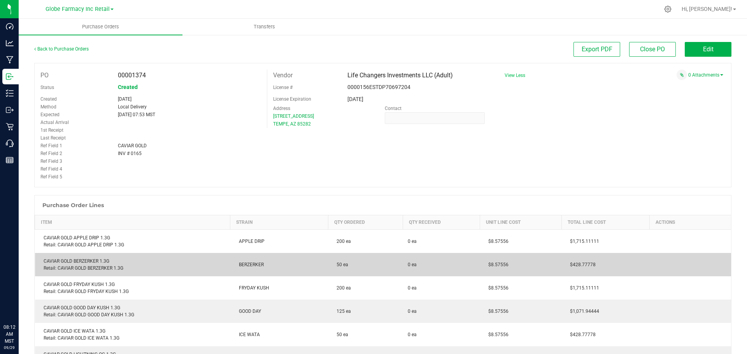
click at [94, 261] on div "CAVIAR GOLD BERZERKER 1.3G Retail: CAVIAR GOLD BERZERKER 1.3G" at bounding box center [133, 265] width 186 height 14
copy div "CAVIAR GOLD BERZERKER 1.3G"
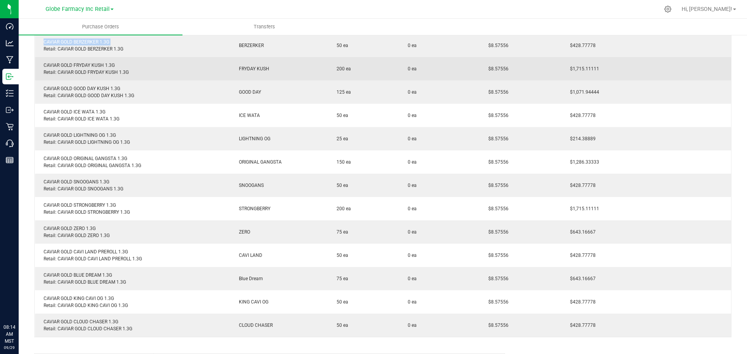
scroll to position [233, 0]
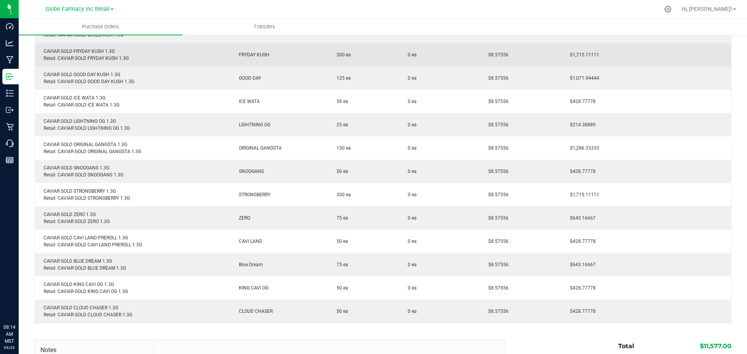
click at [82, 50] on div "CAVIAR GOLD FRYDAY KUSH 1.3G Retail: CAVIAR GOLD FRYDAY KUSH 1.3G" at bounding box center [133, 55] width 186 height 14
copy div "CAVIAR GOLD FRYDAY KUSH 1.3G"
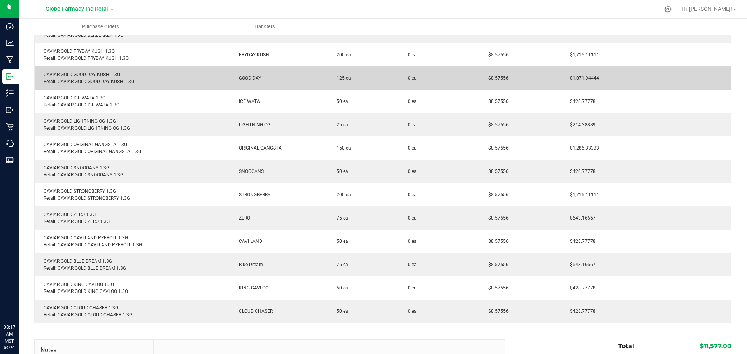
click at [78, 74] on div "CAVIAR GOLD GOOD DAY KUSH 1.3G Retail: CAVIAR GOLD GOOD DAY KUSH 1.3G" at bounding box center [133, 78] width 186 height 14
copy div "CAVIAR GOLD GOOD DAY KUSH 1.3G"
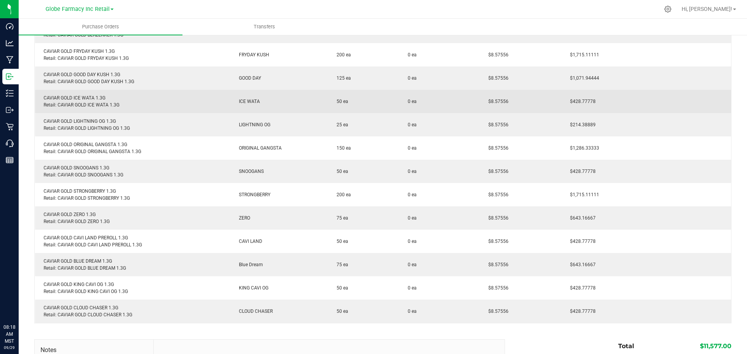
click at [80, 95] on div "CAVIAR GOLD ICE WATA 1.3G Retail: CAVIAR GOLD ICE WATA 1.3G" at bounding box center [133, 102] width 186 height 14
click at [77, 99] on div "CAVIAR GOLD ICE WATA 1.3G Retail: CAVIAR GOLD ICE WATA 1.3G" at bounding box center [133, 102] width 186 height 14
copy div "CAVIAR GOLD ICE WATA 1.3G"
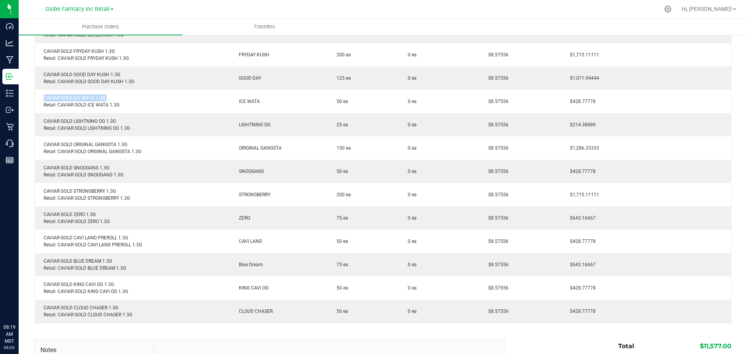
copy div "CAVIAR GOLD ICE WATA 1.3G"
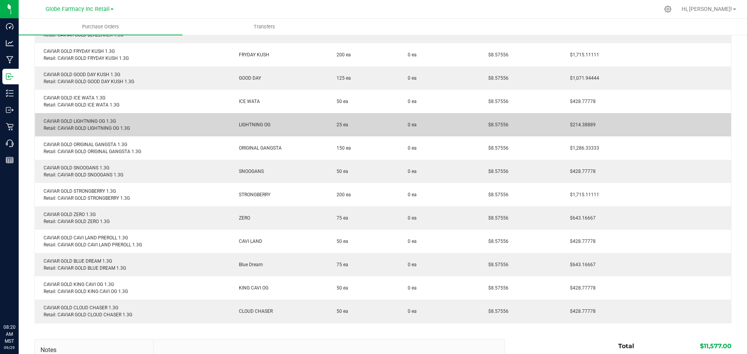
click at [83, 119] on div "CAVIAR GOLD LIGHTNING OG 1.3G Retail: CAVIAR GOLD LIGHTNING OG 1.3G" at bounding box center [133, 125] width 186 height 14
copy div "CAVIAR GOLD LIGHTNING OG 1.3G"
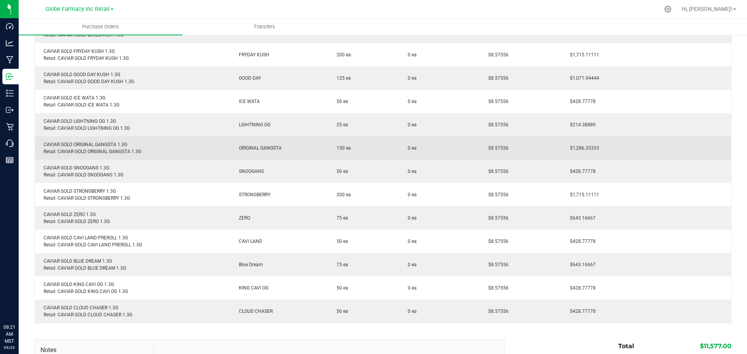
click at [82, 146] on div "CAVIAR GOLD ORIGINAL GANGSTA 1.3G Retail: CAVIAR GOLD ORIGINAL GANGSTA 1.3G" at bounding box center [133, 148] width 186 height 14
copy div "CAVIAR GOLD ORIGINAL GANGSTA 1.3G"
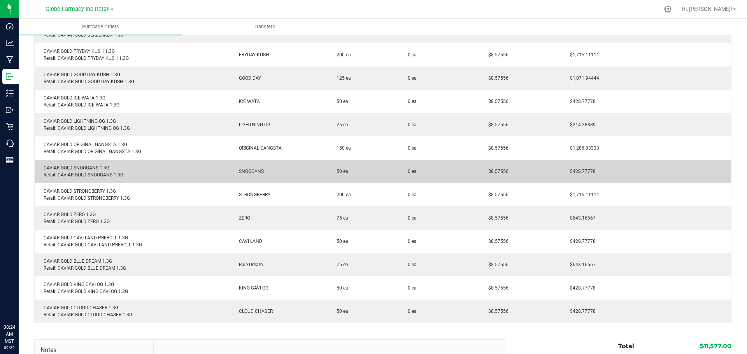
click at [91, 163] on td "CAVIAR GOLD SNOOGANS 1.3G Retail: CAVIAR GOLD SNOOGANS 1.3G" at bounding box center [132, 171] width 195 height 23
click at [91, 170] on div "CAVIAR GOLD SNOOGANS 1.3G Retail: CAVIAR GOLD SNOOGANS 1.3G" at bounding box center [133, 172] width 186 height 14
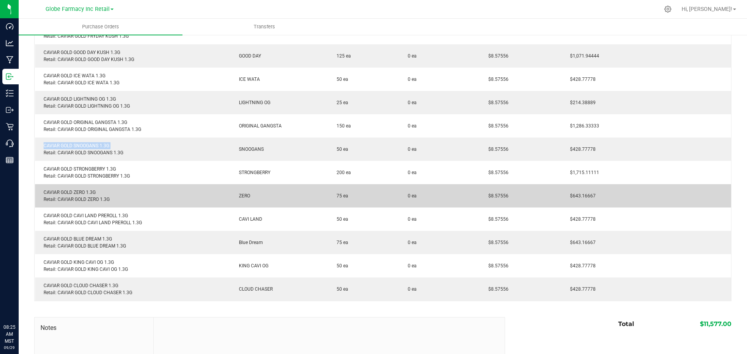
scroll to position [272, 0]
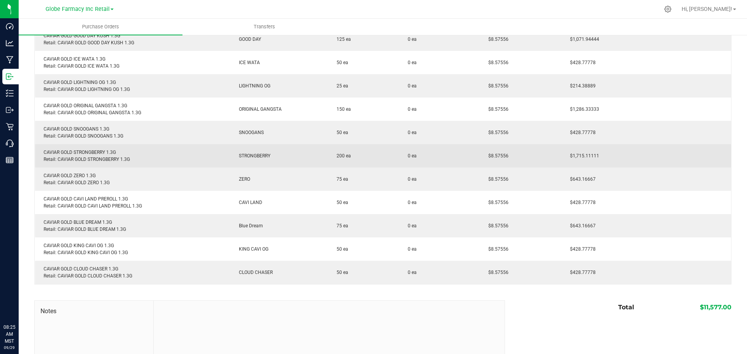
click at [84, 151] on div "CAVIAR GOLD STRONGBERRY 1.3G Retail: CAVIAR GOLD STRONGBERRY 1.3G" at bounding box center [133, 156] width 186 height 14
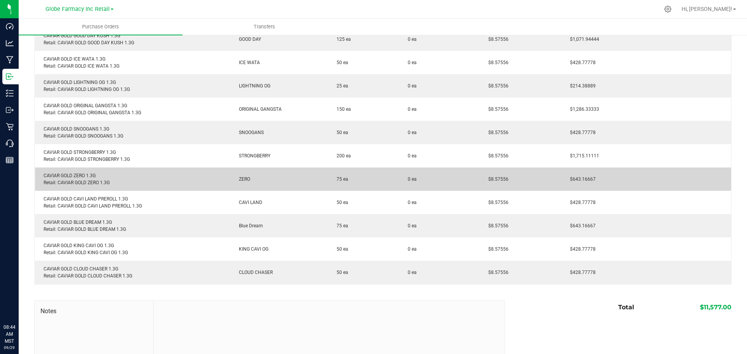
click at [71, 174] on div "CAVIAR GOLD ZERO 1.3G Retail: CAVIAR GOLD ZERO 1.3G" at bounding box center [133, 179] width 186 height 14
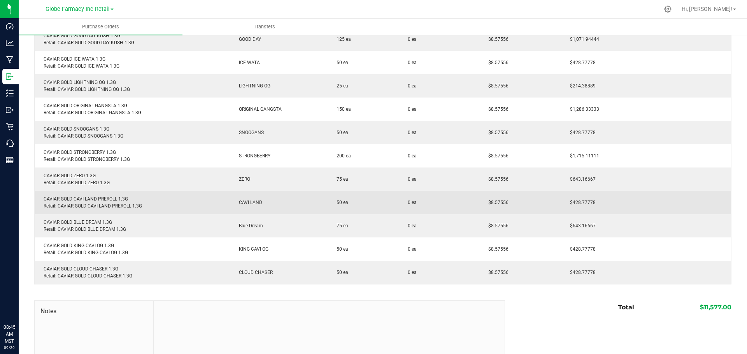
click at [89, 198] on div "CAVIAR GOLD CAVI LAND PREROLL 1.3G Retail: CAVIAR GOLD CAVI LAND PREROLL 1.3G" at bounding box center [133, 203] width 186 height 14
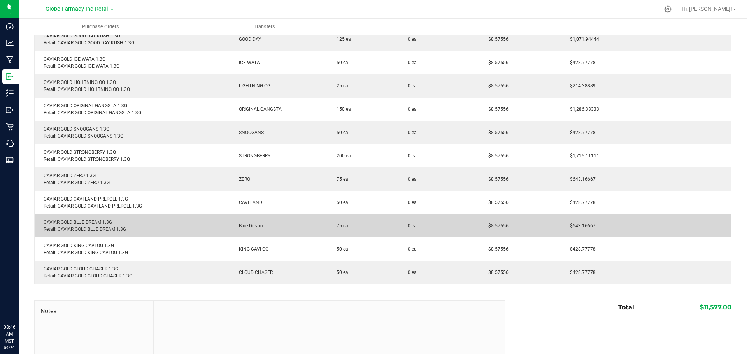
click at [77, 223] on div "CAVIAR GOLD BLUE DREAM 1.3G Retail: CAVIAR GOLD BLUE DREAM 1.3G" at bounding box center [133, 226] width 186 height 14
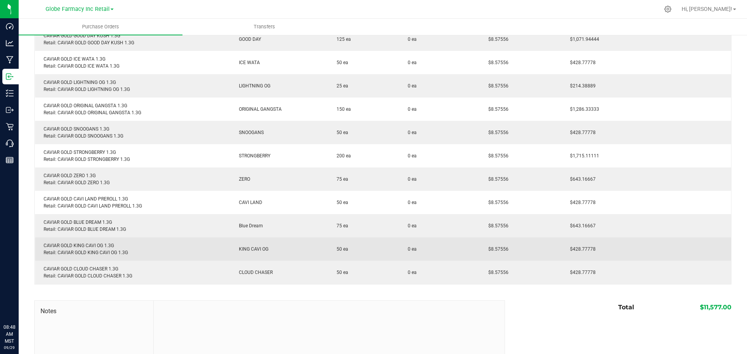
click at [80, 246] on div "CAVIAR GOLD KING CAVI OG 1.3G Retail: CAVIAR GOLD KING CAVI OG 1.3G" at bounding box center [133, 249] width 186 height 14
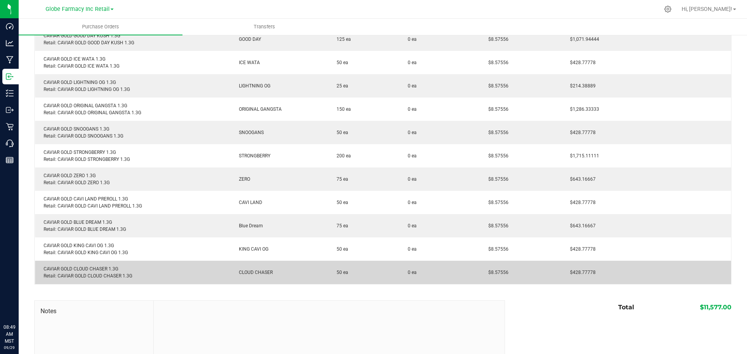
click at [81, 268] on div "CAVIAR GOLD CLOUD CHASER 1.3G Retail: CAVIAR GOLD CLOUD CHASER 1.3G" at bounding box center [133, 273] width 186 height 14
click at [81, 270] on div "CAVIAR GOLD CLOUD CHASER 1.3G Retail: CAVIAR GOLD CLOUD CHASER 1.3G" at bounding box center [133, 273] width 186 height 14
click at [80, 270] on div "CAVIAR GOLD CLOUD CHASER 1.3G Retail: CAVIAR GOLD CLOUD CHASER 1.3G" at bounding box center [133, 273] width 186 height 14
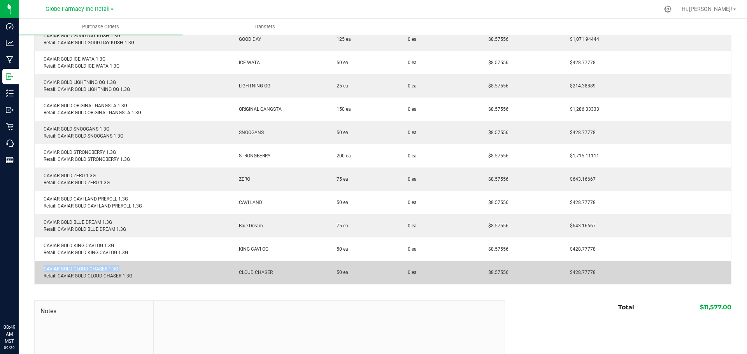
click at [80, 270] on div "CAVIAR GOLD CLOUD CHASER 1.3G Retail: CAVIAR GOLD CLOUD CHASER 1.3G" at bounding box center [133, 273] width 186 height 14
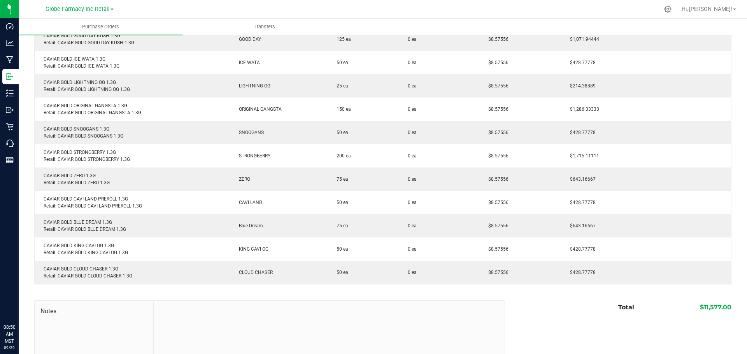
click at [527, 326] on div "Notes Total $11,577.00" at bounding box center [382, 353] width 697 height 105
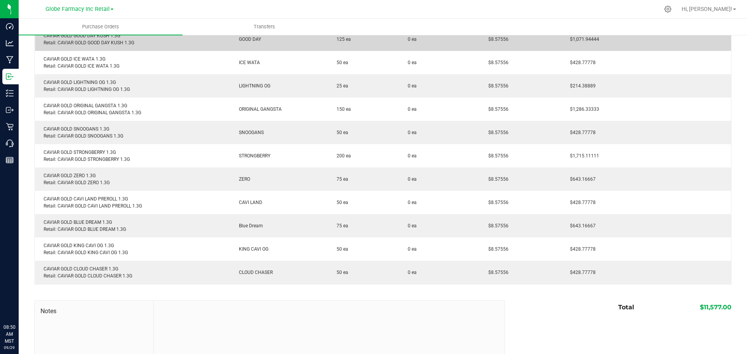
scroll to position [0, 0]
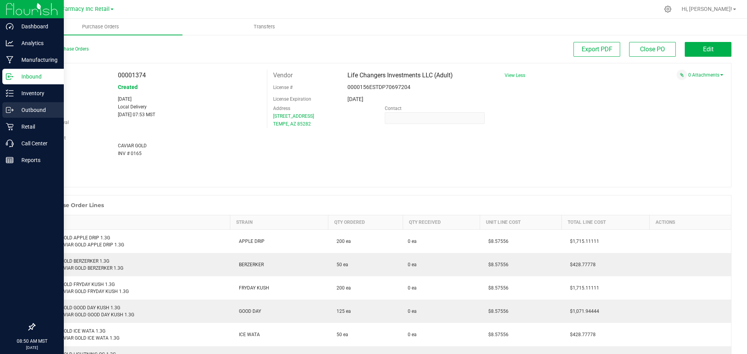
click at [23, 107] on p "Outbound" at bounding box center [37, 109] width 47 height 9
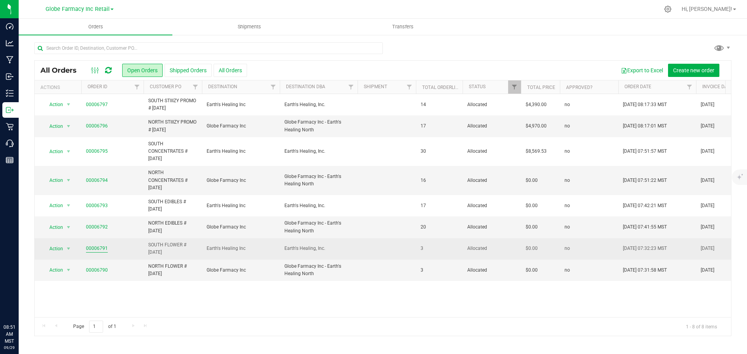
click at [95, 252] on link "00006791" at bounding box center [97, 248] width 22 height 7
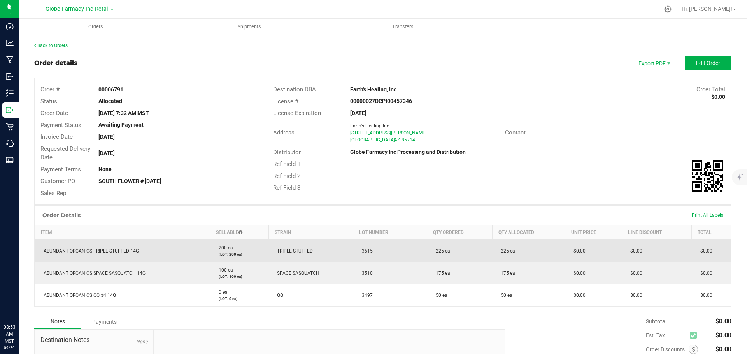
click at [365, 252] on span "3515" at bounding box center [365, 251] width 15 height 5
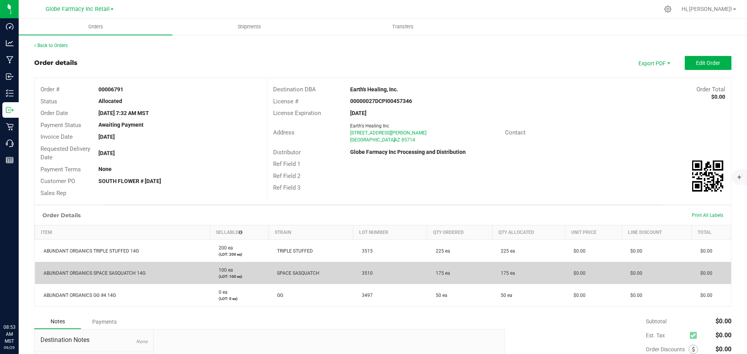
click at [365, 272] on span "3510" at bounding box center [365, 273] width 15 height 5
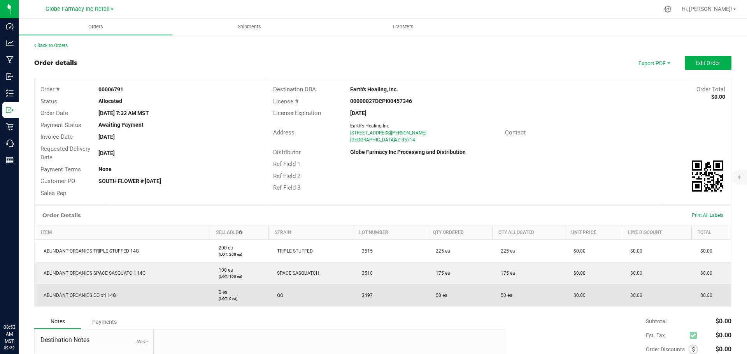
click at [360, 294] on span "3497" at bounding box center [365, 295] width 15 height 5
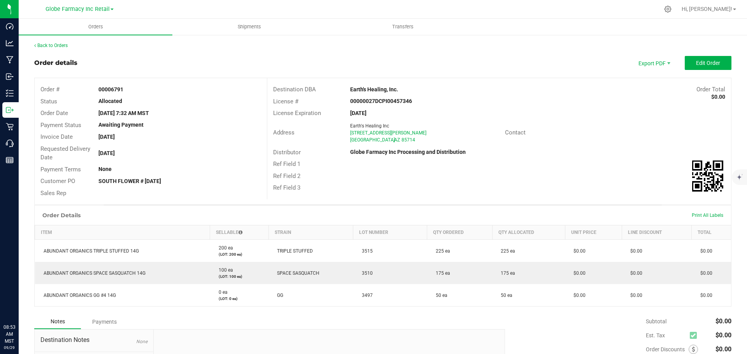
click at [576, 144] on div "Address Earth's Healing Inc [STREET_ADDRESS][PERSON_NAME] Contact" at bounding box center [499, 132] width 464 height 27
click at [644, 80] on span "Packing List PDF" at bounding box center [649, 75] width 48 height 11
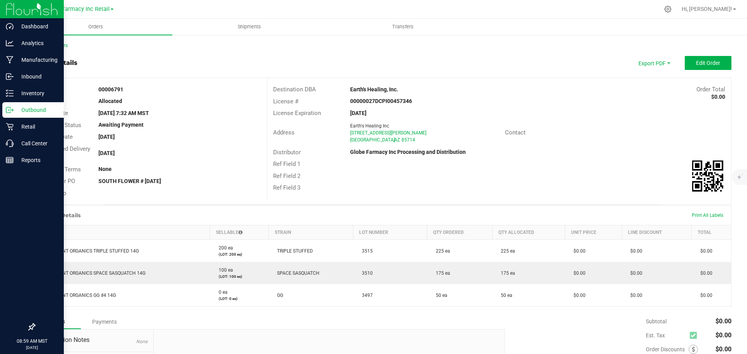
click at [10, 107] on icon at bounding box center [8, 109] width 4 height 5
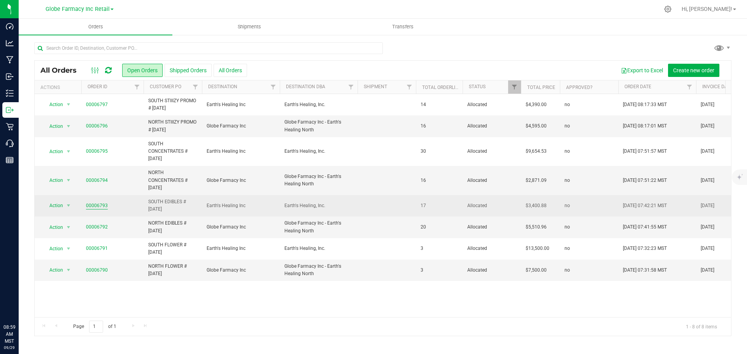
click at [94, 203] on link "00006793" at bounding box center [97, 205] width 22 height 7
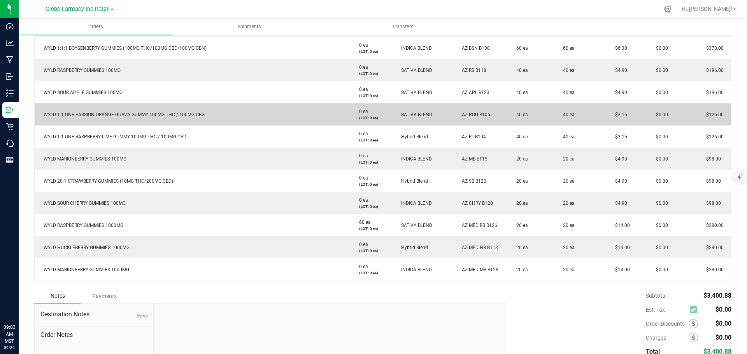
scroll to position [350, 0]
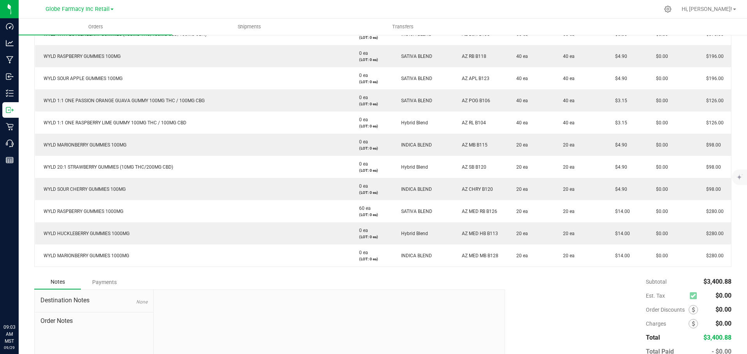
drag, startPoint x: 35, startPoint y: 165, endPoint x: -105, endPoint y: 178, distance: 140.3
click at [0, 178] on html "Dashboard Analytics Manufacturing Inbound Inventory Outbound Retail Call Center…" at bounding box center [373, 177] width 747 height 354
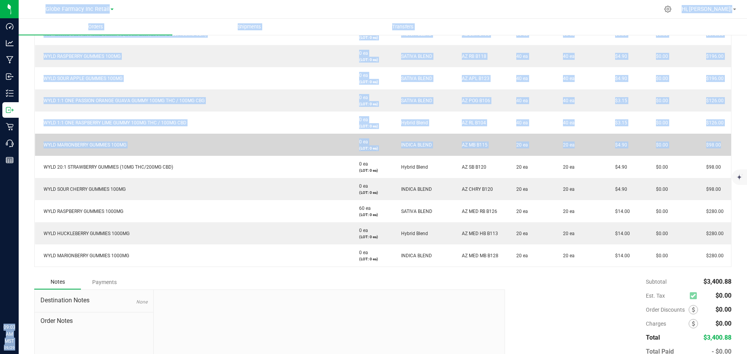
click at [498, 155] on td "AZ MB B115" at bounding box center [480, 145] width 54 height 22
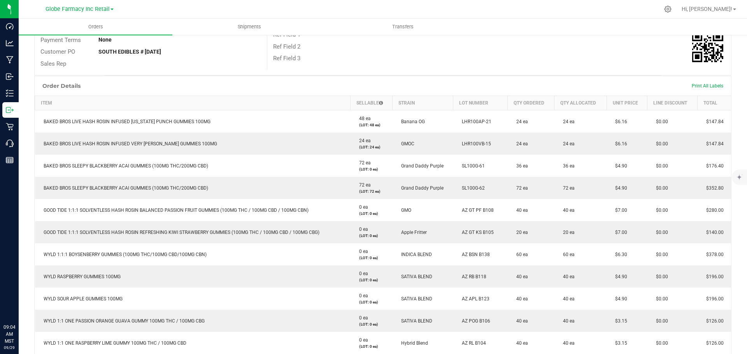
scroll to position [117, 0]
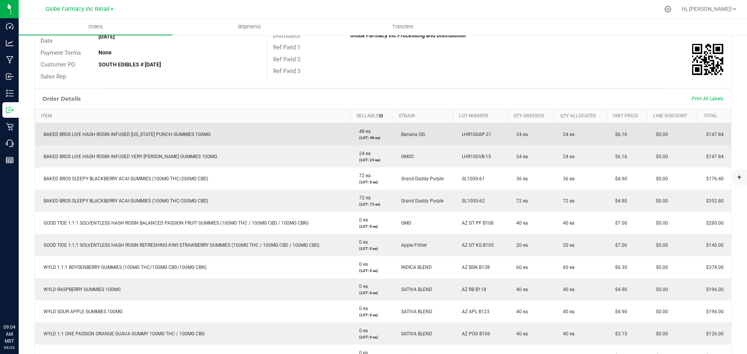
click at [460, 135] on span "LHR100AP-21" at bounding box center [474, 134] width 33 height 5
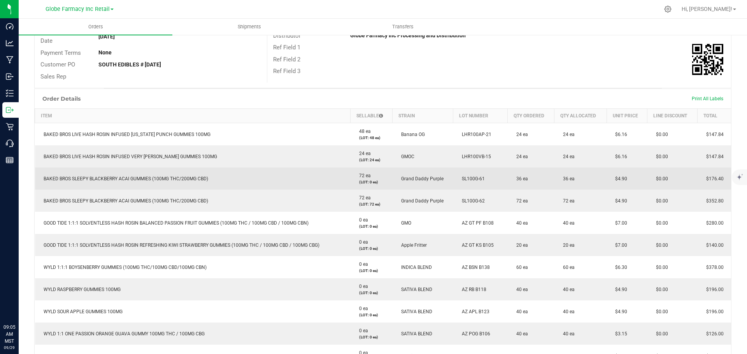
click at [465, 179] on span "SL100G-61" at bounding box center [471, 178] width 27 height 5
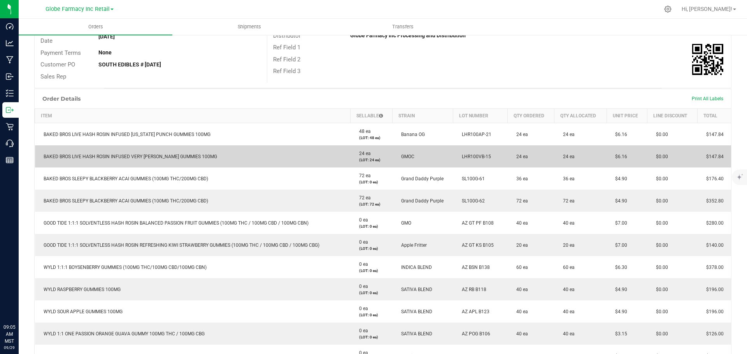
click at [474, 155] on span "LHR100VB-15" at bounding box center [474, 156] width 33 height 5
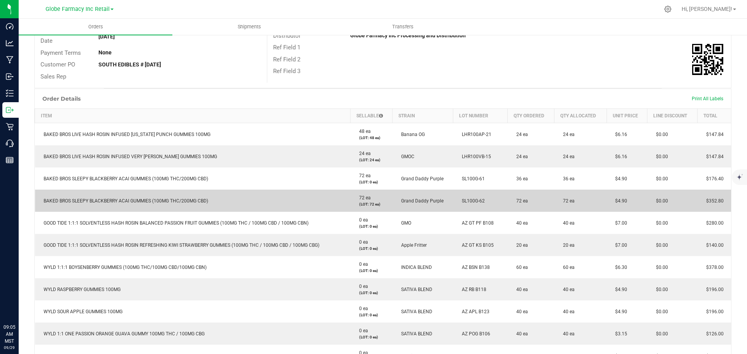
click at [464, 203] on span "SL100G-62" at bounding box center [471, 200] width 27 height 5
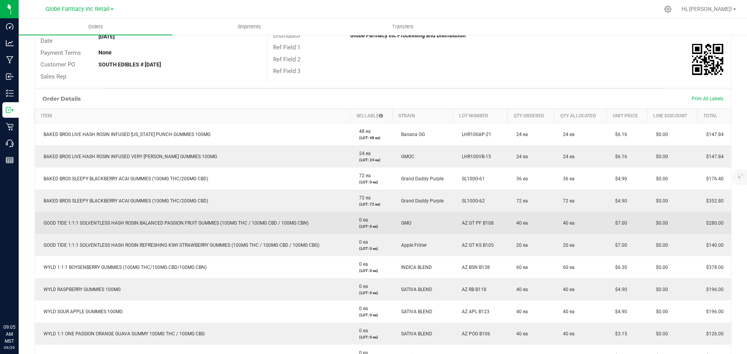
click at [479, 222] on span "AZ GT PF B108" at bounding box center [476, 223] width 36 height 5
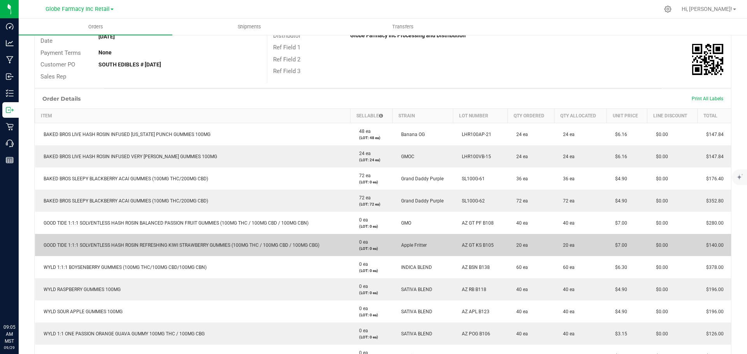
click at [472, 245] on span "AZ GT KS B105" at bounding box center [476, 245] width 36 height 5
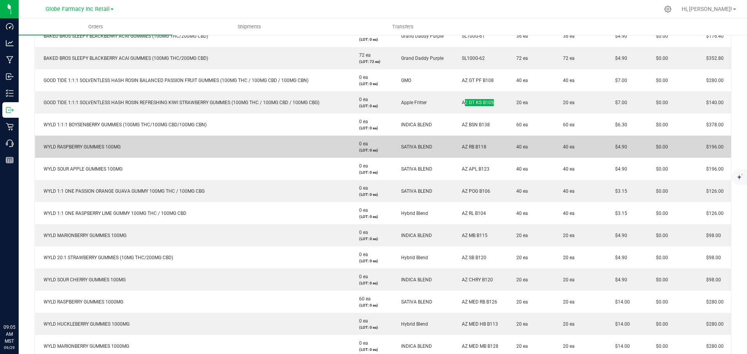
scroll to position [272, 0]
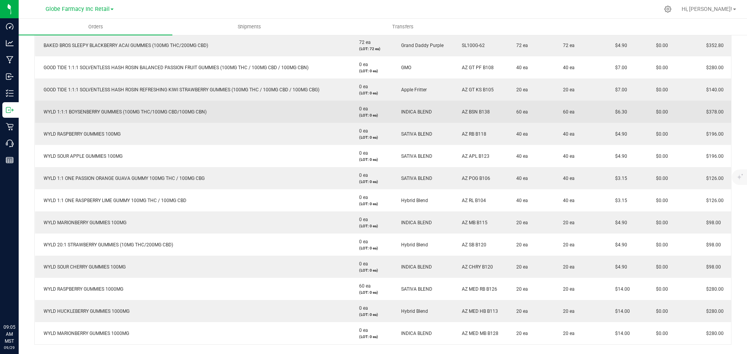
click at [472, 110] on span "AZ BSN B138" at bounding box center [474, 111] width 32 height 5
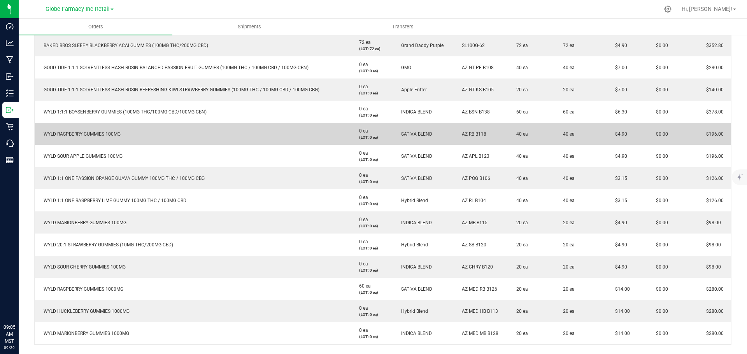
click at [469, 133] on span "AZ RB B118" at bounding box center [472, 134] width 28 height 5
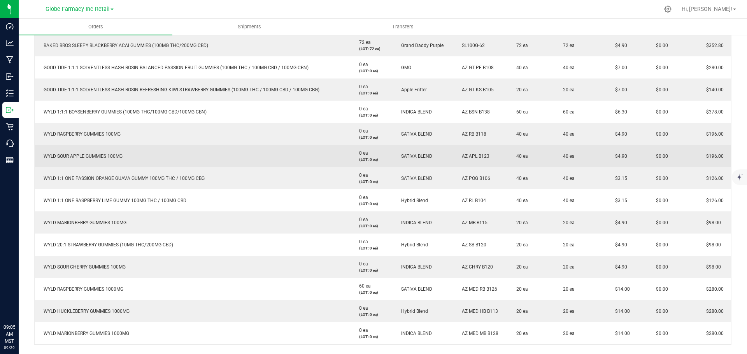
click at [482, 155] on span "AZ APL B123" at bounding box center [474, 156] width 32 height 5
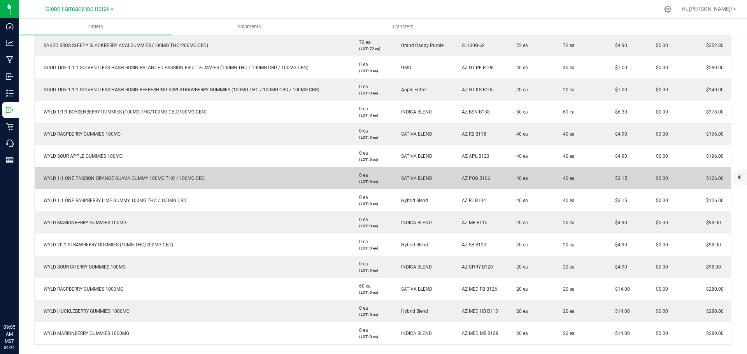
click at [474, 178] on span "AZ POG B106" at bounding box center [474, 178] width 32 height 5
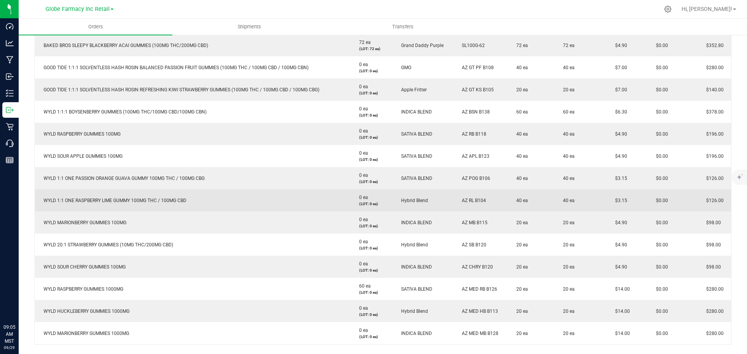
click at [473, 201] on span "AZ RL B104" at bounding box center [472, 200] width 28 height 5
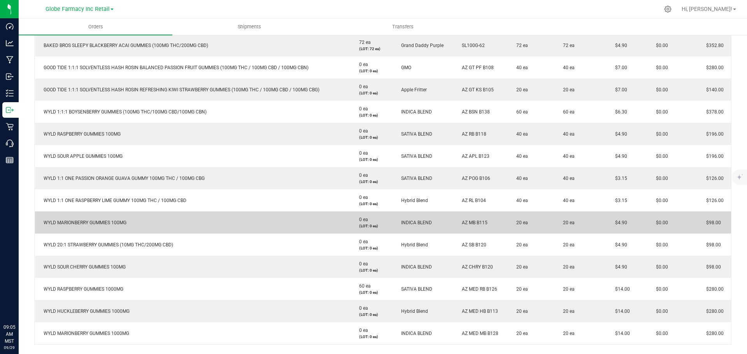
click at [472, 224] on span "AZ MB B115" at bounding box center [473, 222] width 30 height 5
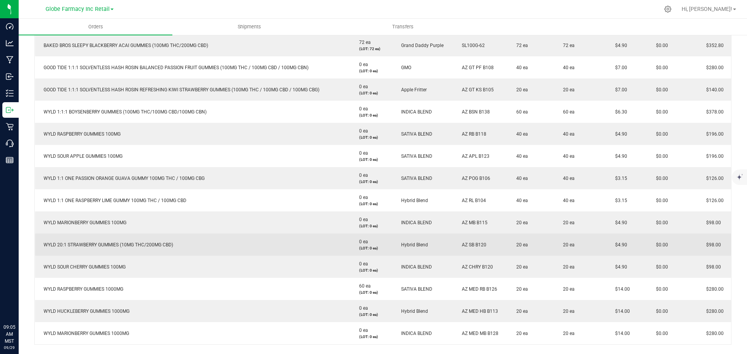
click at [469, 246] on span "AZ SB B120" at bounding box center [472, 244] width 28 height 5
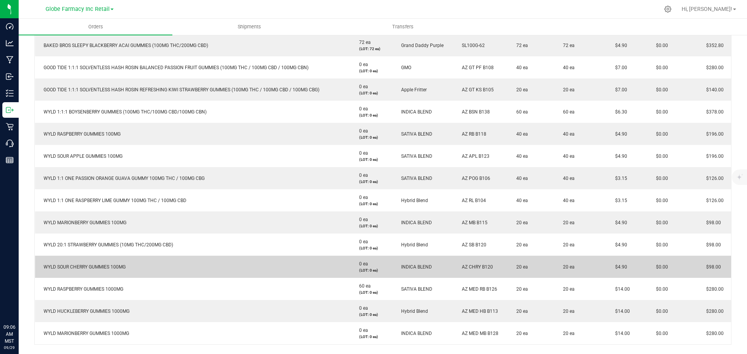
click at [477, 268] on span "AZ CHRY B120" at bounding box center [475, 267] width 35 height 5
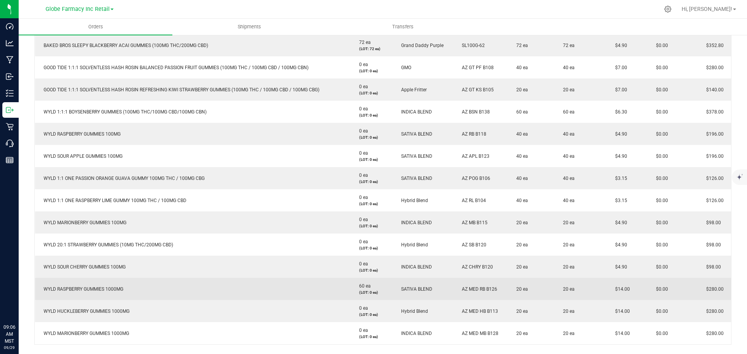
click at [481, 288] on span "AZ MED RB B126" at bounding box center [477, 289] width 39 height 5
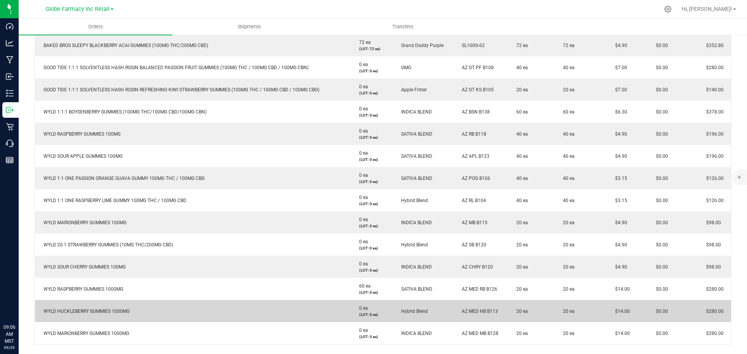
click at [470, 312] on span "AZ MED HB B113" at bounding box center [478, 311] width 40 height 5
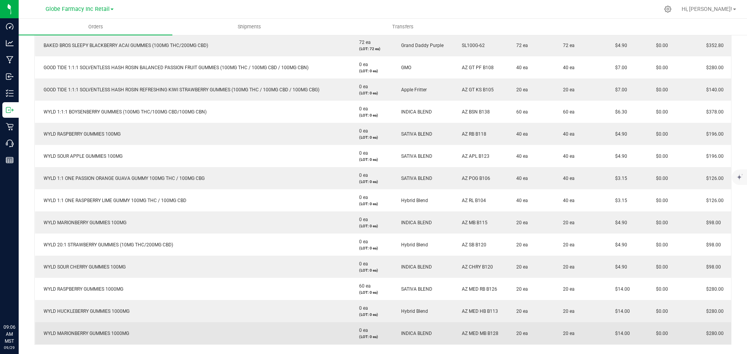
click at [490, 334] on span "AZ MED MB B128" at bounding box center [478, 333] width 40 height 5
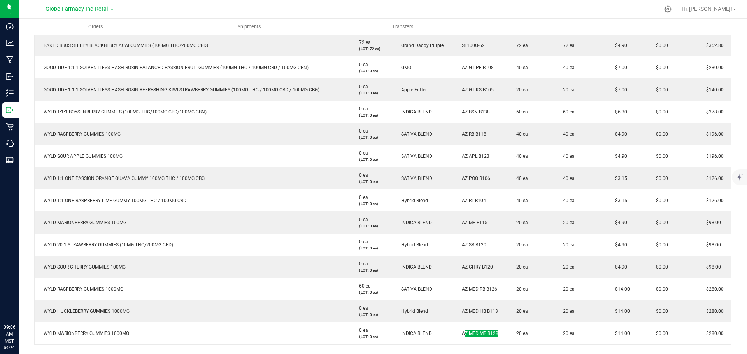
scroll to position [0, 0]
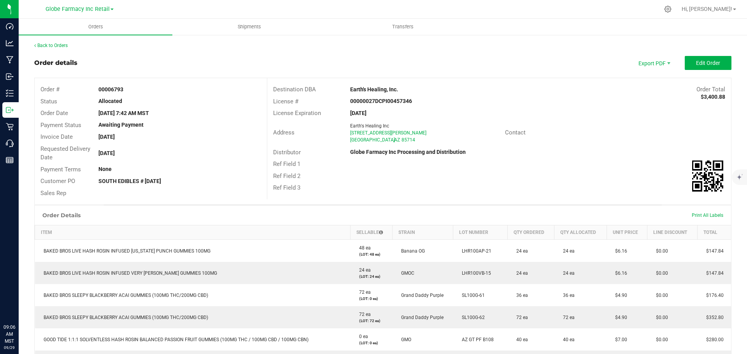
click at [494, 165] on div "Ref Field 1" at bounding box center [499, 164] width 464 height 12
click at [640, 94] on span "COAs (Zip)" at bounding box center [649, 98] width 48 height 11
click at [635, 75] on span "Packing List PDF" at bounding box center [649, 75] width 48 height 11
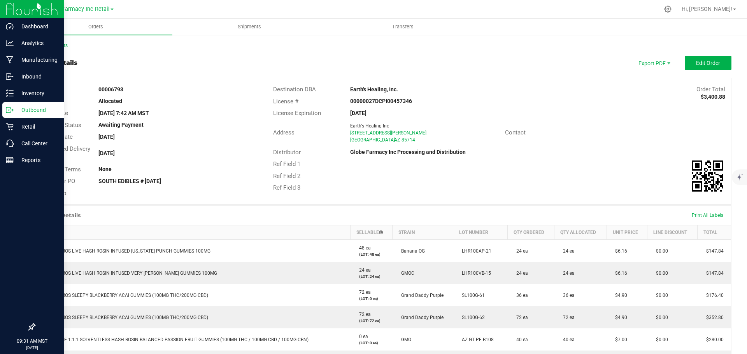
click at [30, 108] on p "Outbound" at bounding box center [37, 109] width 47 height 9
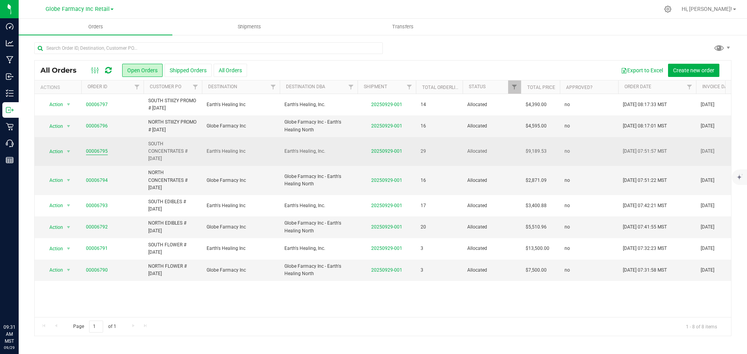
click at [95, 155] on link "00006795" at bounding box center [97, 151] width 22 height 7
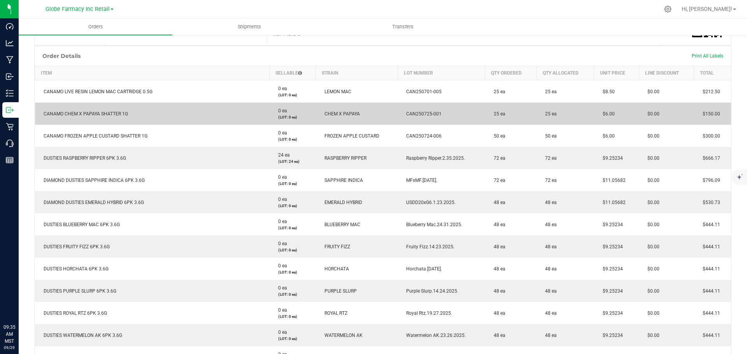
scroll to position [156, 0]
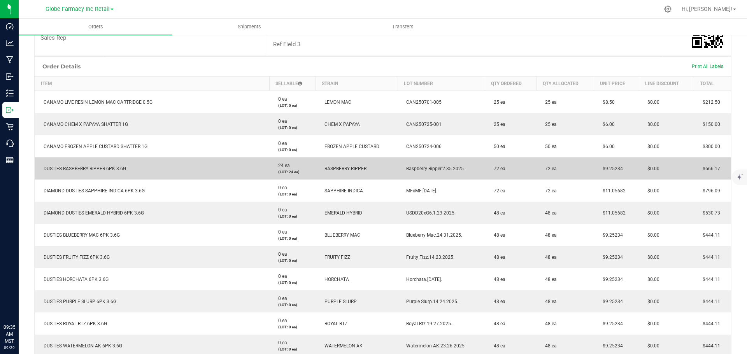
click at [613, 168] on span "$9.25234" at bounding box center [611, 168] width 24 height 5
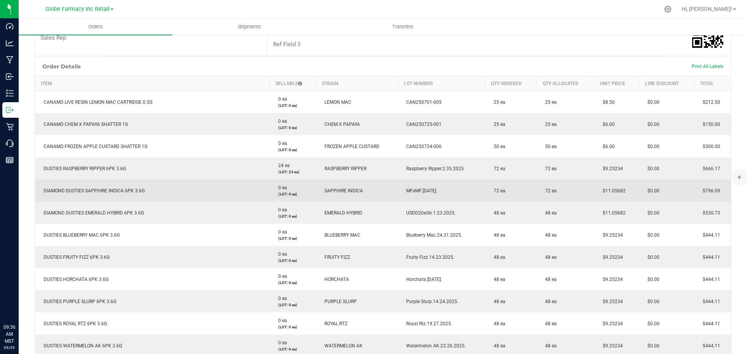
click at [614, 195] on td "$11.05682" at bounding box center [616, 191] width 45 height 22
click at [614, 193] on span "$11.05682" at bounding box center [612, 190] width 27 height 5
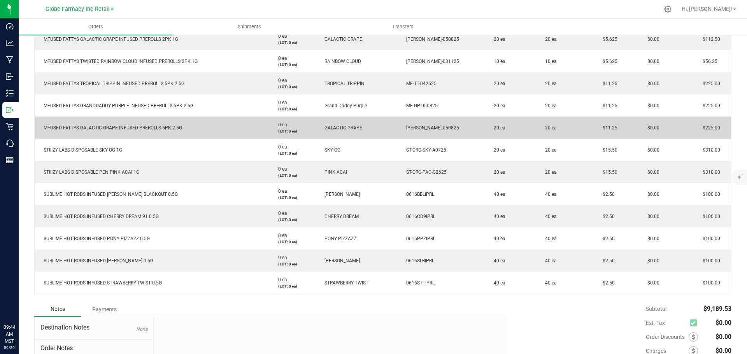
scroll to position [584, 0]
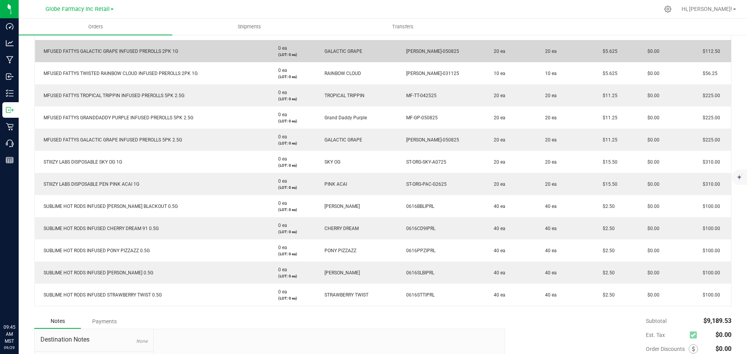
click at [603, 51] on span "$5.625" at bounding box center [608, 51] width 19 height 5
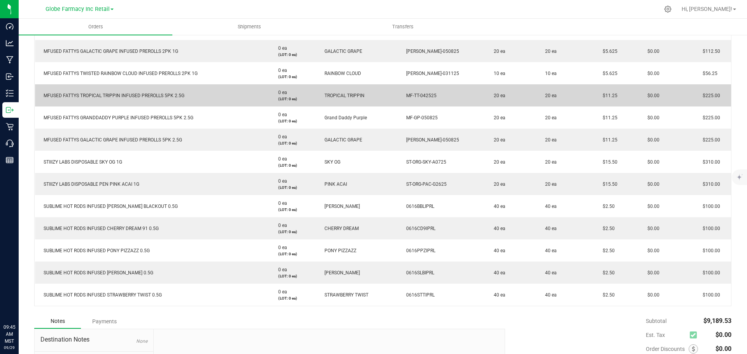
click at [607, 97] on span "$11.25" at bounding box center [608, 95] width 19 height 5
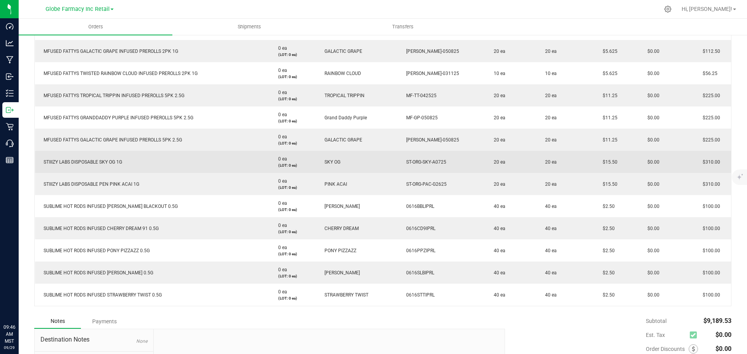
drag, startPoint x: 100, startPoint y: 162, endPoint x: 95, endPoint y: 160, distance: 4.9
click at [96, 161] on span "STIIIZY LABS DISPOSABLE SKY OG 1G" at bounding box center [81, 162] width 82 height 5
click at [155, 164] on td "STIIIZY LABS DISPOSABLE SKY OG 1G" at bounding box center [152, 162] width 235 height 22
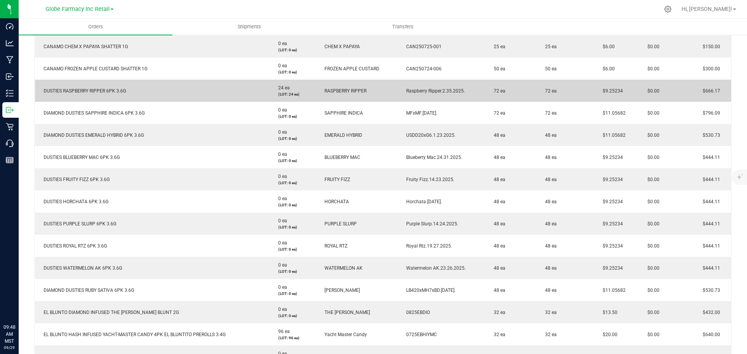
scroll to position [195, 0]
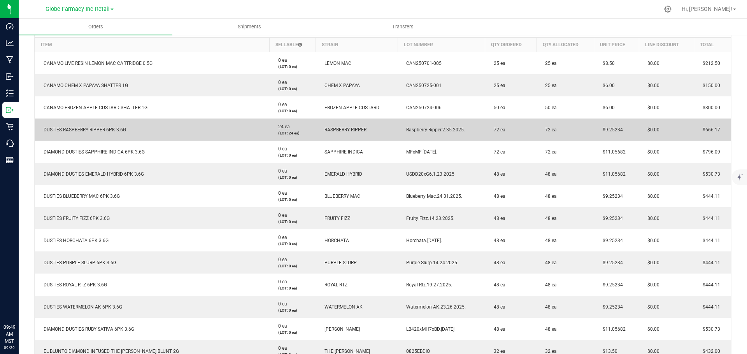
click at [607, 130] on span "$9.25234" at bounding box center [611, 129] width 24 height 5
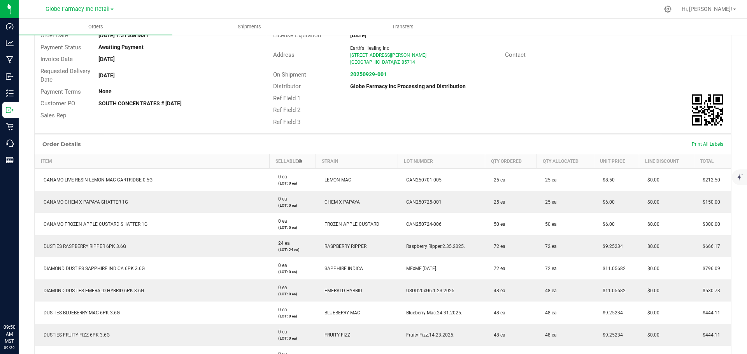
scroll to position [0, 0]
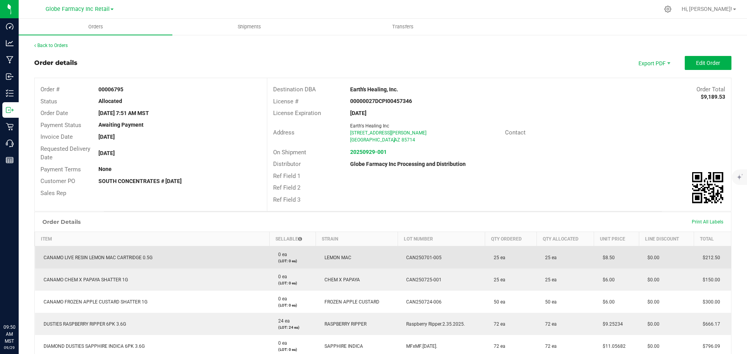
click at [410, 257] on span "CAN250701-005" at bounding box center [421, 257] width 39 height 5
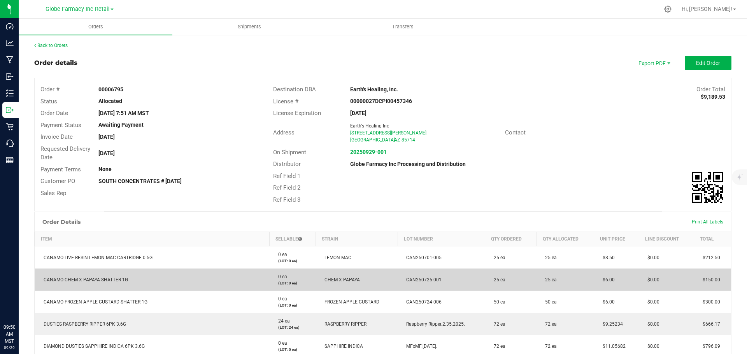
click at [418, 278] on span "CAN250725-001" at bounding box center [421, 279] width 39 height 5
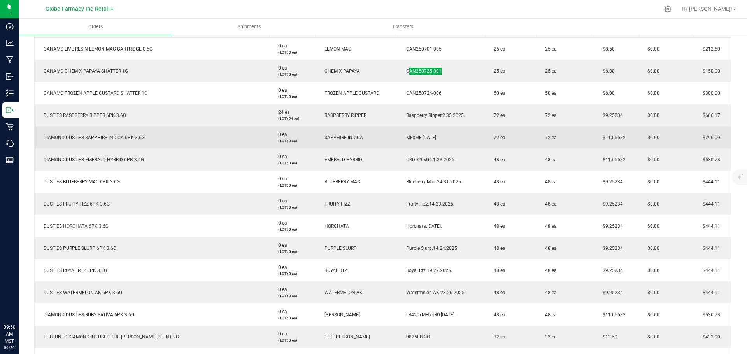
scroll to position [233, 0]
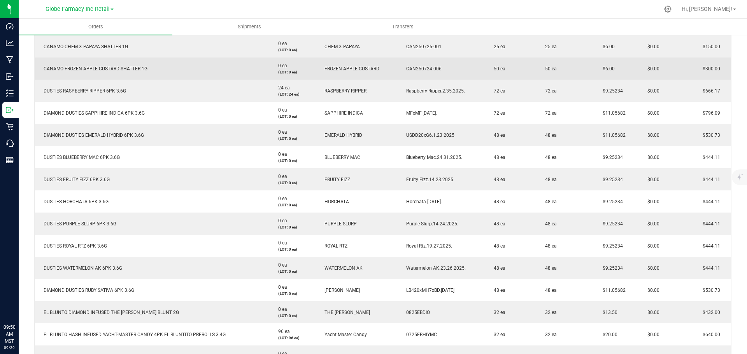
click at [407, 69] on span "CAN250724-006" at bounding box center [421, 68] width 39 height 5
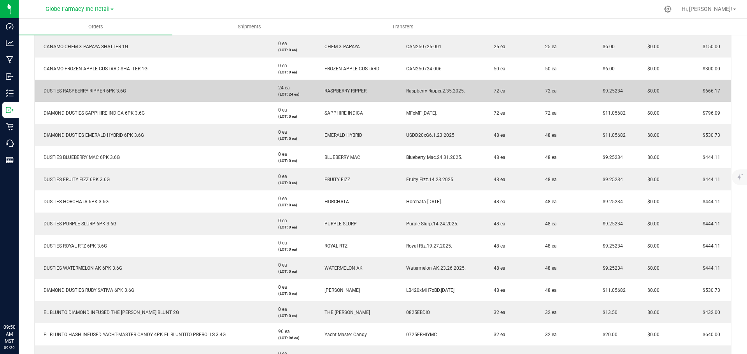
click at [430, 90] on span "Raspberry Ripper.2.35.2025." at bounding box center [433, 90] width 63 height 5
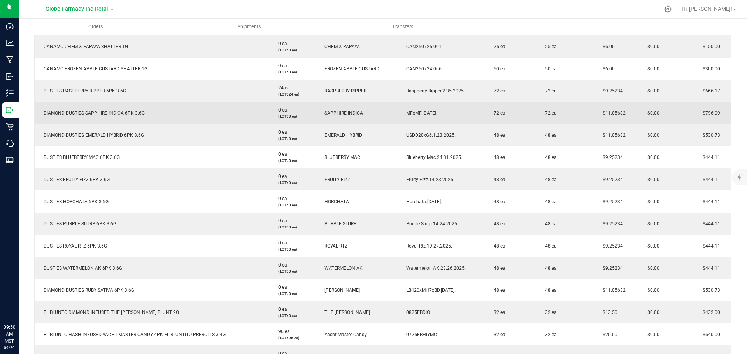
click at [414, 116] on td "MFxMF.[DATE]." at bounding box center [442, 113] width 88 height 22
click at [413, 110] on span "MFxMF.[DATE]." at bounding box center [419, 112] width 35 height 5
click at [414, 110] on span "MFxMF.[DATE]." at bounding box center [419, 112] width 35 height 5
click at [414, 110] on td "MFxMF.[DATE]." at bounding box center [442, 113] width 88 height 22
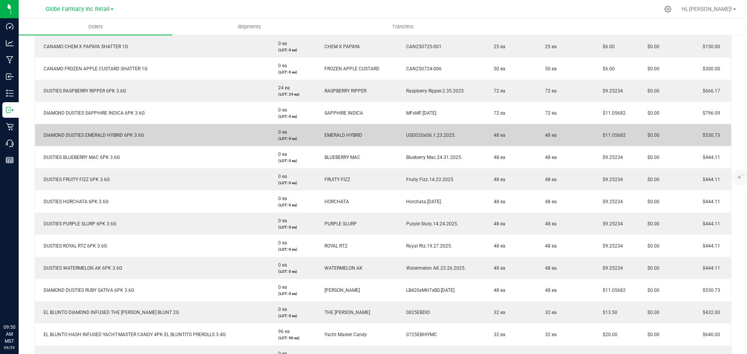
click at [414, 136] on span "USDD20xG6.1.23.2025." at bounding box center [428, 135] width 53 height 5
click at [413, 136] on span "USDD20xG6.1.23.2025." at bounding box center [428, 135] width 53 height 5
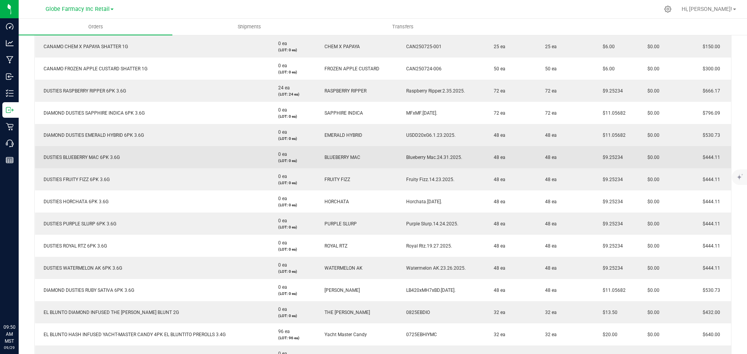
click at [417, 159] on span "Blueberry Mac.24.31.2025." at bounding box center [432, 157] width 60 height 5
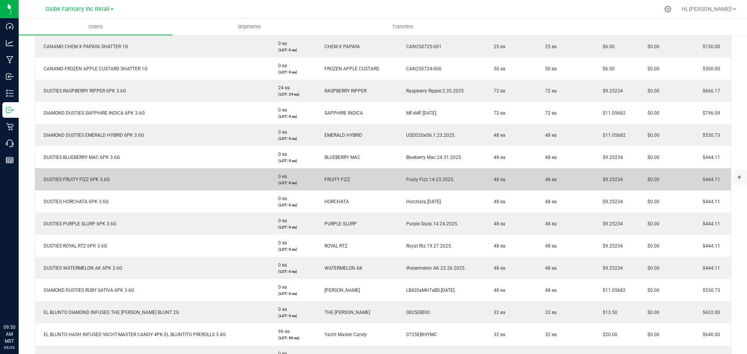
click at [411, 180] on span "Fruity Fizz.14.23.2025." at bounding box center [428, 179] width 52 height 5
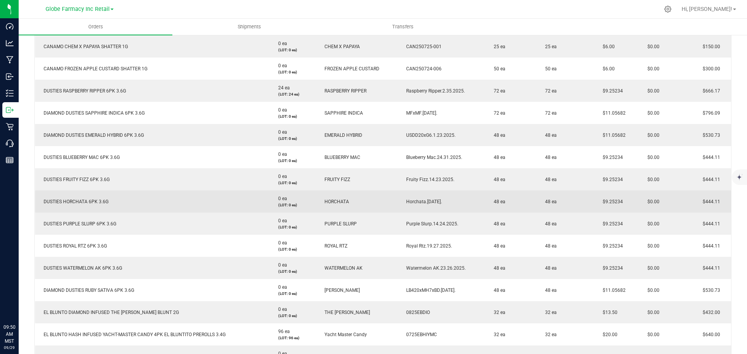
click at [411, 201] on span "Horchata.[DATE]." at bounding box center [422, 201] width 40 height 5
click at [411, 202] on span "Horchata.[DATE]." at bounding box center [422, 201] width 40 height 5
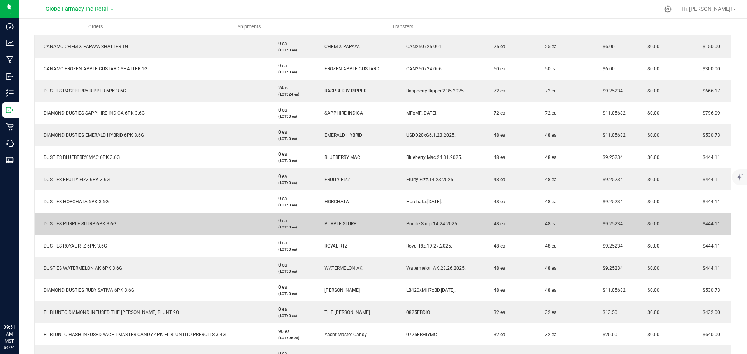
click at [424, 226] on span "Purple Slurp.14.24.2025." at bounding box center [430, 223] width 56 height 5
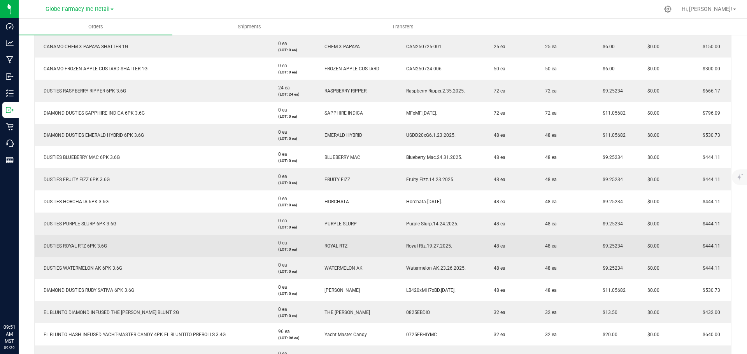
click at [416, 244] on span "Royal Rtz.19.27.2025." at bounding box center [427, 246] width 50 height 5
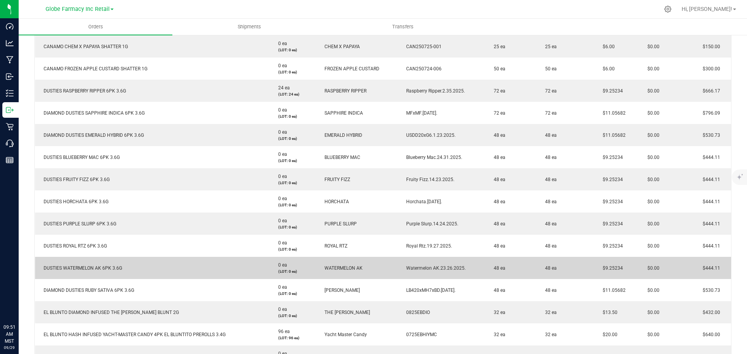
click at [410, 267] on span "Watermelon AK.23.26.2025." at bounding box center [433, 268] width 63 height 5
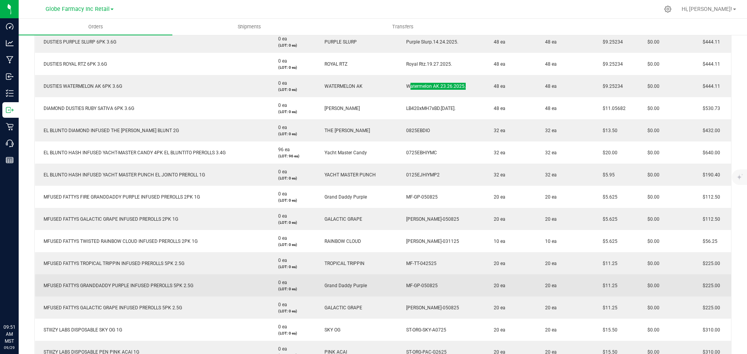
scroll to position [428, 0]
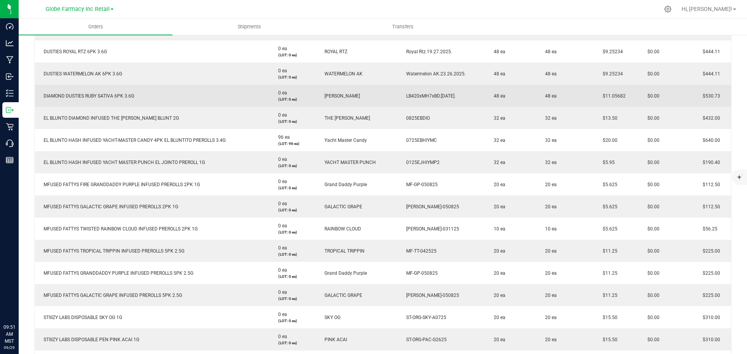
click at [417, 95] on span "LB420xMH7xBD.[DATE]." at bounding box center [428, 95] width 53 height 5
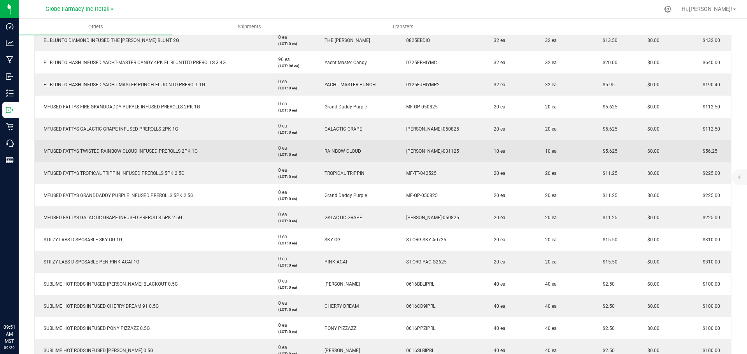
scroll to position [467, 0]
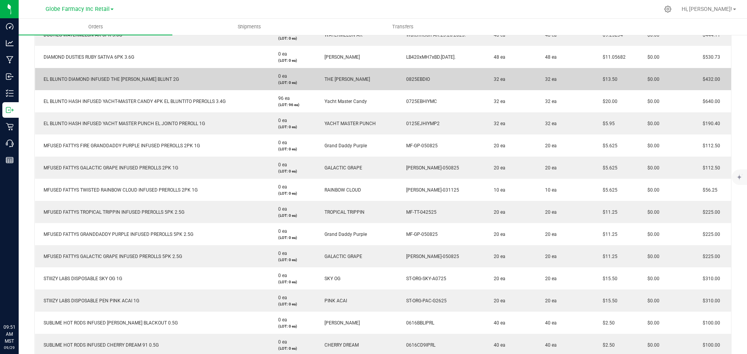
click at [419, 78] on span "0825EBDIO" at bounding box center [416, 79] width 28 height 5
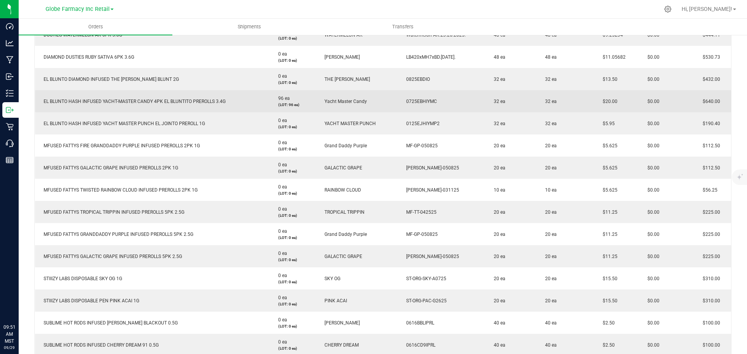
click at [420, 102] on span "0725EBHIYMC" at bounding box center [419, 101] width 35 height 5
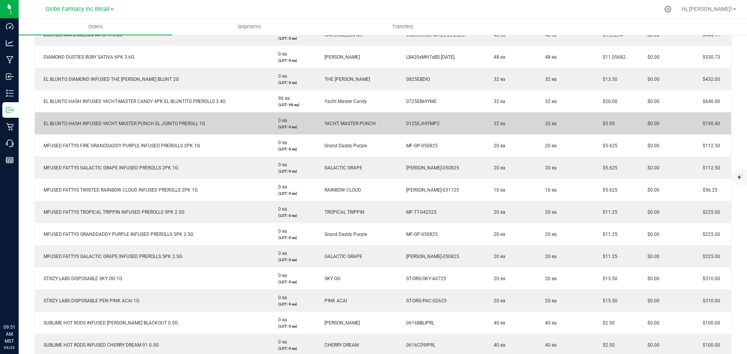
click at [416, 121] on span "0125EJHIYMP2" at bounding box center [420, 123] width 37 height 5
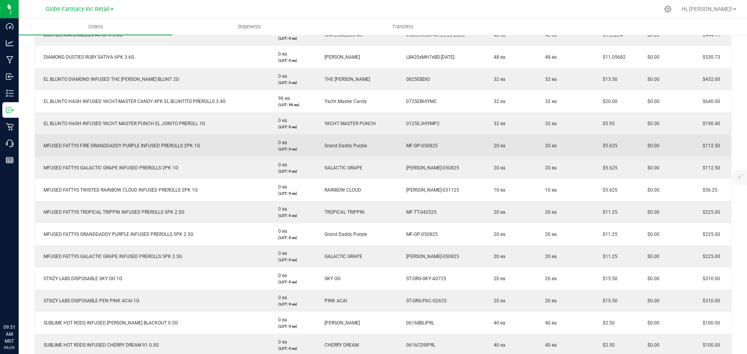
click at [414, 144] on span "MF-GP-050825" at bounding box center [419, 145] width 35 height 5
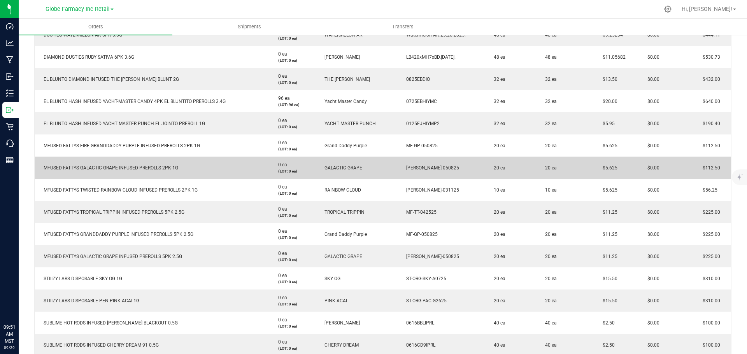
click at [427, 170] on span "[PERSON_NAME]-050825" at bounding box center [430, 167] width 57 height 5
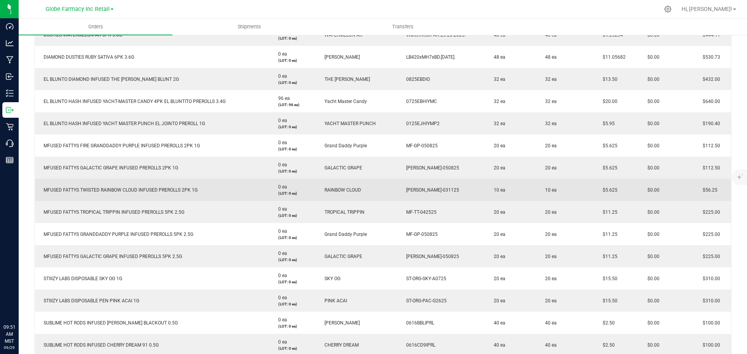
click at [424, 187] on td "[PERSON_NAME]-031125" at bounding box center [442, 190] width 88 height 22
click at [424, 191] on span "[PERSON_NAME]-031125" at bounding box center [430, 190] width 57 height 5
click at [422, 189] on span "[PERSON_NAME]-031125" at bounding box center [430, 190] width 57 height 5
click at [418, 193] on td "[PERSON_NAME]-031125" at bounding box center [442, 190] width 88 height 22
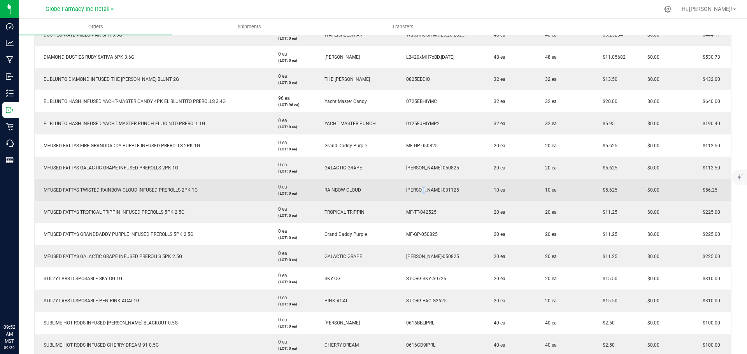
click at [418, 193] on td "[PERSON_NAME]-031125" at bounding box center [442, 190] width 88 height 22
click at [417, 191] on span "[PERSON_NAME]-031125" at bounding box center [430, 190] width 57 height 5
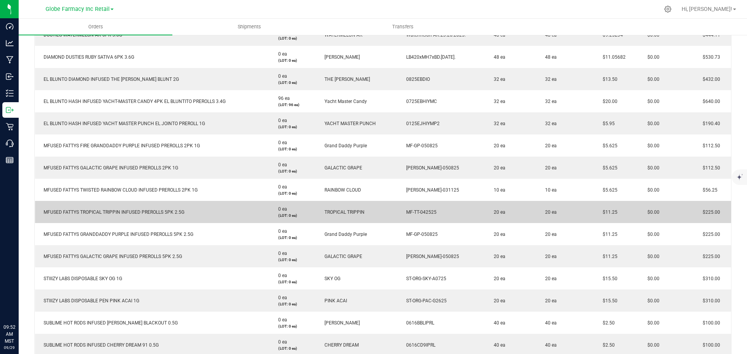
click at [416, 210] on span "MF-TT-042525" at bounding box center [419, 212] width 34 height 5
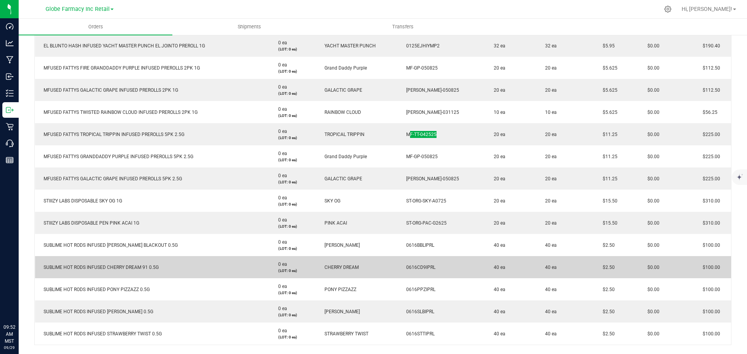
scroll to position [584, 0]
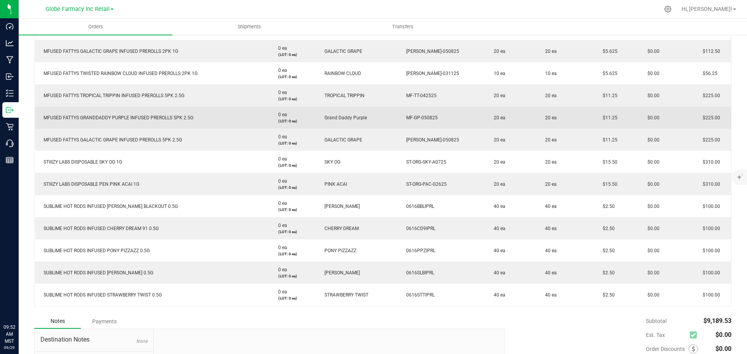
click at [417, 120] on span "MF-GP-050825" at bounding box center [419, 117] width 35 height 5
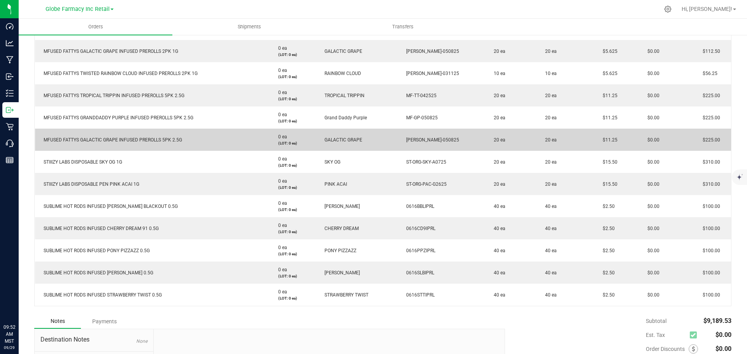
click at [409, 137] on span "[PERSON_NAME]-050825" at bounding box center [430, 139] width 57 height 5
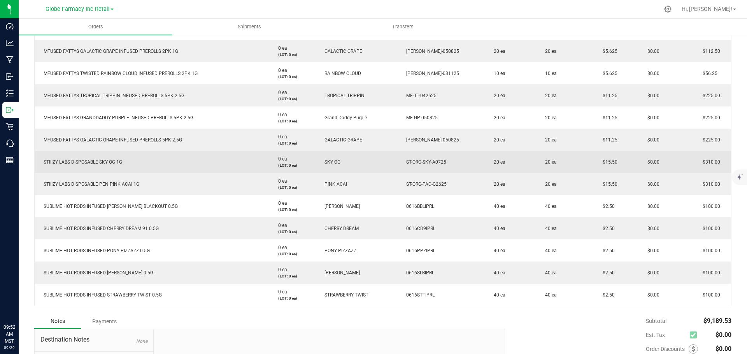
click at [414, 161] on span "ST-ORG-SKY-A0725" at bounding box center [424, 162] width 44 height 5
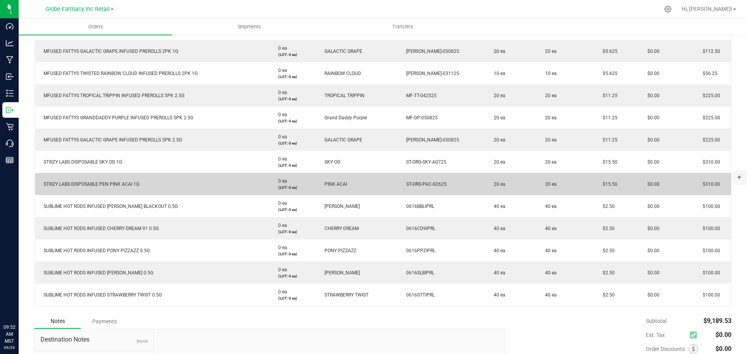
click at [429, 183] on span "ST-ORG-PAC-G2625" at bounding box center [424, 184] width 44 height 5
click at [427, 183] on span "ST-ORG-PAC-G2625" at bounding box center [424, 184] width 44 height 5
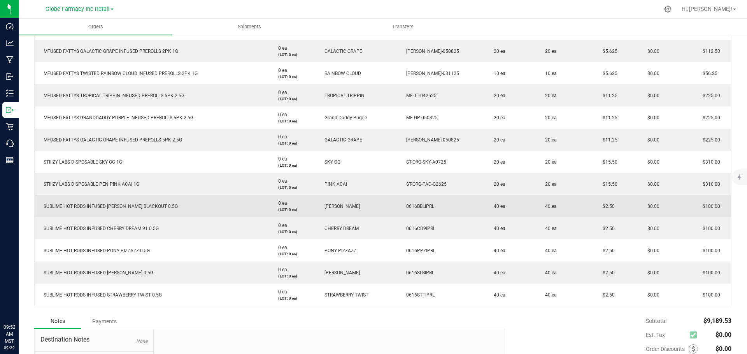
click at [421, 206] on span "0616BBLIPRL" at bounding box center [418, 206] width 32 height 5
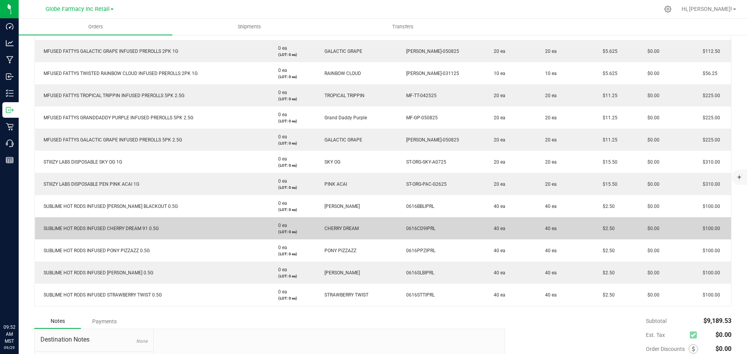
click at [409, 229] on span "0616CD9IPRL" at bounding box center [418, 228] width 33 height 5
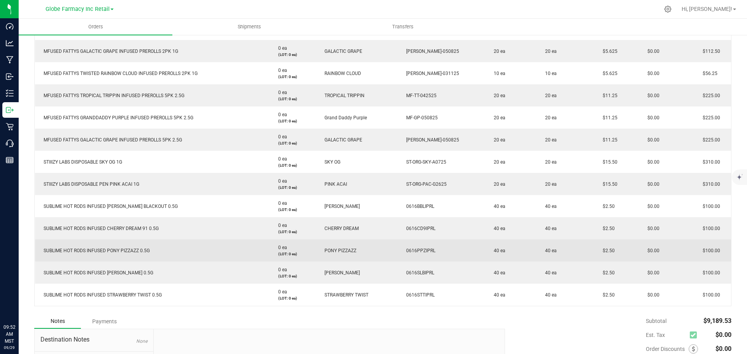
click at [423, 251] on span "0616PPZIPRL" at bounding box center [418, 250] width 33 height 5
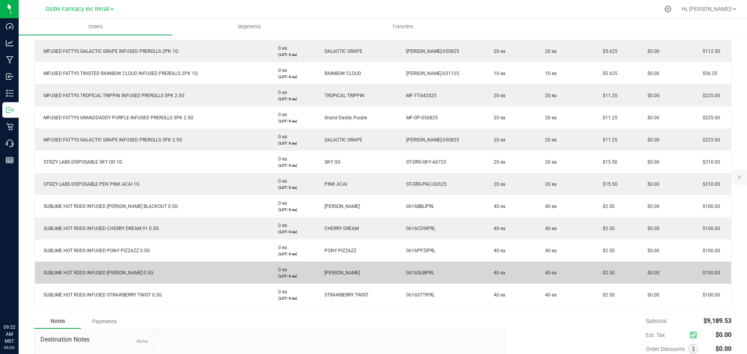
drag, startPoint x: 417, startPoint y: 272, endPoint x: 422, endPoint y: 272, distance: 4.7
click at [419, 272] on span "0616SLBIPRL" at bounding box center [418, 272] width 32 height 5
click at [422, 272] on span "0616SLBIPRL" at bounding box center [418, 272] width 32 height 5
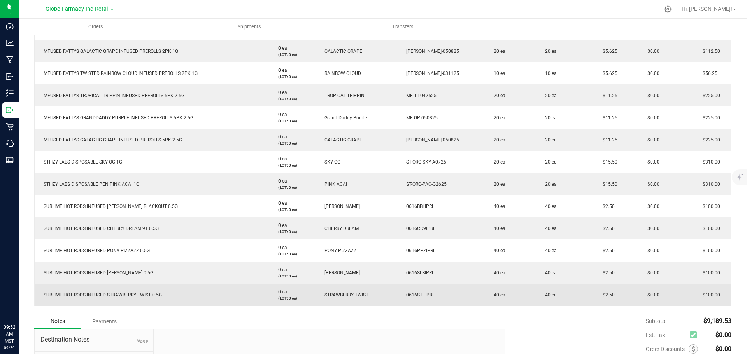
click at [426, 294] on span "0616STTIPRL" at bounding box center [418, 295] width 32 height 5
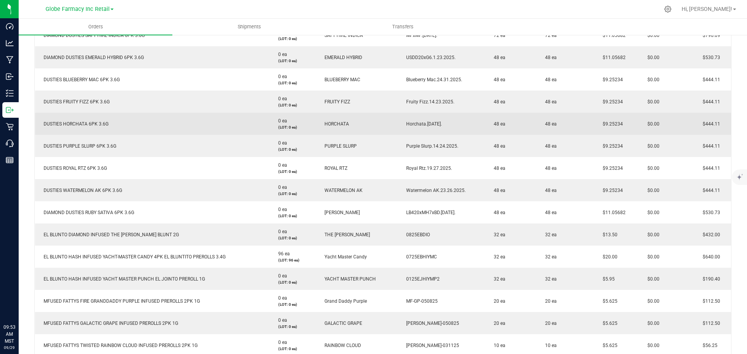
scroll to position [39, 0]
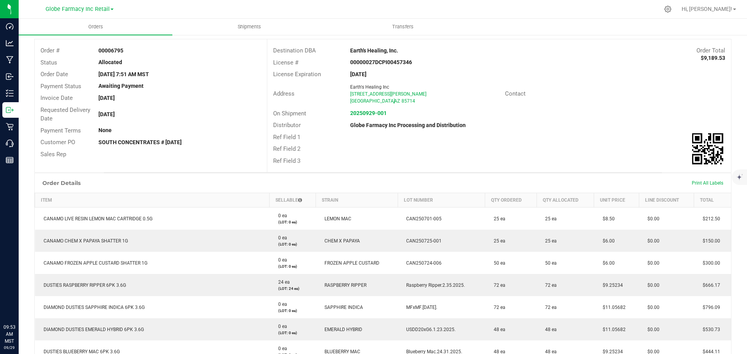
drag, startPoint x: 569, startPoint y: 158, endPoint x: 602, endPoint y: 144, distance: 35.7
click at [569, 158] on div "Ref Field 3" at bounding box center [499, 161] width 464 height 12
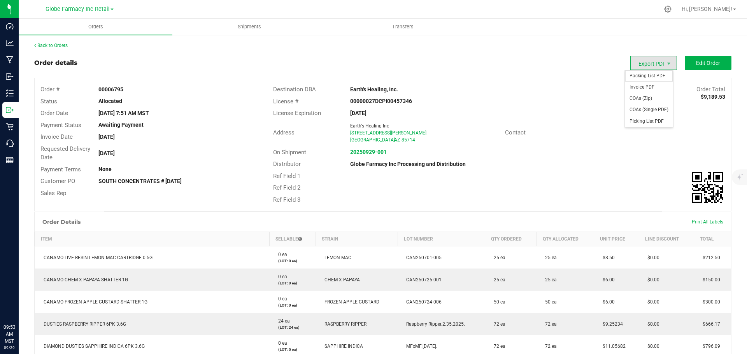
click at [652, 79] on span "Packing List PDF" at bounding box center [649, 75] width 48 height 11
click at [642, 98] on span "COAs (Zip)" at bounding box center [649, 98] width 48 height 11
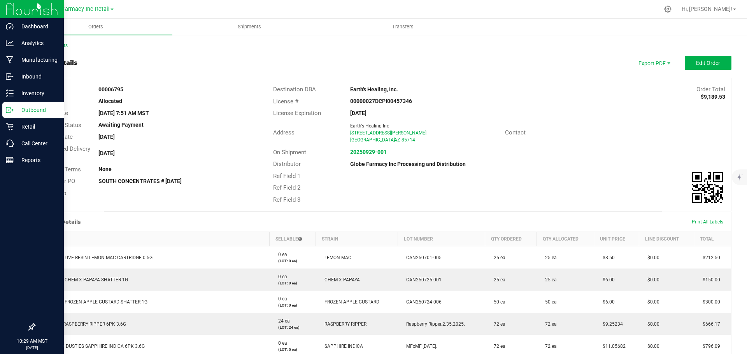
click at [8, 109] on icon at bounding box center [10, 110] width 8 height 8
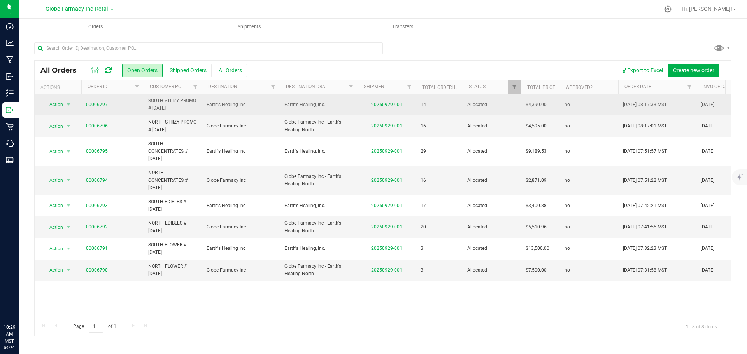
click at [103, 105] on link "00006797" at bounding box center [97, 104] width 22 height 7
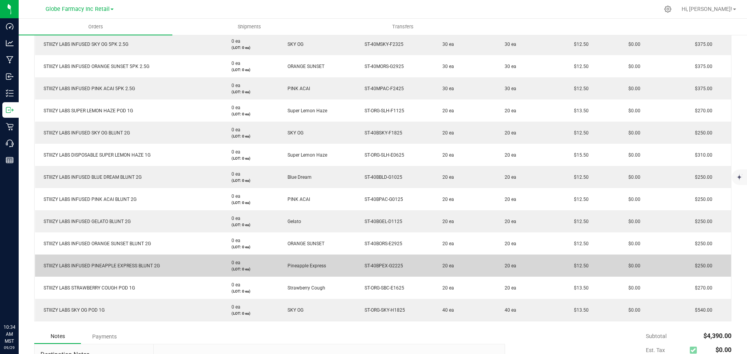
scroll to position [222, 0]
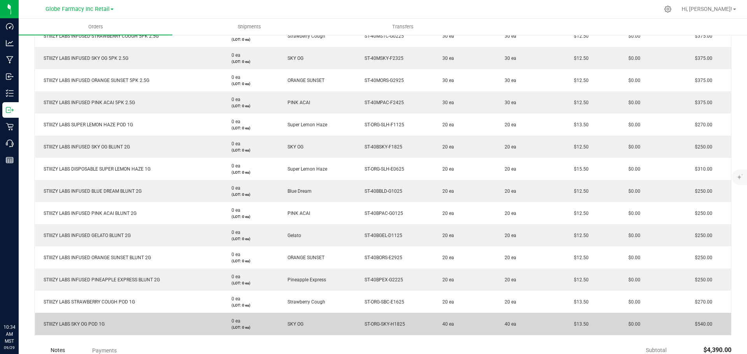
click at [584, 324] on span "$13.50" at bounding box center [579, 324] width 19 height 5
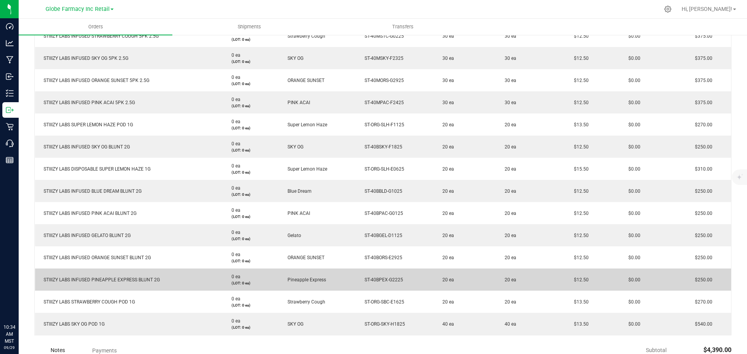
click at [584, 279] on span "$12.50" at bounding box center [579, 279] width 19 height 5
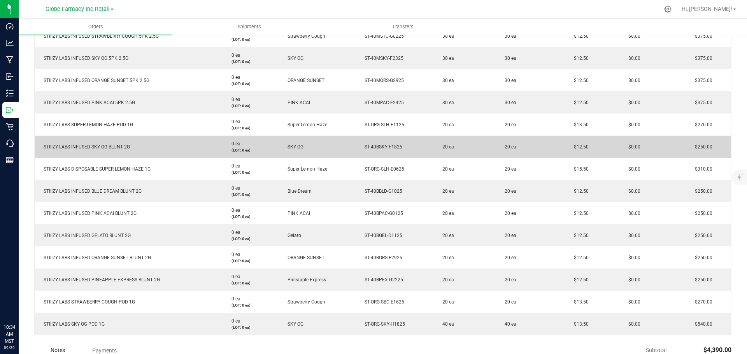
click at [584, 149] on span "$12.50" at bounding box center [579, 146] width 19 height 5
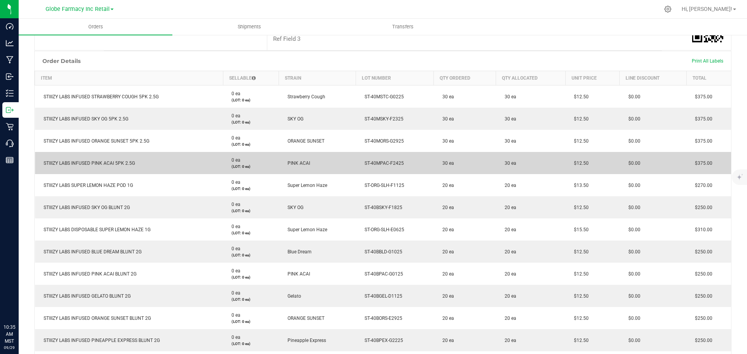
scroll to position [144, 0]
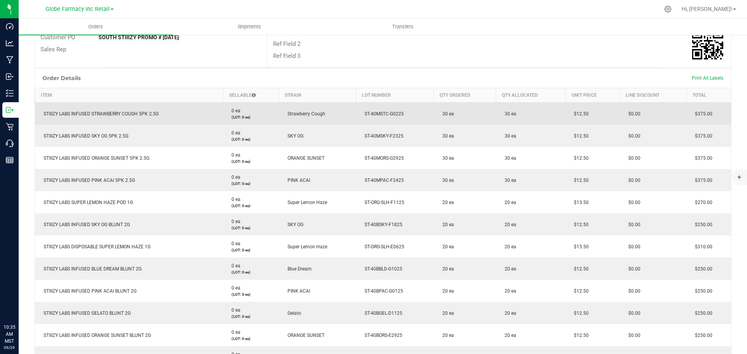
click at [378, 114] on span "ST-40MSTC-G0225" at bounding box center [382, 113] width 43 height 5
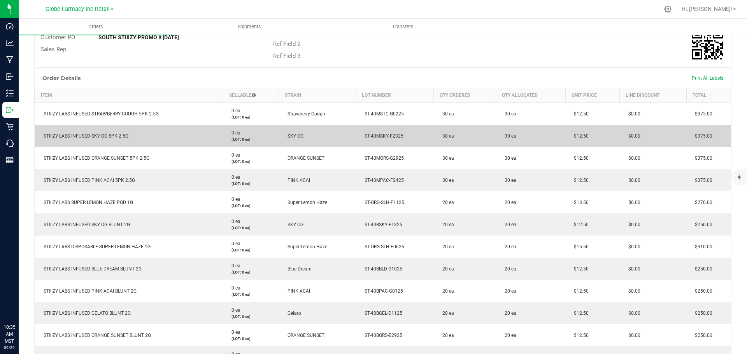
click at [372, 137] on span "ST-40MSKY-F2325" at bounding box center [382, 135] width 43 height 5
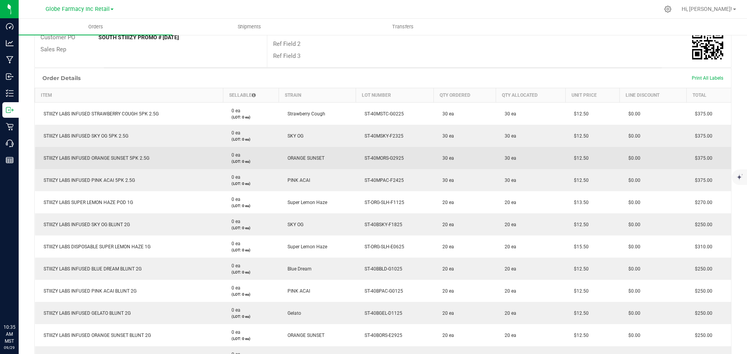
click at [372, 157] on span "ST-40MORS-G2925" at bounding box center [382, 158] width 43 height 5
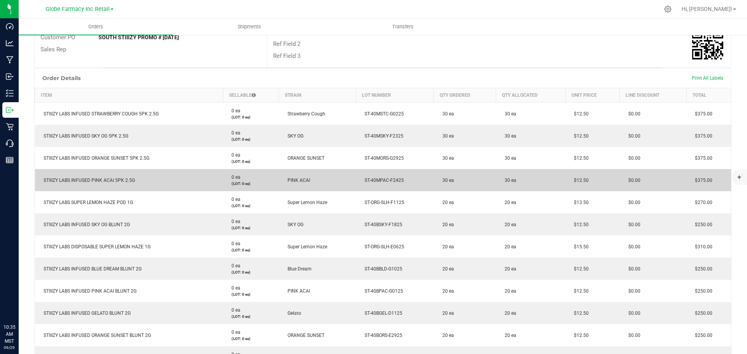
click at [383, 181] on span "ST-40MPAC-F2425" at bounding box center [382, 180] width 43 height 5
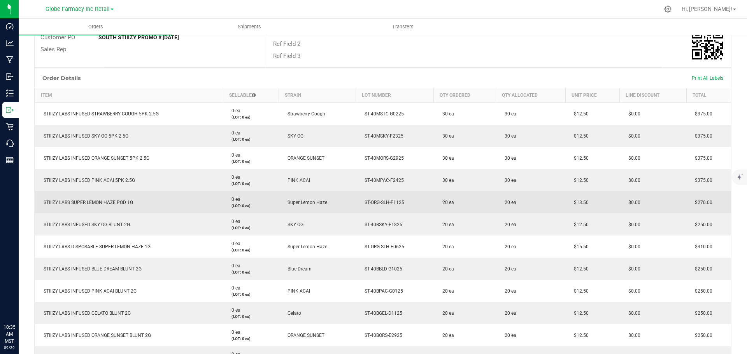
click at [374, 203] on span "ST-ORG-SLH-F1125" at bounding box center [383, 202] width 44 height 5
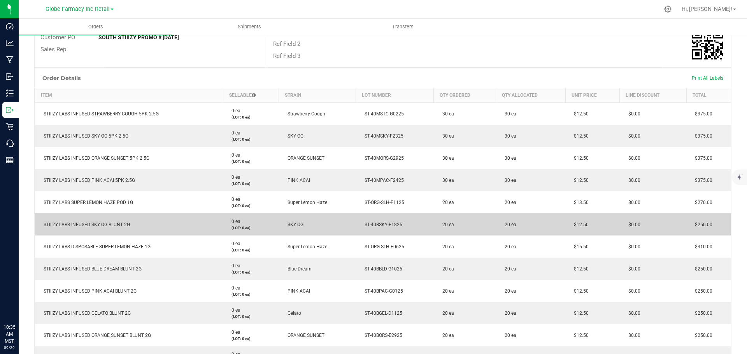
click at [375, 217] on td "ST-40BSKY-F1825" at bounding box center [395, 225] width 78 height 22
click at [377, 220] on td "ST-40BSKY-F1825" at bounding box center [395, 225] width 78 height 22
click at [377, 223] on span "ST-40BSKY-F1825" at bounding box center [382, 224] width 42 height 5
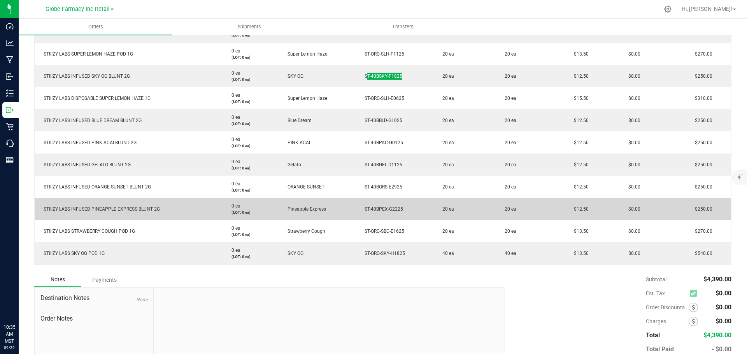
scroll to position [300, 0]
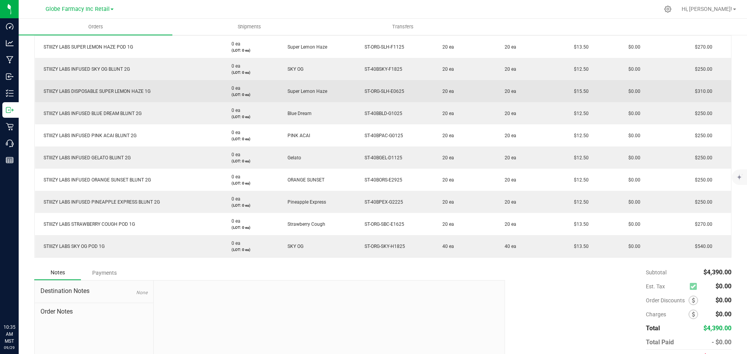
click at [384, 94] on span "ST-ORG-SLH-E0625" at bounding box center [383, 91] width 44 height 5
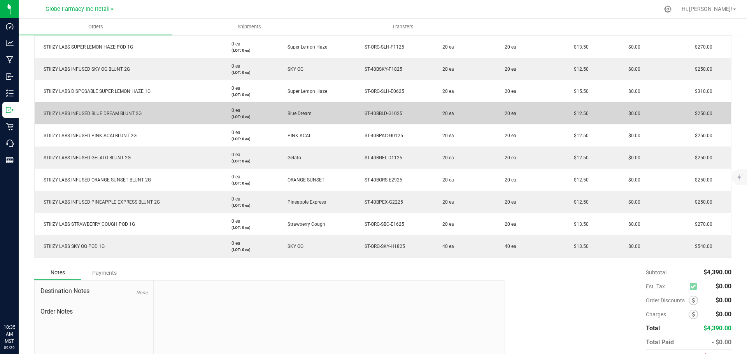
click at [399, 110] on td "ST-40BBLD-G1025" at bounding box center [395, 113] width 78 height 22
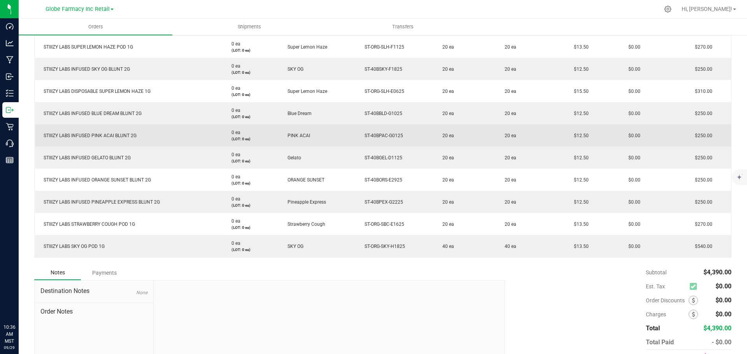
click at [391, 130] on td "ST-40BPAC-G0125" at bounding box center [395, 136] width 78 height 22
click at [391, 131] on td "ST-40BPAC-G0125" at bounding box center [395, 136] width 78 height 22
click at [391, 132] on td "ST-40BPAC-G0125" at bounding box center [395, 136] width 78 height 22
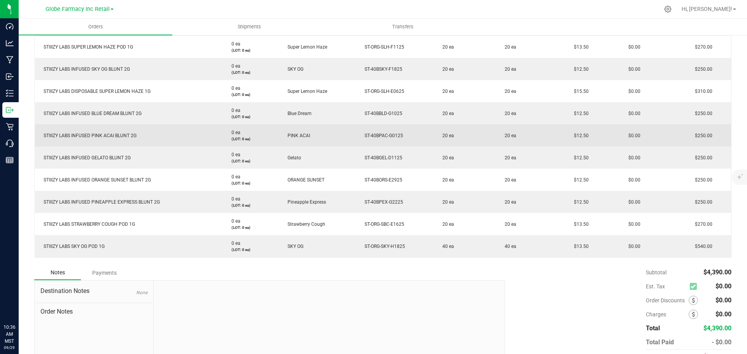
click at [391, 134] on span "ST-40BPAC-G0125" at bounding box center [382, 135] width 42 height 5
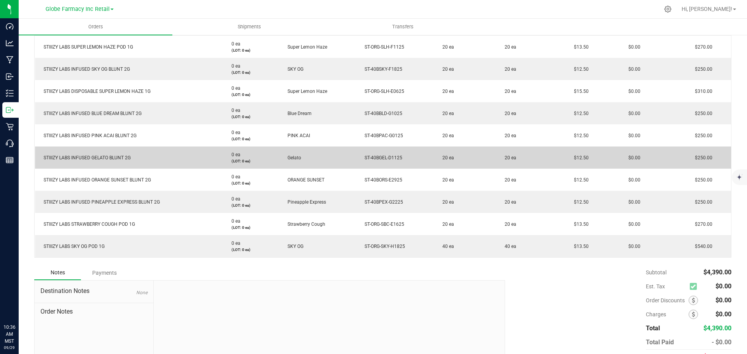
click at [381, 155] on span "ST-40BGEL-D1125" at bounding box center [382, 157] width 42 height 5
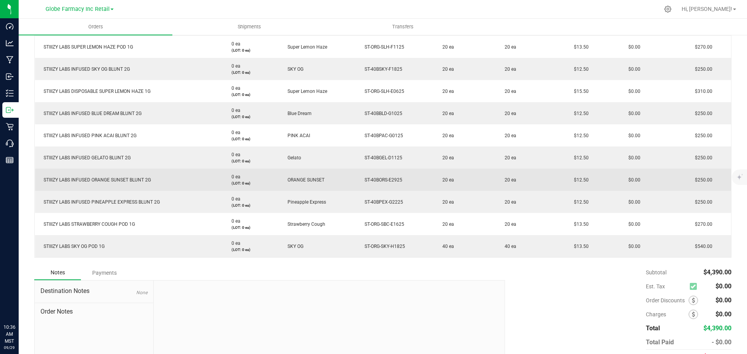
click at [375, 180] on span "ST-40BORS-E2925" at bounding box center [382, 179] width 42 height 5
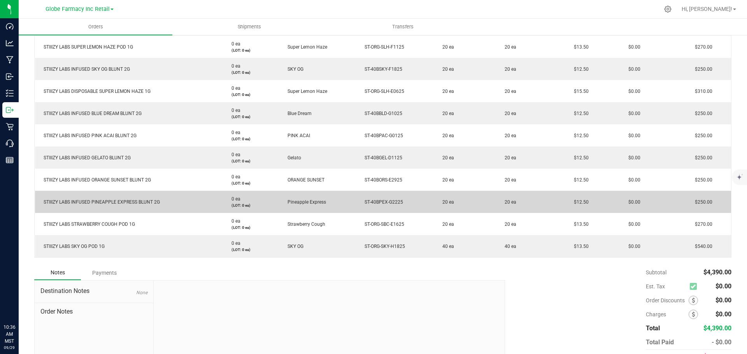
click at [380, 200] on span "ST-40BPEX-G2225" at bounding box center [382, 202] width 42 height 5
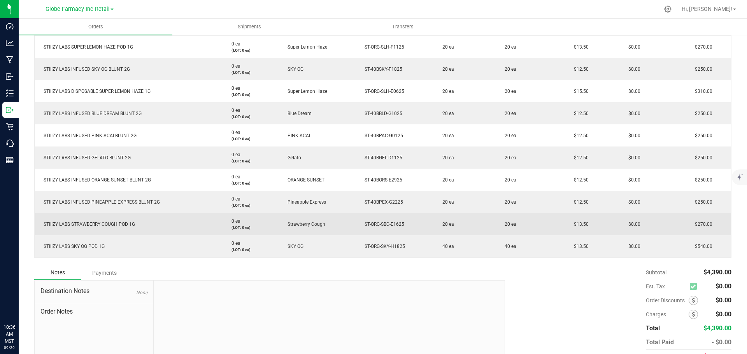
click at [372, 221] on td "ST-ORG-SBC-E1625" at bounding box center [395, 224] width 78 height 22
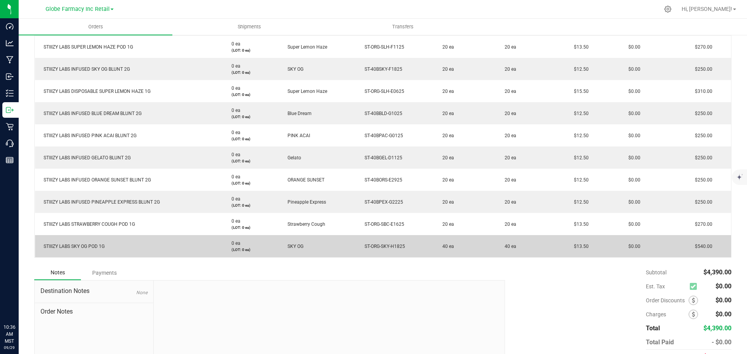
click at [377, 246] on span "ST-ORG-SKY-H1825" at bounding box center [383, 246] width 44 height 5
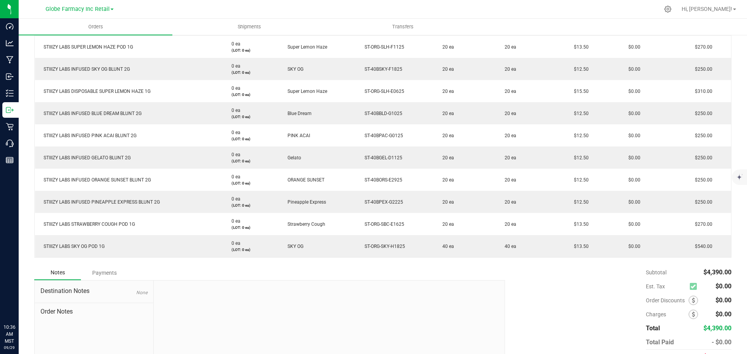
click at [347, 327] on div at bounding box center [329, 333] width 351 height 104
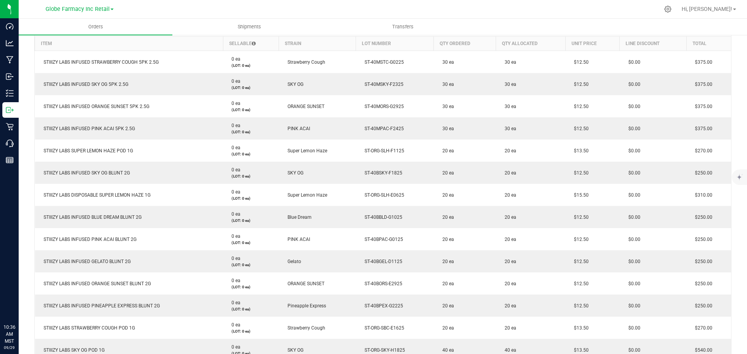
scroll to position [0, 0]
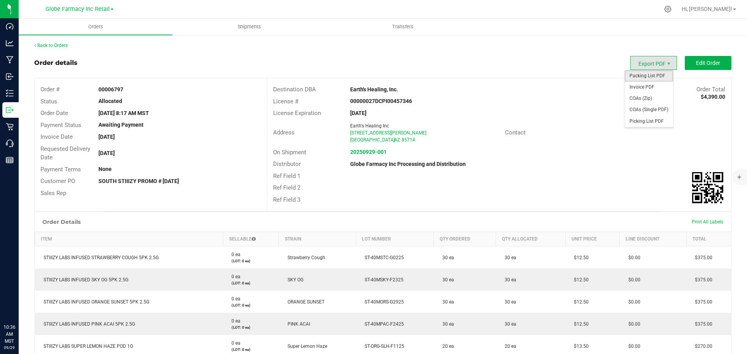
click at [639, 73] on span "Packing List PDF" at bounding box center [649, 75] width 48 height 11
